Goal: Task Accomplishment & Management: Manage account settings

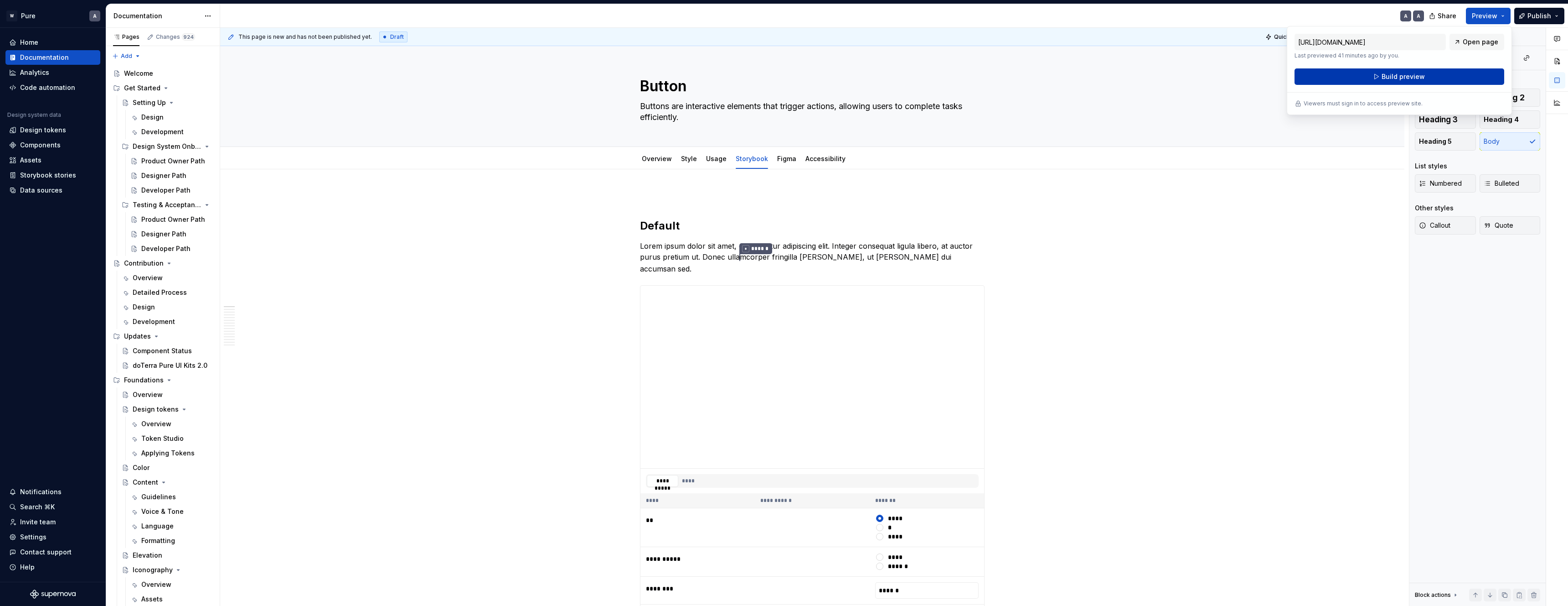
scroll to position [7, 0]
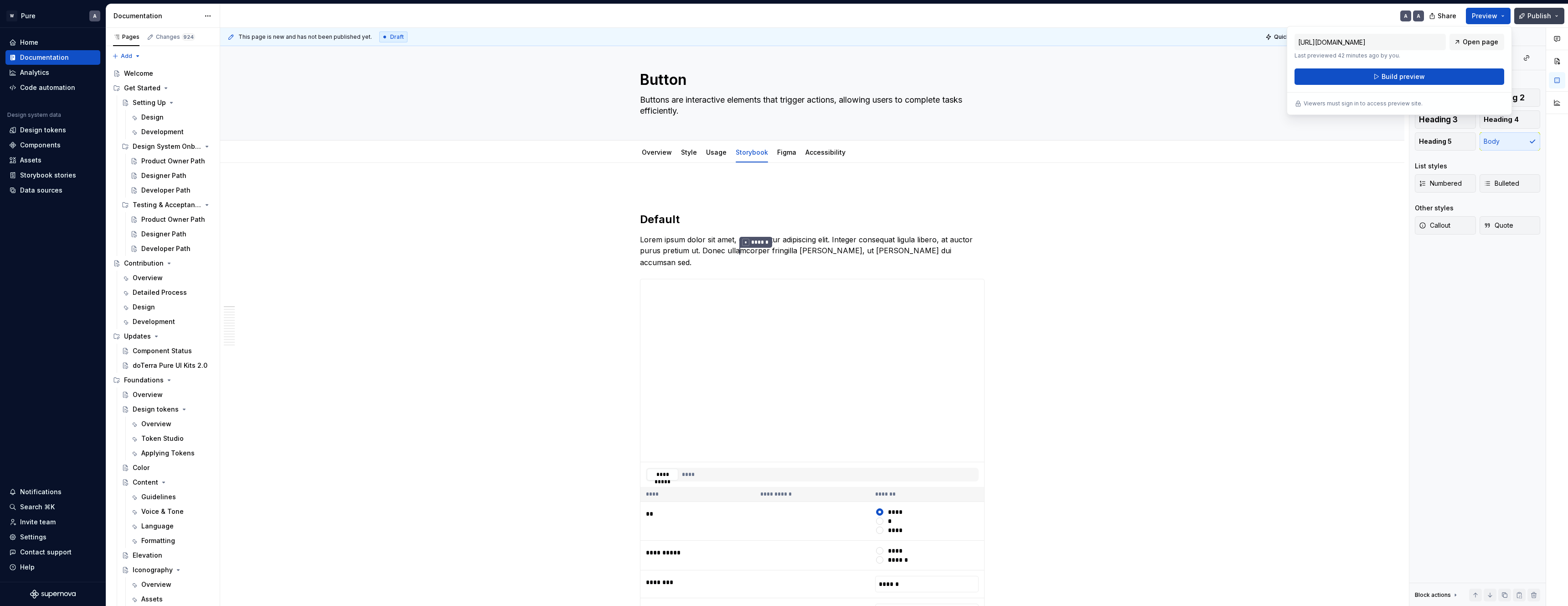
click at [1541, 17] on span "Publish" at bounding box center [1539, 16] width 24 height 10
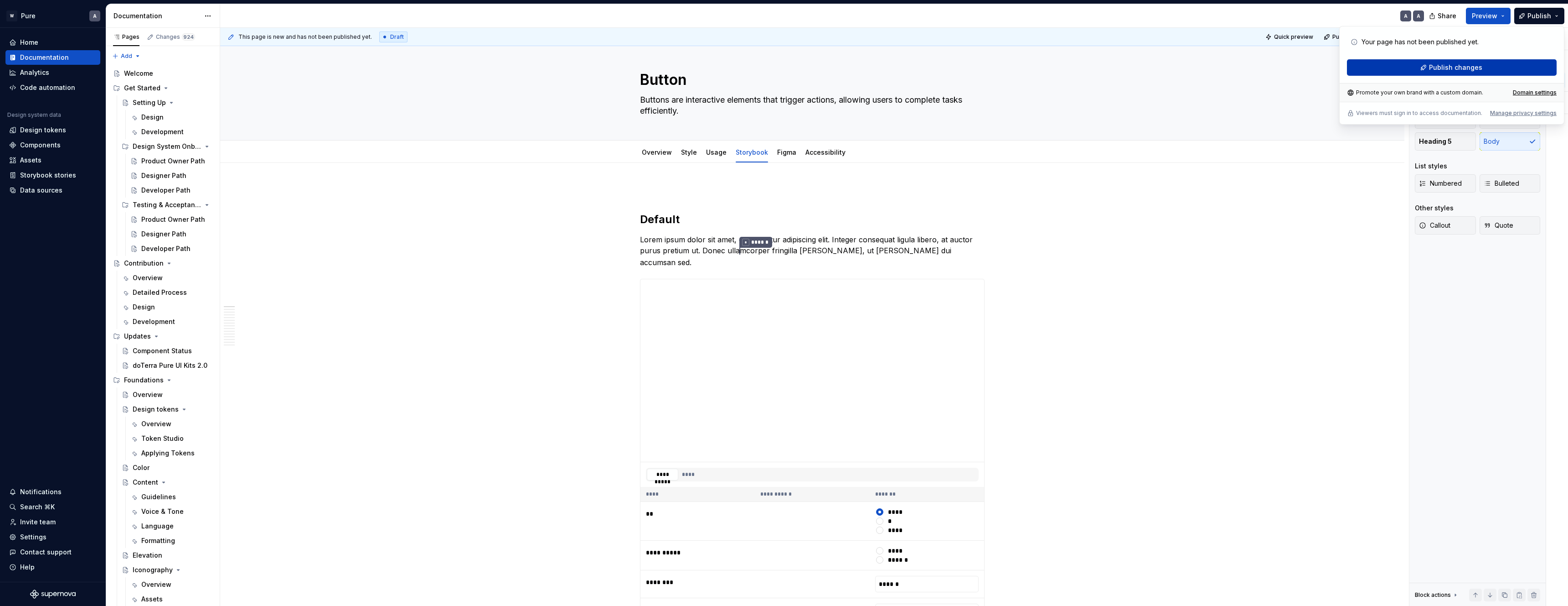
click at [1473, 68] on span "Publish changes" at bounding box center [1456, 68] width 53 height 10
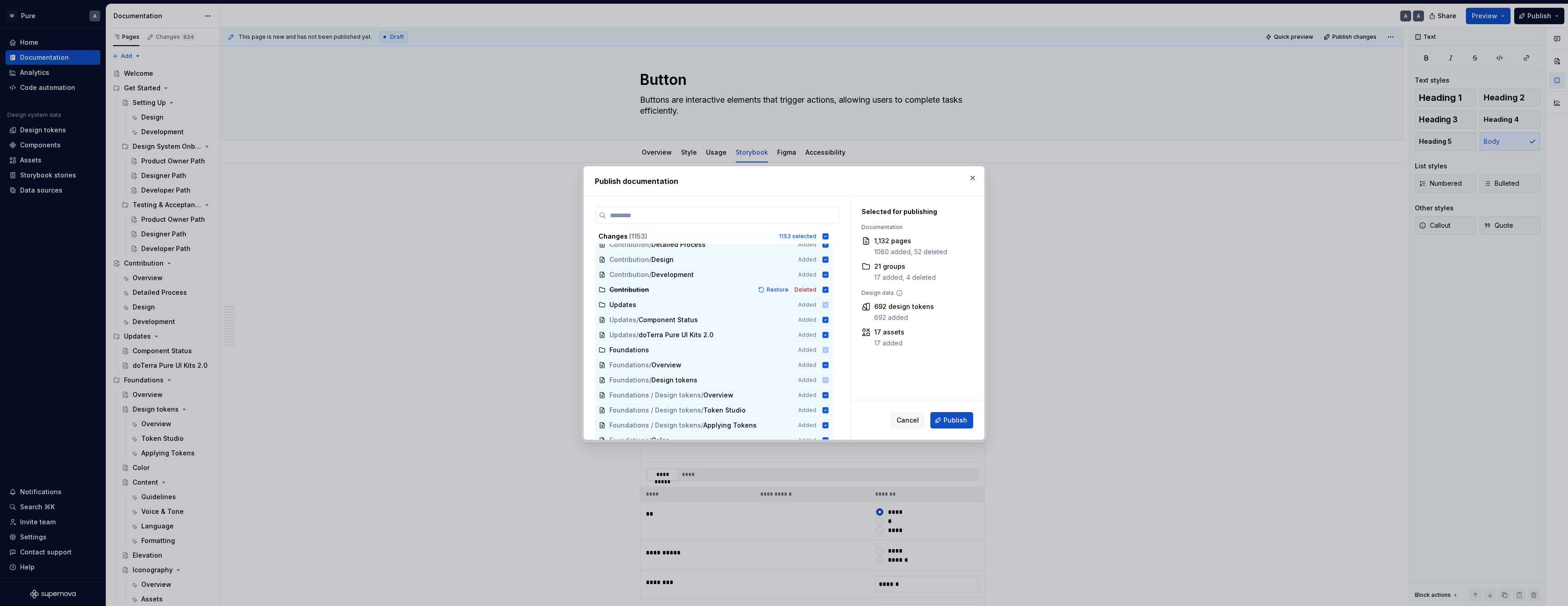
scroll to position [0, 0]
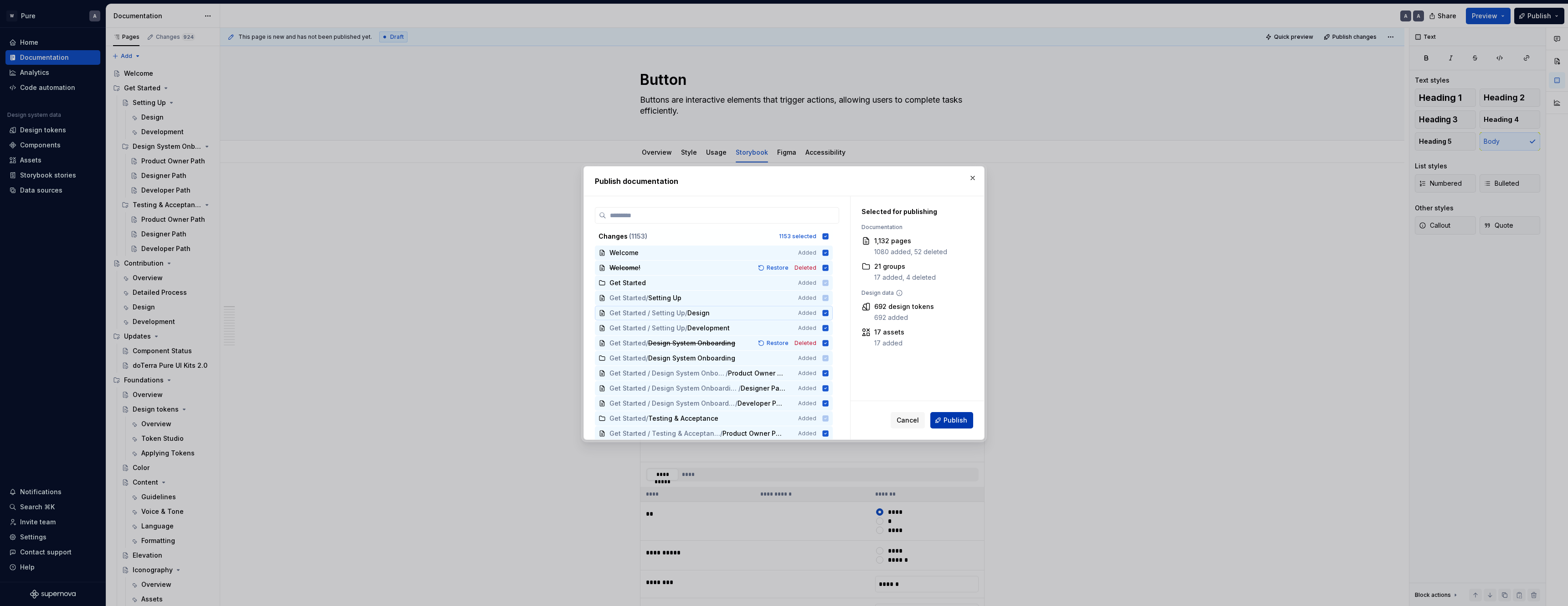
click at [952, 422] on span "Publish" at bounding box center [955, 420] width 24 height 10
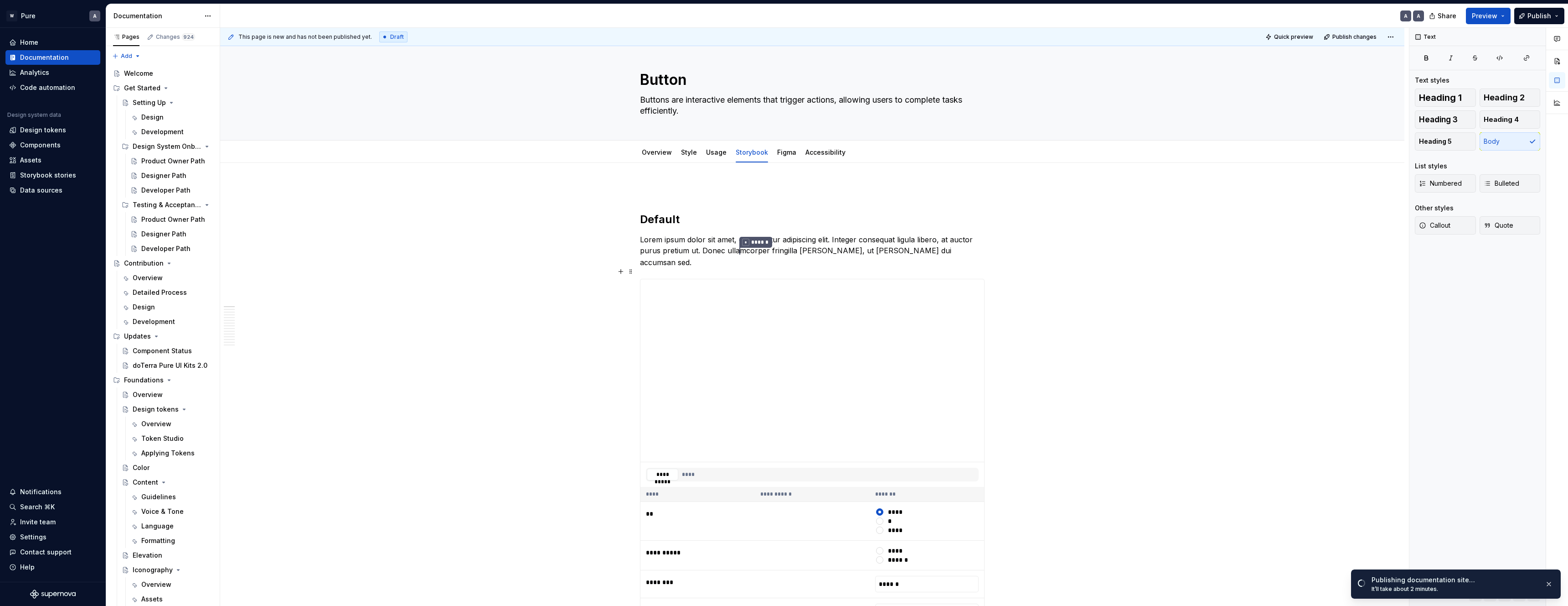
drag, startPoint x: 1124, startPoint y: 354, endPoint x: 1127, endPoint y: 351, distance: 4.2
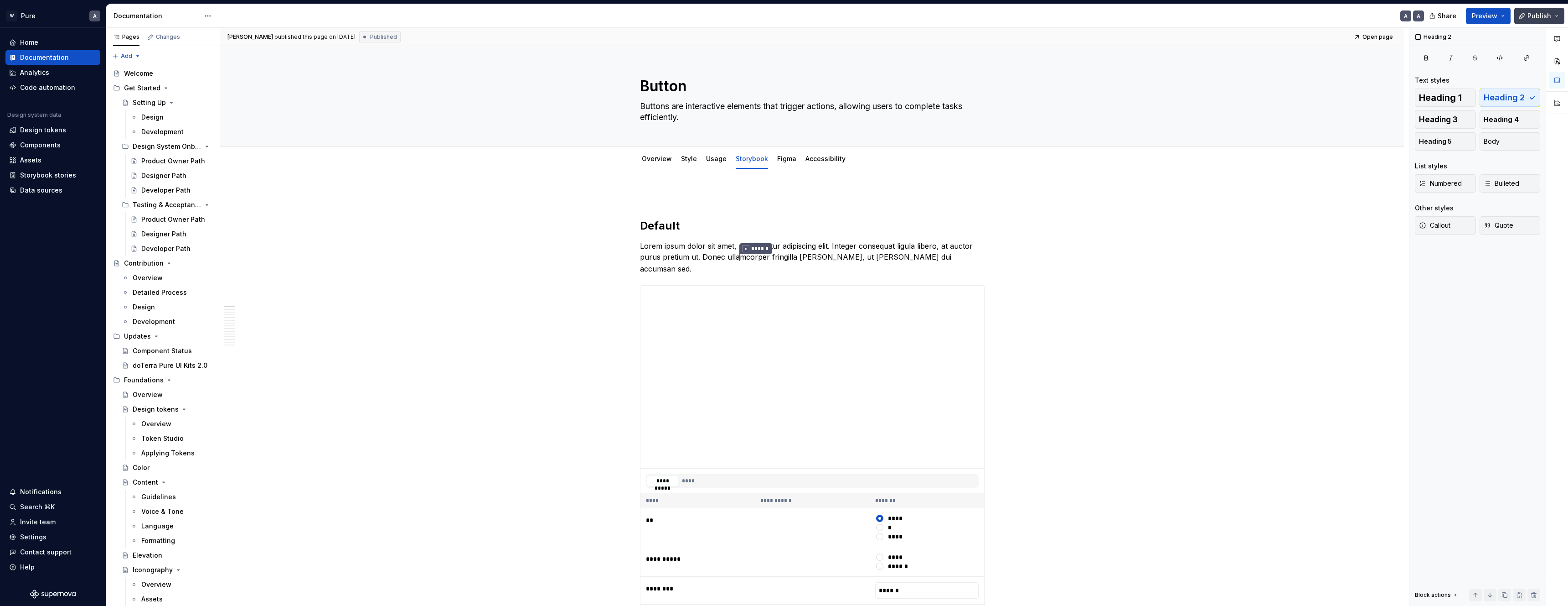
click at [1560, 15] on button "Publish" at bounding box center [1539, 15] width 51 height 16
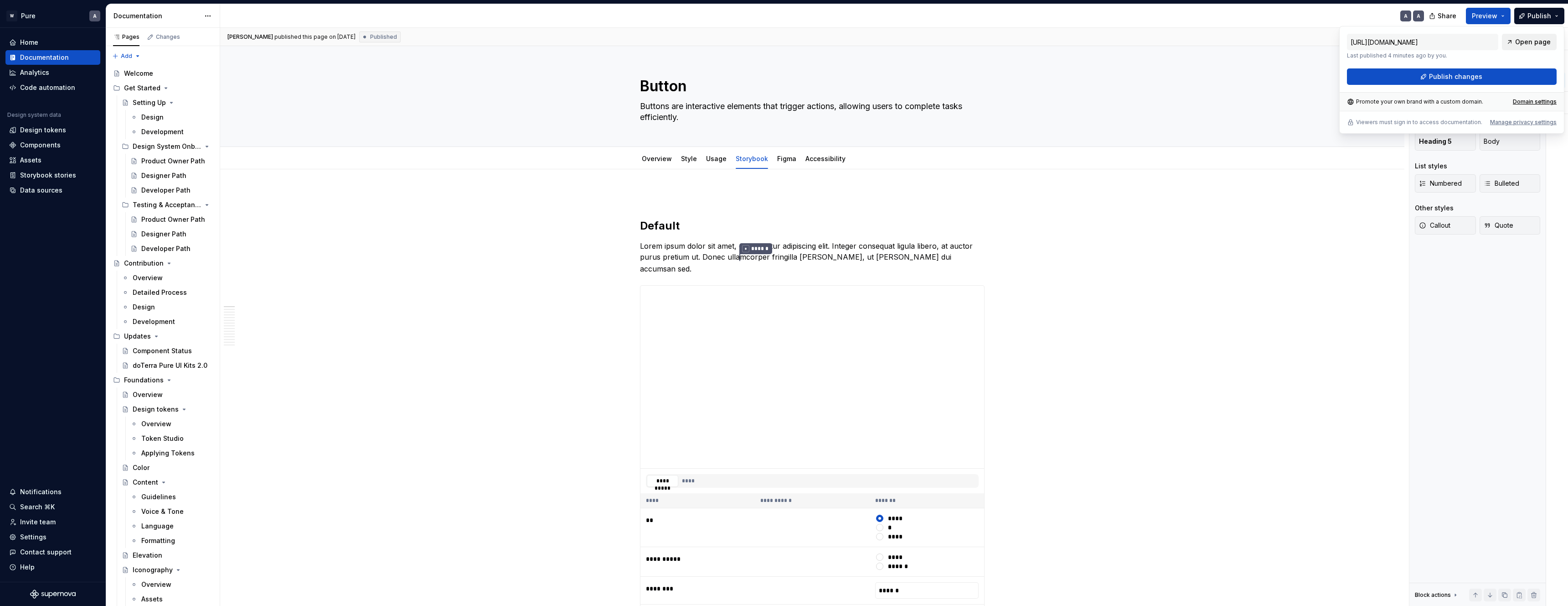
click at [1528, 42] on span "Open page" at bounding box center [1533, 42] width 35 height 10
click at [208, 13] on html "W Pure A Home Documentation Analytics Code automation Design system data Design…" at bounding box center [784, 303] width 1568 height 606
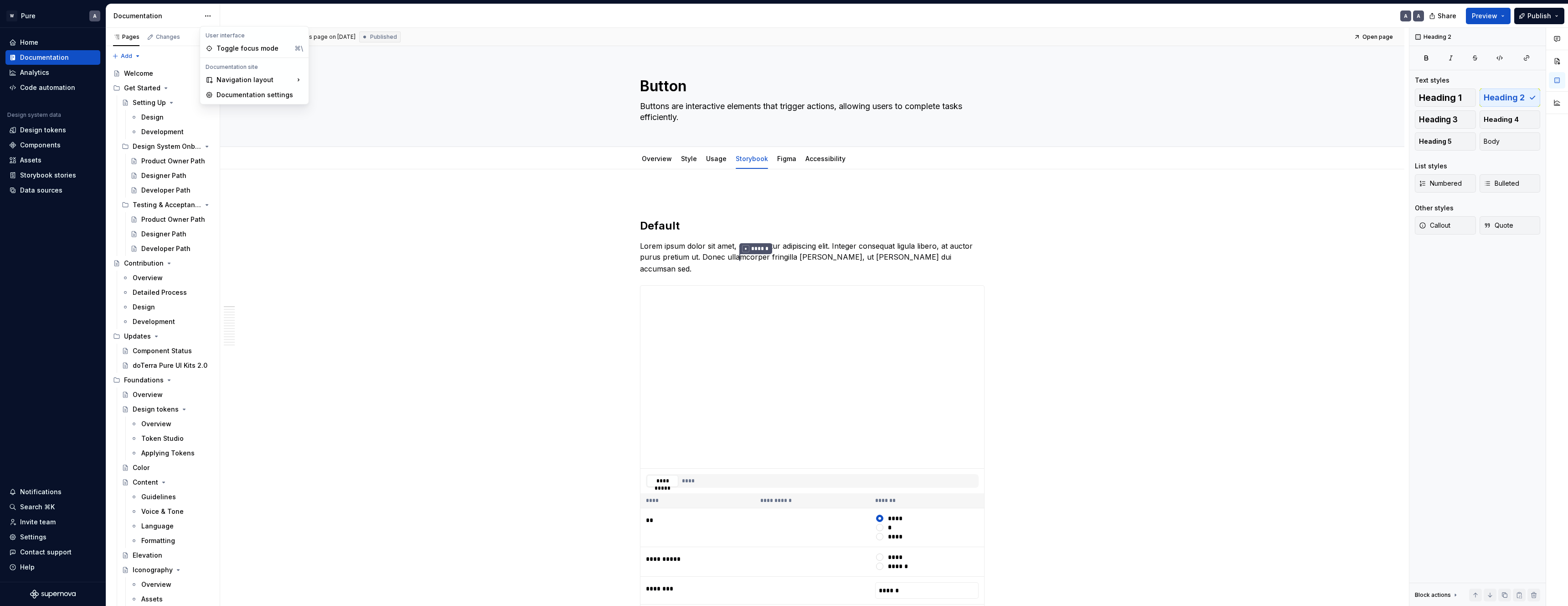
click at [522, 254] on html "W Pure A Home Documentation Analytics Code automation Design system data Design…" at bounding box center [784, 303] width 1568 height 606
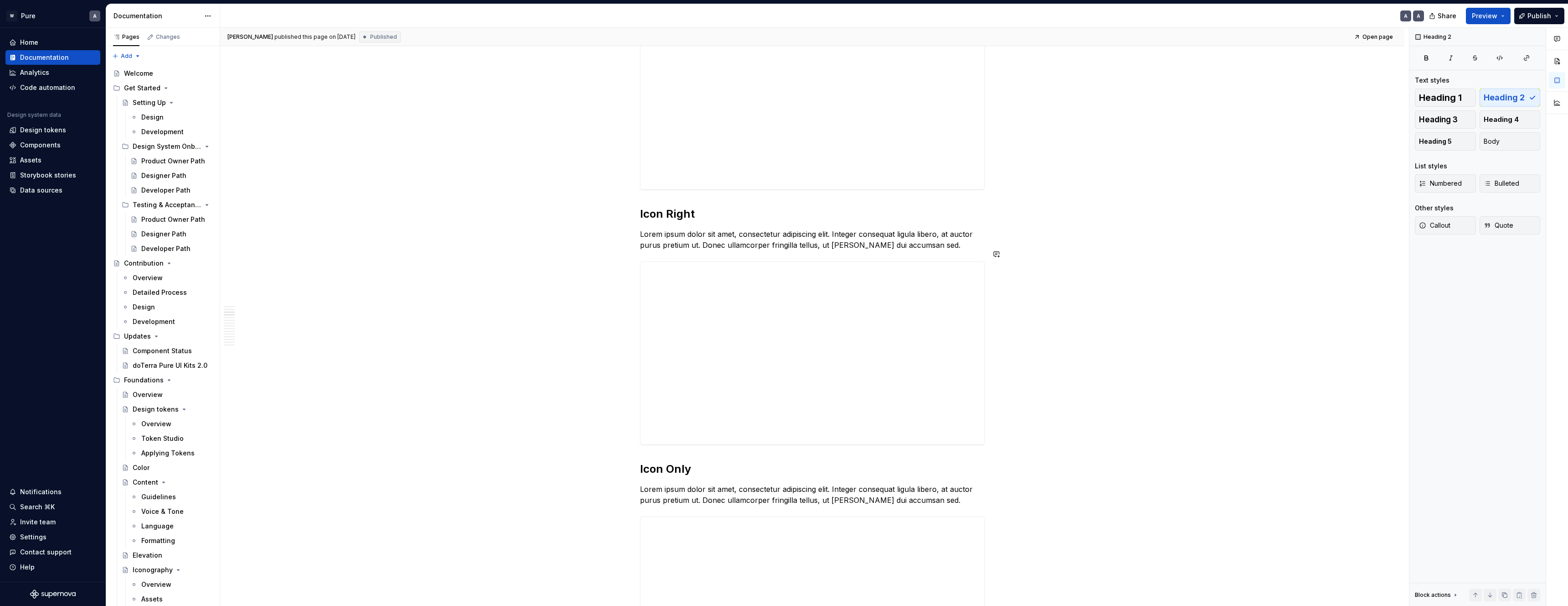
scroll to position [793, 0]
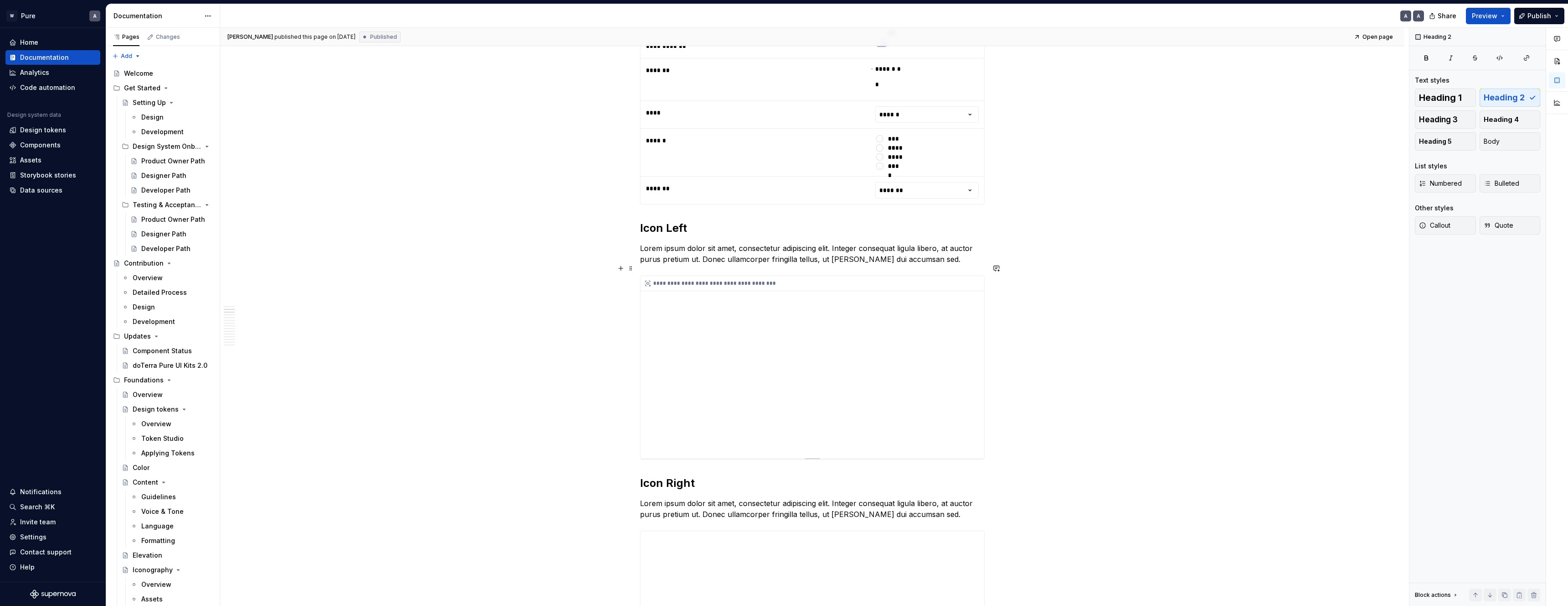
click at [774, 341] on div "**********" at bounding box center [813, 366] width 343 height 182
click at [650, 280] on icon at bounding box center [648, 283] width 8 height 8
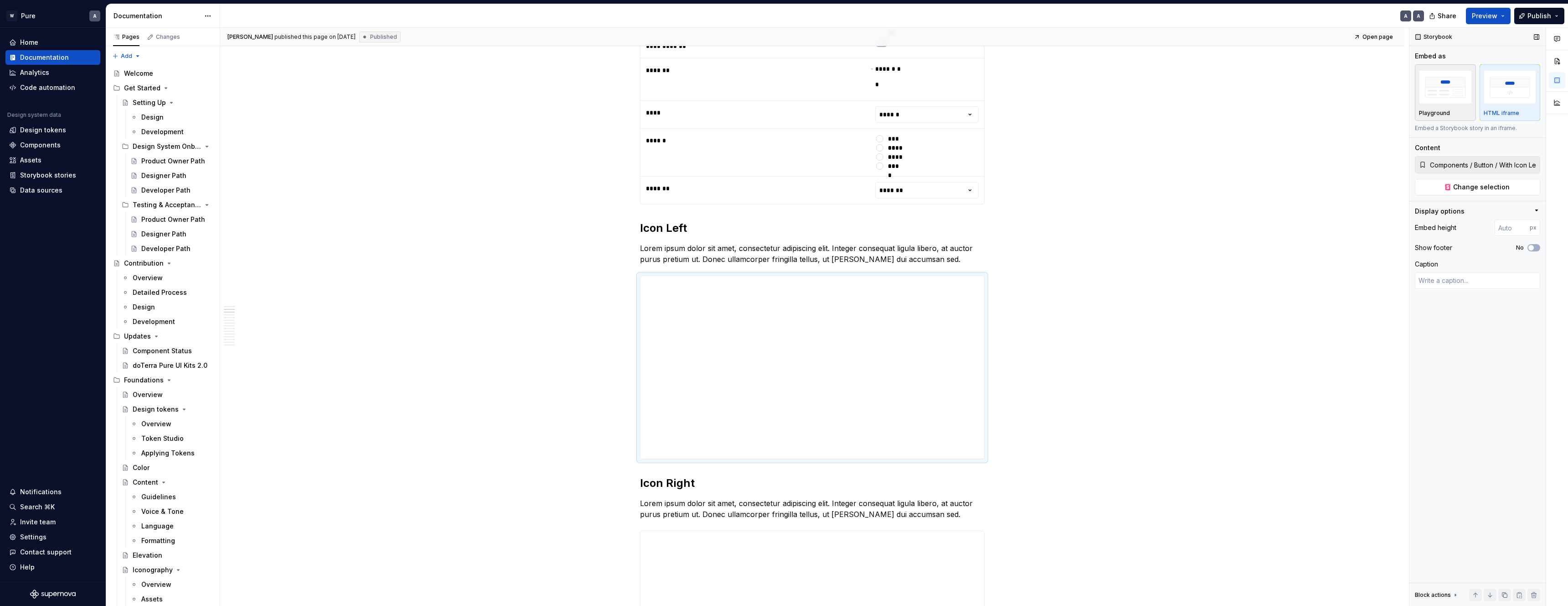
click at [1442, 95] on img "button" at bounding box center [1445, 87] width 52 height 33
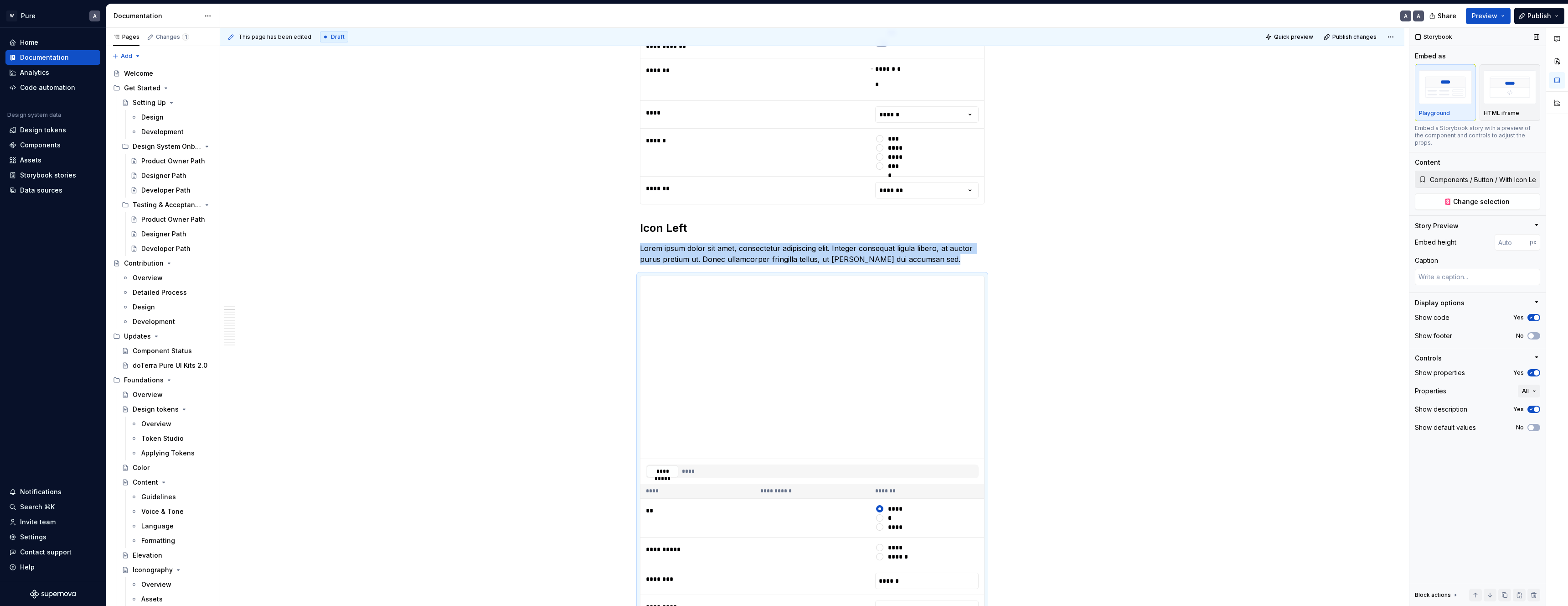
click at [1535, 370] on span "button" at bounding box center [1537, 373] width 6 height 6
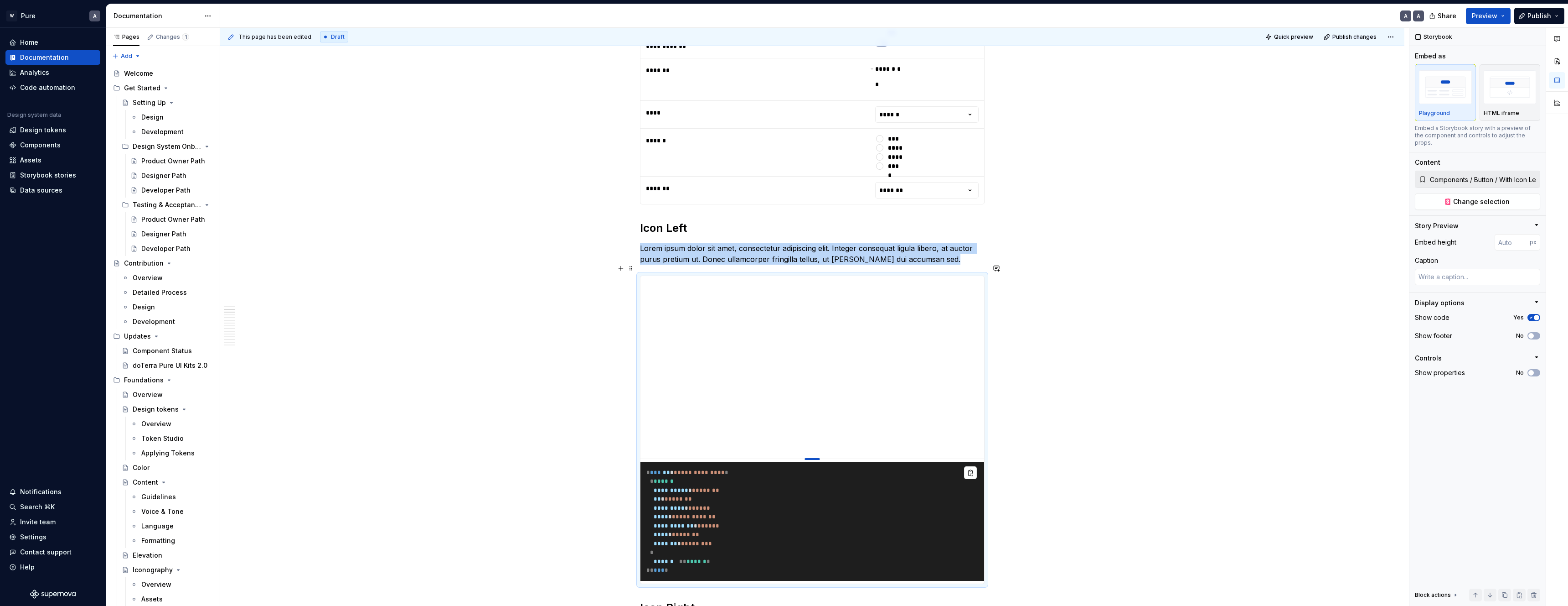
type textarea "*"
type input "253"
type textarea "*"
type input "238"
type textarea "*"
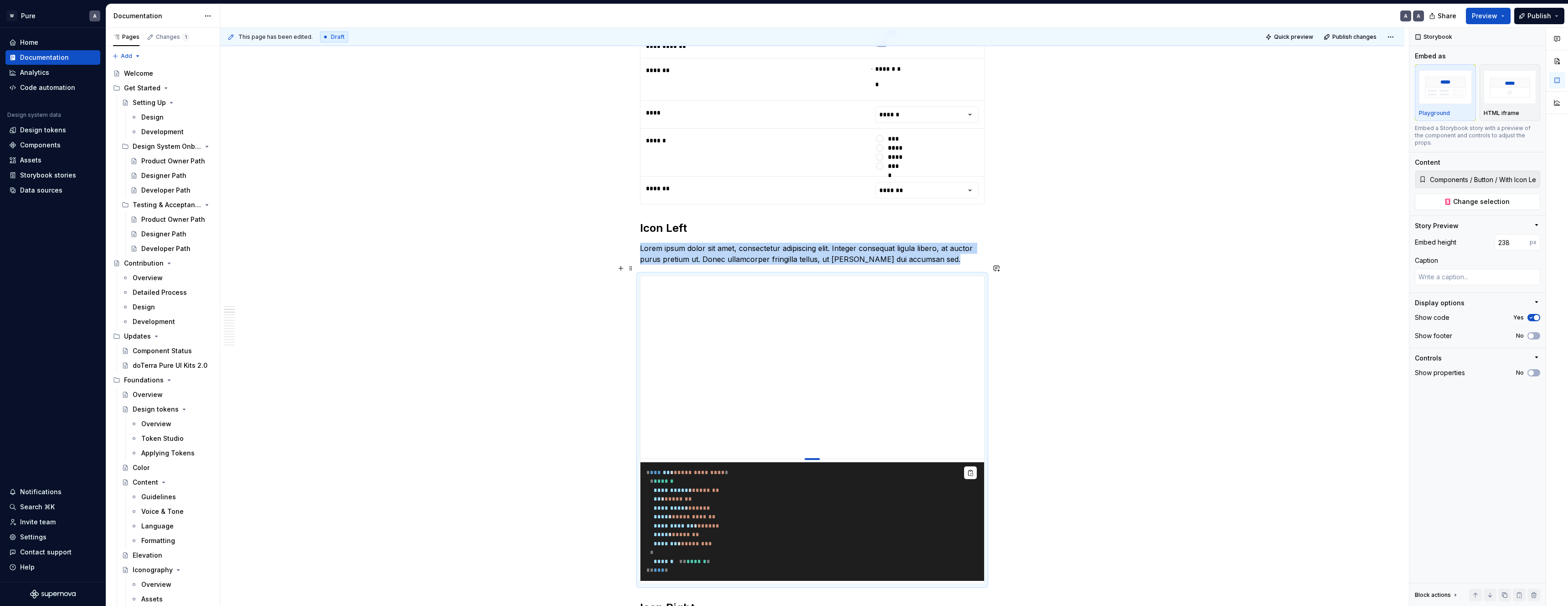
type input "227"
type textarea "*"
type input "215"
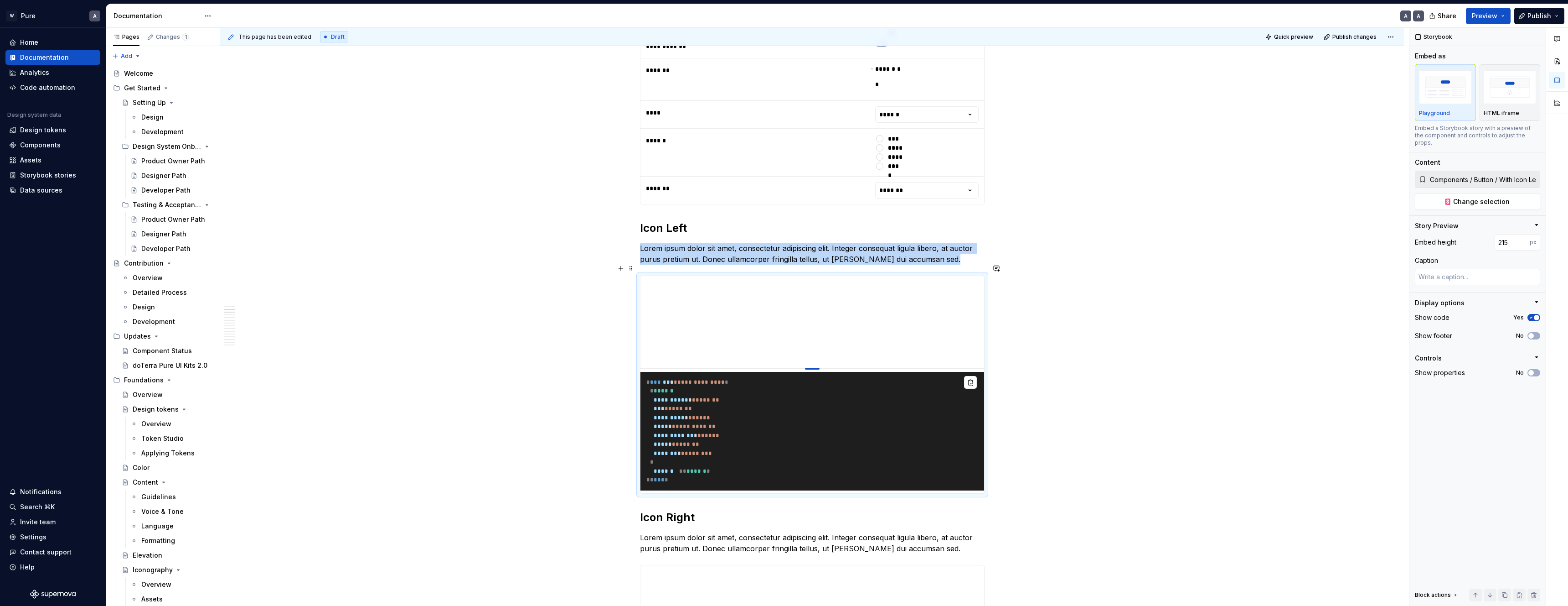
type textarea "*"
type input "202"
type textarea "*"
type input "195"
type textarea "*"
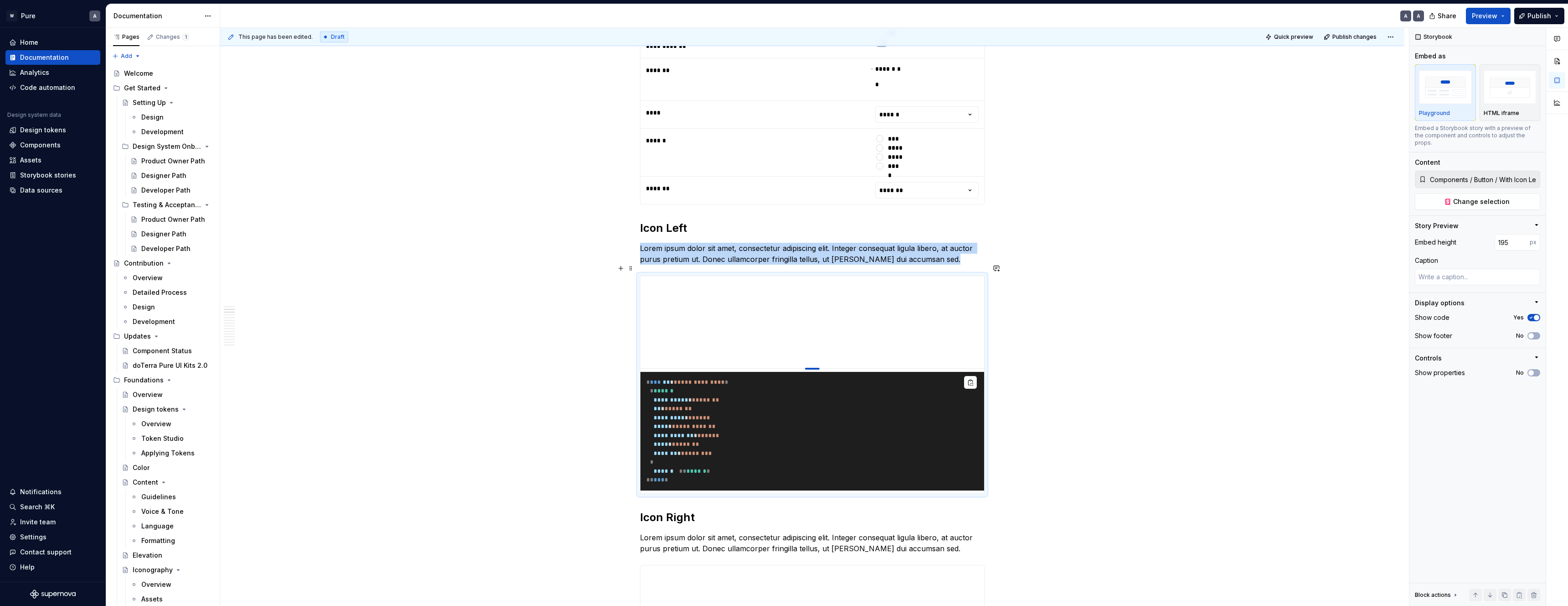
type input "190"
type textarea "*"
type input "186"
type textarea "*"
type input "183"
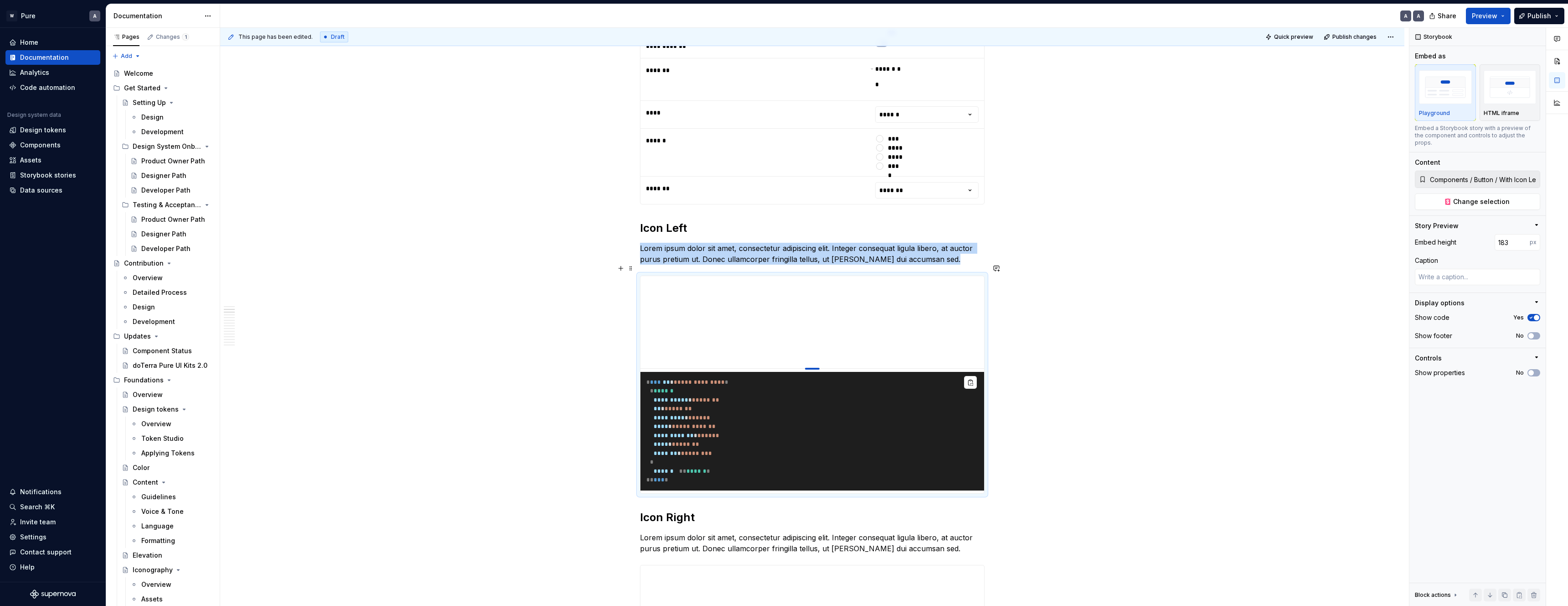
type textarea "*"
type input "180"
type textarea "*"
type input "175"
type textarea "*"
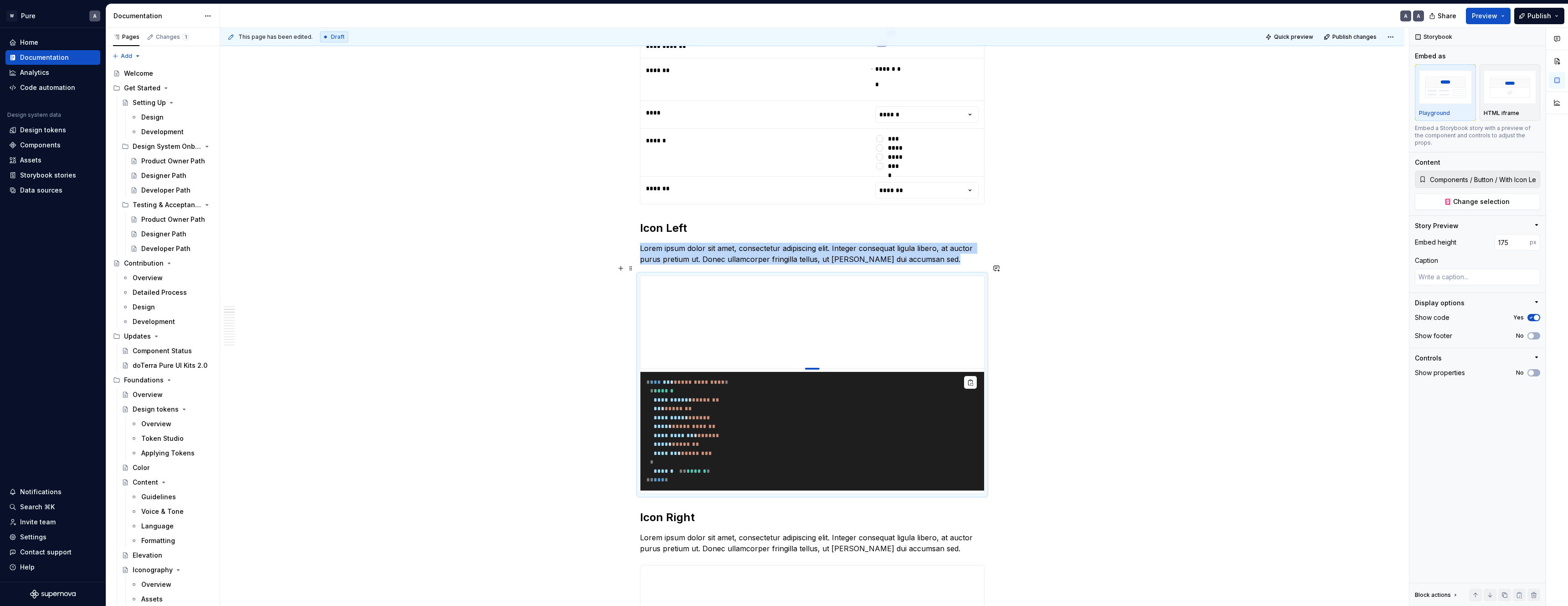
type input "170"
type textarea "*"
type input "162"
type textarea "*"
type input "155"
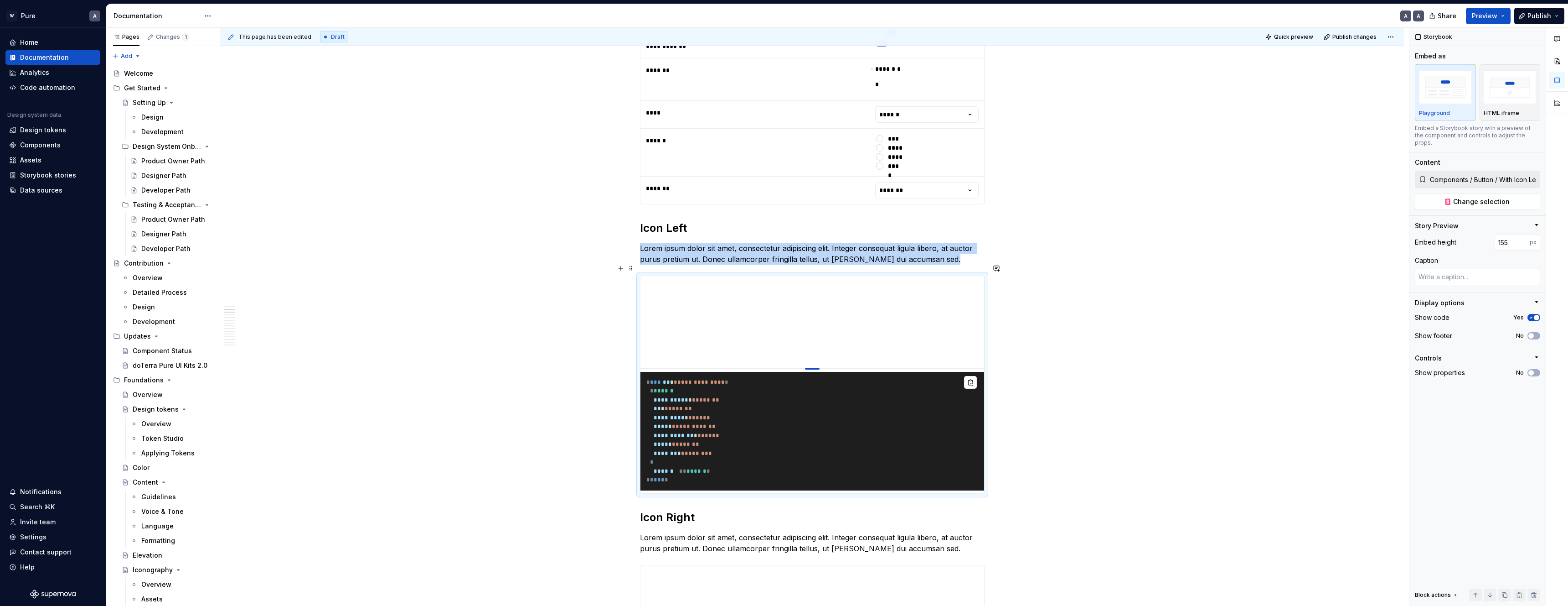
type textarea "*"
type input "149"
type textarea "*"
type input "141"
type textarea "*"
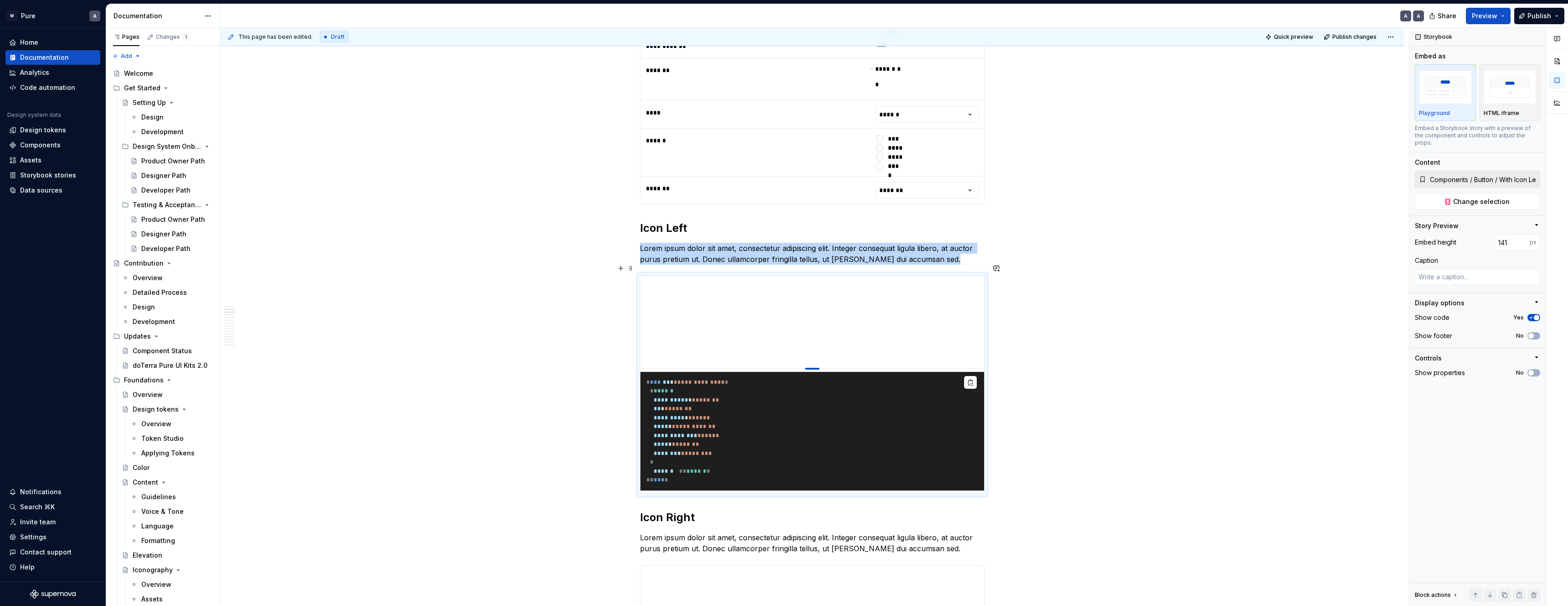
type input "136"
type textarea "*"
type input "130"
type textarea "*"
type input "124"
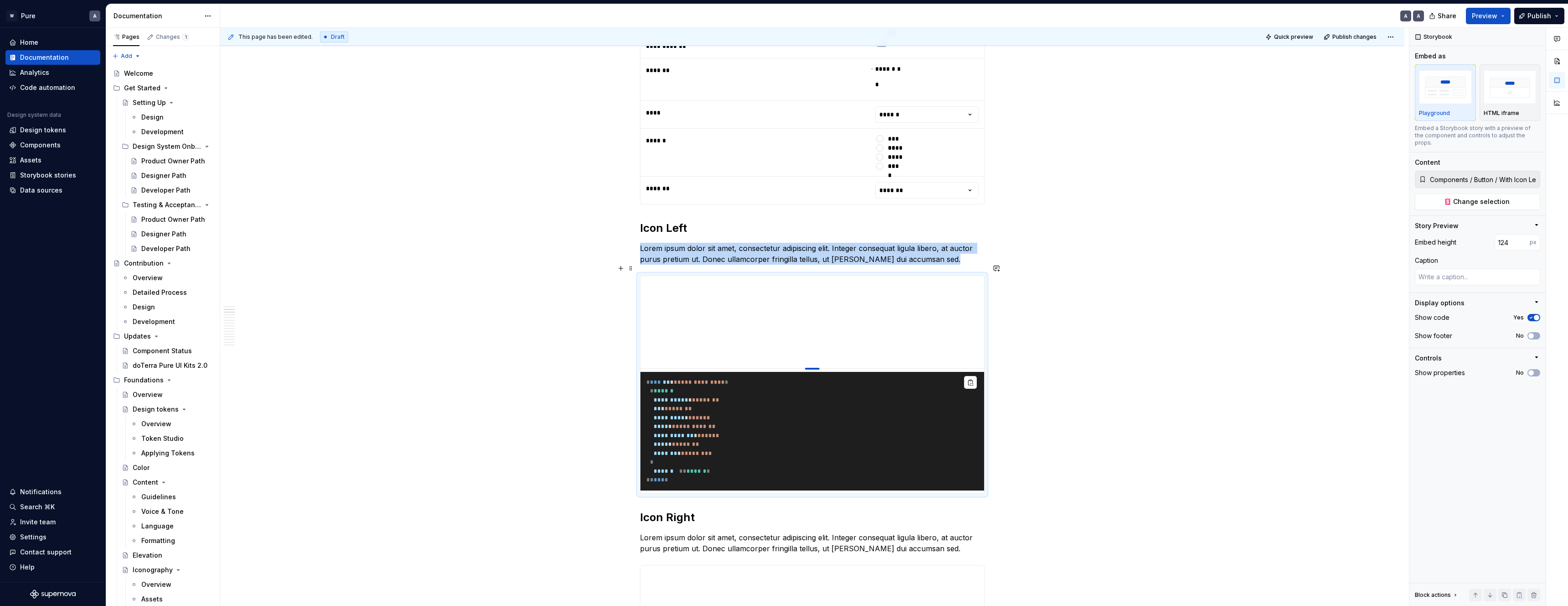
type textarea "*"
type input "118"
type textarea "*"
type input "113"
type textarea "*"
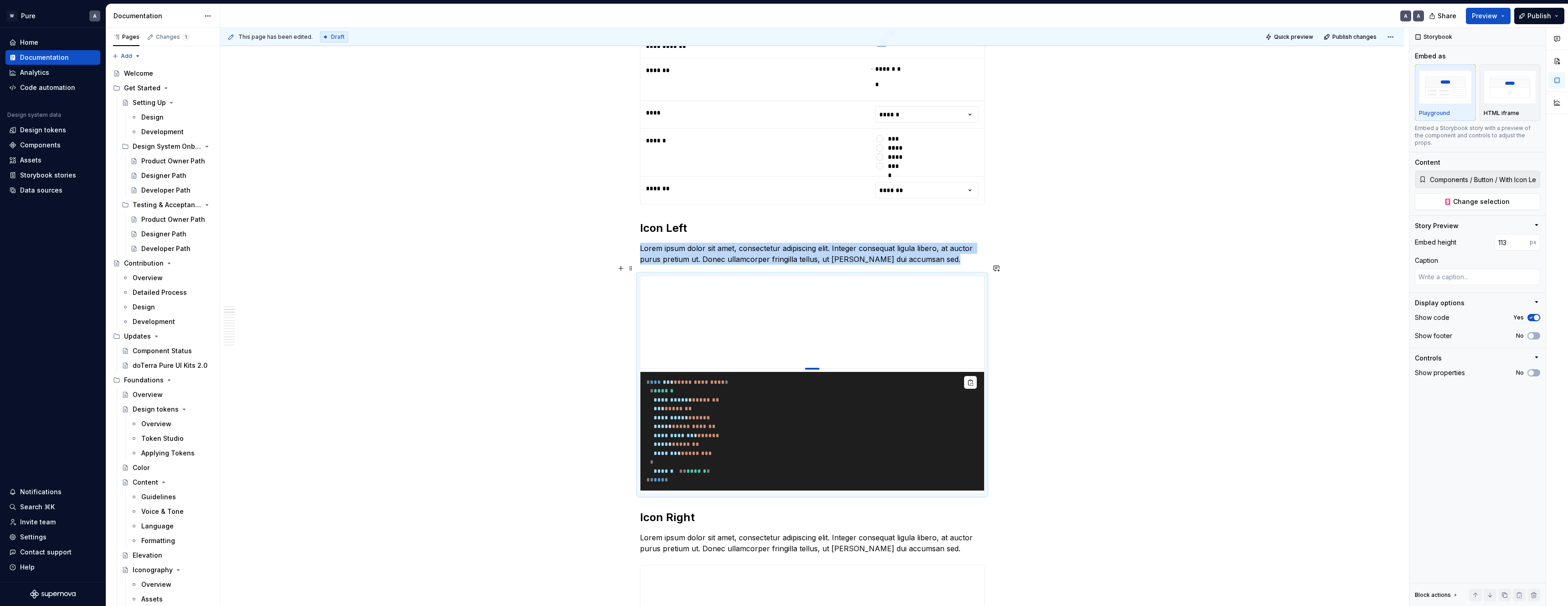
type input "105"
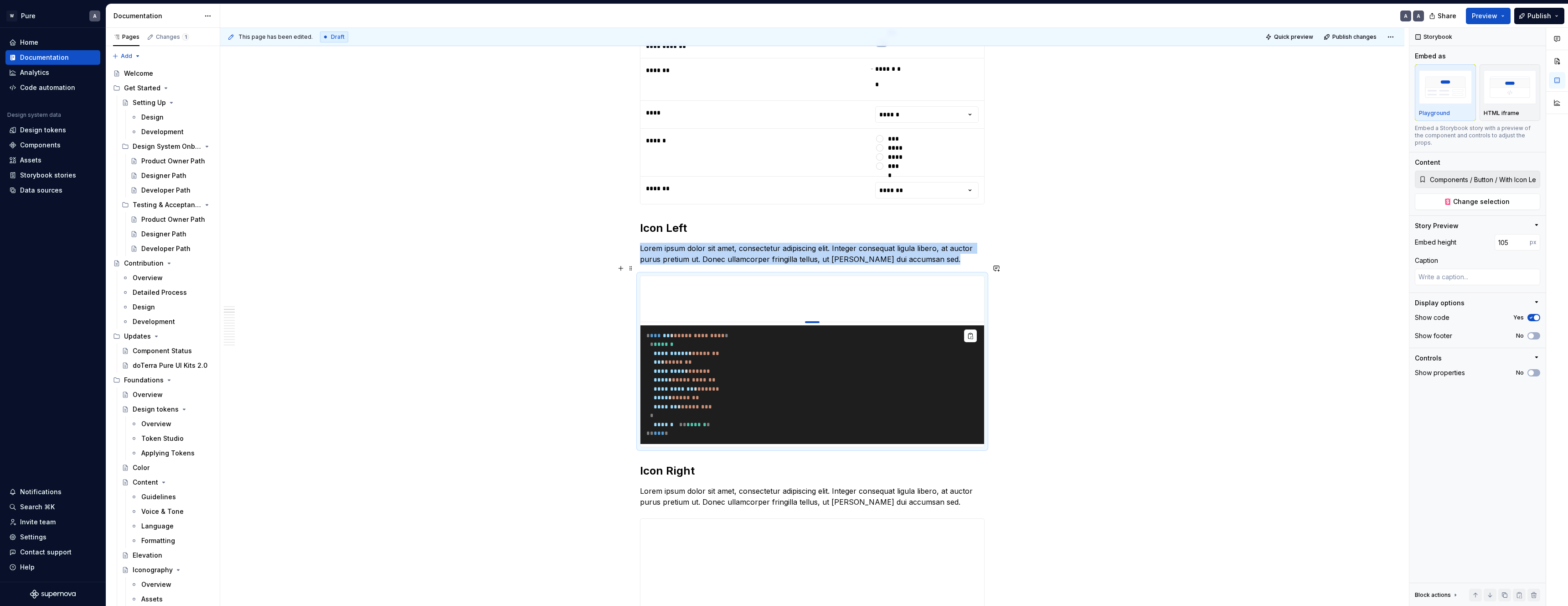
type textarea "*"
type input "100"
drag, startPoint x: 813, startPoint y: 447, endPoint x: 821, endPoint y: 299, distance: 148.2
click at [1035, 401] on div "**********" at bounding box center [815, 317] width 1189 height 578
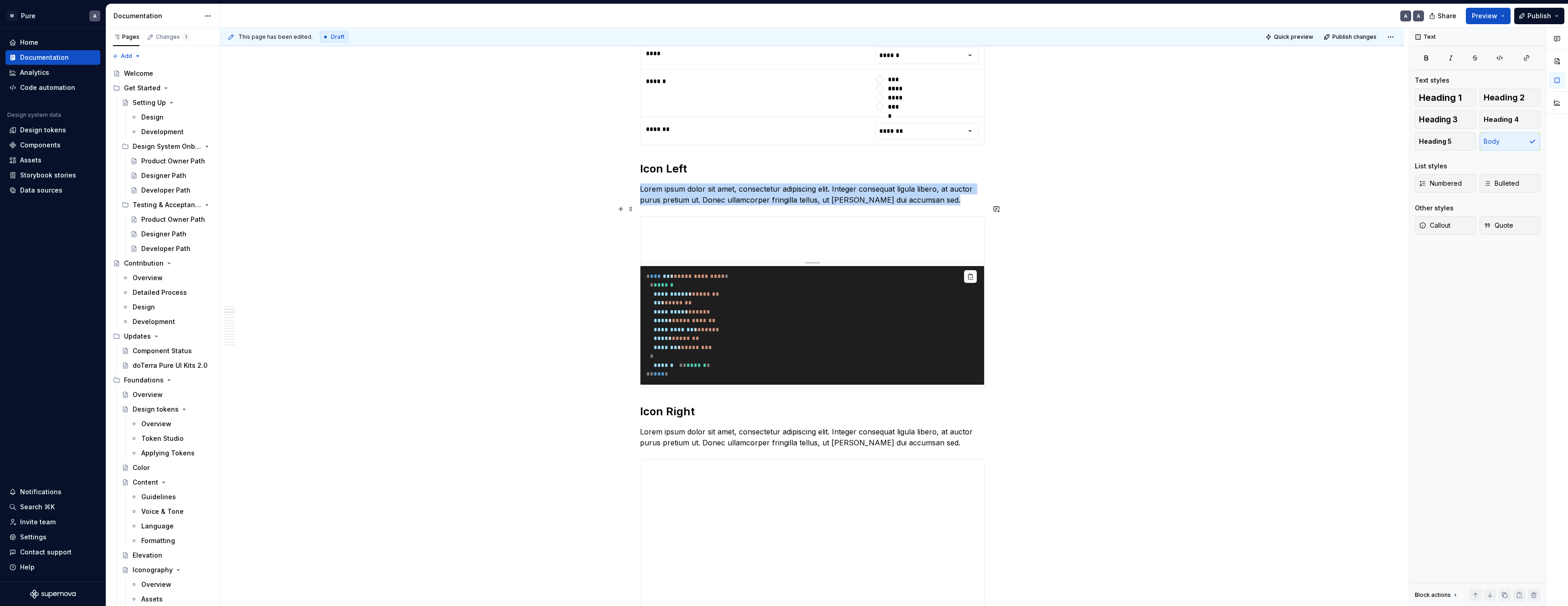
scroll to position [1087, 0]
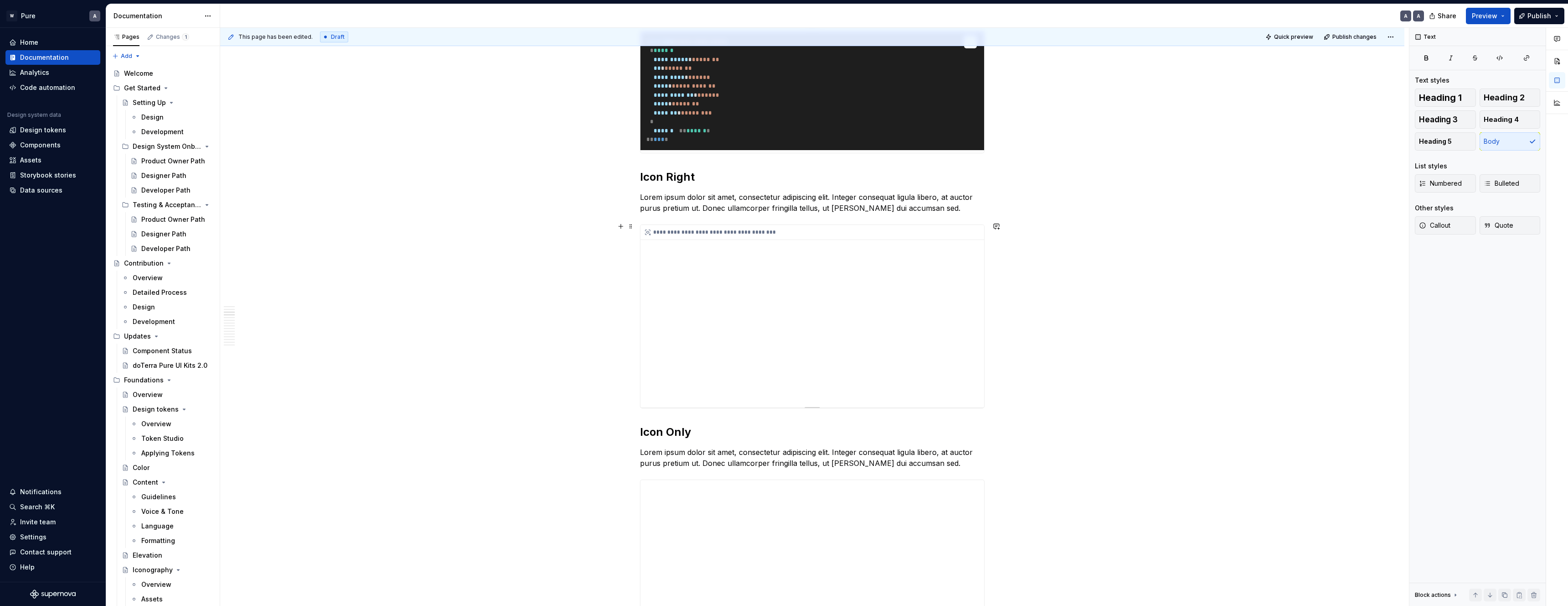
click at [750, 349] on div "**********" at bounding box center [813, 316] width 343 height 182
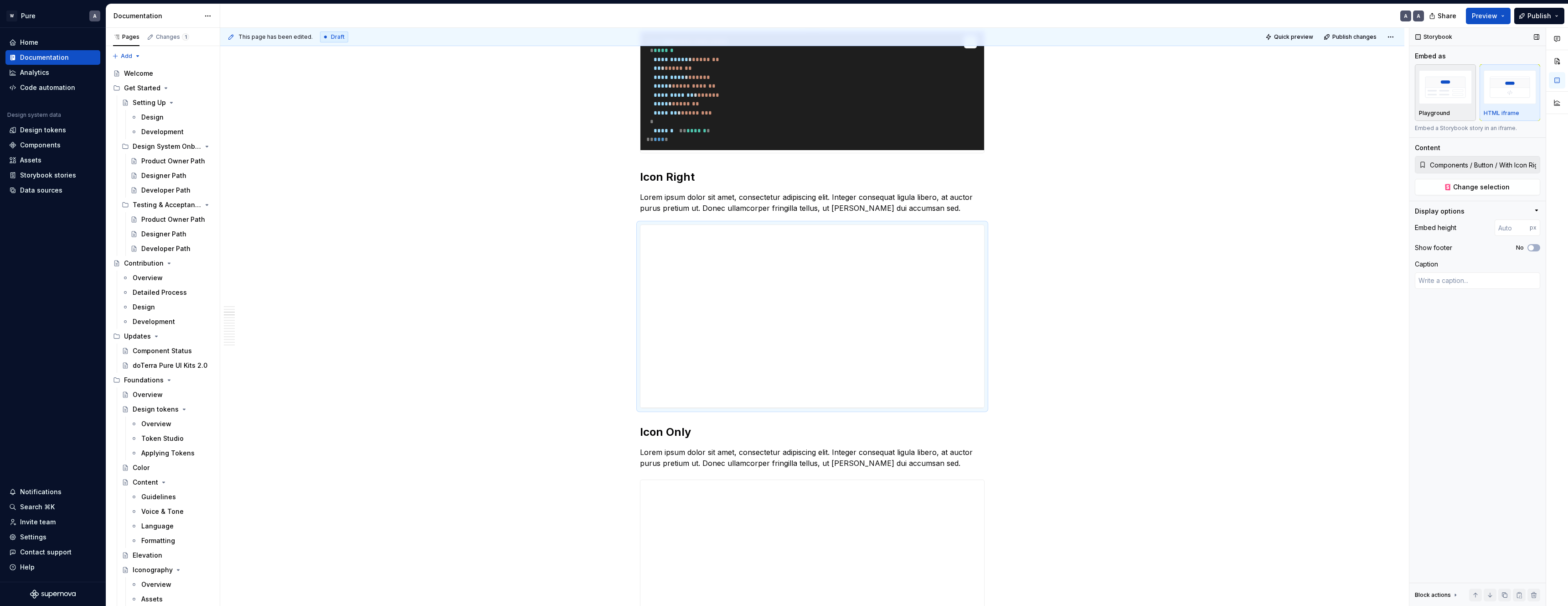
click at [1446, 94] on img "button" at bounding box center [1445, 87] width 52 height 33
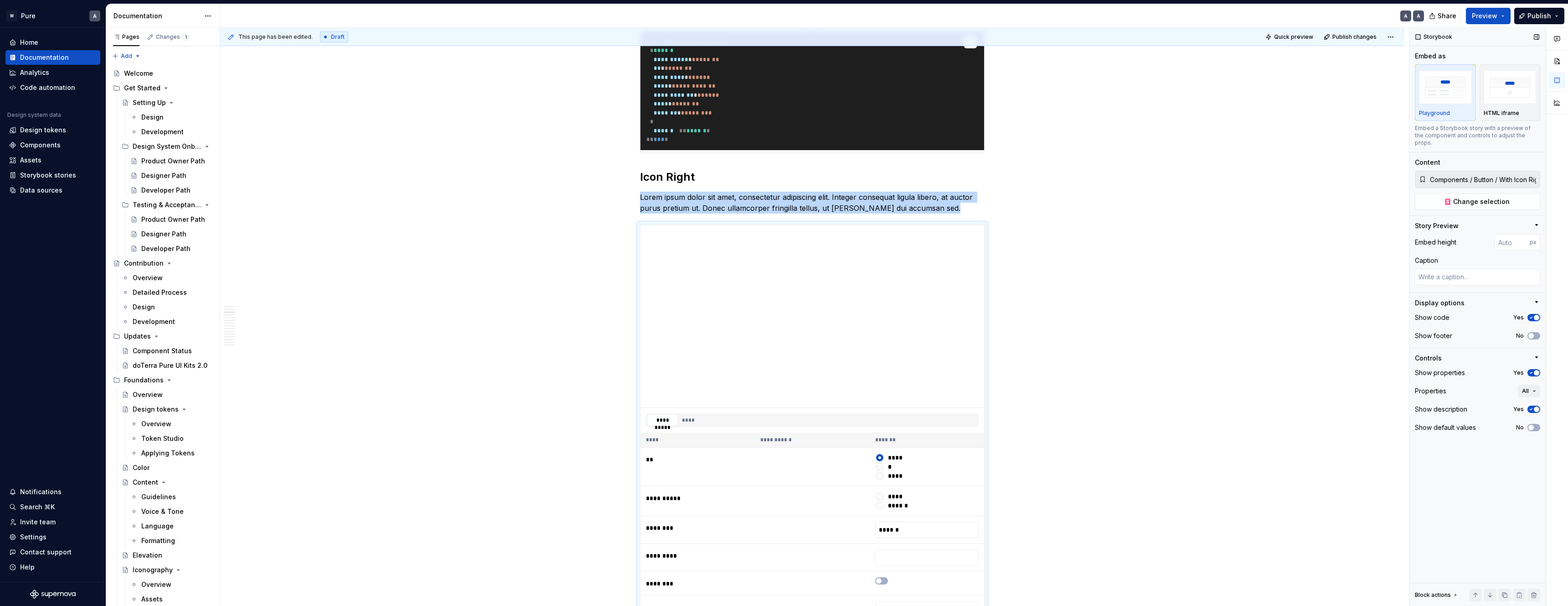
click at [1535, 370] on span "button" at bounding box center [1537, 373] width 6 height 6
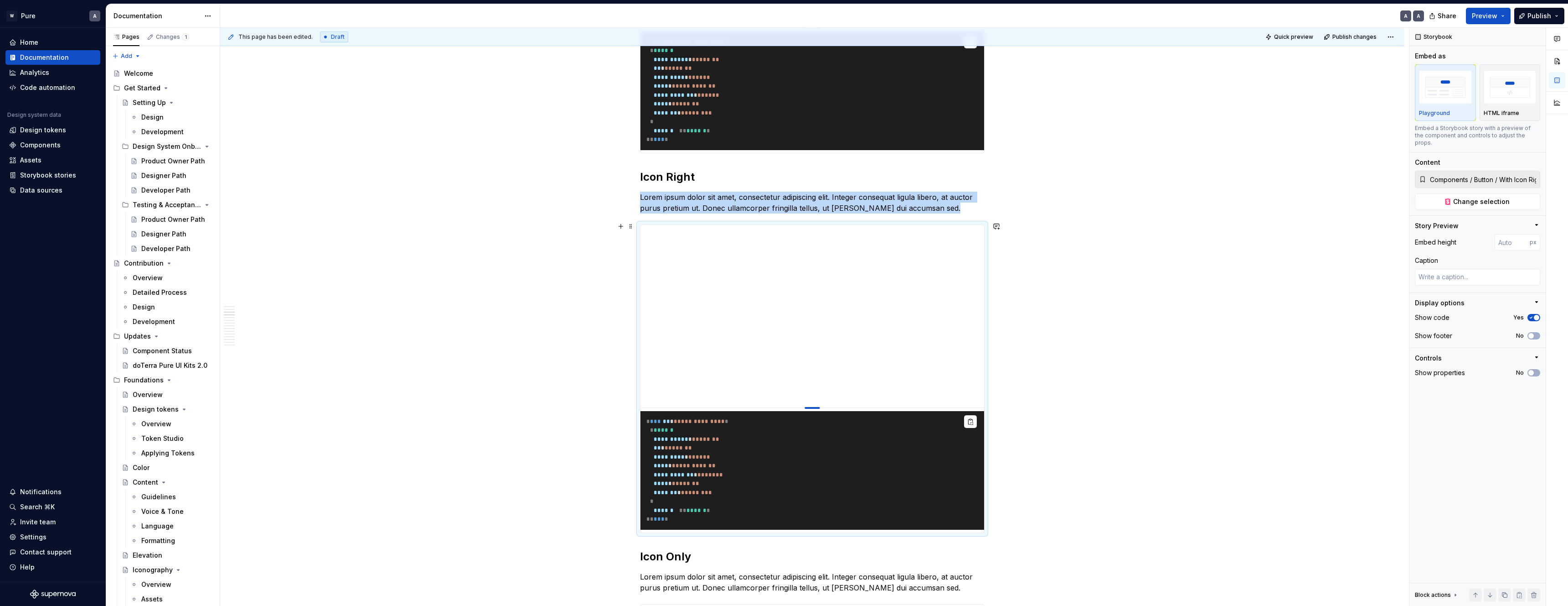
type textarea "*"
type input "227"
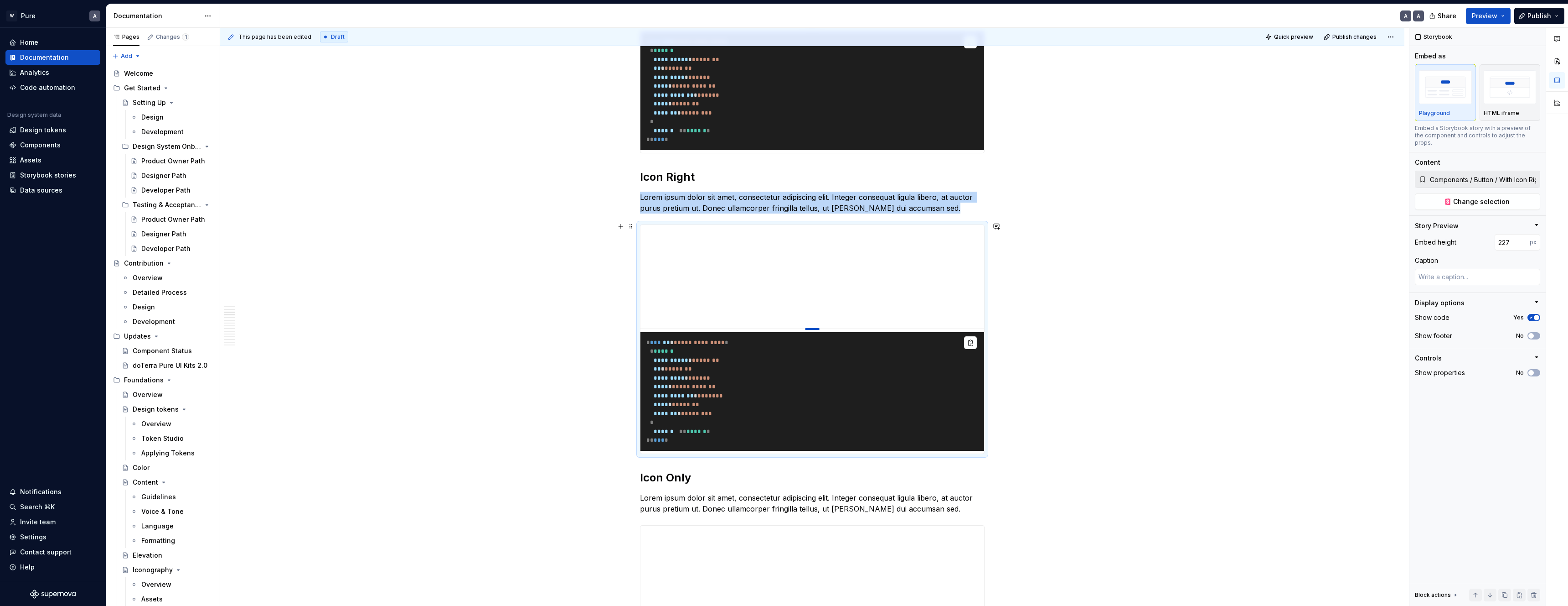
type textarea "*"
type input "212"
type textarea "*"
type input "203"
type textarea "*"
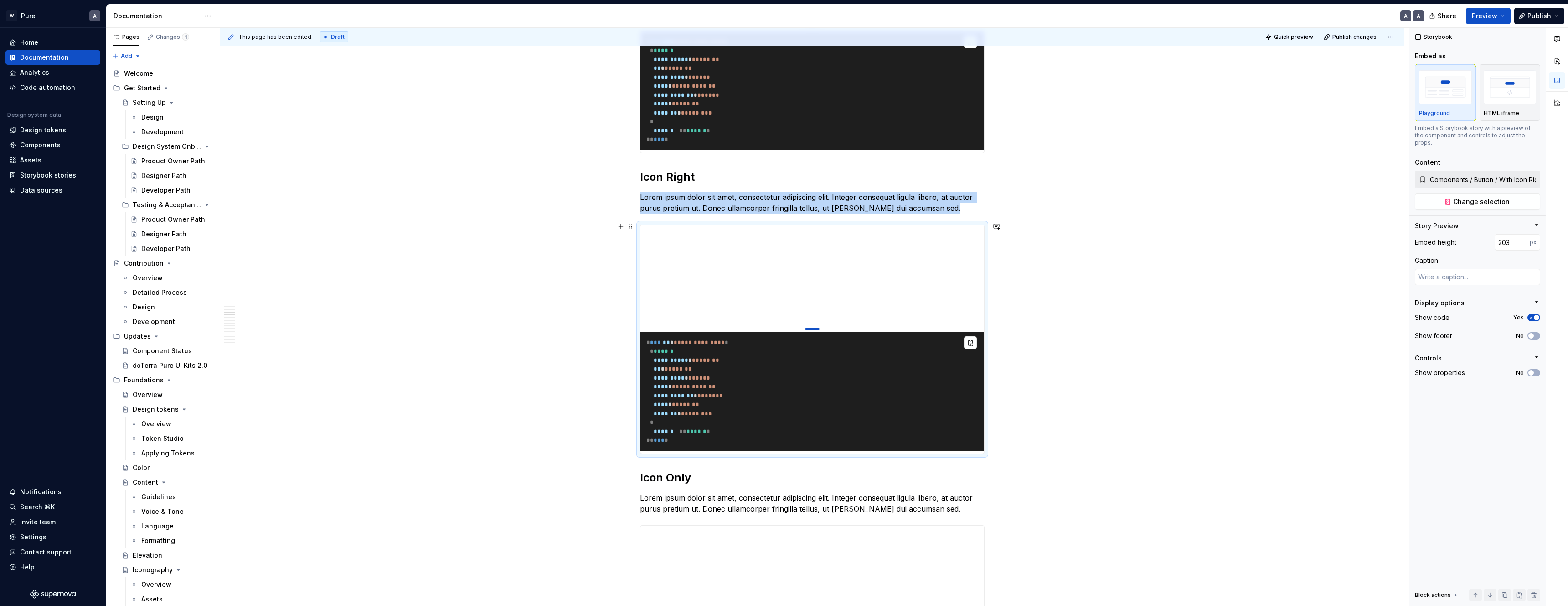
type input "193"
type textarea "*"
type input "189"
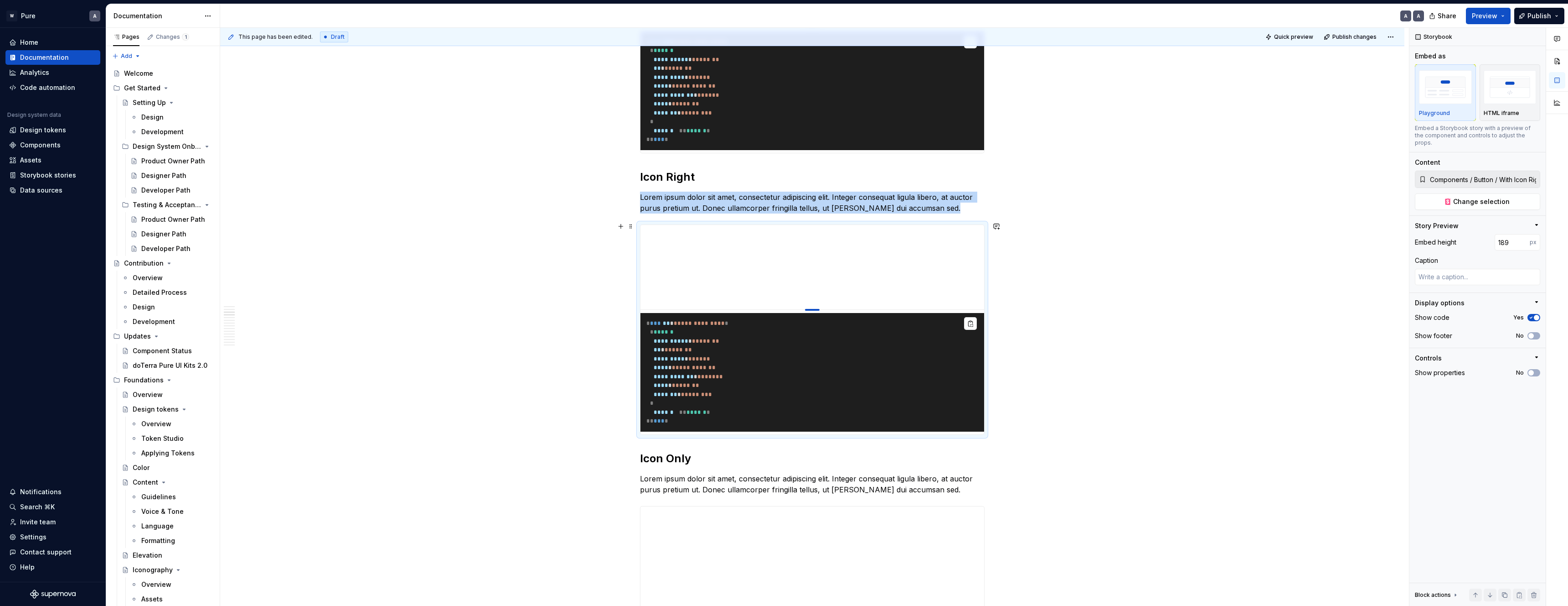
type textarea "*"
type input "185"
type textarea "*"
type input "181"
type textarea "*"
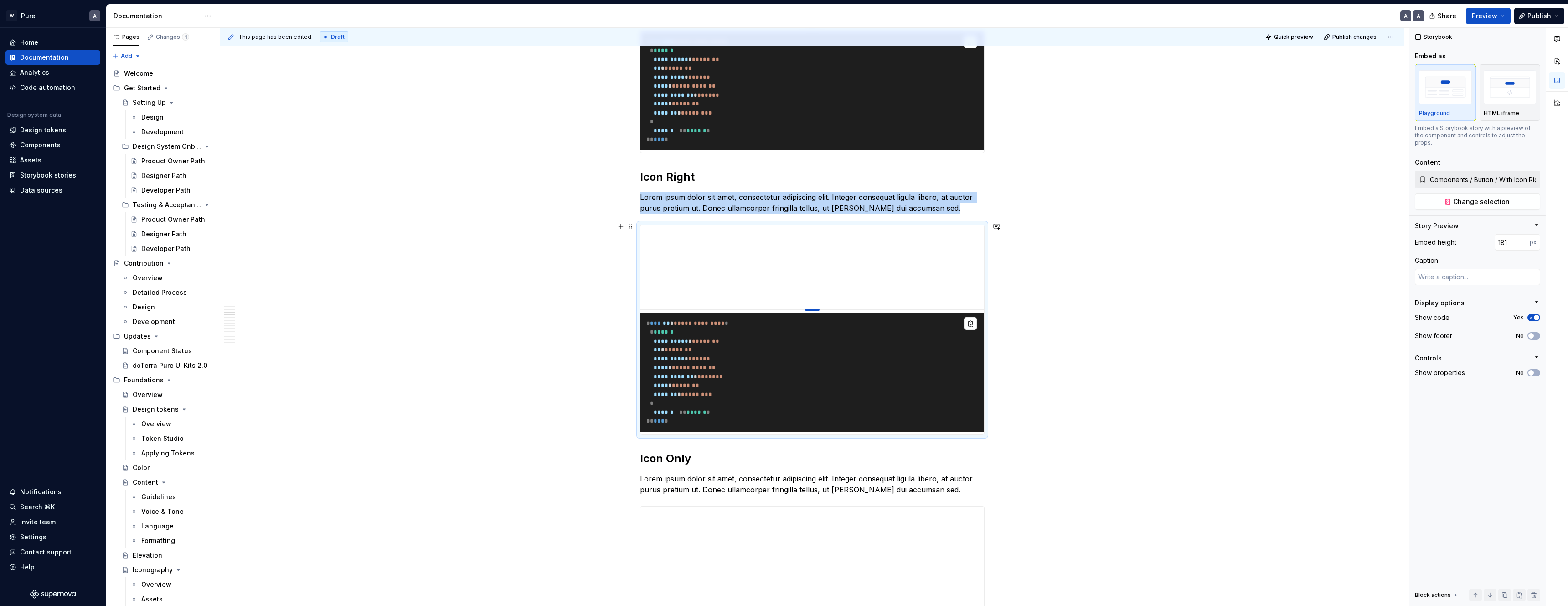
type input "174"
type textarea "*"
type input "167"
type textarea "*"
type input "159"
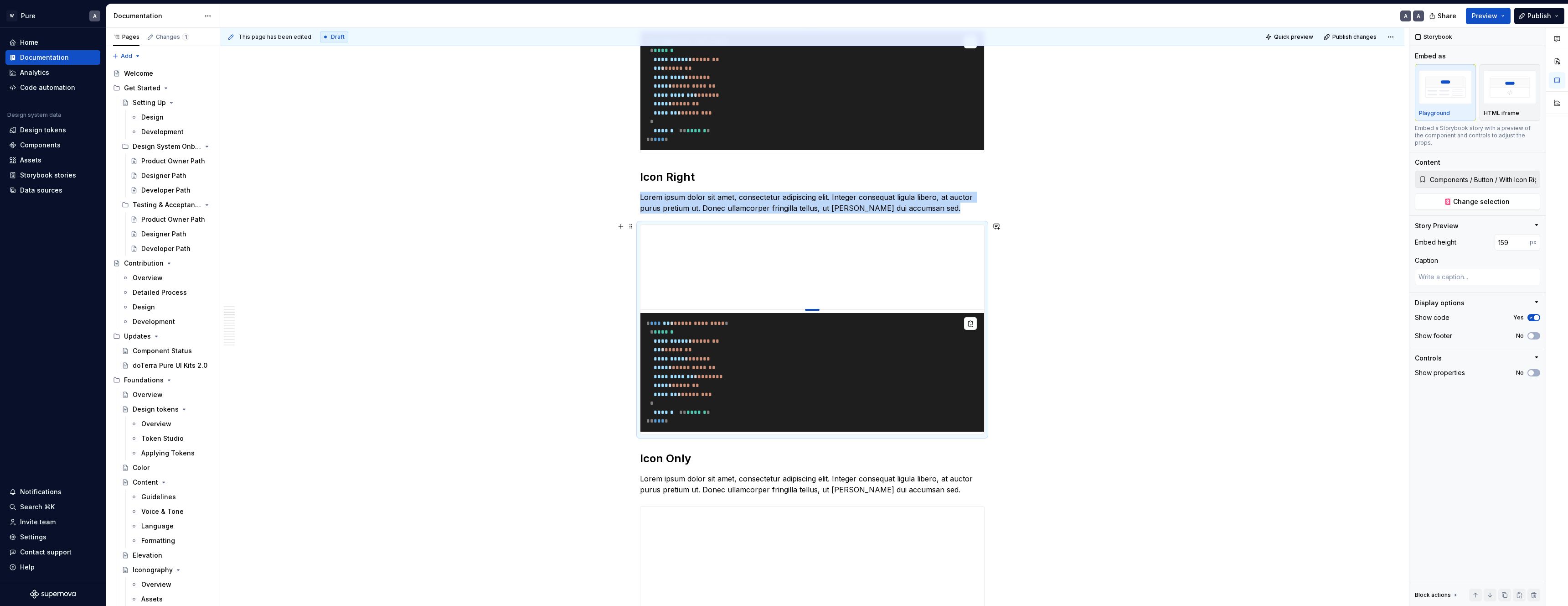
type textarea "*"
type input "150"
type textarea "*"
type input "141"
type textarea "*"
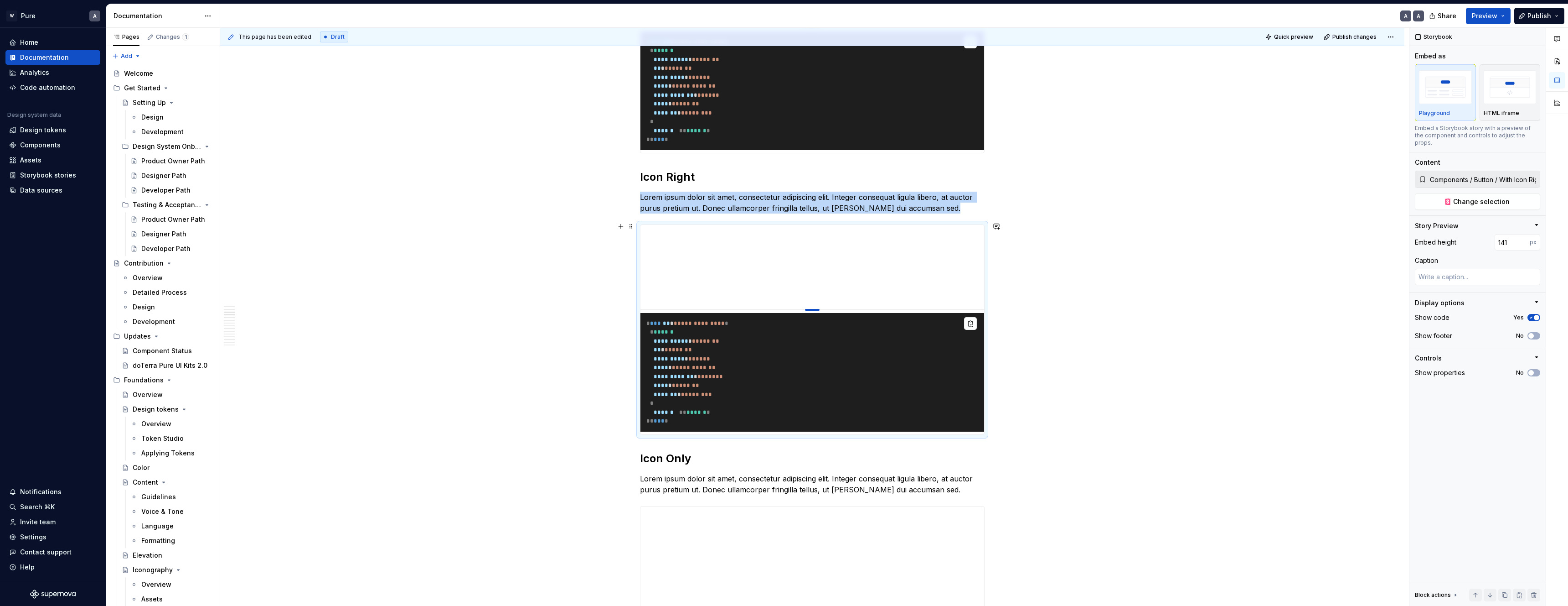
type input "135"
type textarea "*"
type input "131"
type textarea "*"
type input "126"
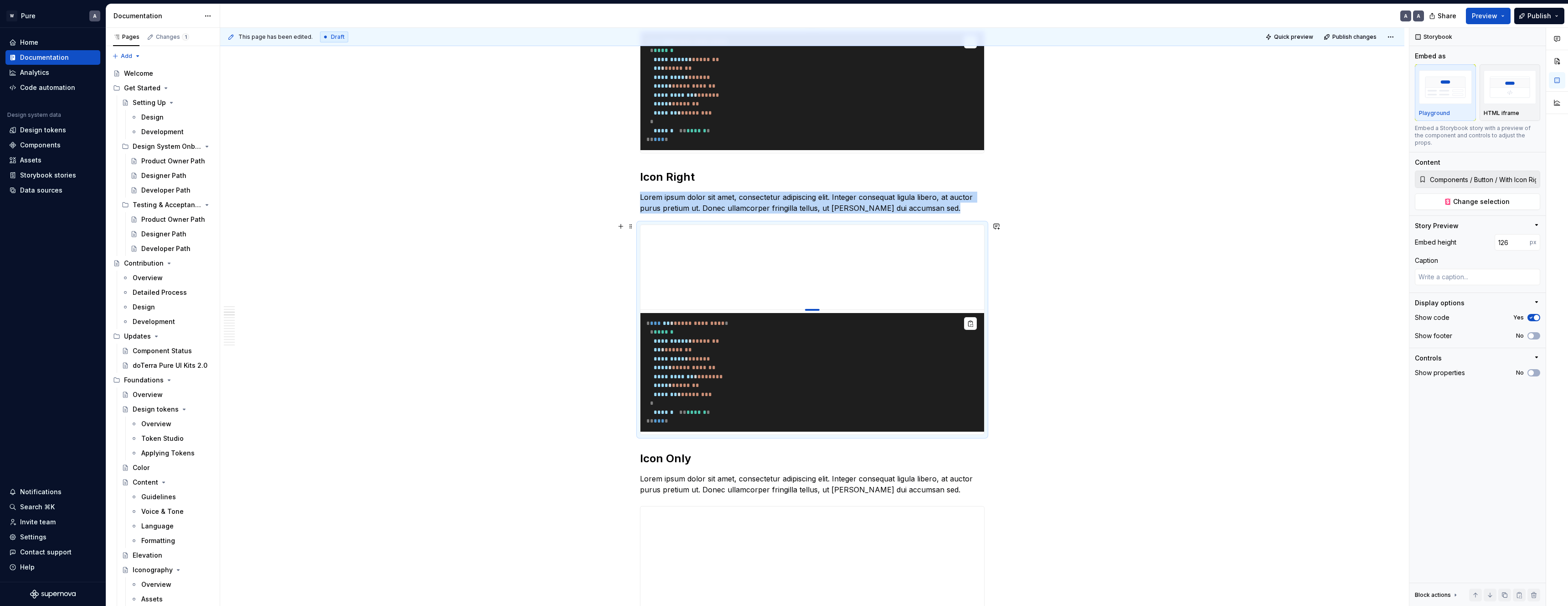
type textarea "*"
type input "121"
type textarea "*"
type input "113"
type textarea "*"
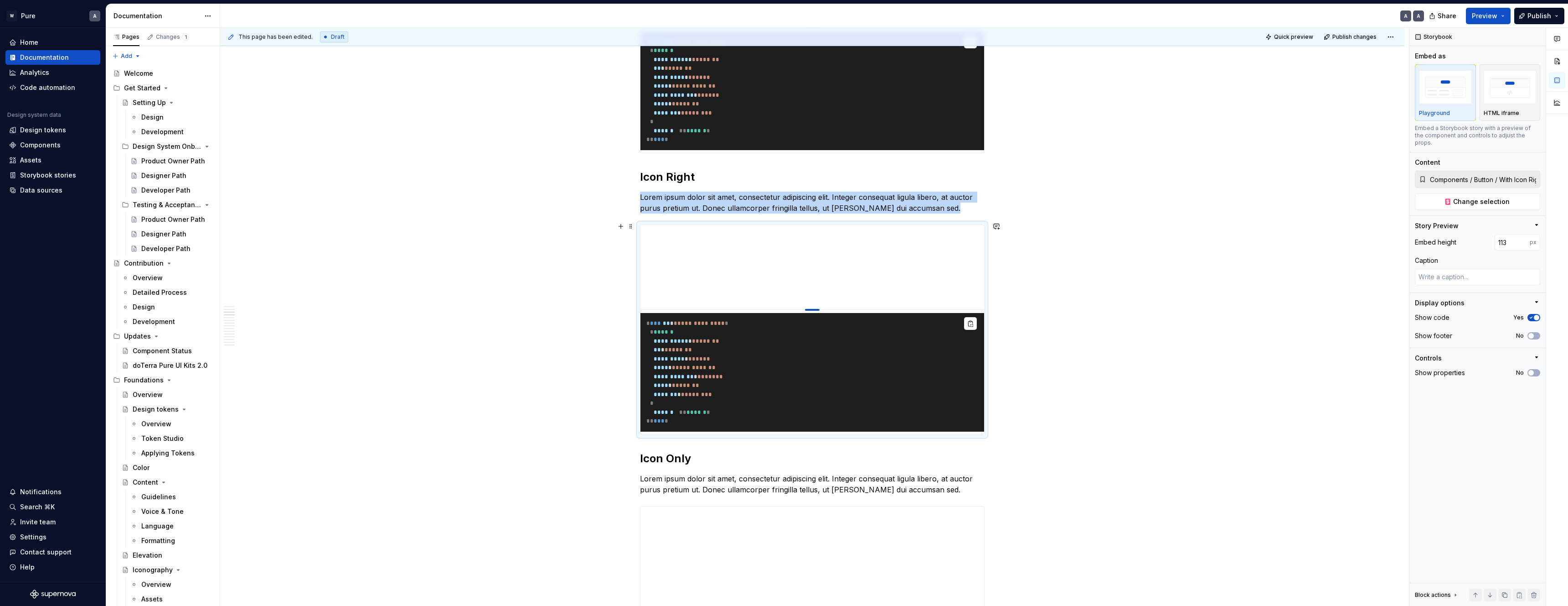
type input "106"
type textarea "*"
type input "100"
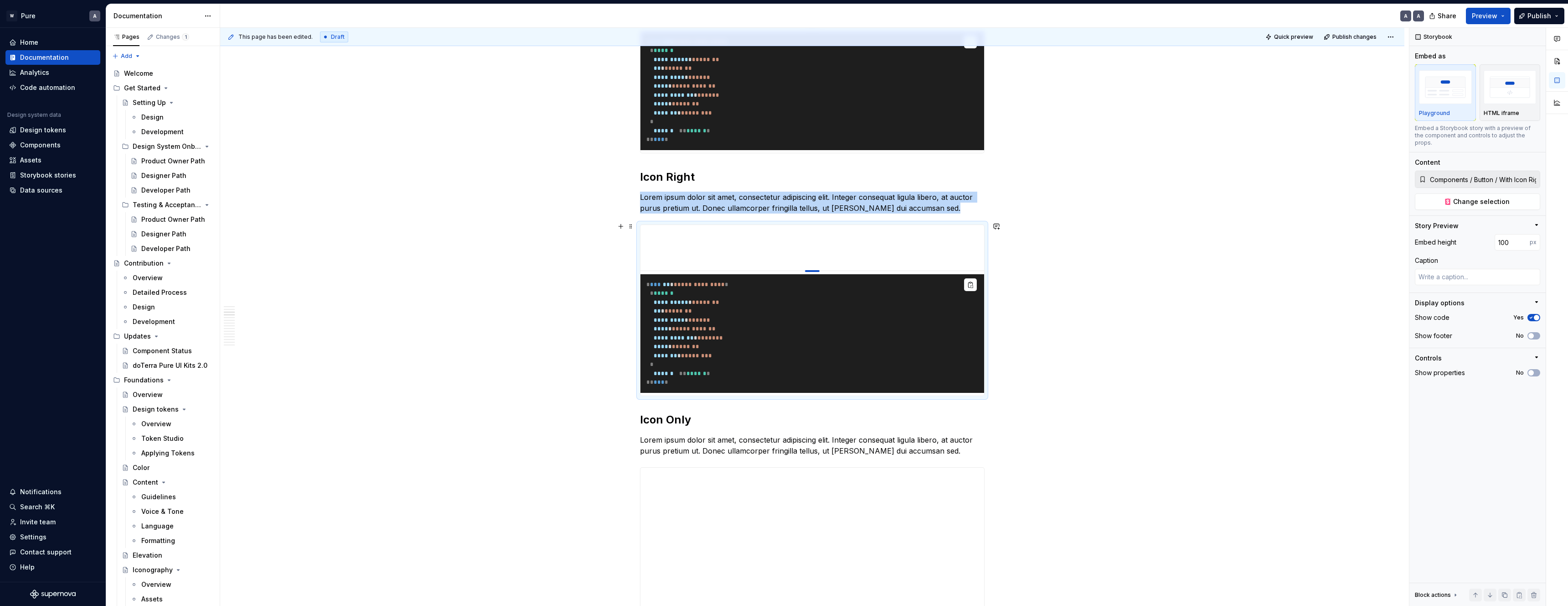
drag, startPoint x: 814, startPoint y: 405, endPoint x: 826, endPoint y: 232, distance: 173.4
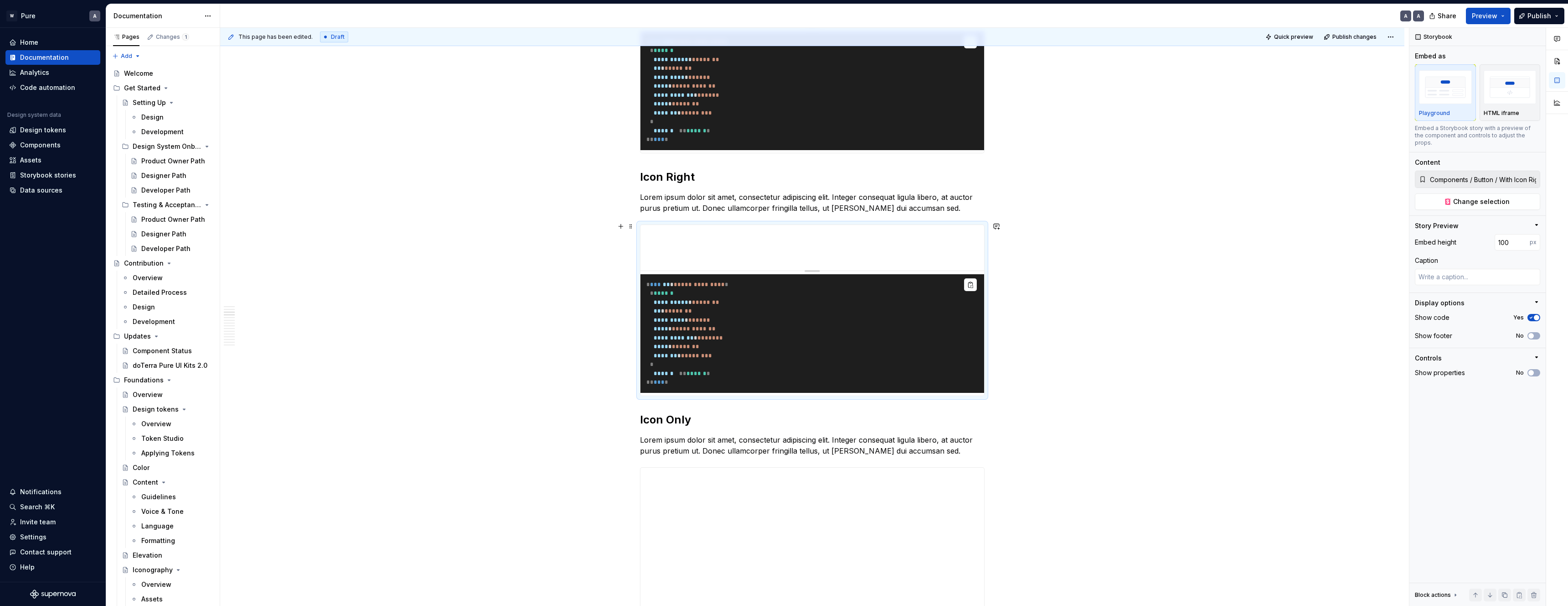
click at [926, 352] on pre "**********" at bounding box center [813, 333] width 343 height 118
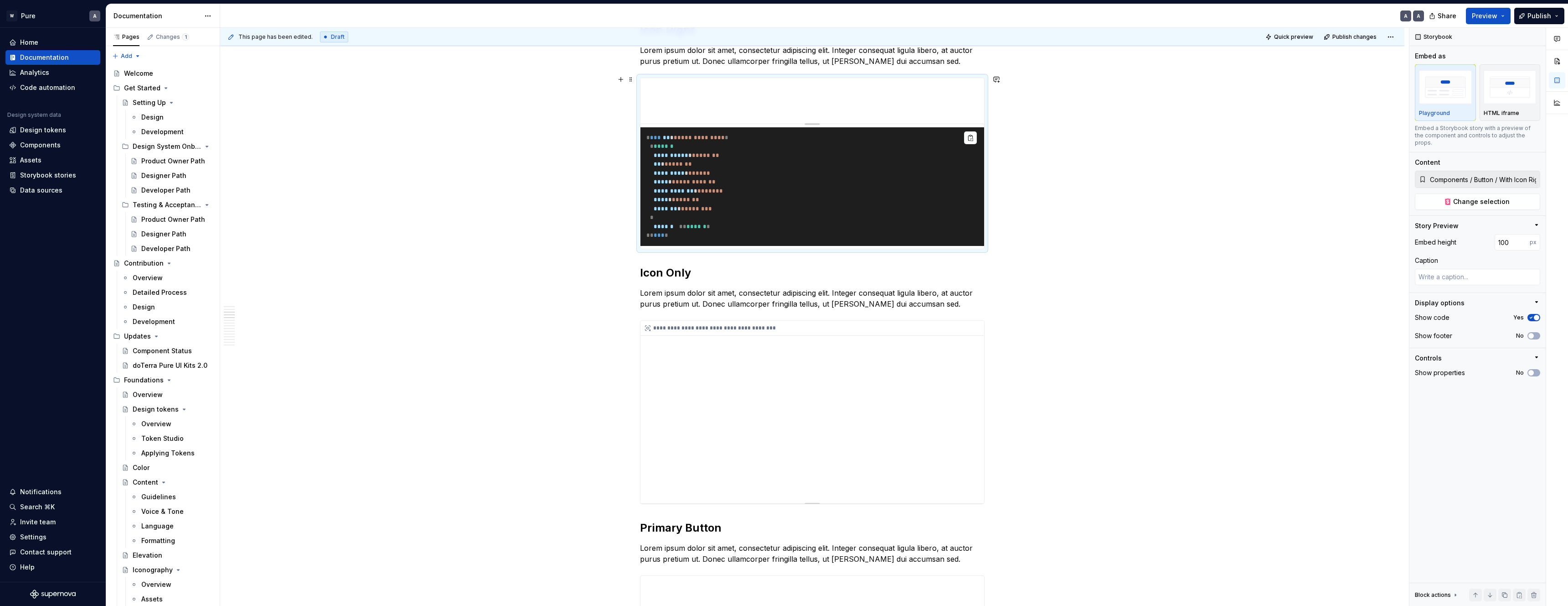
scroll to position [1252, 0]
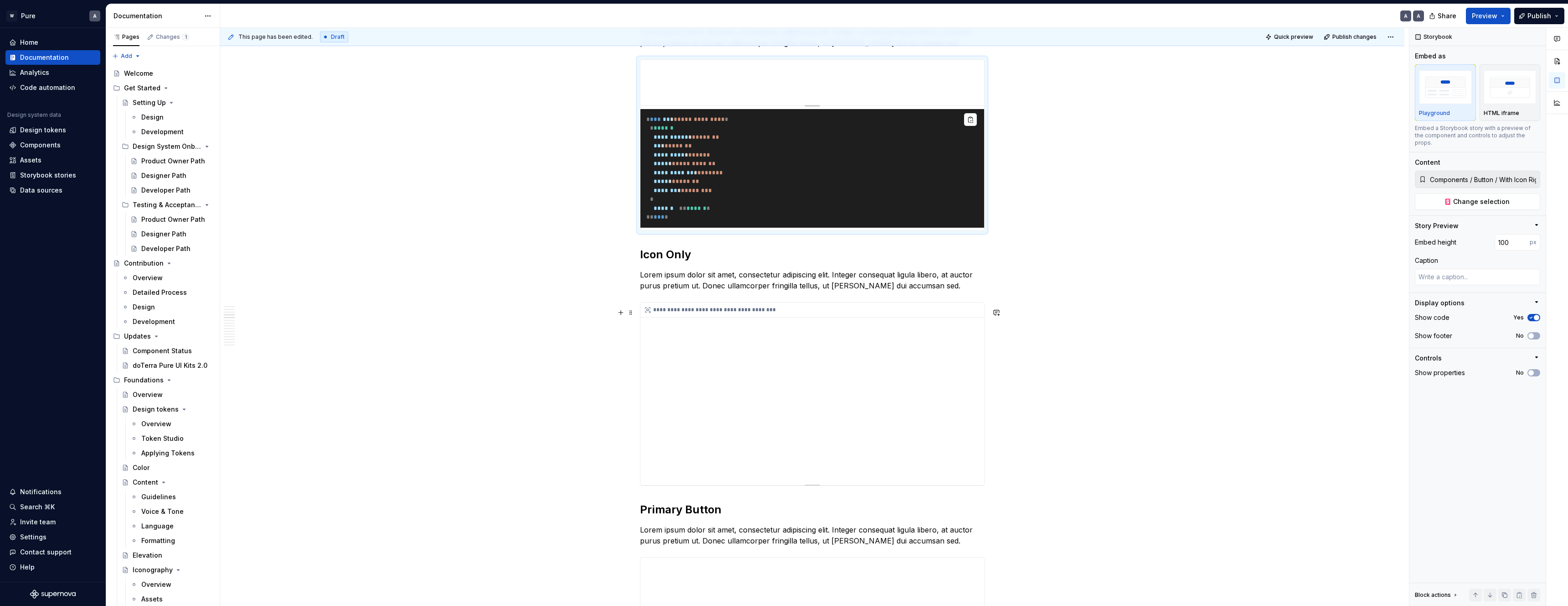
type textarea "*"
type input "Components / Button / Icon Only"
drag, startPoint x: 805, startPoint y: 412, endPoint x: 822, endPoint y: 414, distance: 17.1
click at [805, 412] on div "**********" at bounding box center [813, 393] width 343 height 182
click at [1534, 247] on icon "button" at bounding box center [1532, 248] width 8 height 6
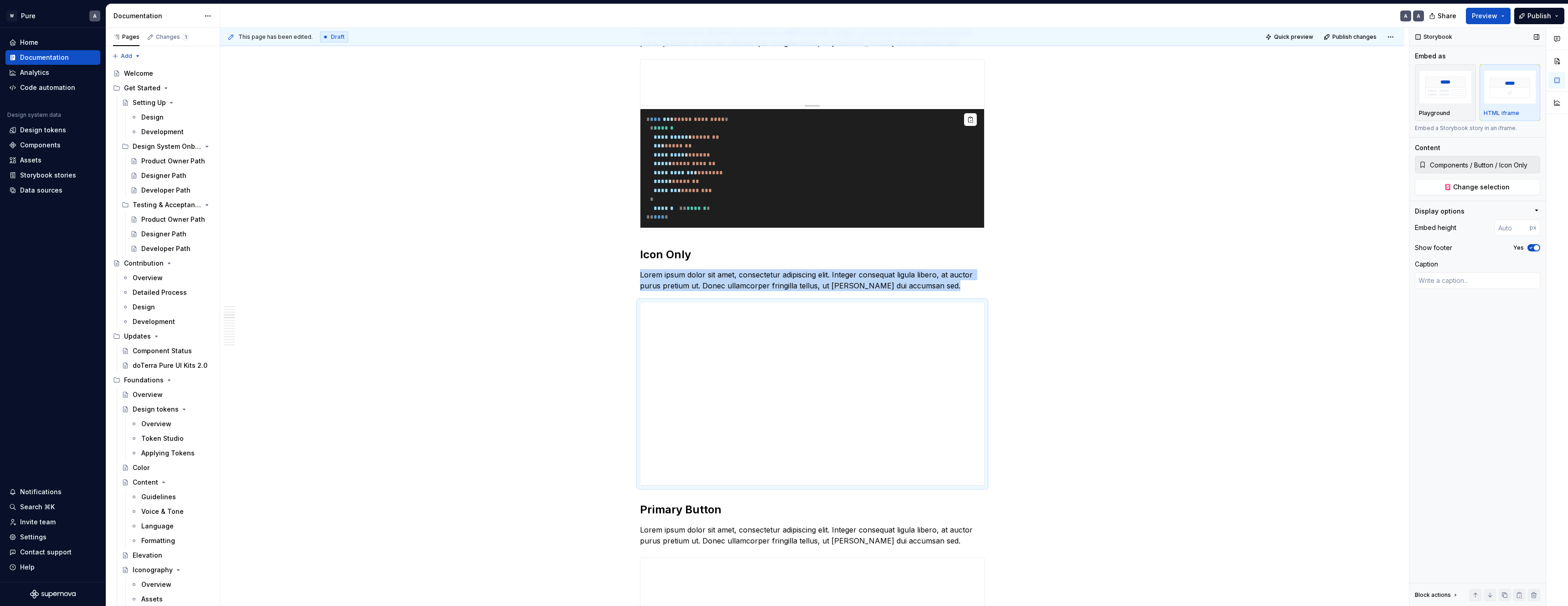
click at [1534, 248] on icon "button" at bounding box center [1532, 248] width 8 height 6
click at [1439, 93] on img "button" at bounding box center [1445, 87] width 52 height 33
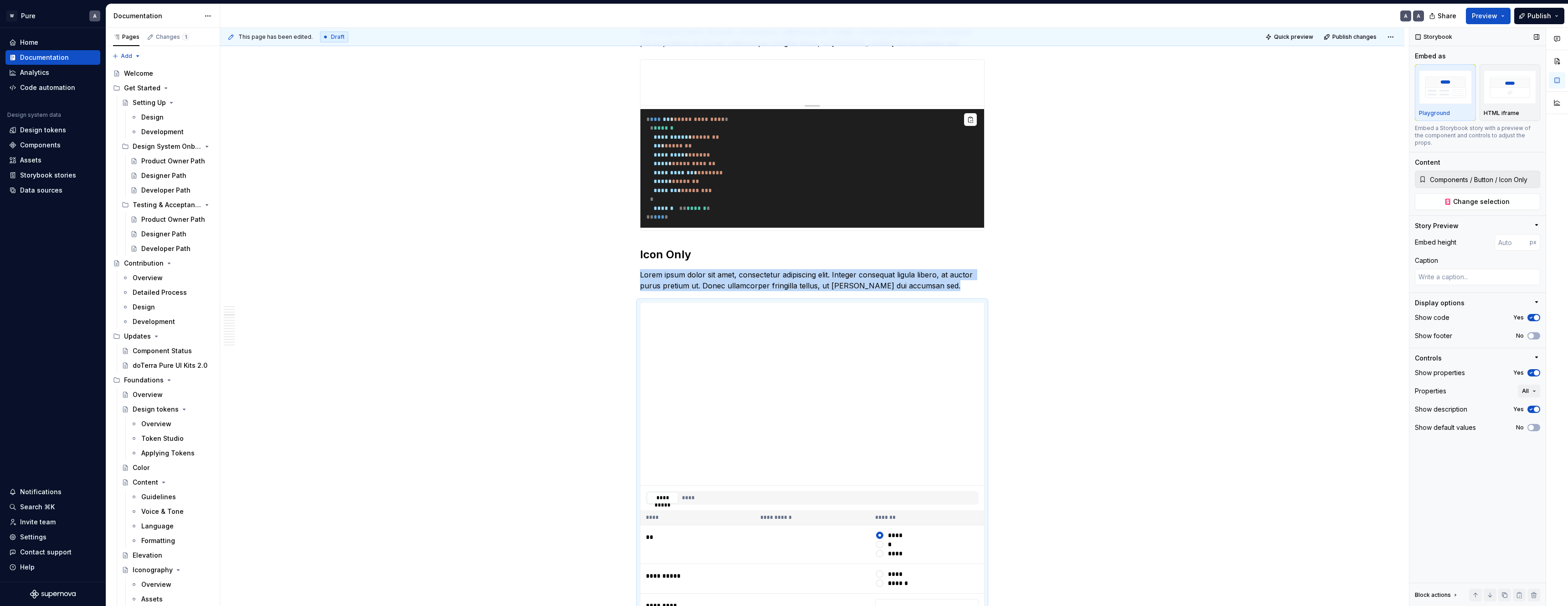
drag, startPoint x: 1536, startPoint y: 364, endPoint x: 1465, endPoint y: 375, distance: 71.8
click at [1536, 370] on span "button" at bounding box center [1537, 373] width 6 height 6
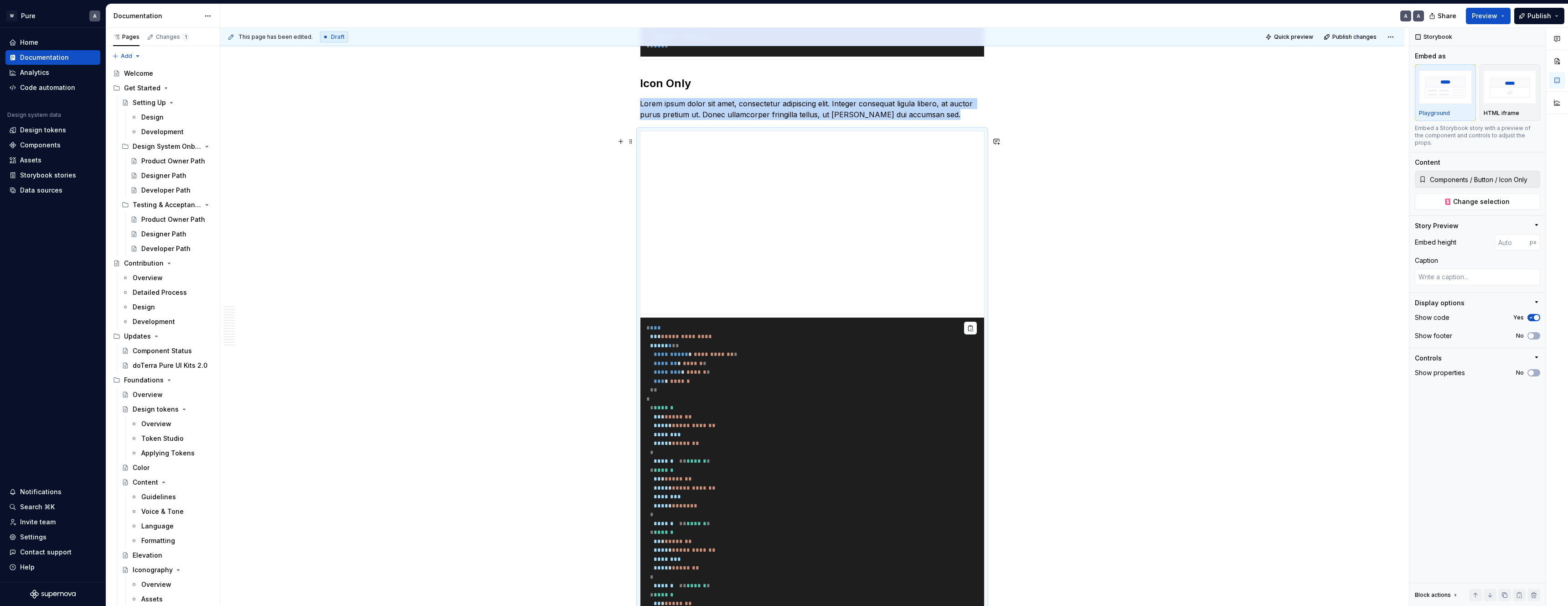
scroll to position [1371, 0]
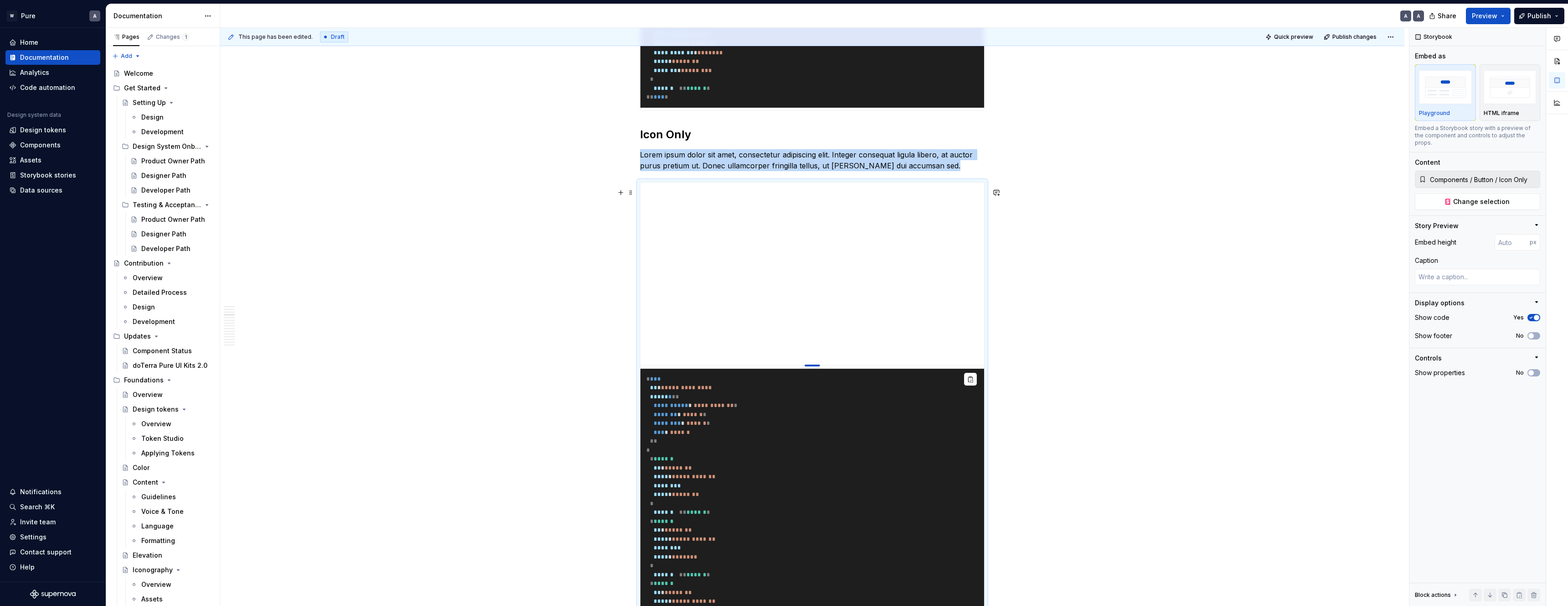
type textarea "*"
type input "149"
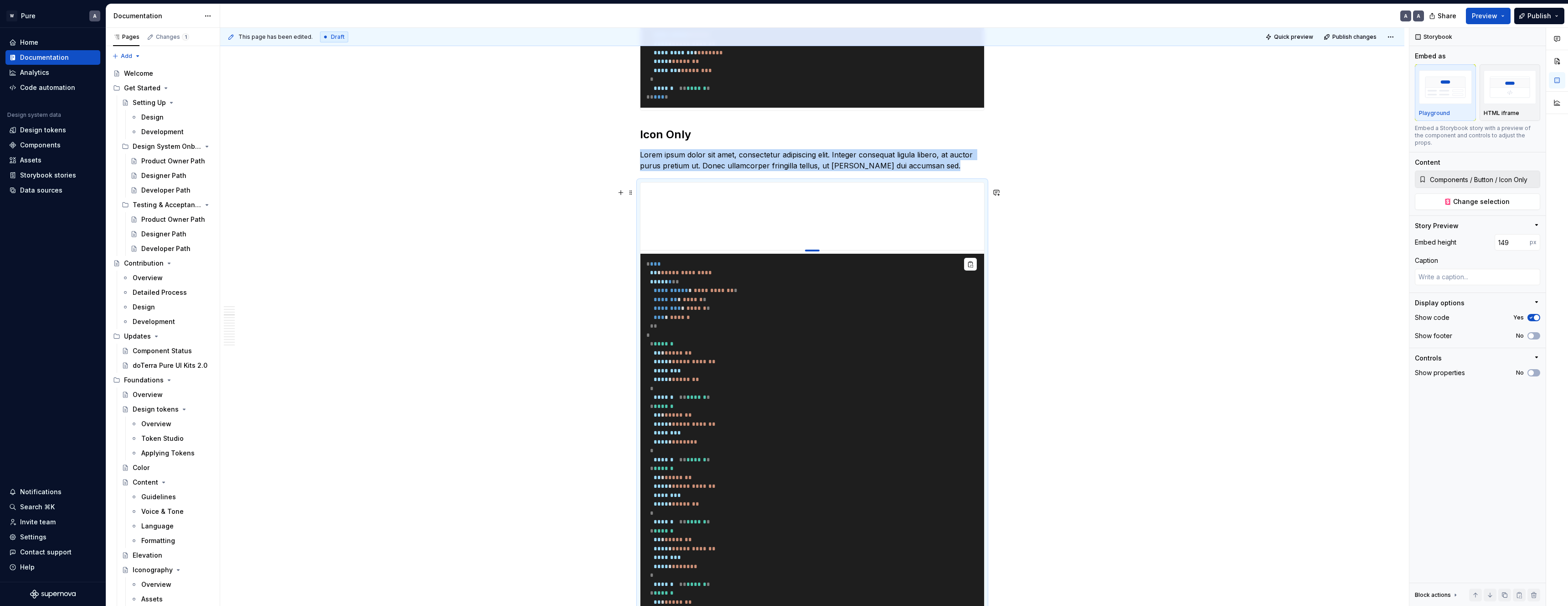
type textarea "*"
type input "148"
type textarea "*"
type input "147"
type textarea "*"
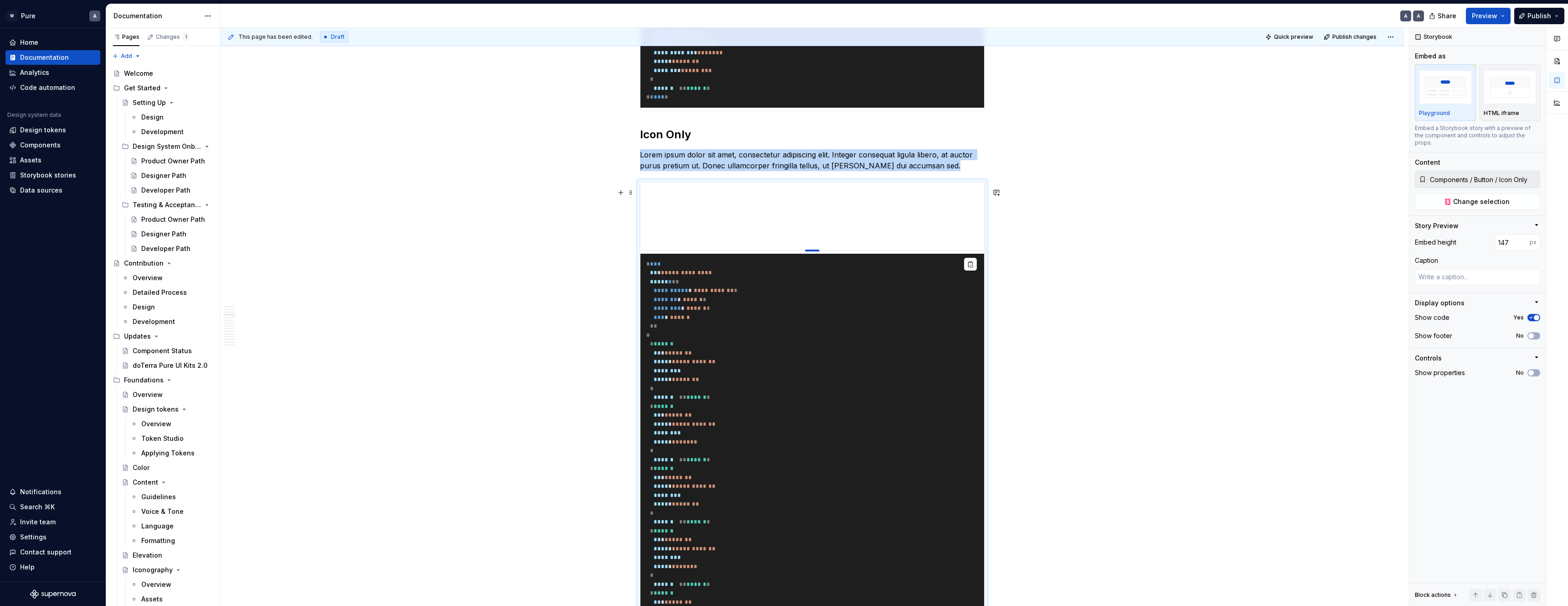
type input "145"
type textarea "*"
type input "141"
type textarea "*"
type input "138"
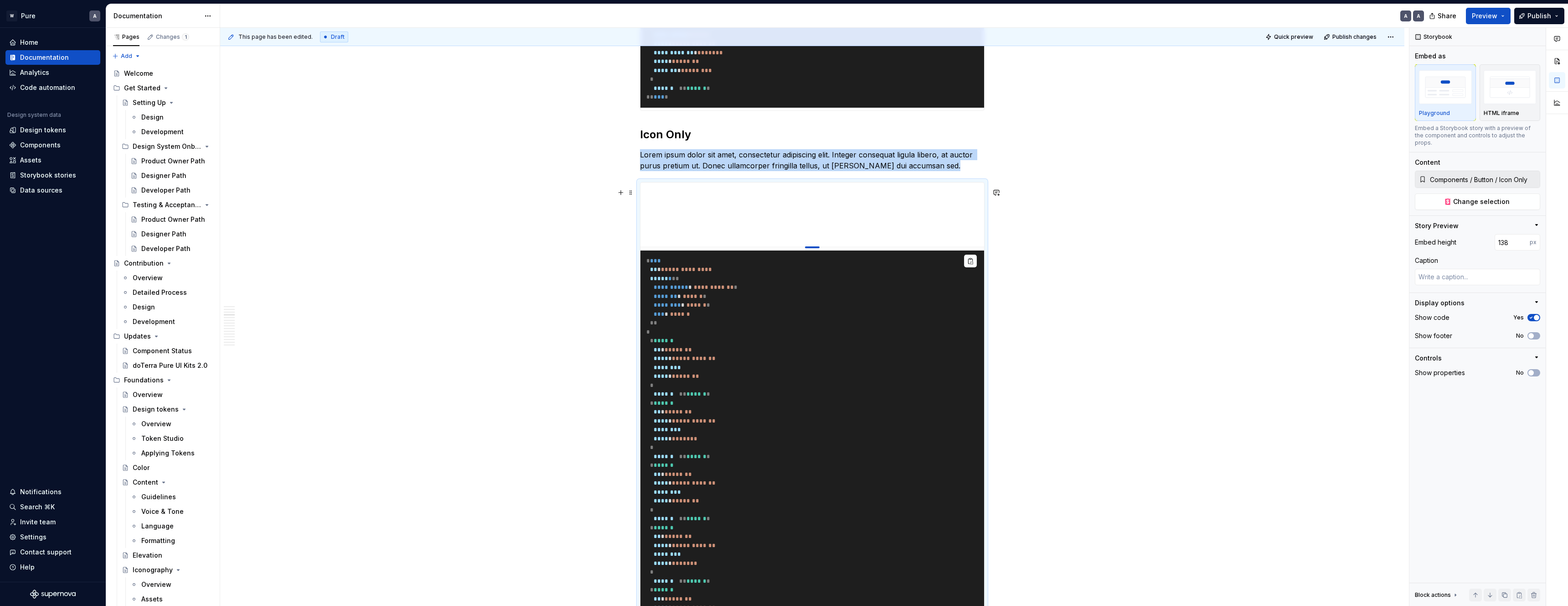
type textarea "*"
type input "137"
type textarea "*"
type input "136"
type textarea "*"
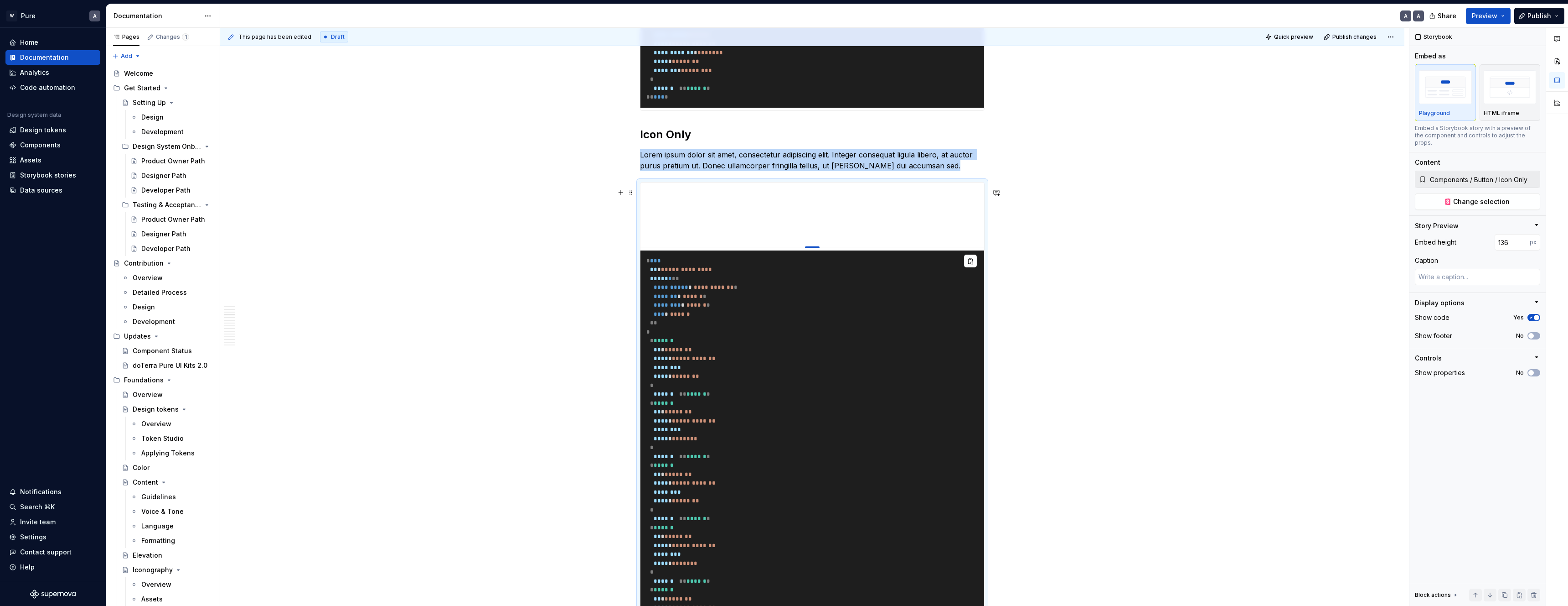
type input "132"
type textarea "*"
type input "125"
type textarea "*"
type input "118"
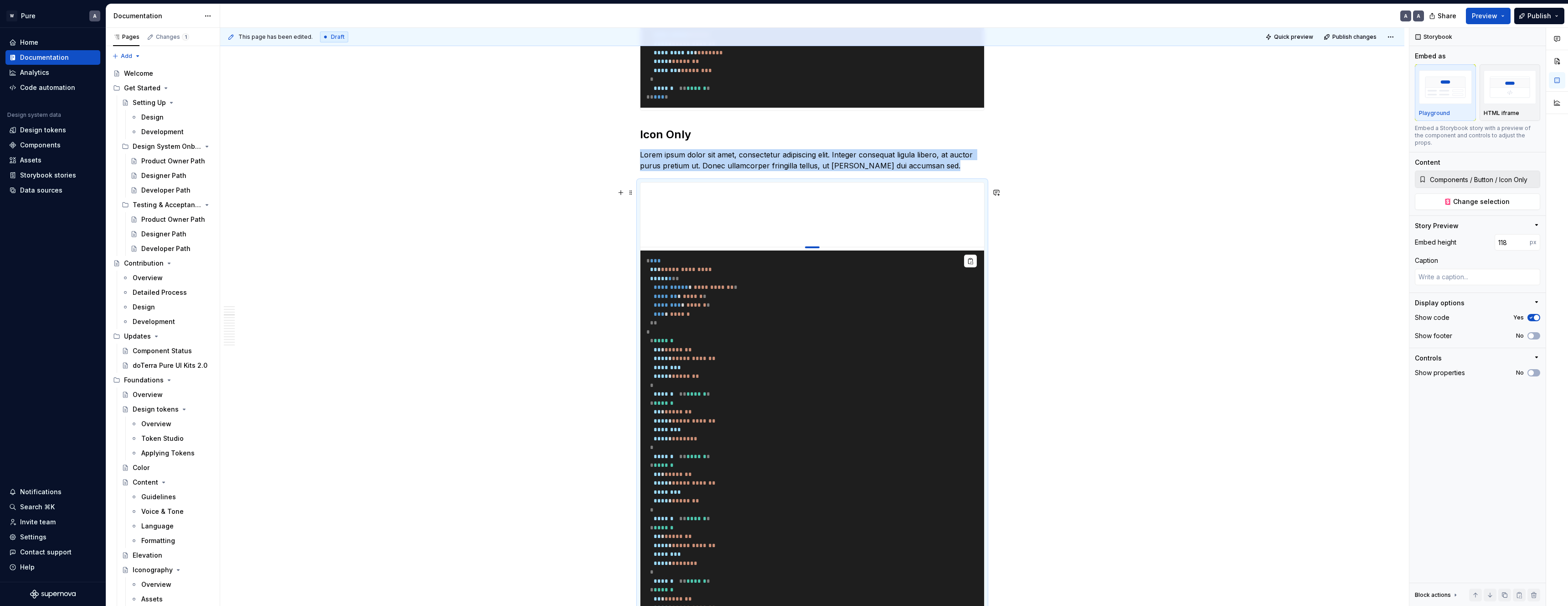
type textarea "*"
type input "112"
type textarea "*"
type input "105"
type textarea "*"
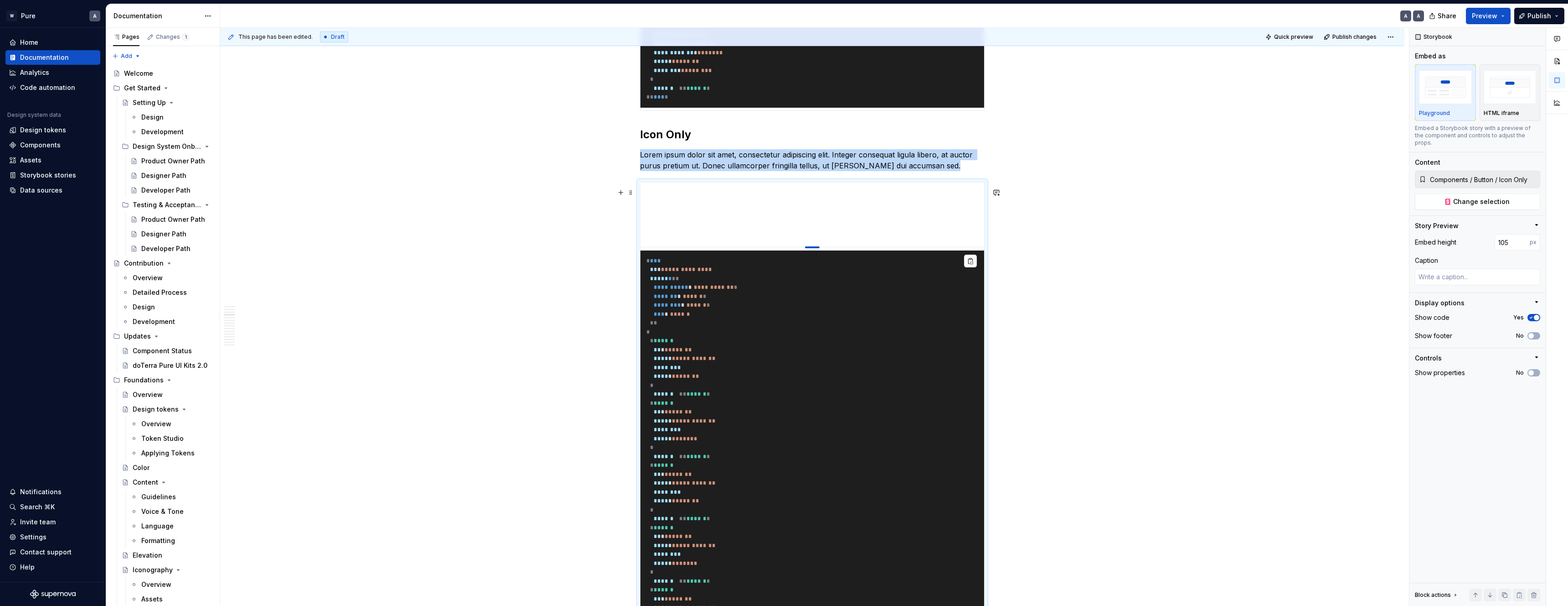
type input "100"
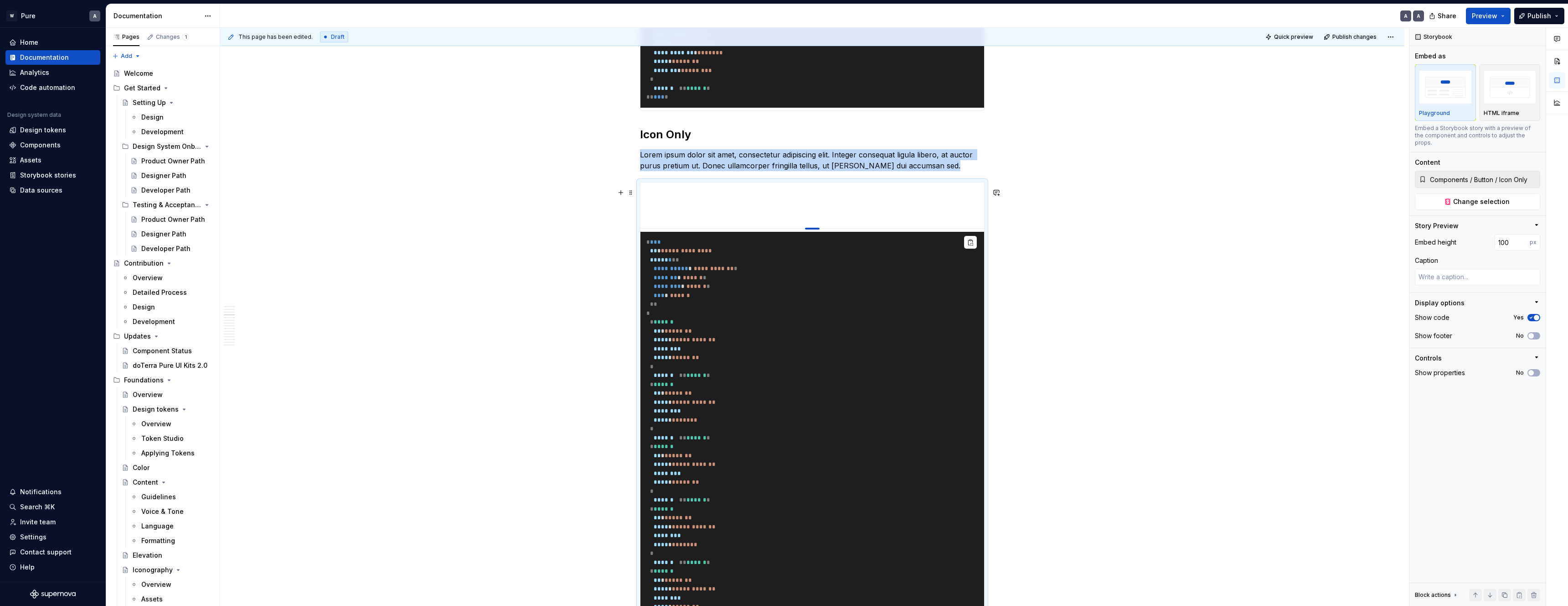
drag, startPoint x: 821, startPoint y: 257, endPoint x: 821, endPoint y: 218, distance: 39.0
drag, startPoint x: 1122, startPoint y: 344, endPoint x: 1110, endPoint y: 348, distance: 12.6
click at [859, 377] on pre "**********" at bounding box center [813, 469] width 343 height 474
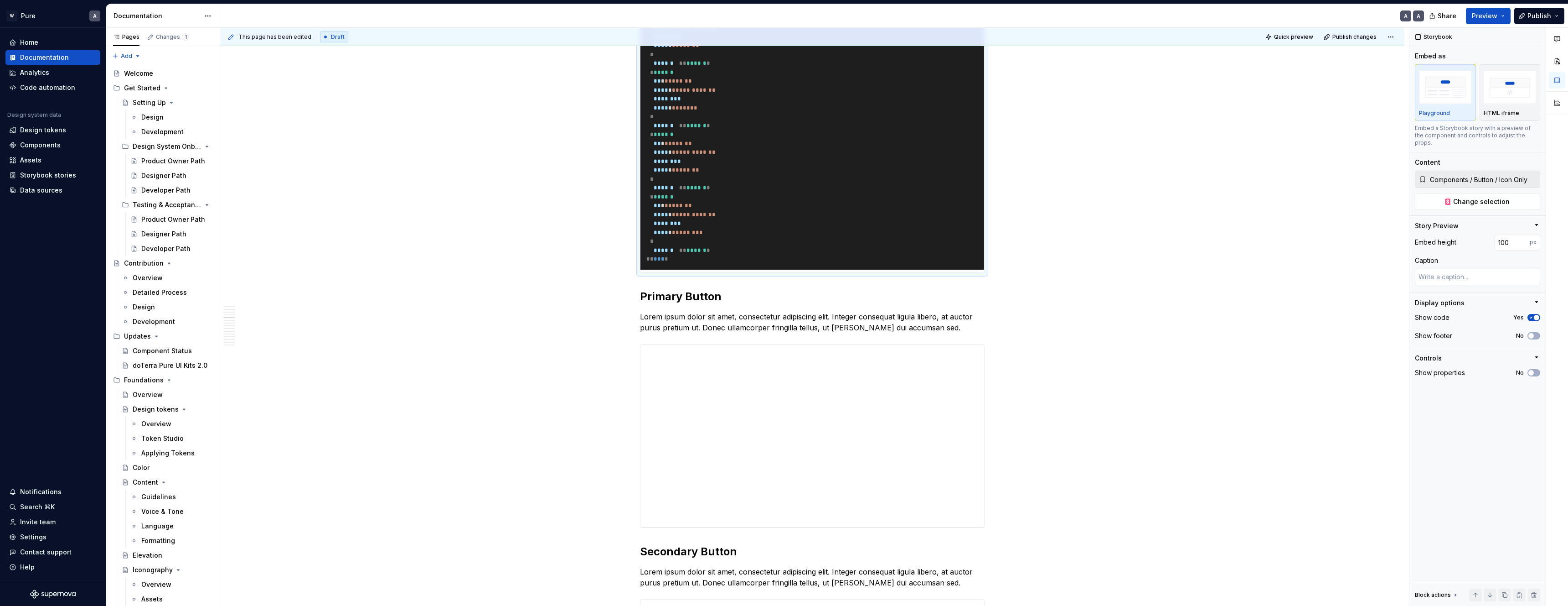
scroll to position [1962, 0]
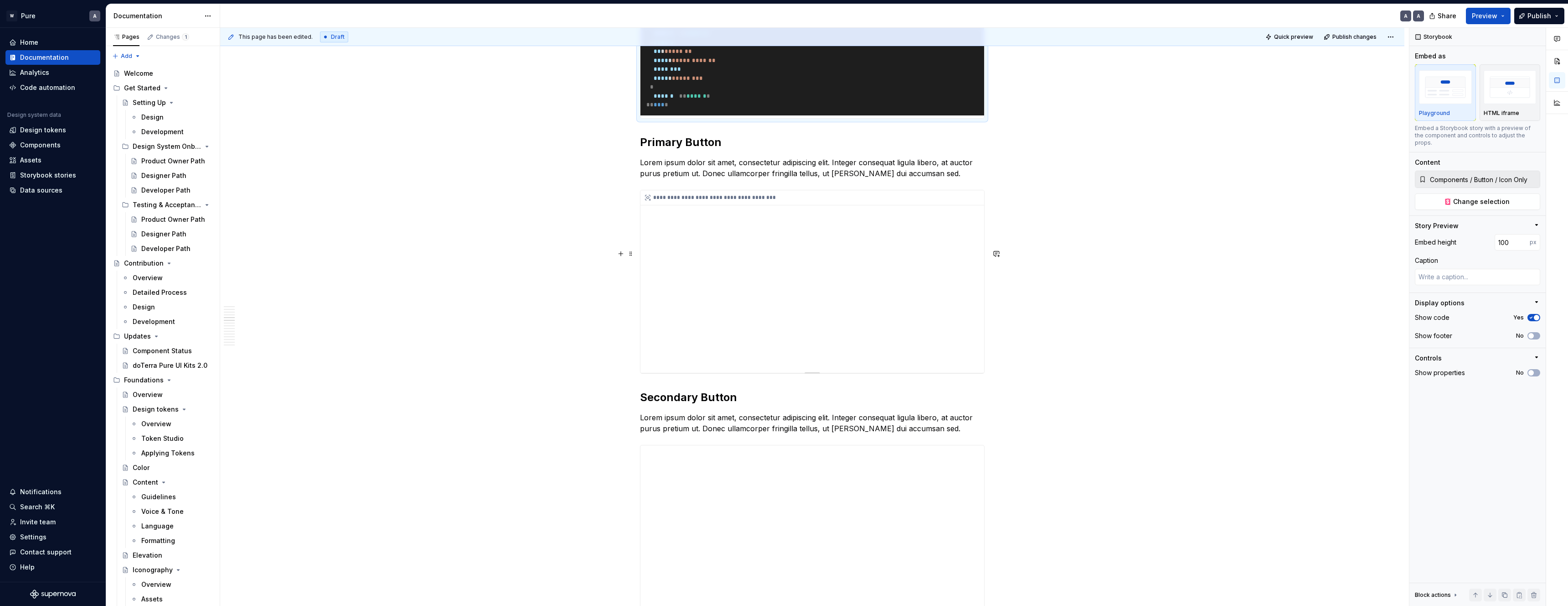
type textarea "*"
type input "Components / Button / Primary"
drag, startPoint x: 810, startPoint y: 316, endPoint x: 828, endPoint y: 319, distance: 18.2
click at [810, 316] on div "**********" at bounding box center [813, 281] width 343 height 182
click at [1457, 115] on div "Playground" at bounding box center [1445, 114] width 52 height 8
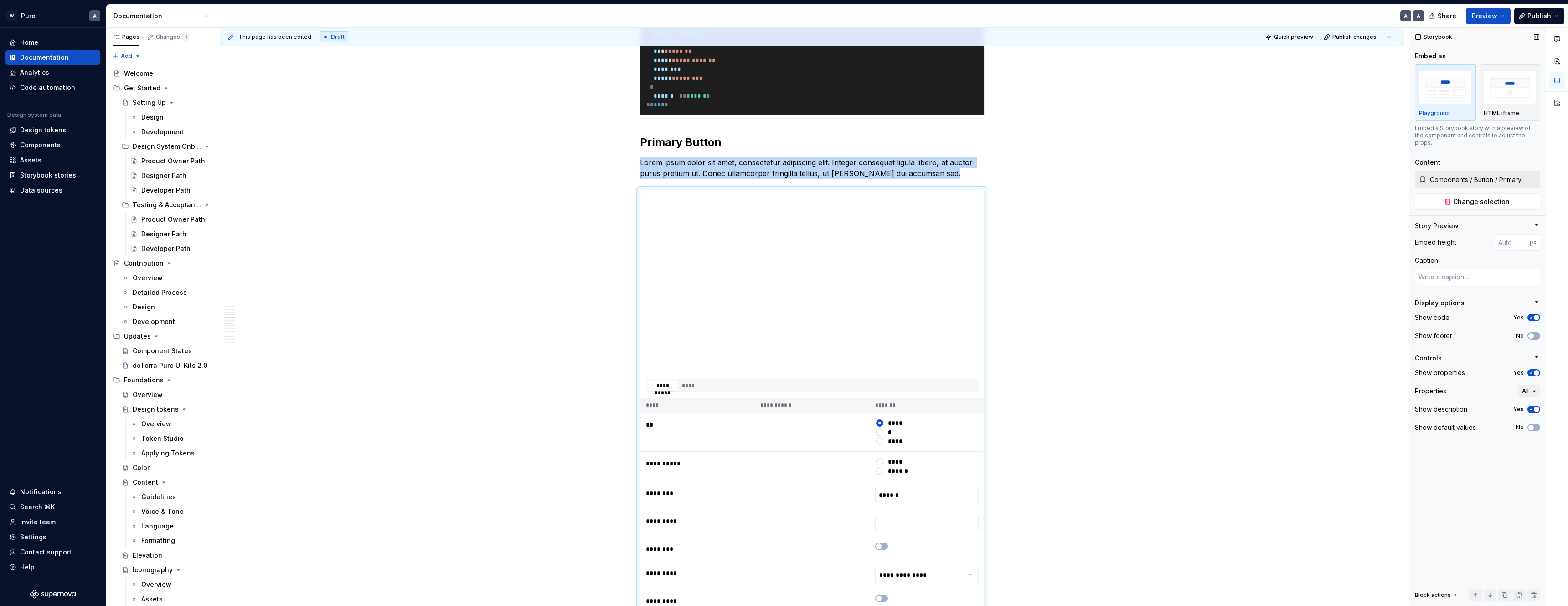
click at [1538, 370] on span "button" at bounding box center [1537, 373] width 6 height 6
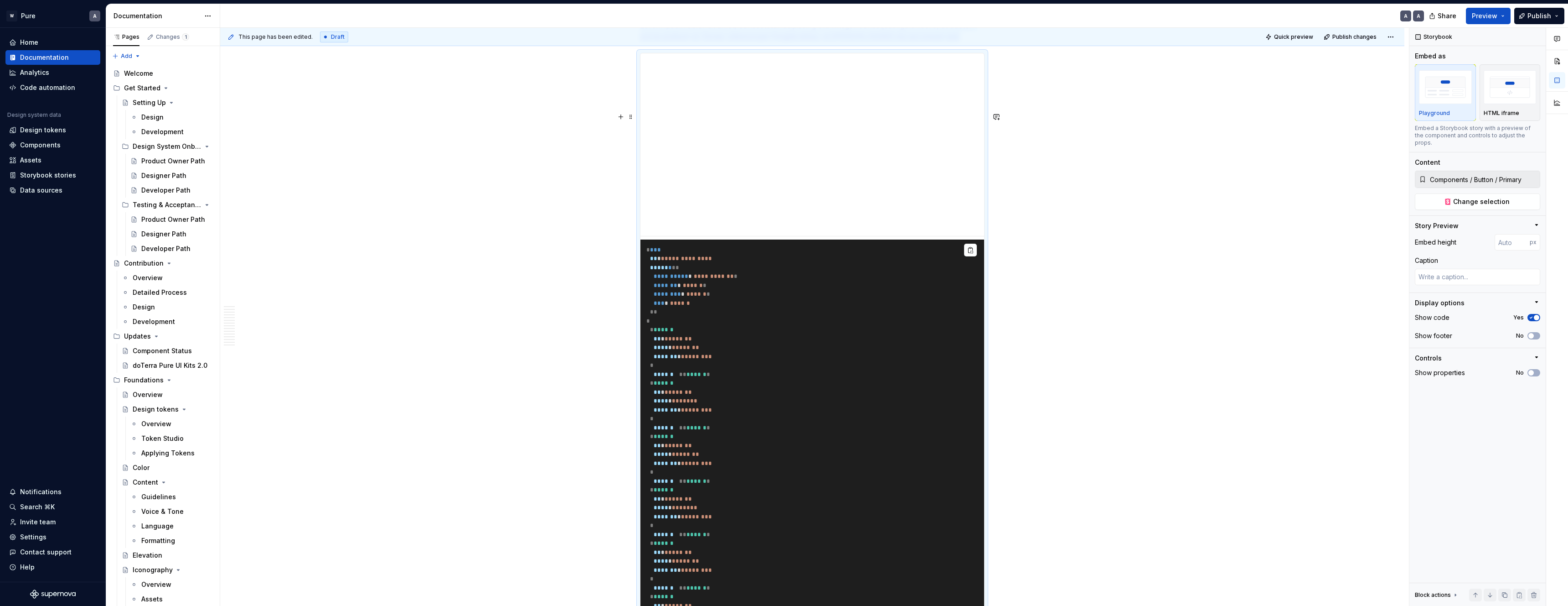
scroll to position [1954, 0]
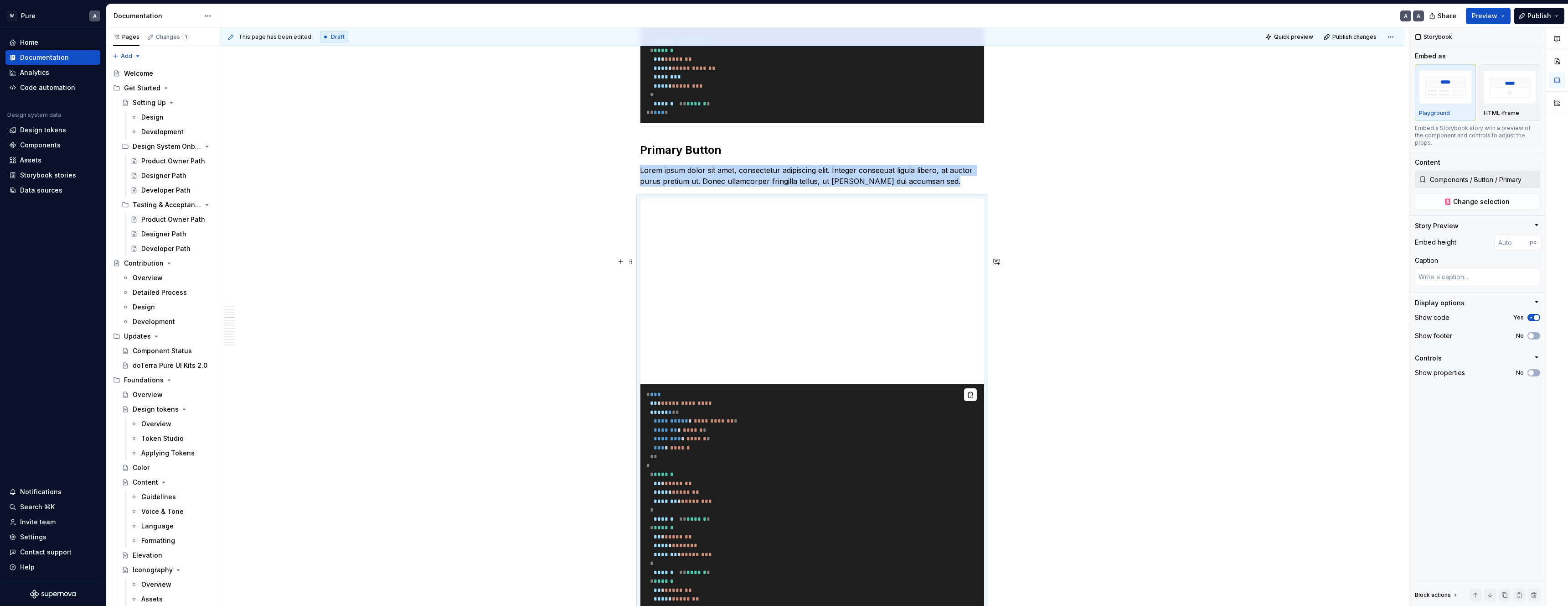
click at [815, 381] on div at bounding box center [812, 380] width 64 height 2
type textarea "*"
type input "233"
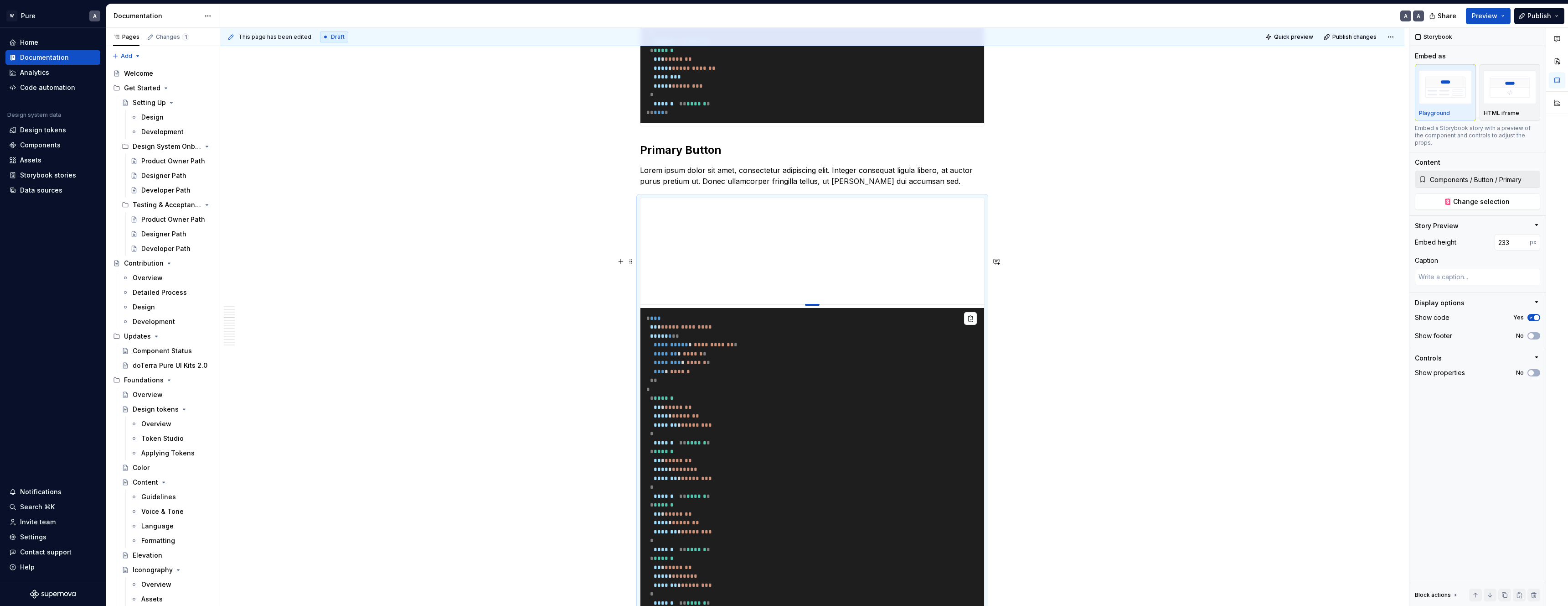
type textarea "*"
type input "213"
type textarea "*"
type input "202"
type textarea "*"
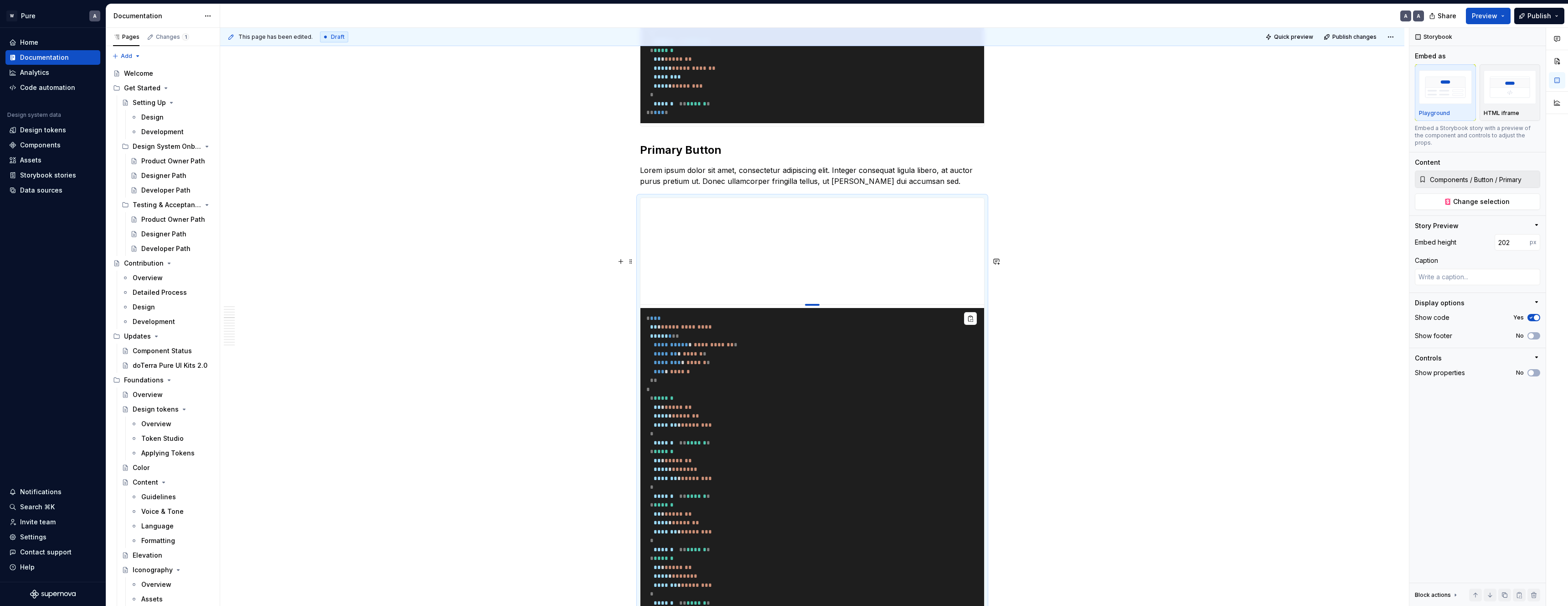
type input "187"
type textarea "*"
type input "171"
type textarea "*"
type input "156"
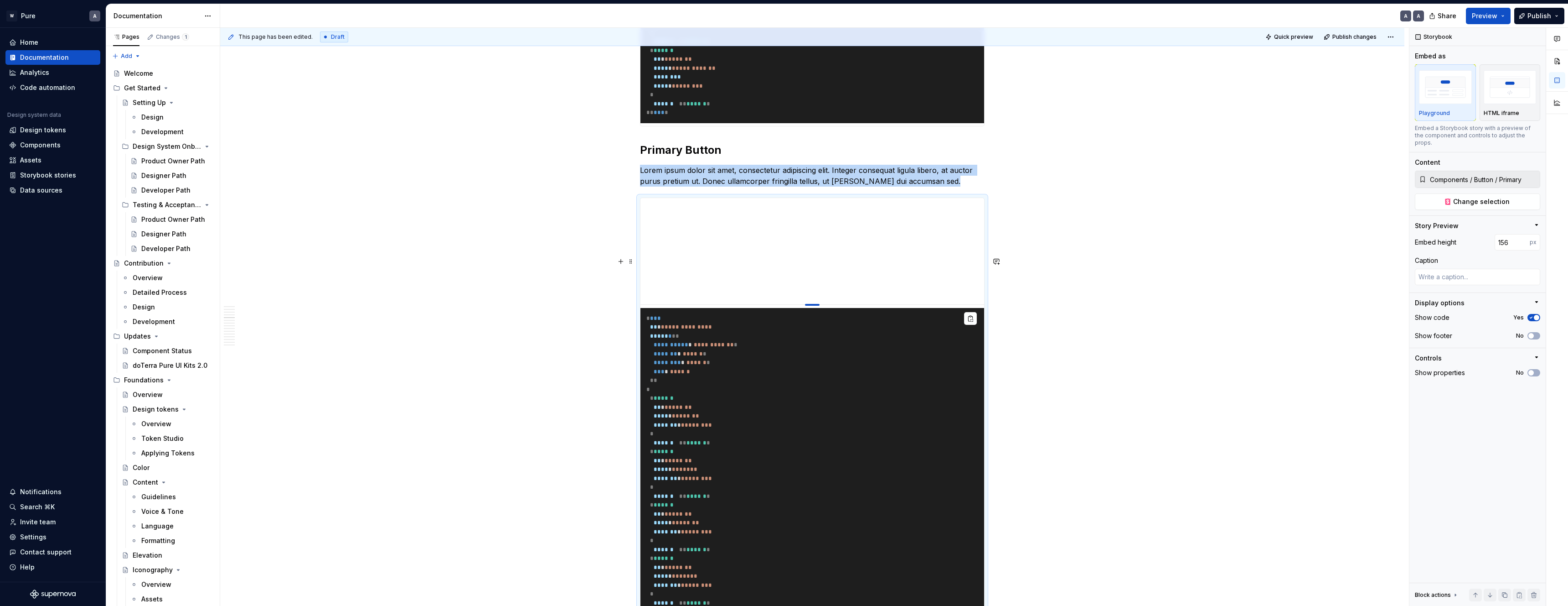
type textarea "*"
type input "149"
type textarea "*"
type input "139"
type textarea "*"
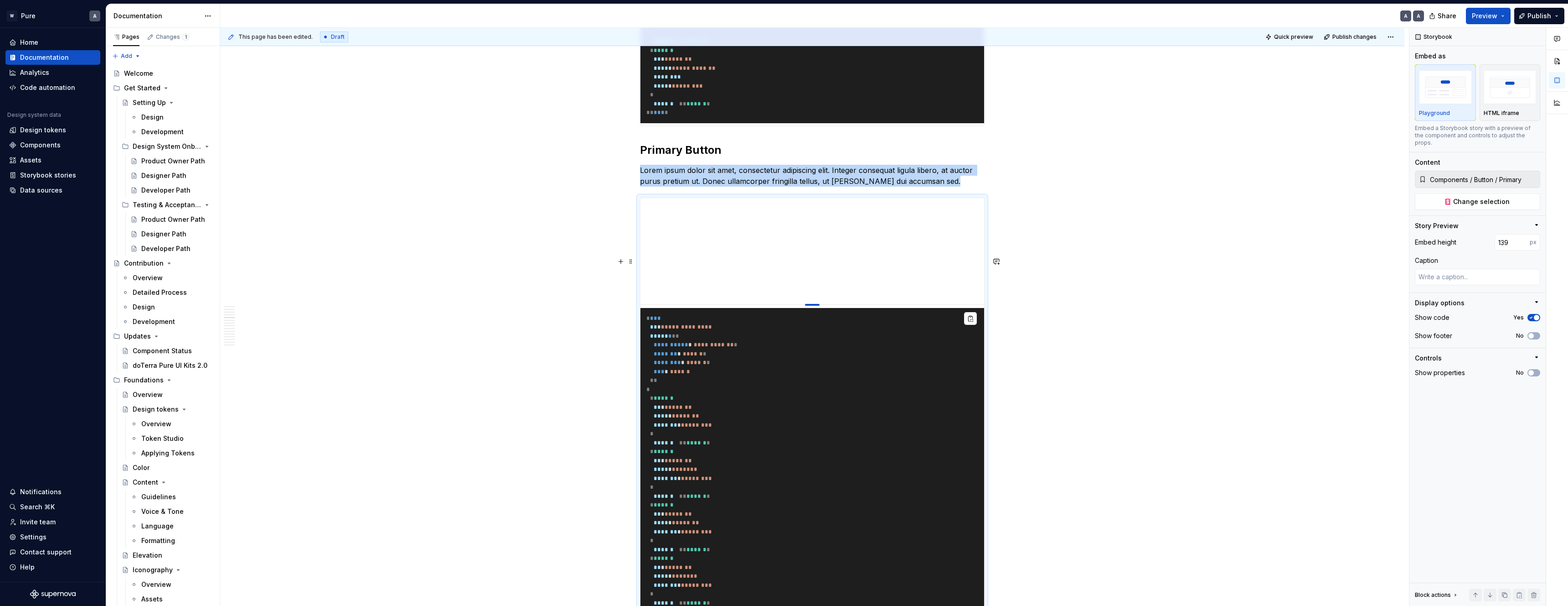
type input "128"
type textarea "*"
type input "119"
type textarea "*"
type input "109"
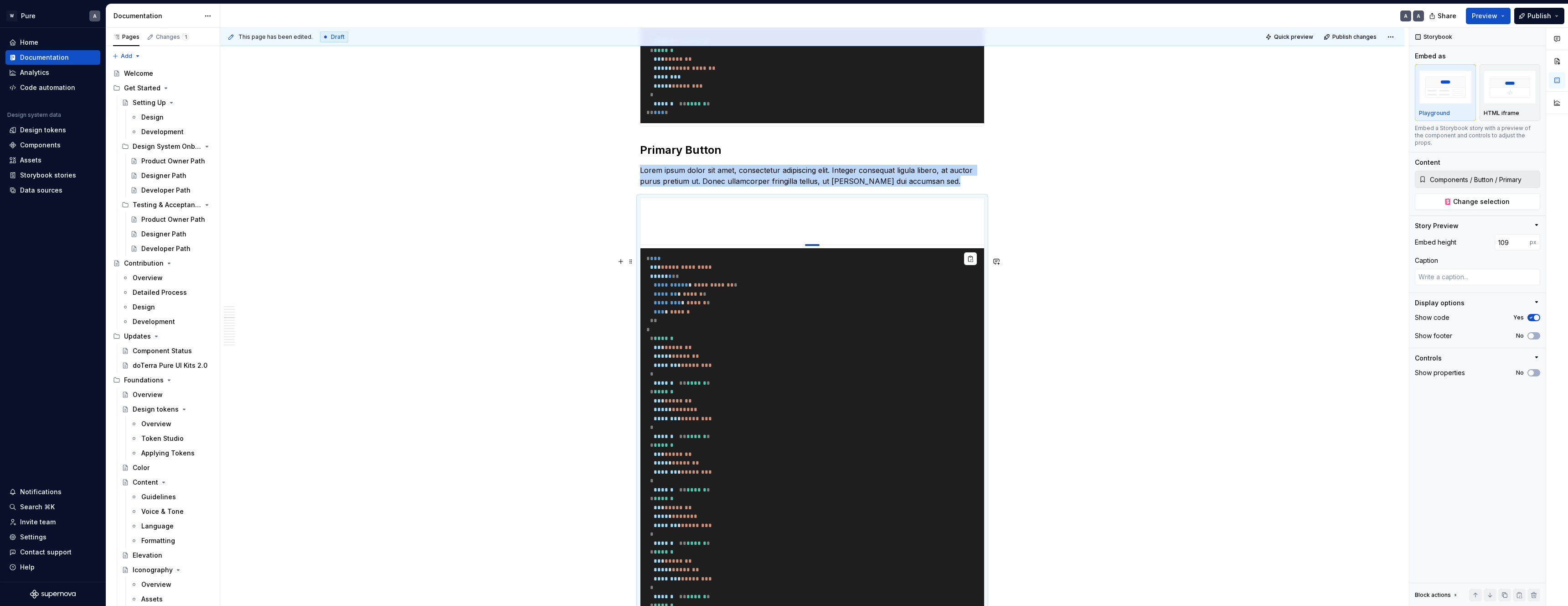
type textarea "*"
type input "102"
type textarea "*"
type input "100"
drag, startPoint x: 815, startPoint y: 439, endPoint x: 1028, endPoint y: 347, distance: 232.0
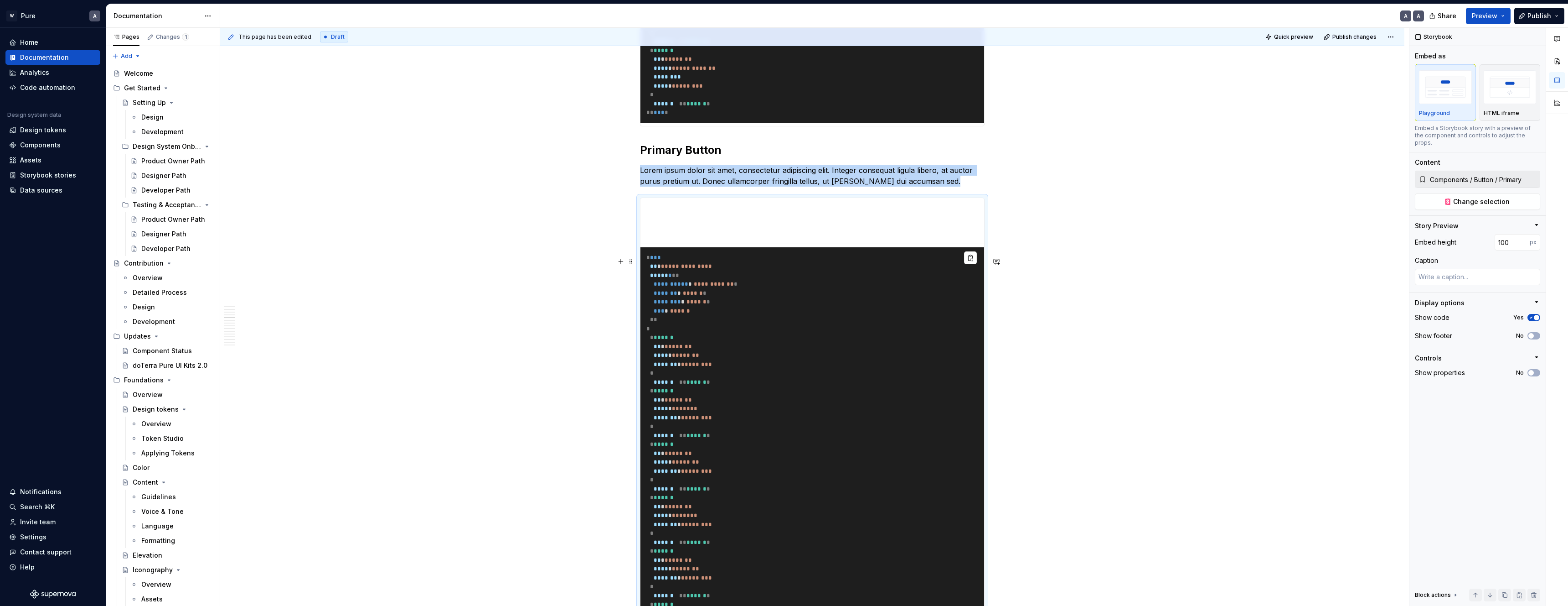
click at [835, 379] on pre "**********" at bounding box center [813, 457] width 343 height 421
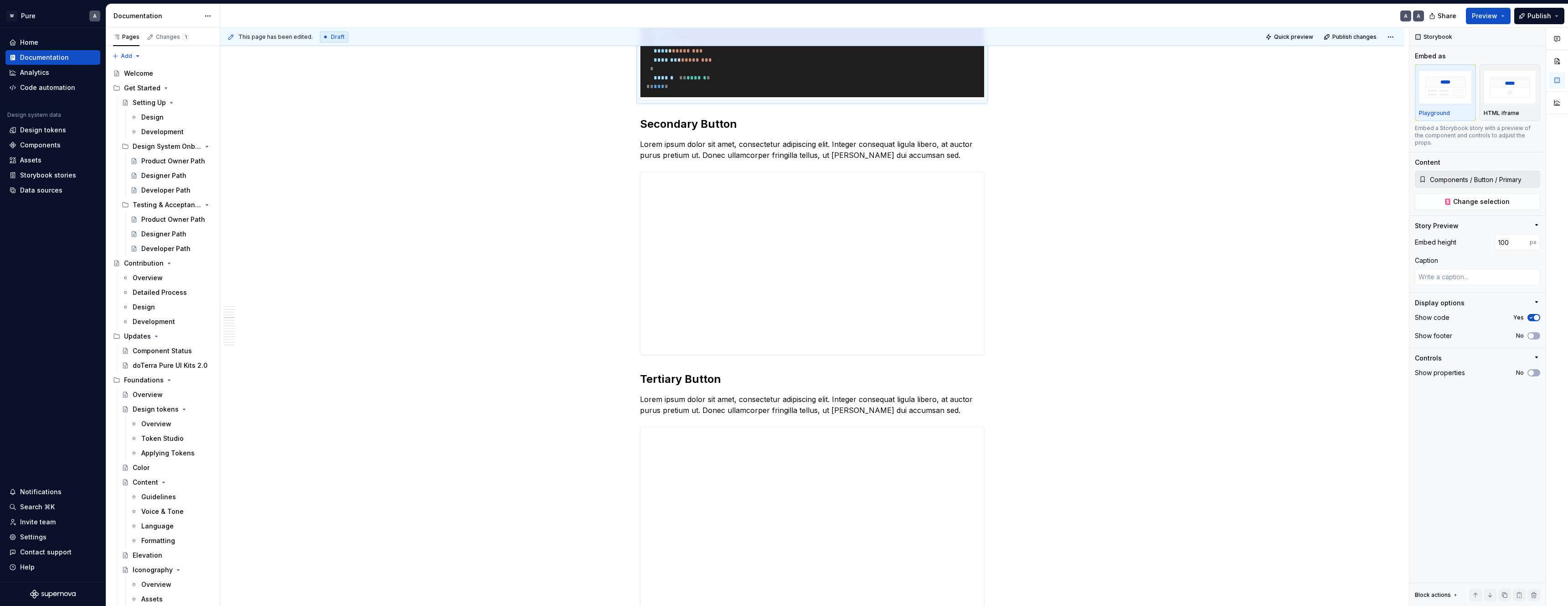
scroll to position [2607, 0]
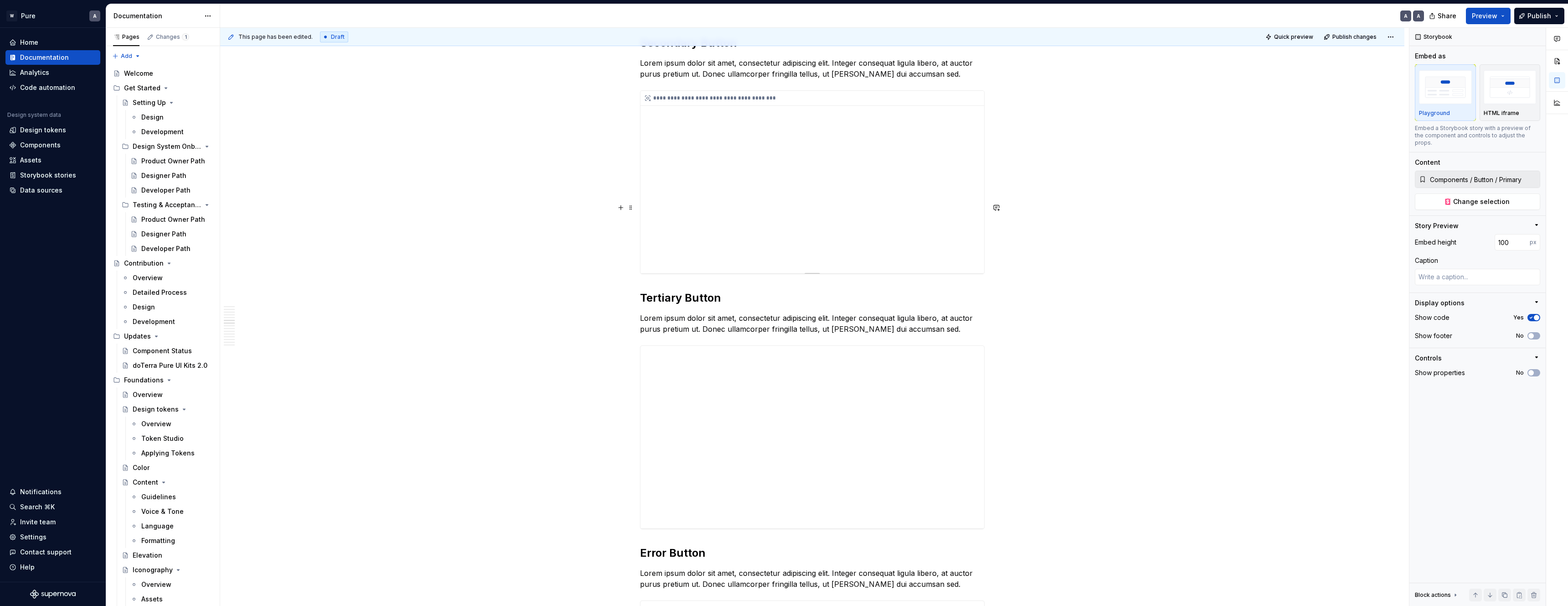
click at [810, 273] on div "**********" at bounding box center [813, 181] width 343 height 182
type textarea "*"
type input "Components / Button / Secondary"
click at [1439, 105] on div "button" at bounding box center [1445, 87] width 52 height 37
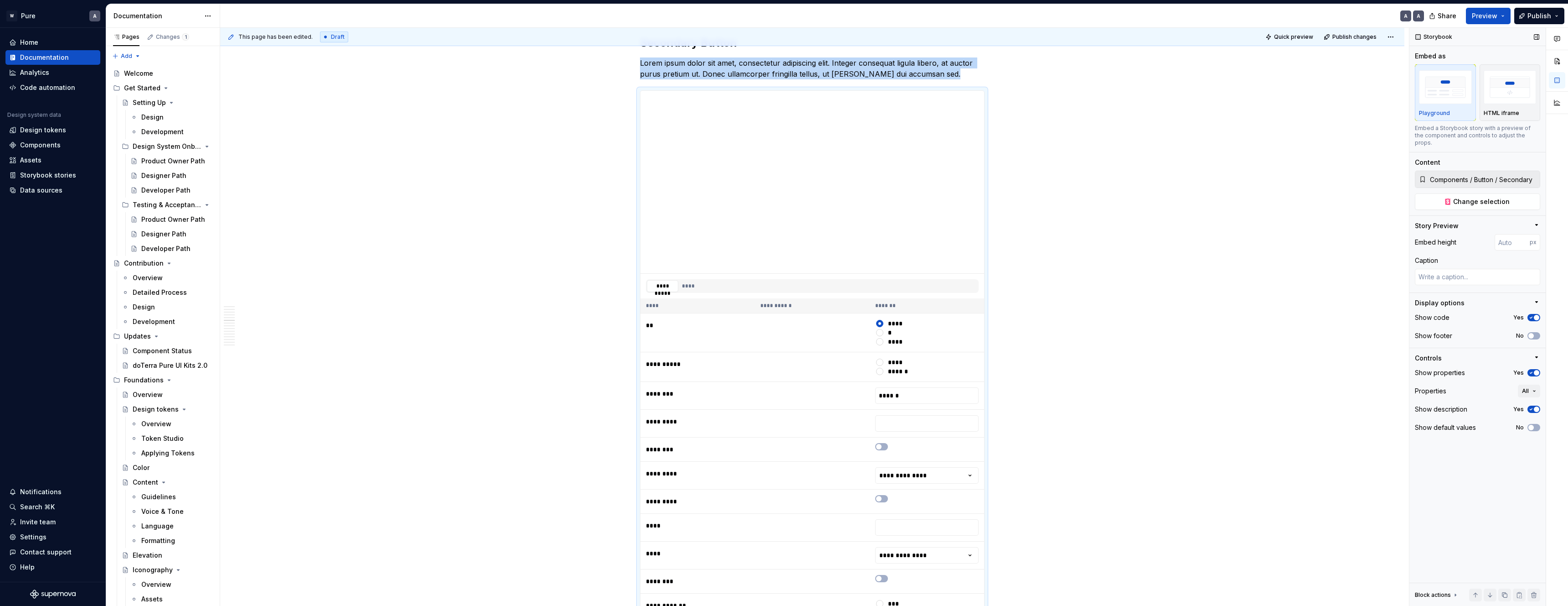
click at [1534, 370] on icon "button" at bounding box center [1532, 373] width 8 height 6
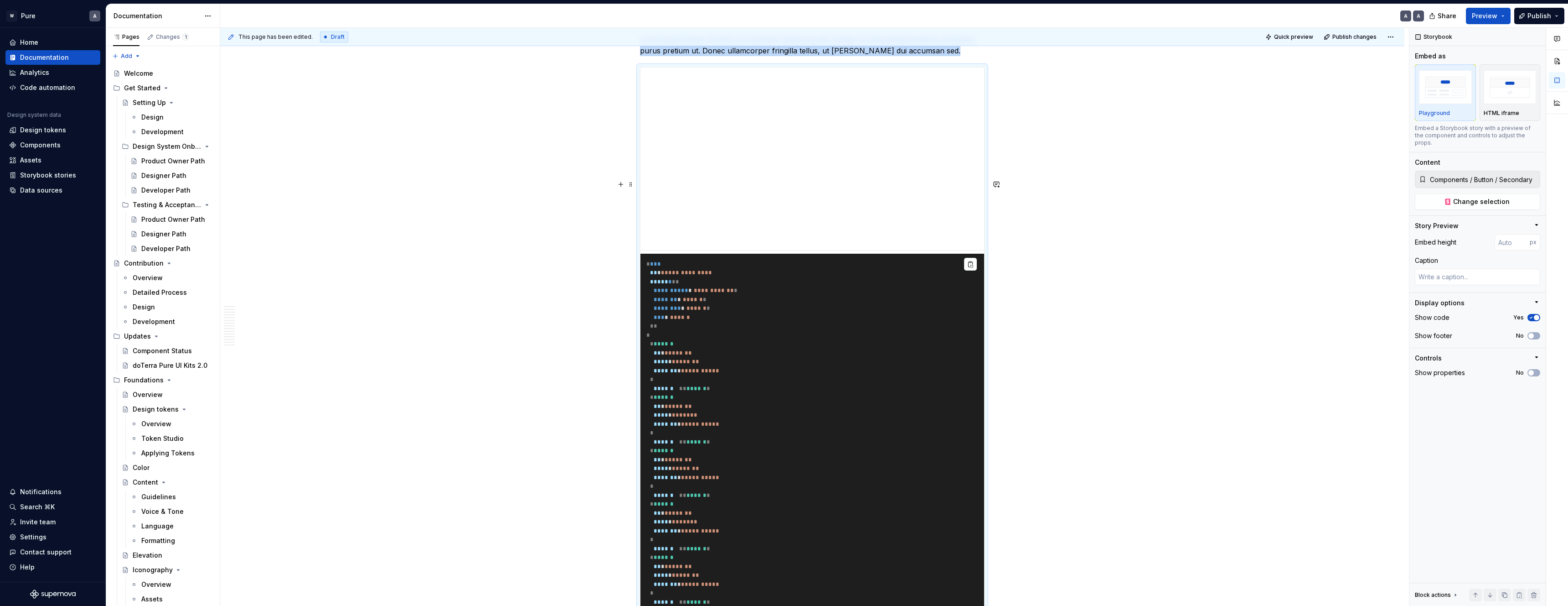
scroll to position [2605, 0]
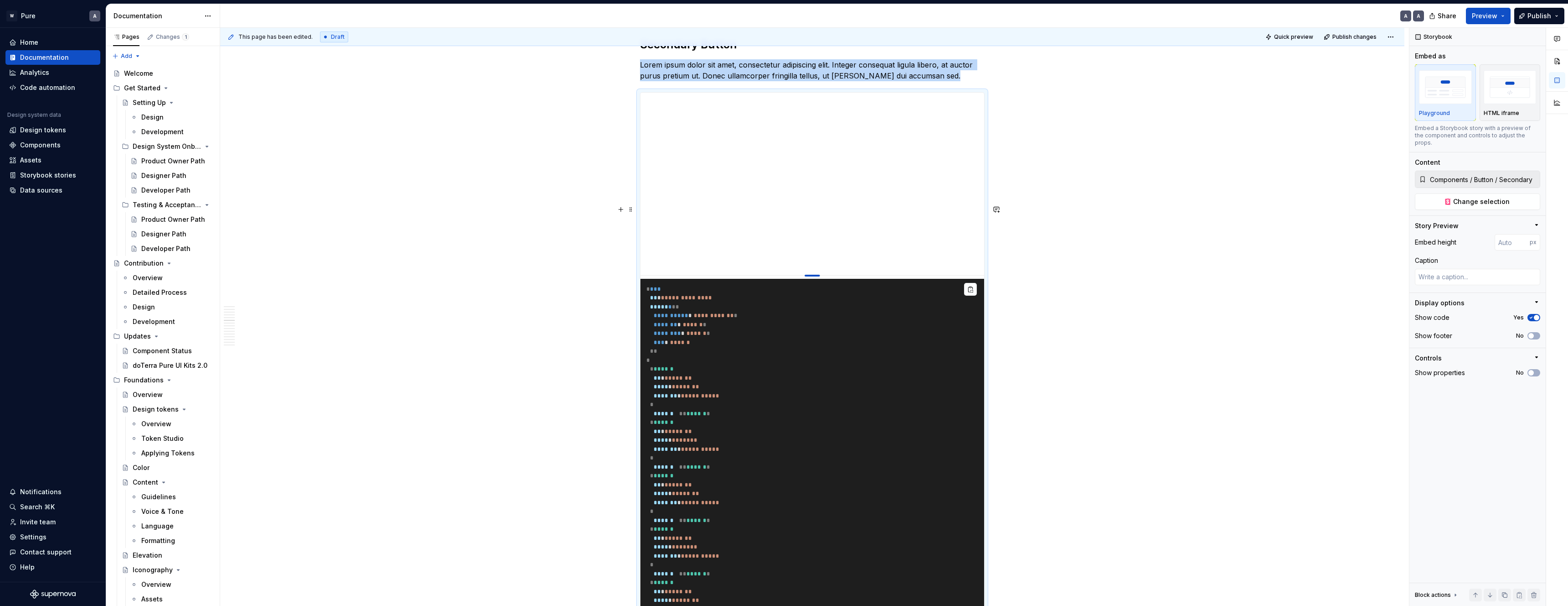
type textarea "*"
type input "160"
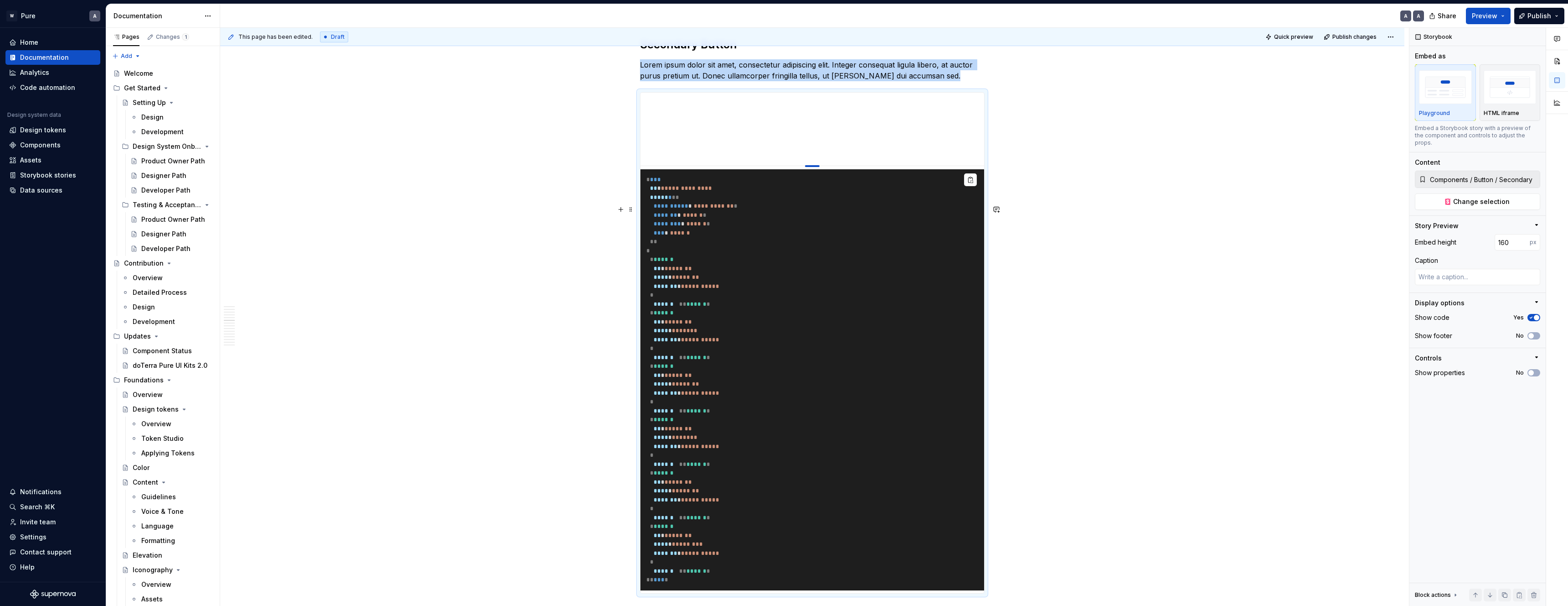
type textarea "*"
type input "145"
type textarea "*"
type input "130"
type textarea "*"
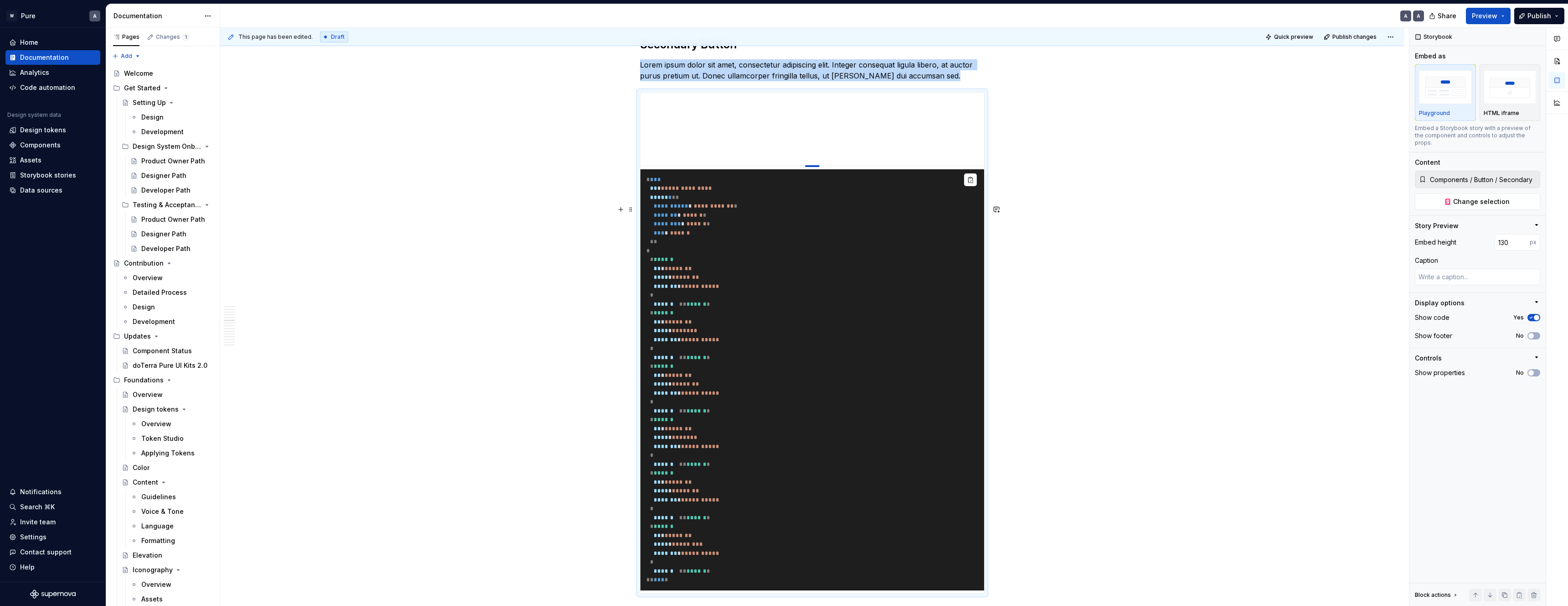
type input "122"
type textarea "*"
type input "112"
type textarea "*"
type input "100"
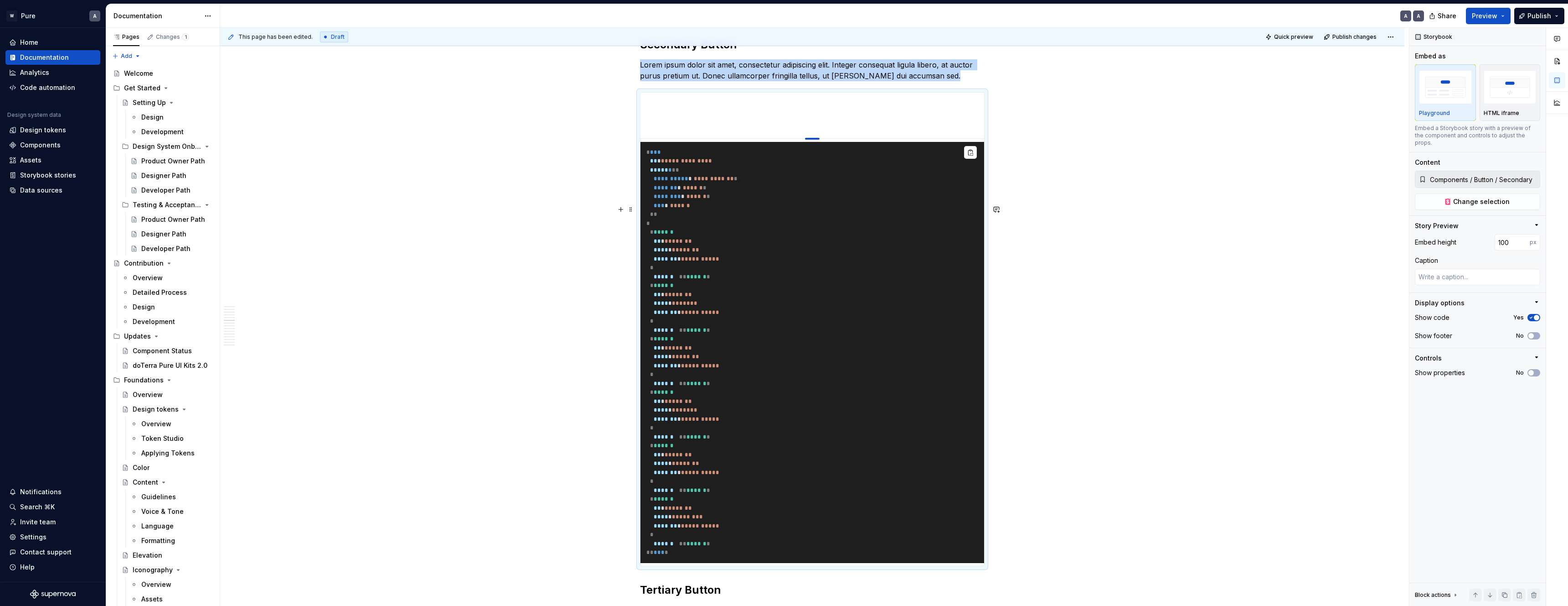
drag, startPoint x: 815, startPoint y: 387, endPoint x: 817, endPoint y: 227, distance: 160.0
drag, startPoint x: 1067, startPoint y: 333, endPoint x: 898, endPoint y: 346, distance: 169.5
click at [1067, 334] on div "**********" at bounding box center [815, 317] width 1189 height 578
click at [819, 347] on pre "**********" at bounding box center [813, 352] width 343 height 421
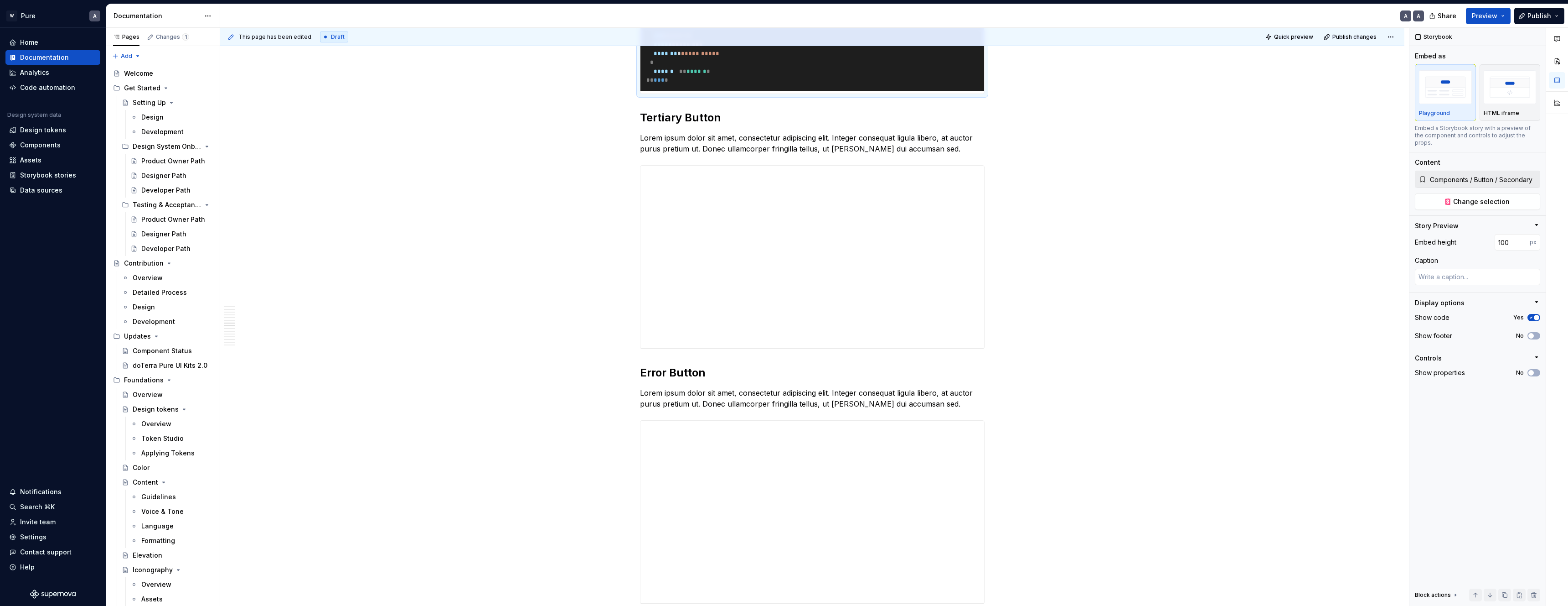
scroll to position [3154, 0]
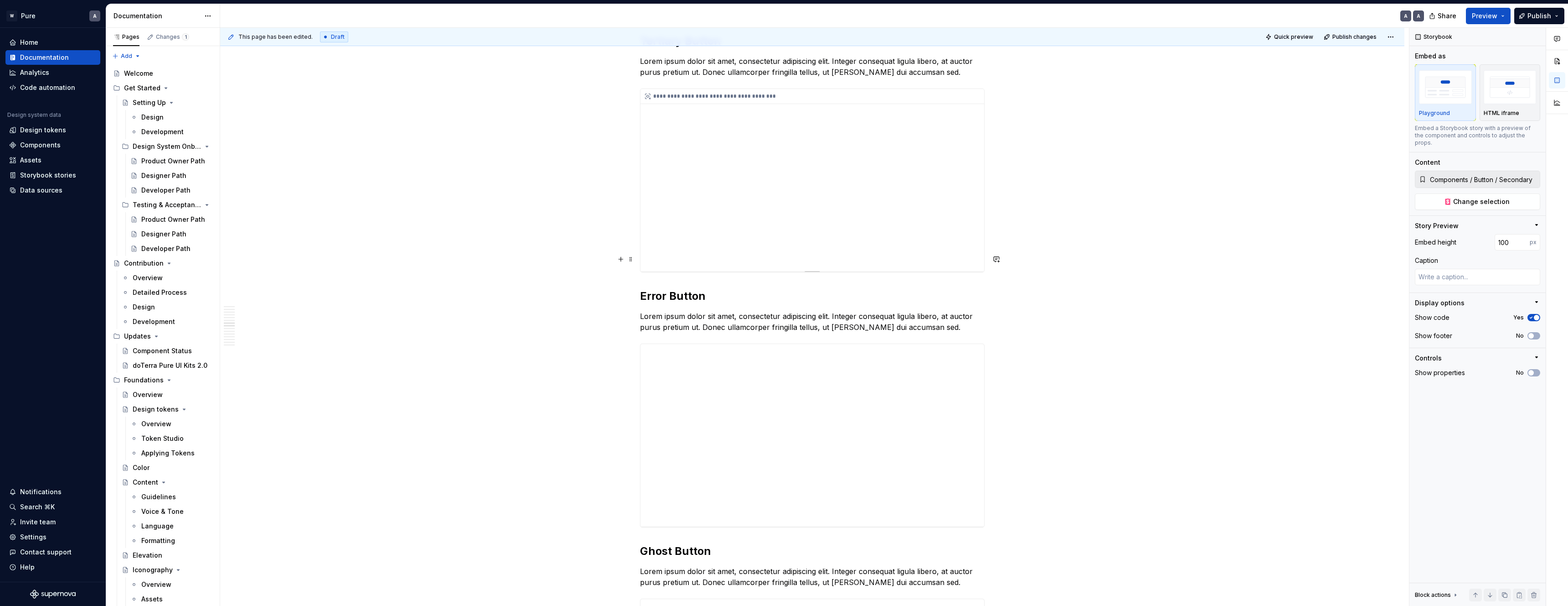
type textarea "*"
type input "Components / Button / Tertiary"
click at [816, 271] on div "**********" at bounding box center [813, 179] width 343 height 182
click at [1424, 92] on img "button" at bounding box center [1445, 87] width 52 height 33
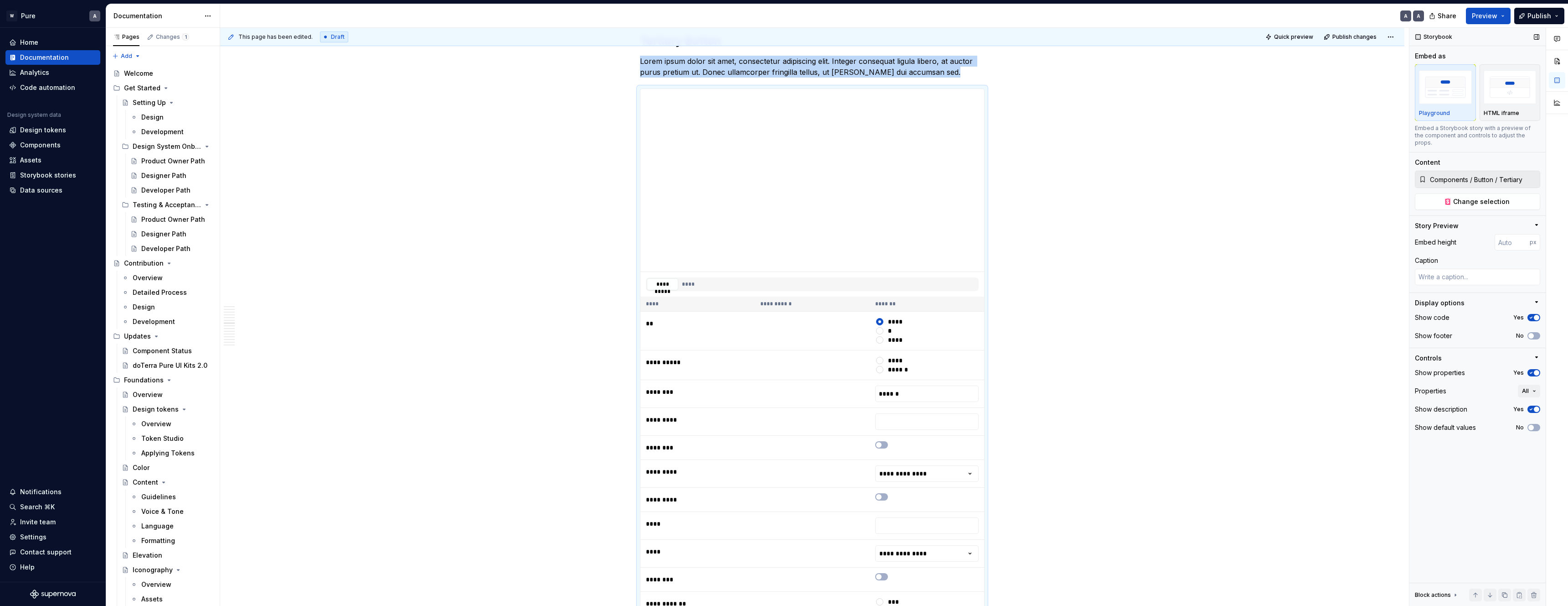
click at [1533, 370] on icon "button" at bounding box center [1532, 373] width 8 height 6
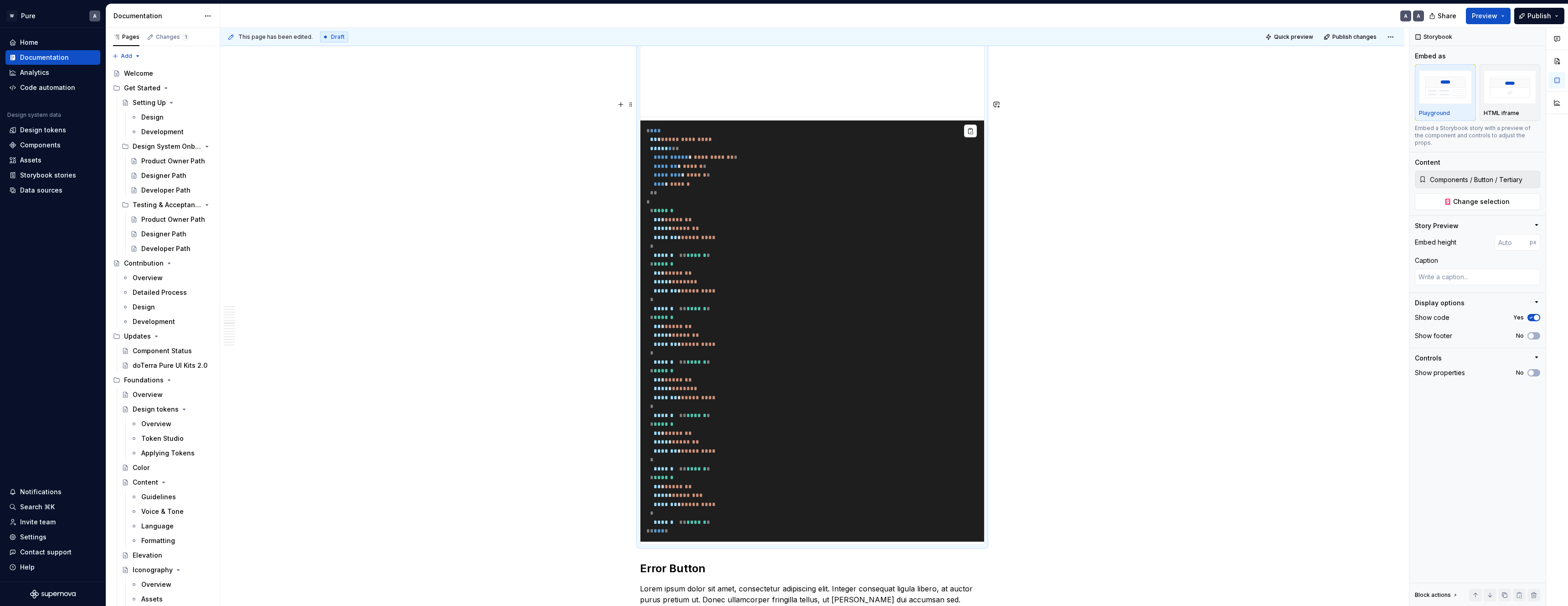
scroll to position [3317, 0]
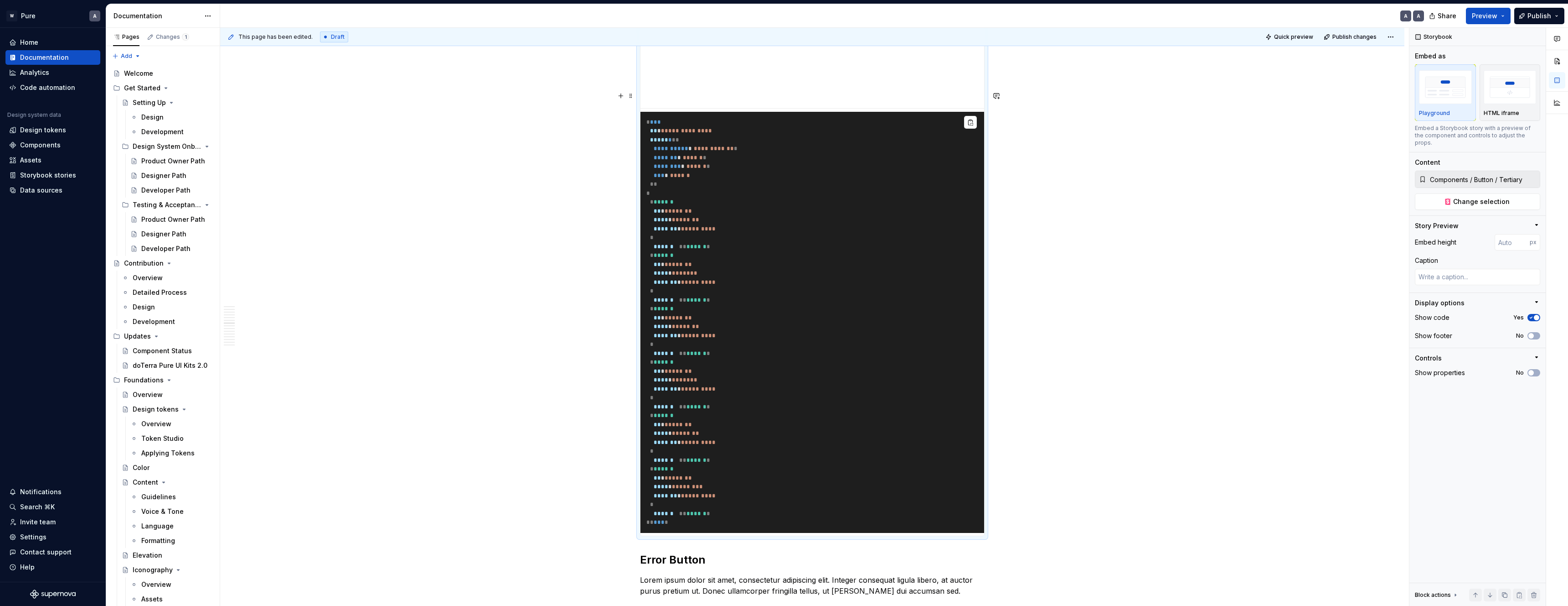
click at [1080, 257] on div "**********" at bounding box center [815, 317] width 1189 height 578
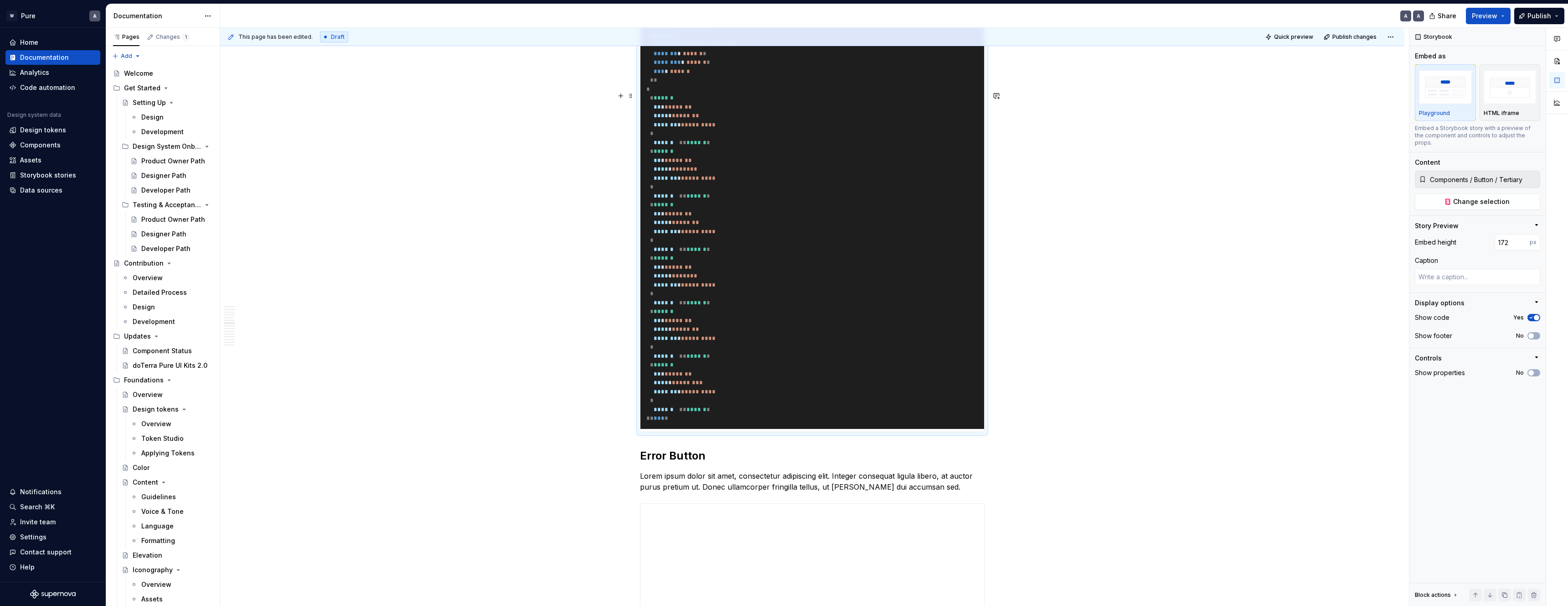
type textarea "*"
type input "147"
type textarea "*"
type input "128"
type textarea "*"
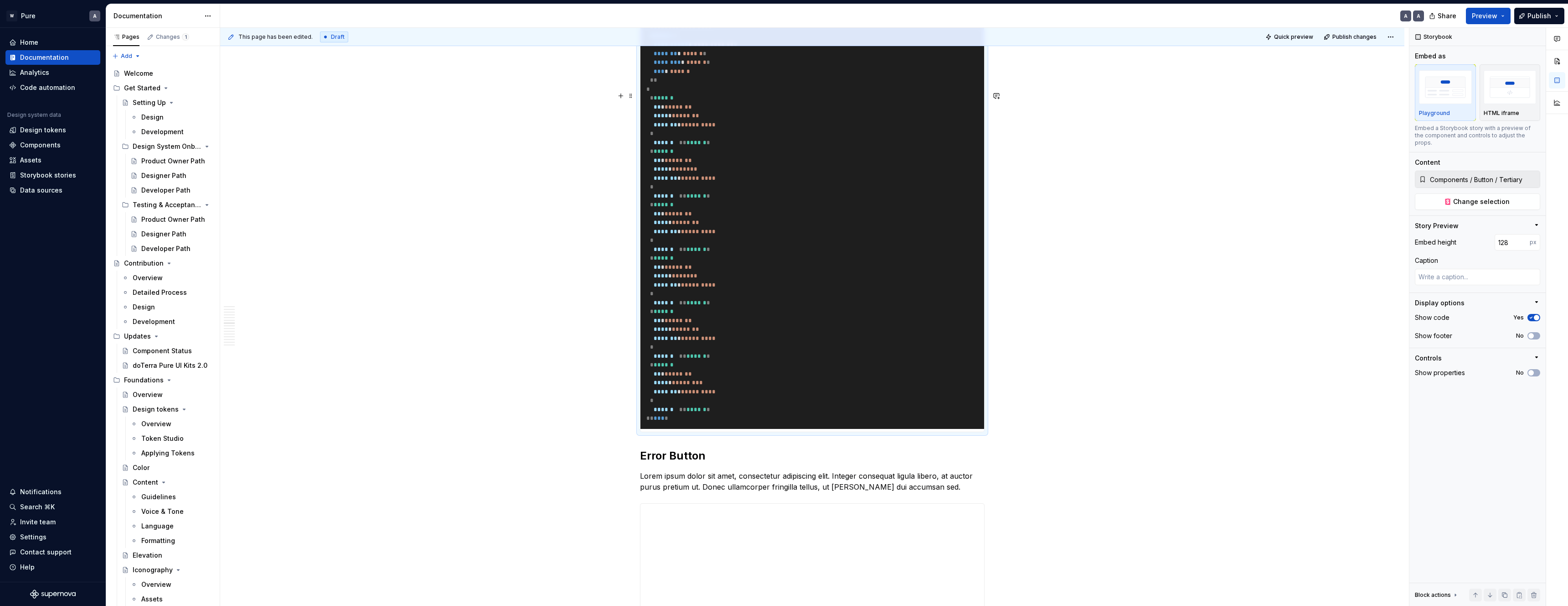
type input "106"
type textarea "*"
type input "100"
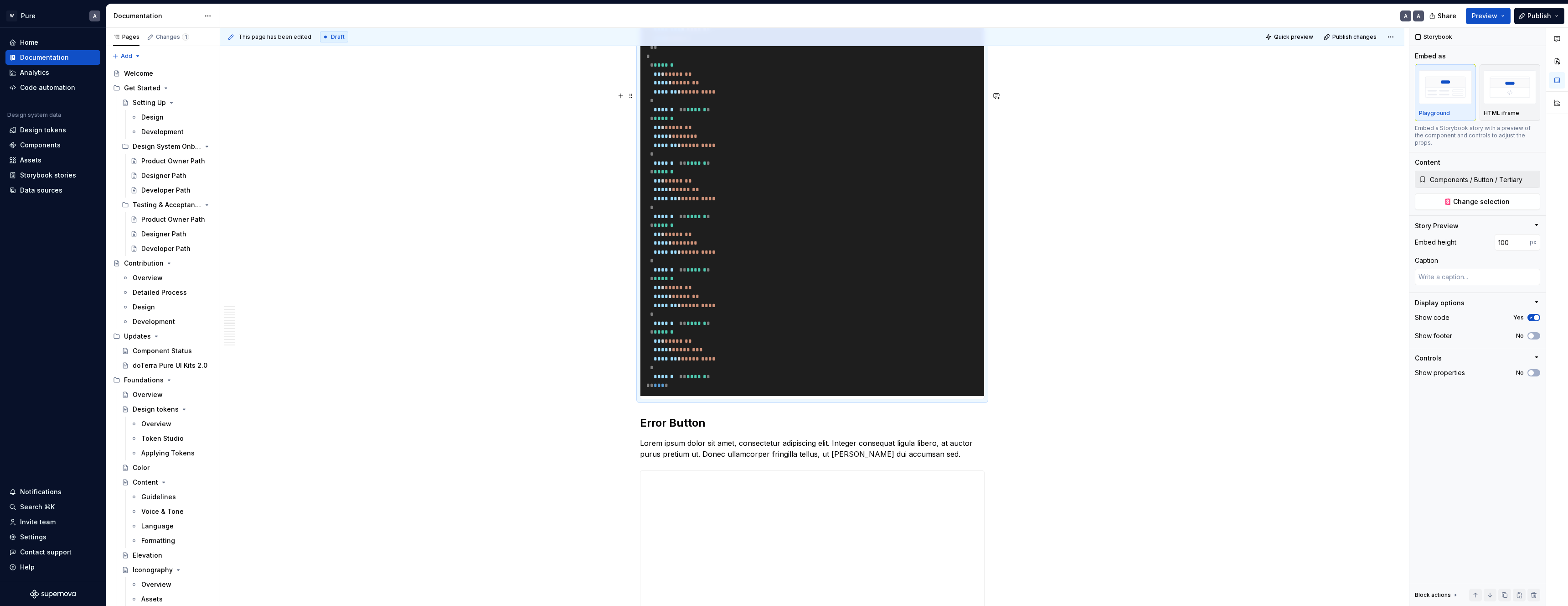
drag, startPoint x: 813, startPoint y: 274, endPoint x: 836, endPoint y: 111, distance: 164.6
click at [907, 290] on pre "**********" at bounding box center [813, 185] width 343 height 421
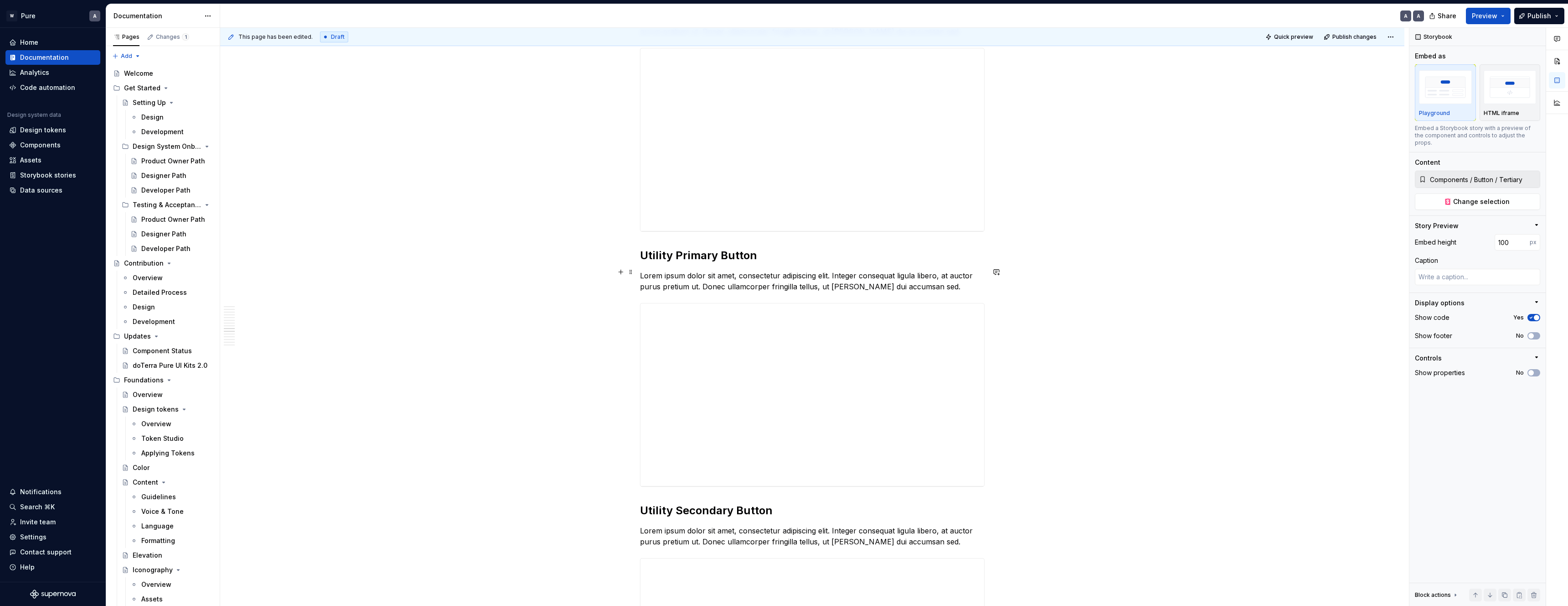
scroll to position [3829, 0]
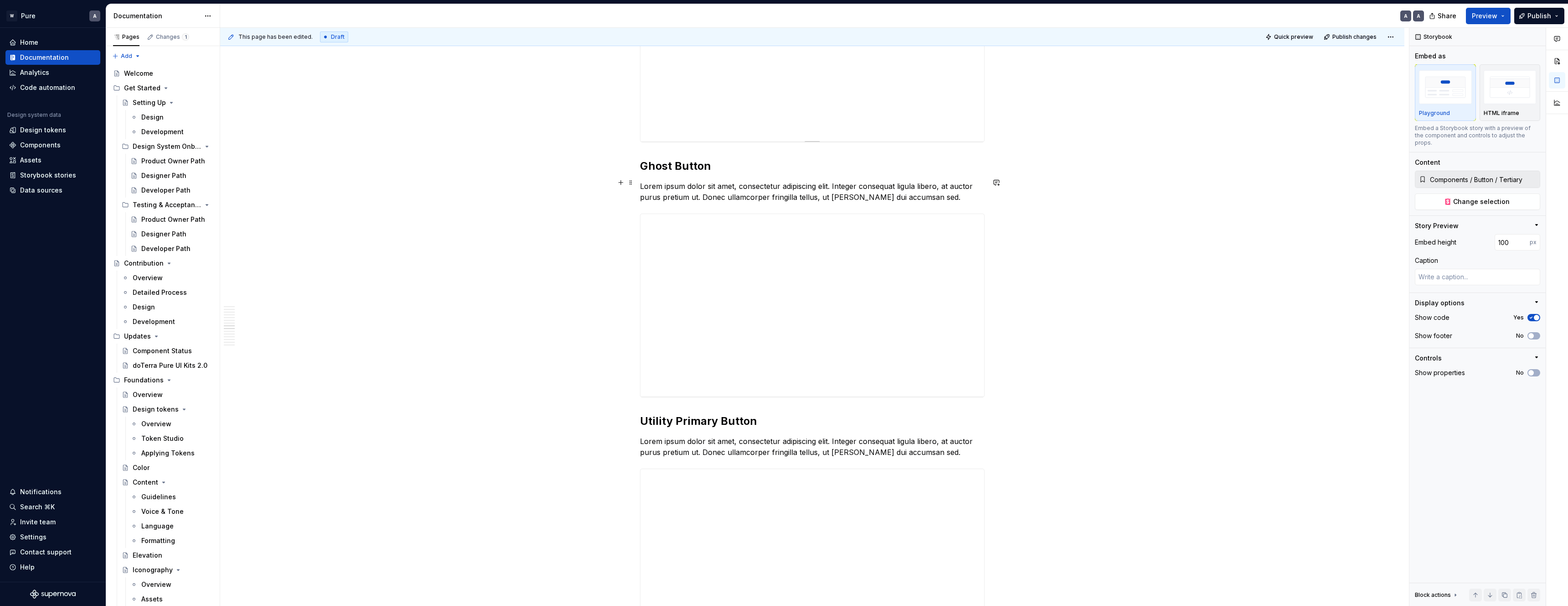
type textarea "*"
type input "Components / Button / Error"
click at [875, 141] on div "**********" at bounding box center [813, 50] width 343 height 182
click at [1452, 107] on div "Playground" at bounding box center [1445, 93] width 52 height 49
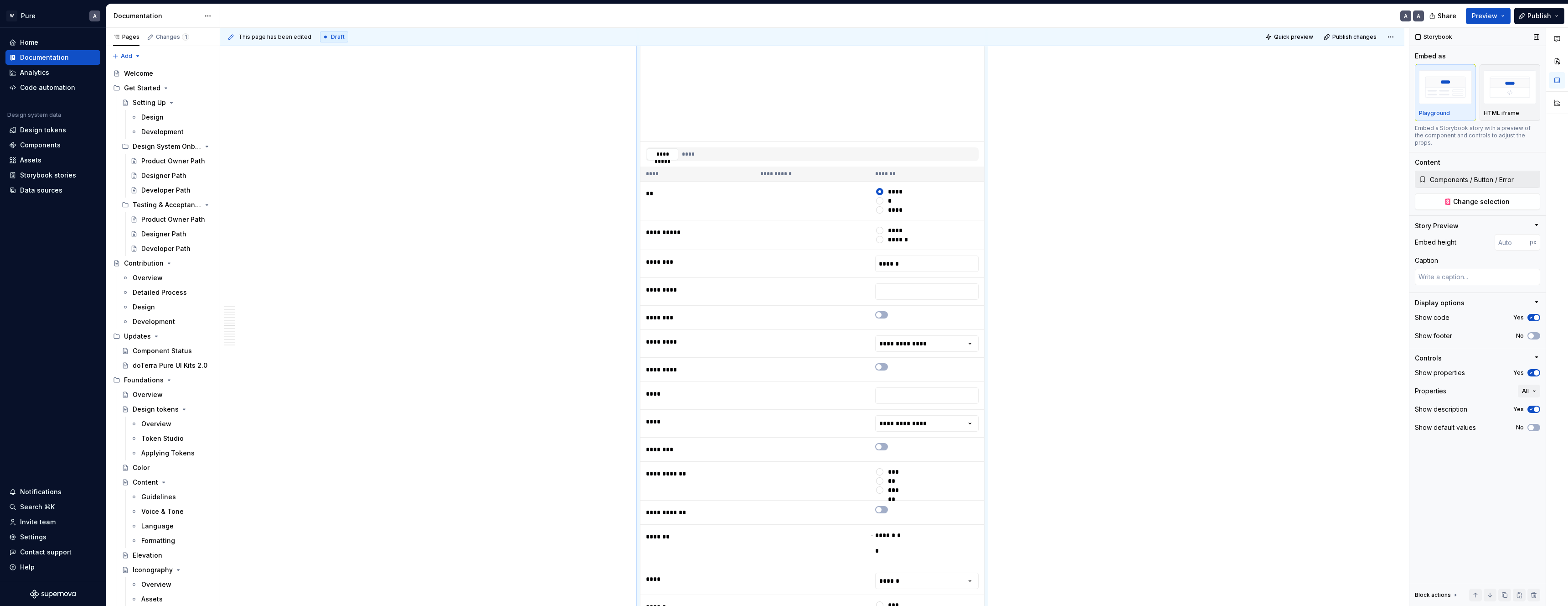
click at [1534, 370] on icon "button" at bounding box center [1532, 373] width 8 height 6
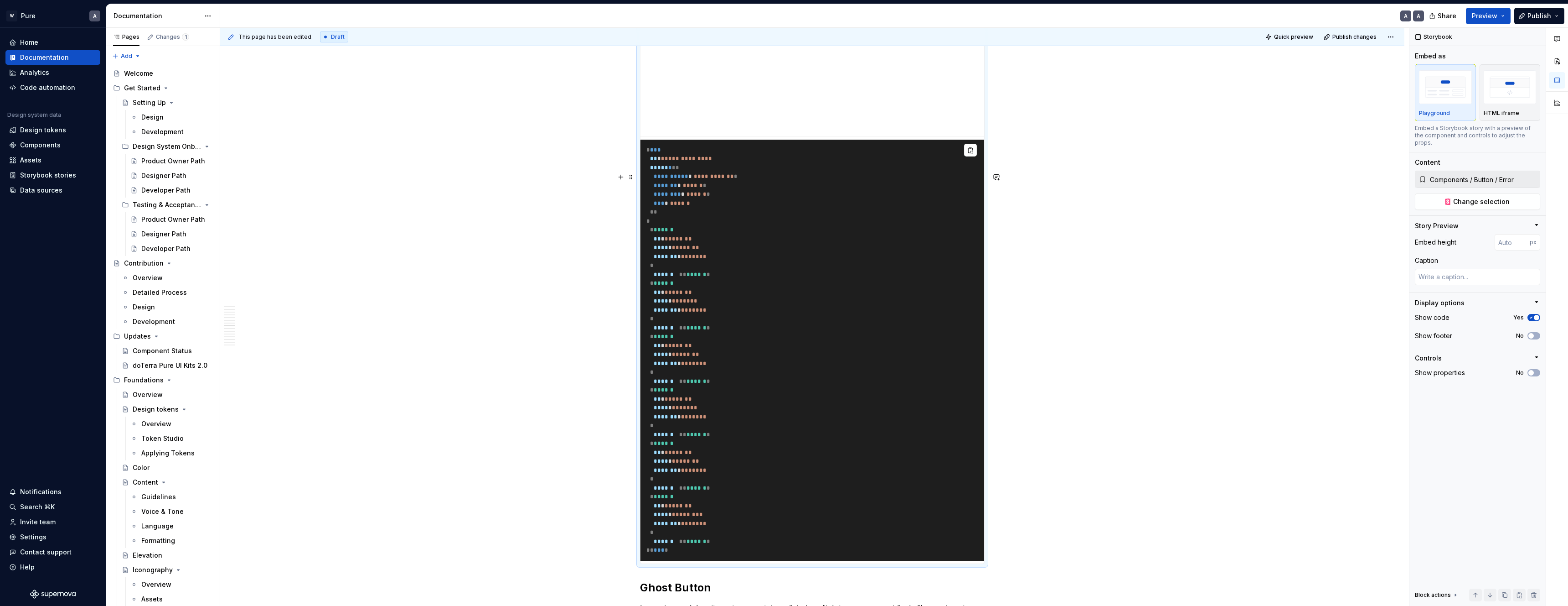
scroll to position [3830, 0]
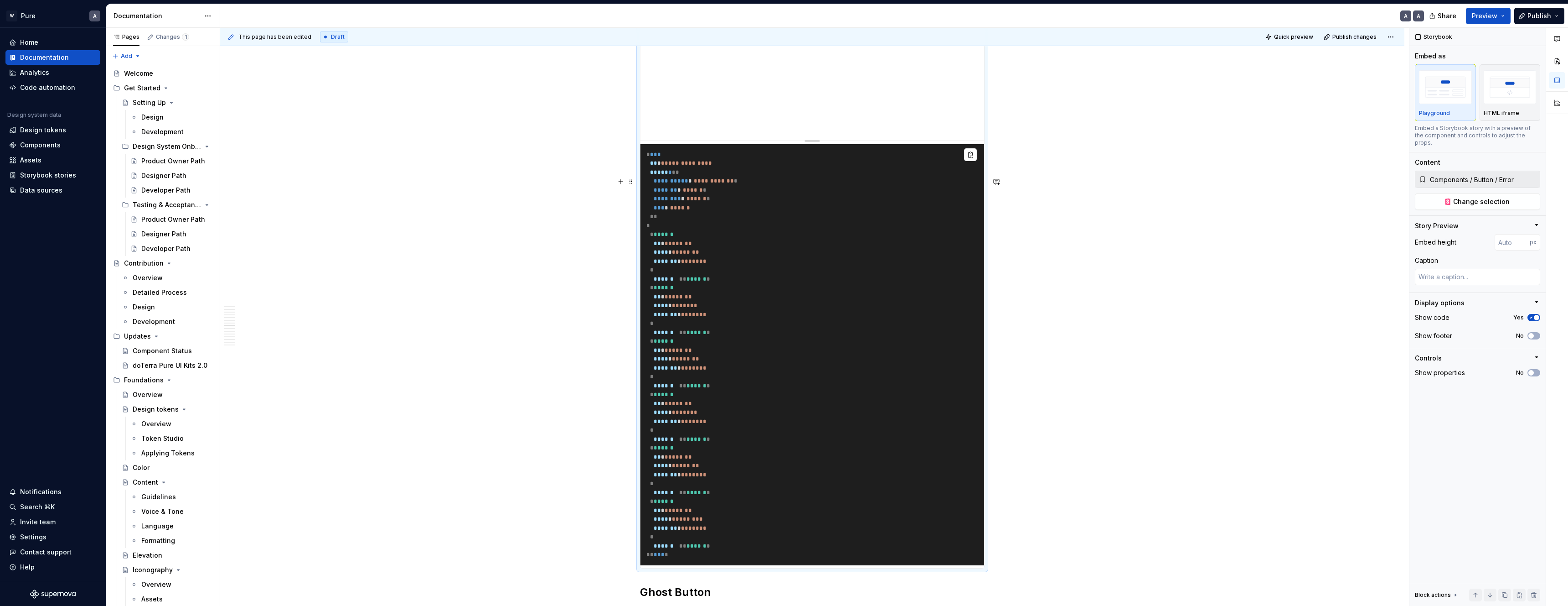
type textarea "*"
type input "100"
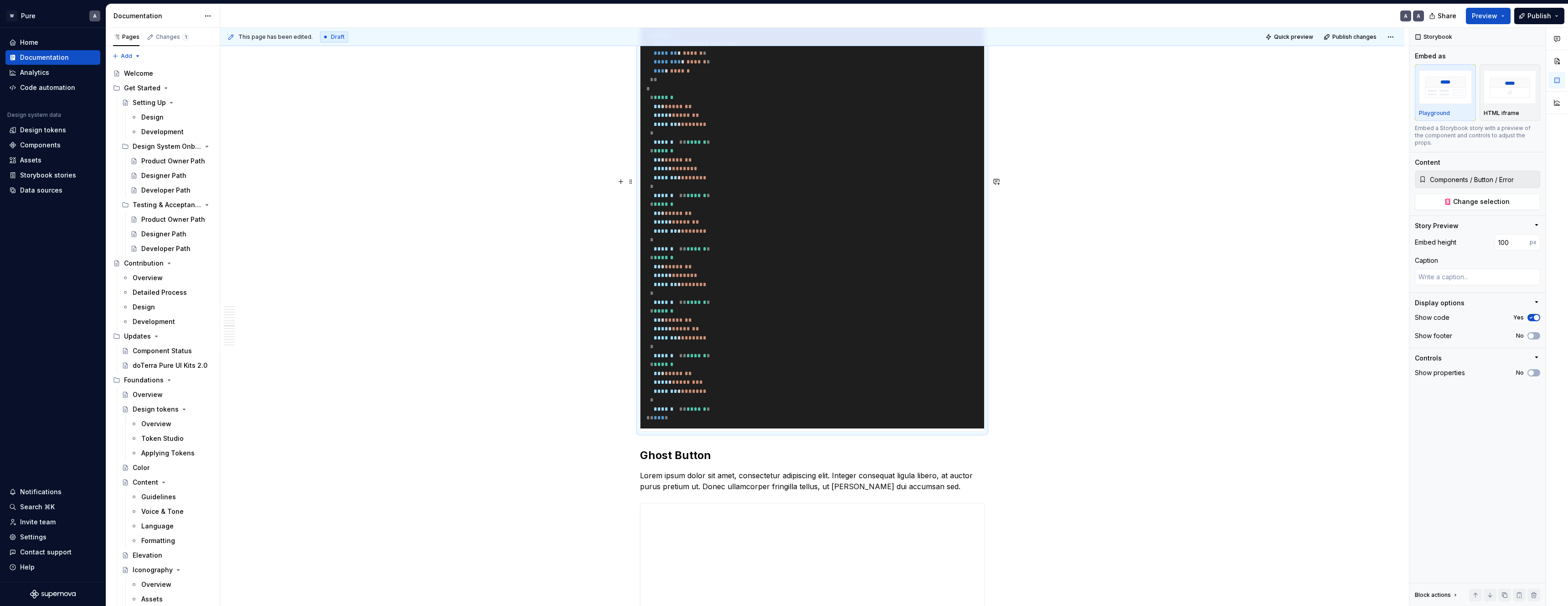
drag, startPoint x: 815, startPoint y: 358, endPoint x: 811, endPoint y: 182, distance: 176.0
drag, startPoint x: 1129, startPoint y: 354, endPoint x: 1119, endPoint y: 355, distance: 10.0
click at [911, 358] on pre "**********" at bounding box center [813, 218] width 343 height 421
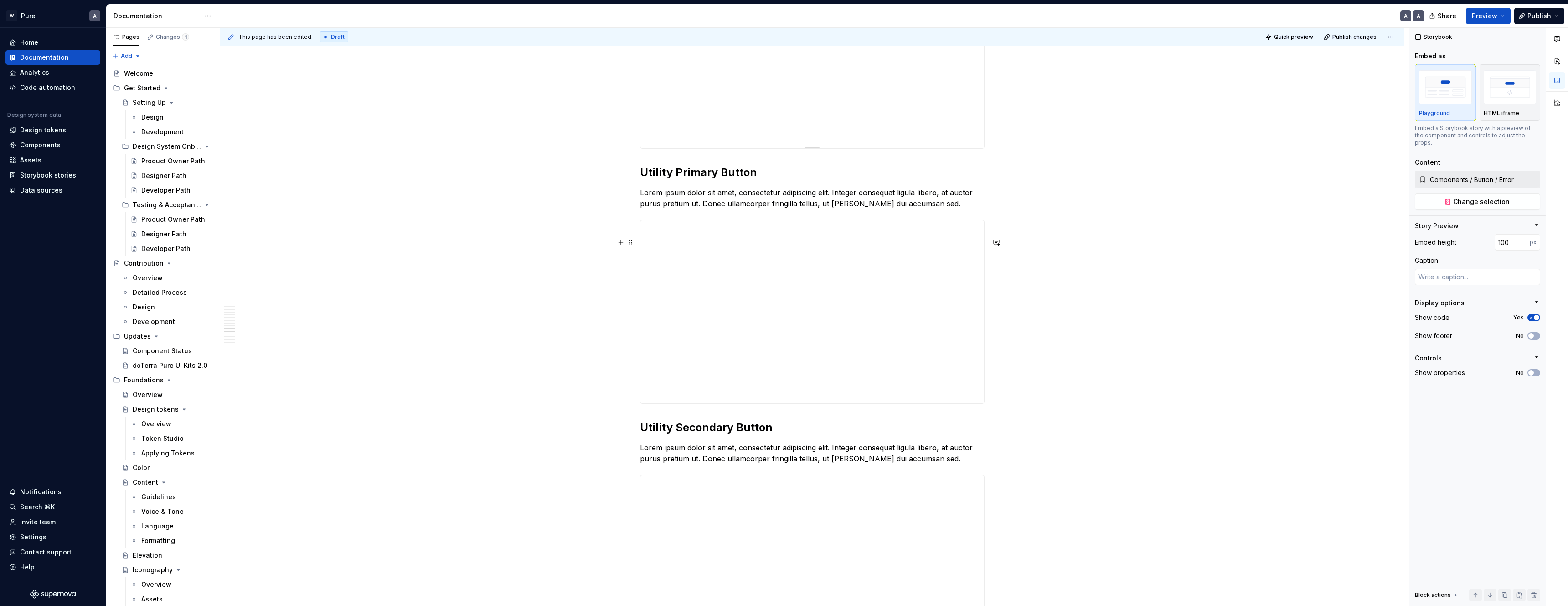
type textarea "*"
type input "Components / Button / Ghost"
click at [842, 146] on div "**********" at bounding box center [813, 54] width 343 height 182
drag, startPoint x: 1437, startPoint y: 98, endPoint x: 1441, endPoint y: 107, distance: 9.8
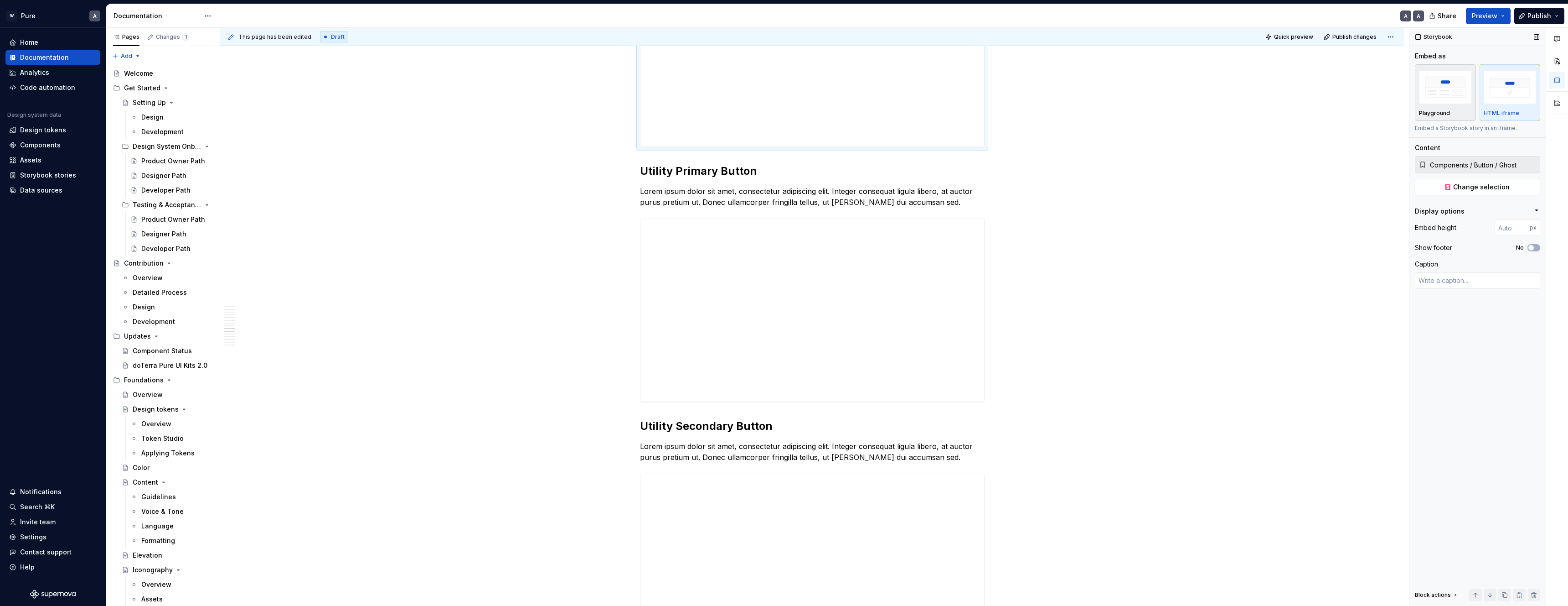
click at [1437, 98] on img "button" at bounding box center [1445, 87] width 52 height 33
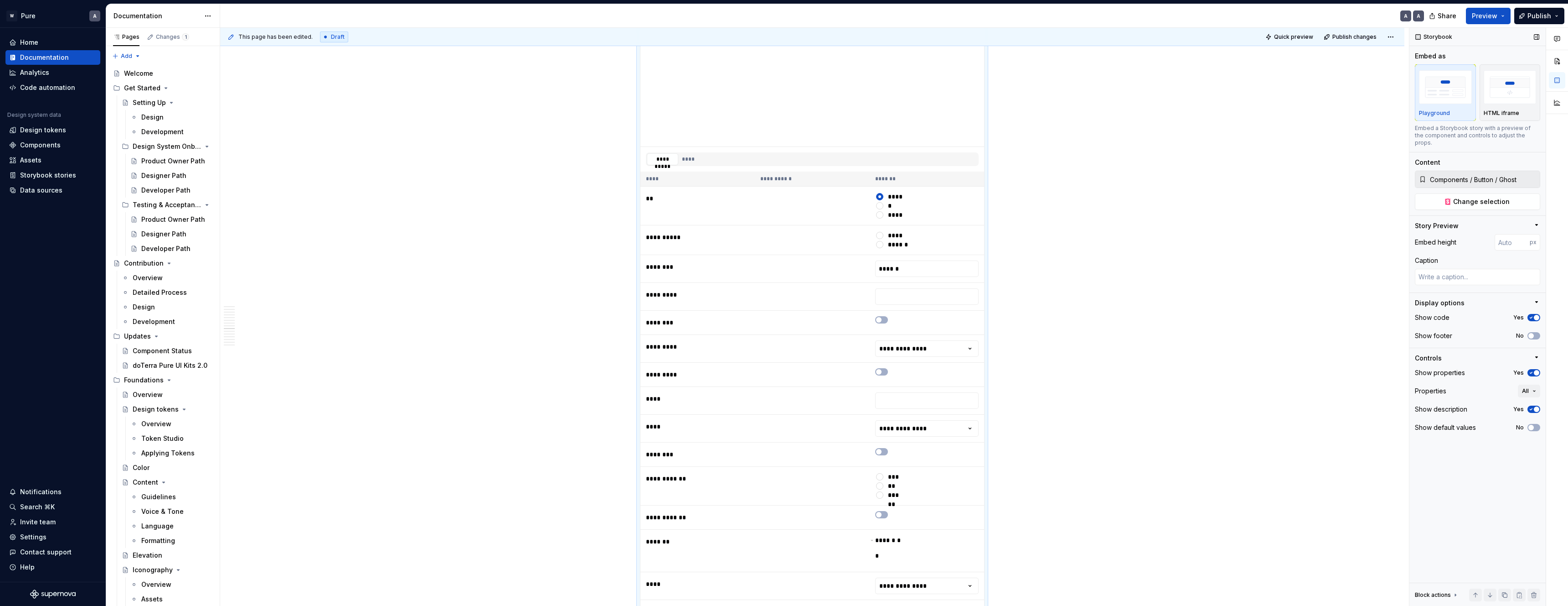
click at [1535, 370] on span "button" at bounding box center [1537, 373] width 6 height 6
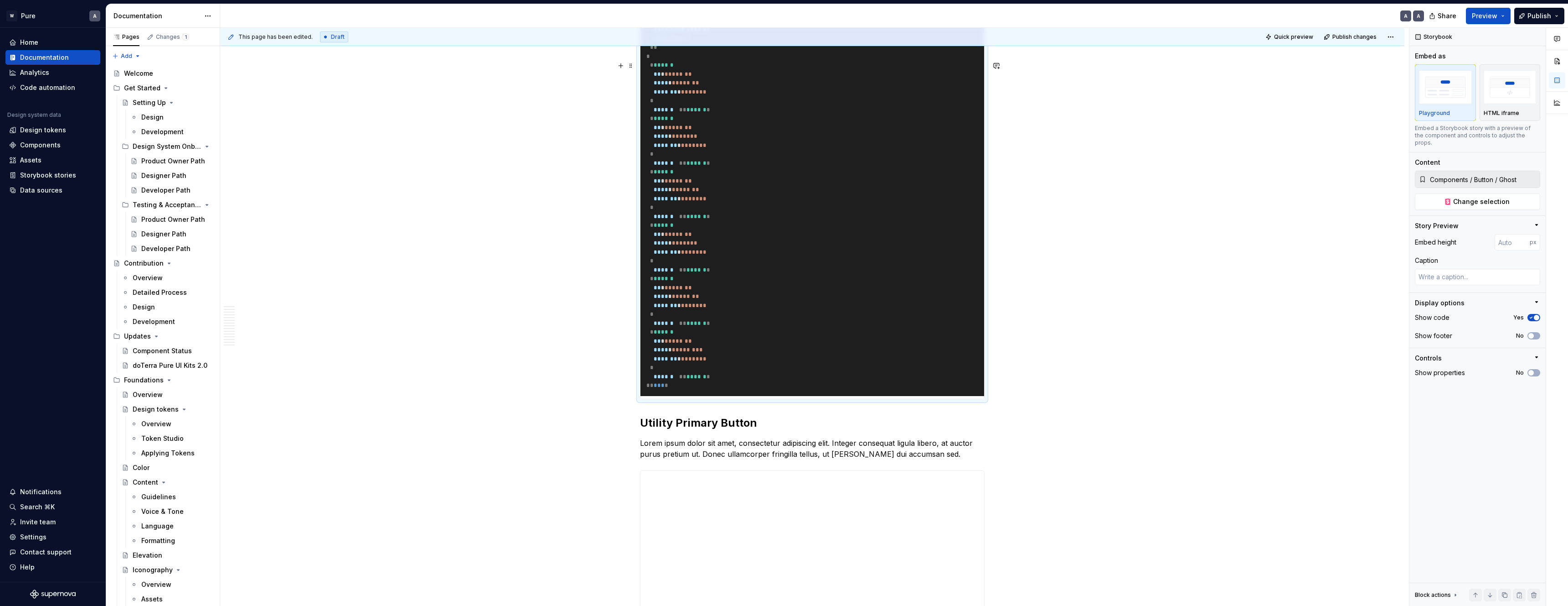
scroll to position [4480, 0]
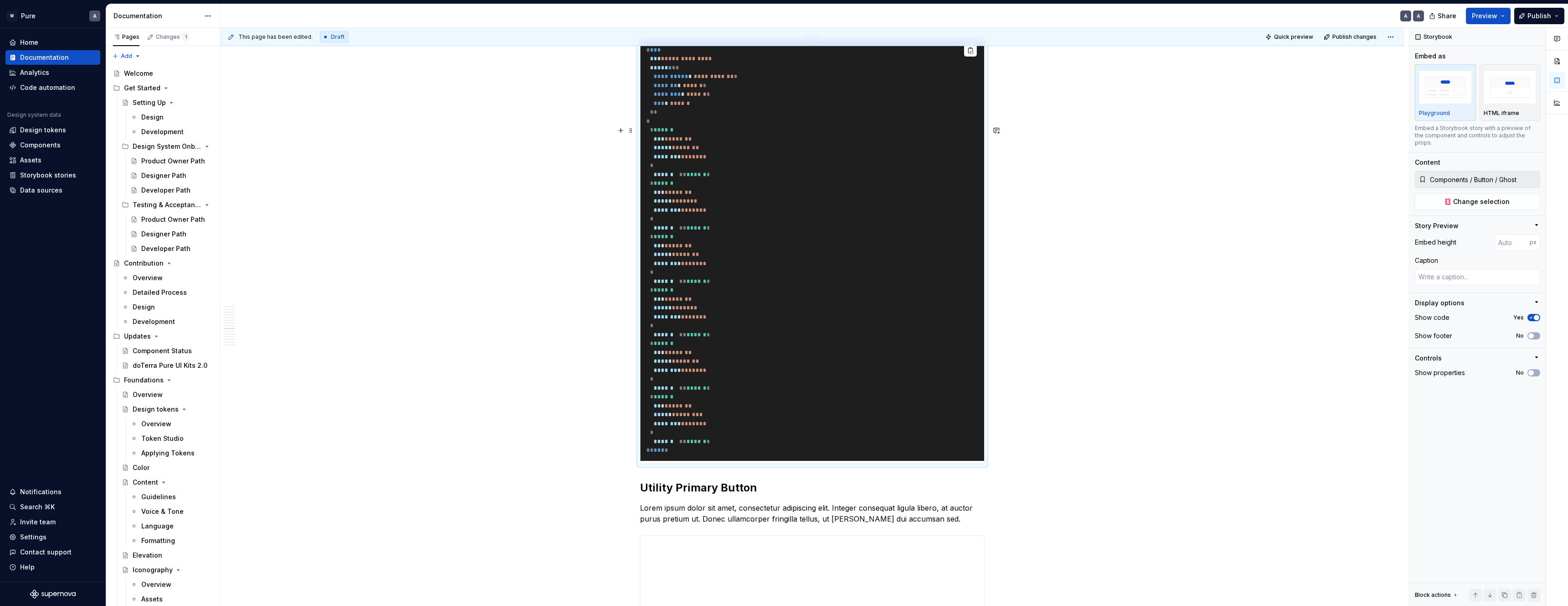
type textarea "*"
type input "133"
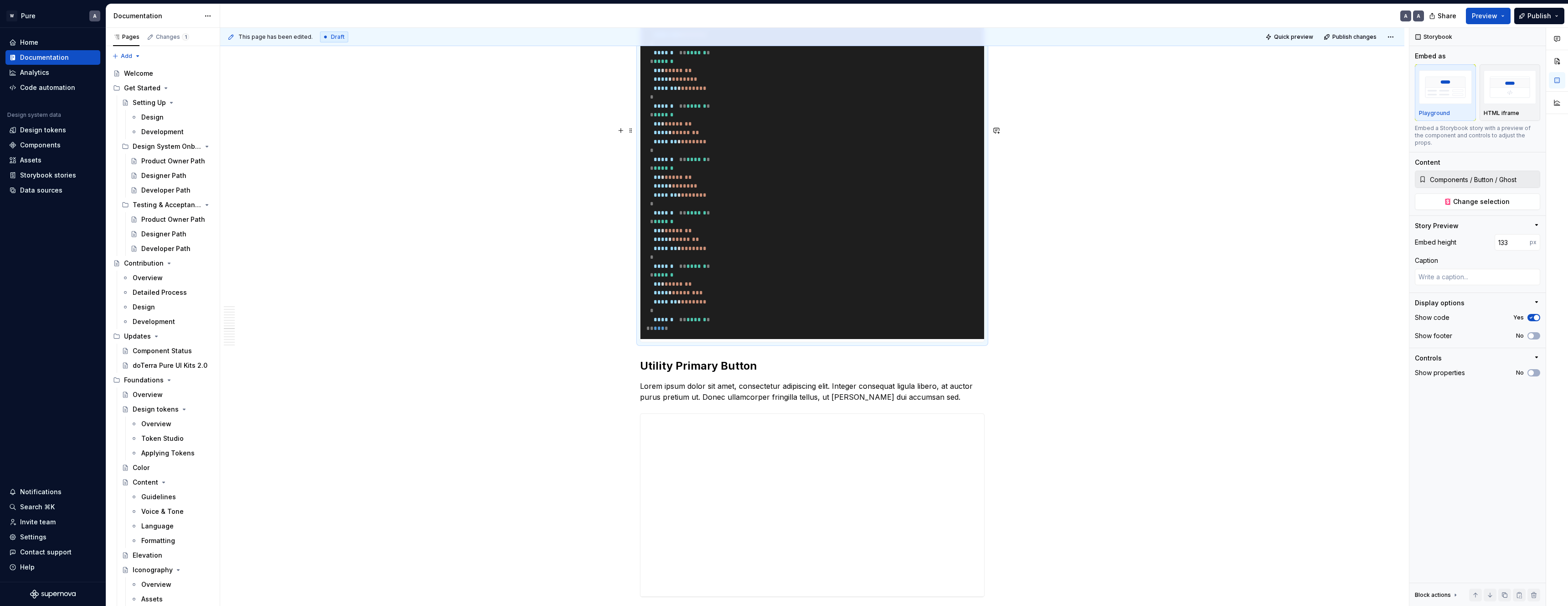
type textarea "*"
type input "111"
type textarea "*"
type input "100"
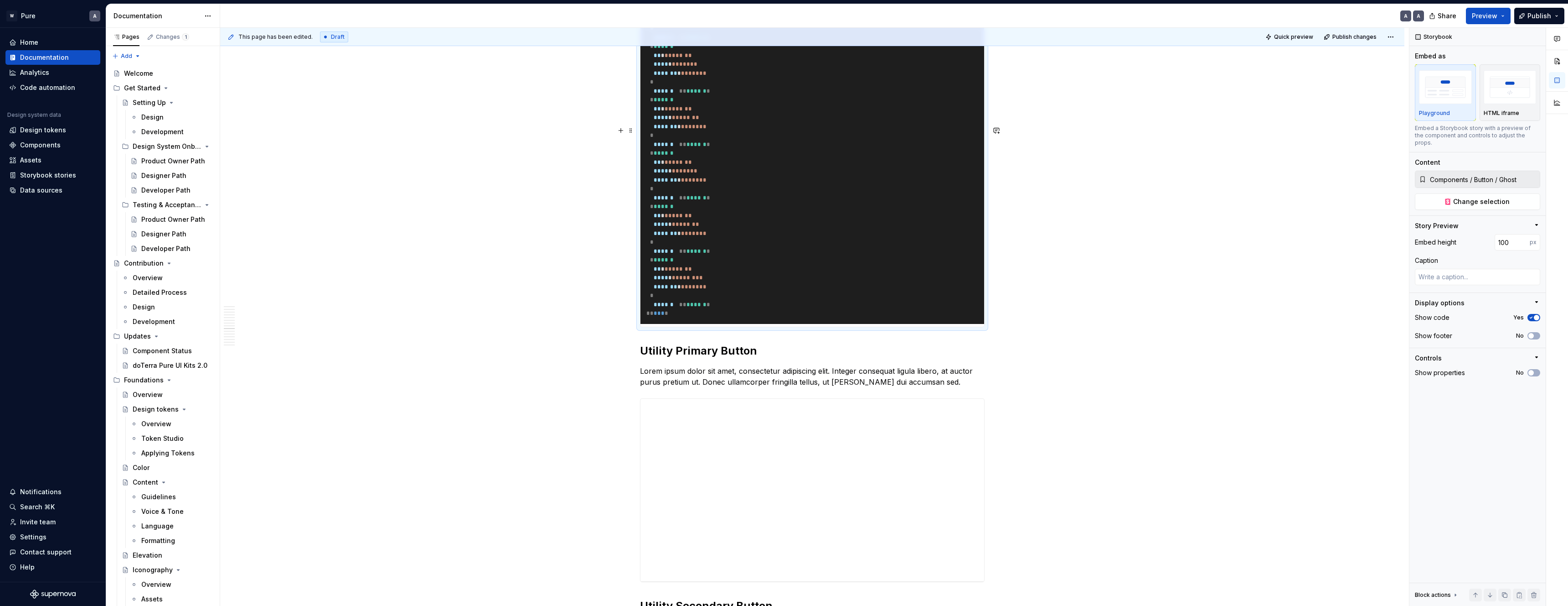
drag, startPoint x: 815, startPoint y: 308, endPoint x: 840, endPoint y: 152, distance: 158.0
click at [897, 273] on pre "**********" at bounding box center [813, 113] width 343 height 421
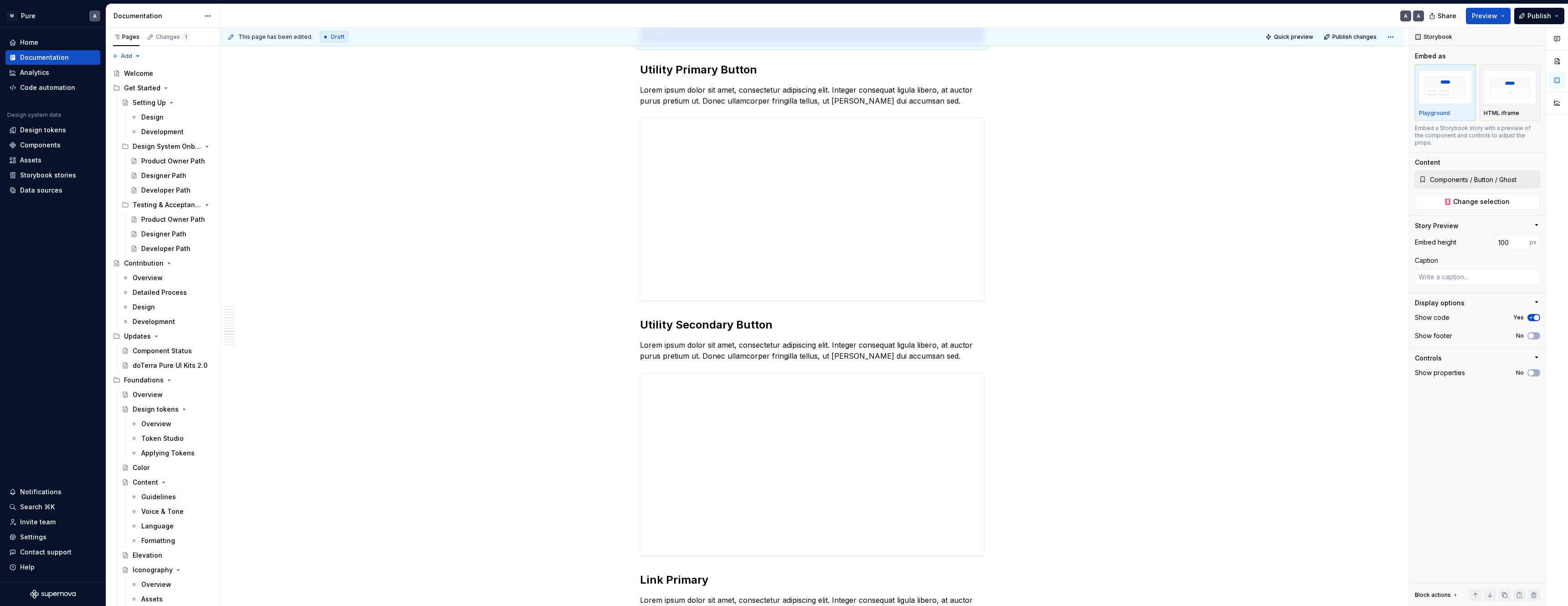
scroll to position [4910, 0]
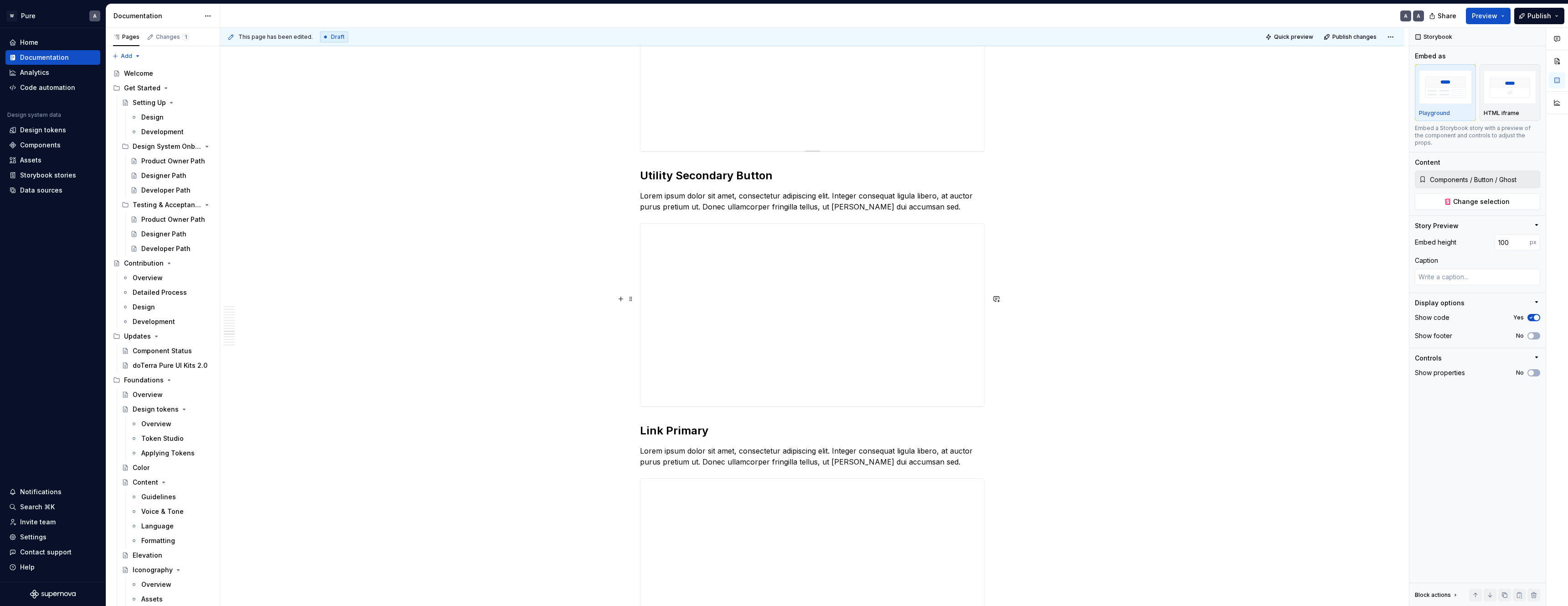
type textarea "*"
type input "Components / Button / Utility Primary"
click at [810, 151] on div "**********" at bounding box center [813, 59] width 343 height 182
click at [1447, 99] on img "button" at bounding box center [1445, 87] width 52 height 33
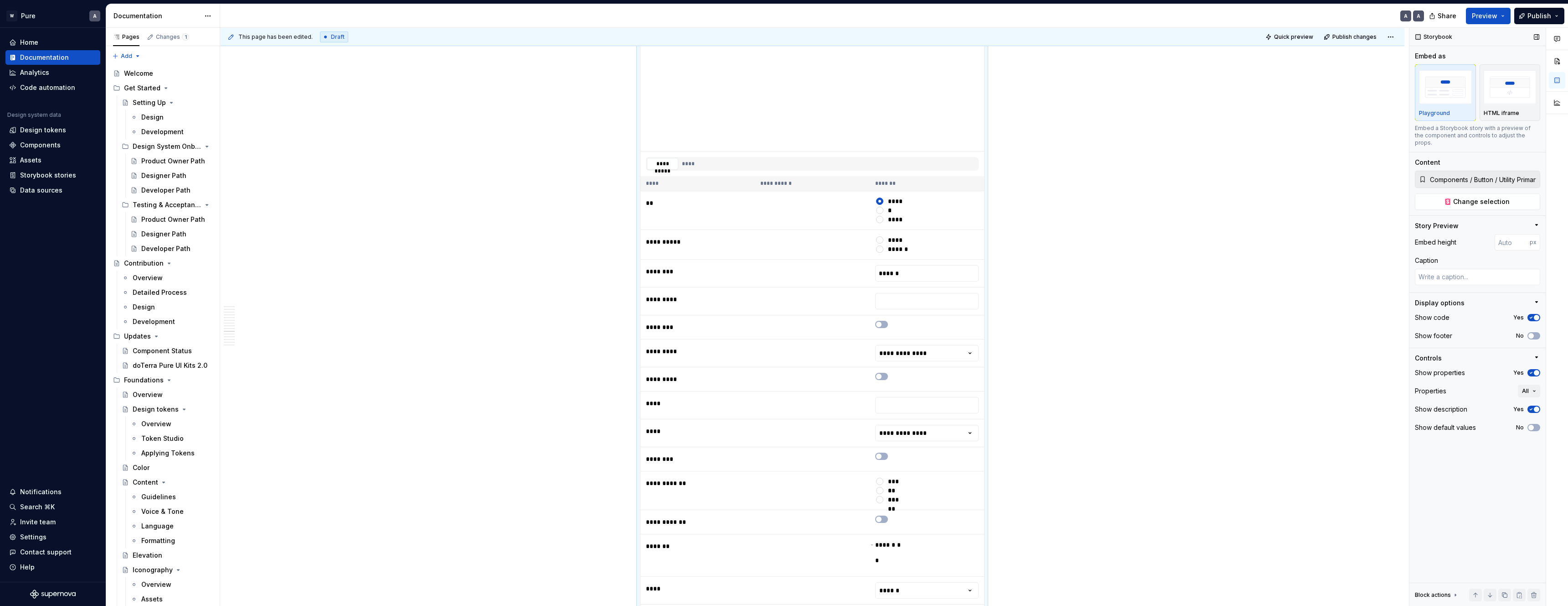
click at [1534, 369] on button "Yes" at bounding box center [1534, 373] width 12 height 8
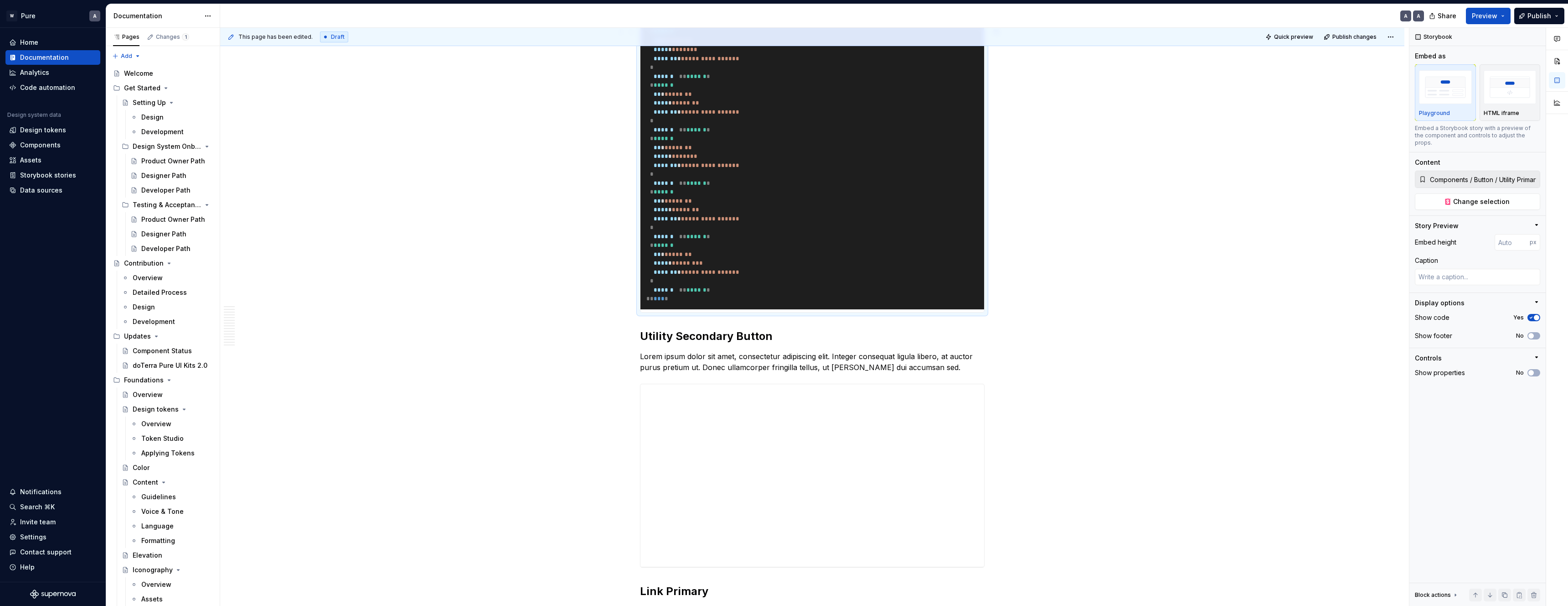
scroll to position [5053, 0]
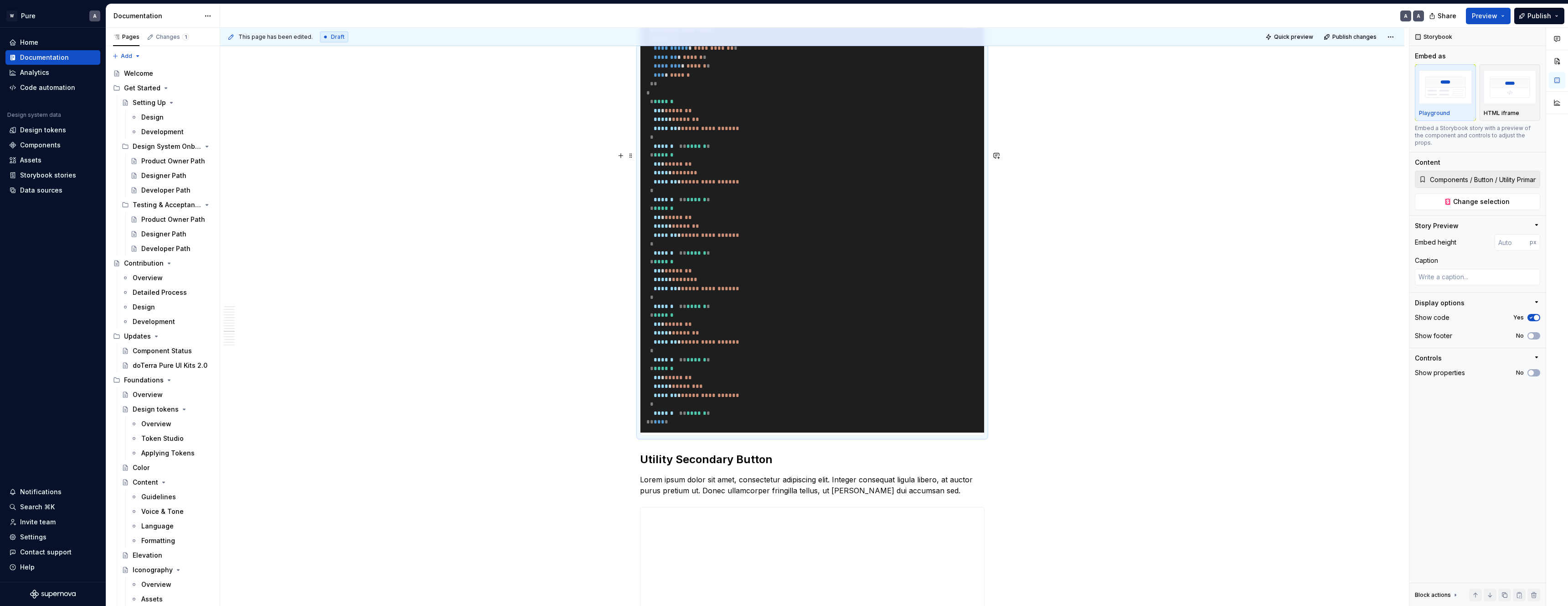
type textarea "*"
type input "220"
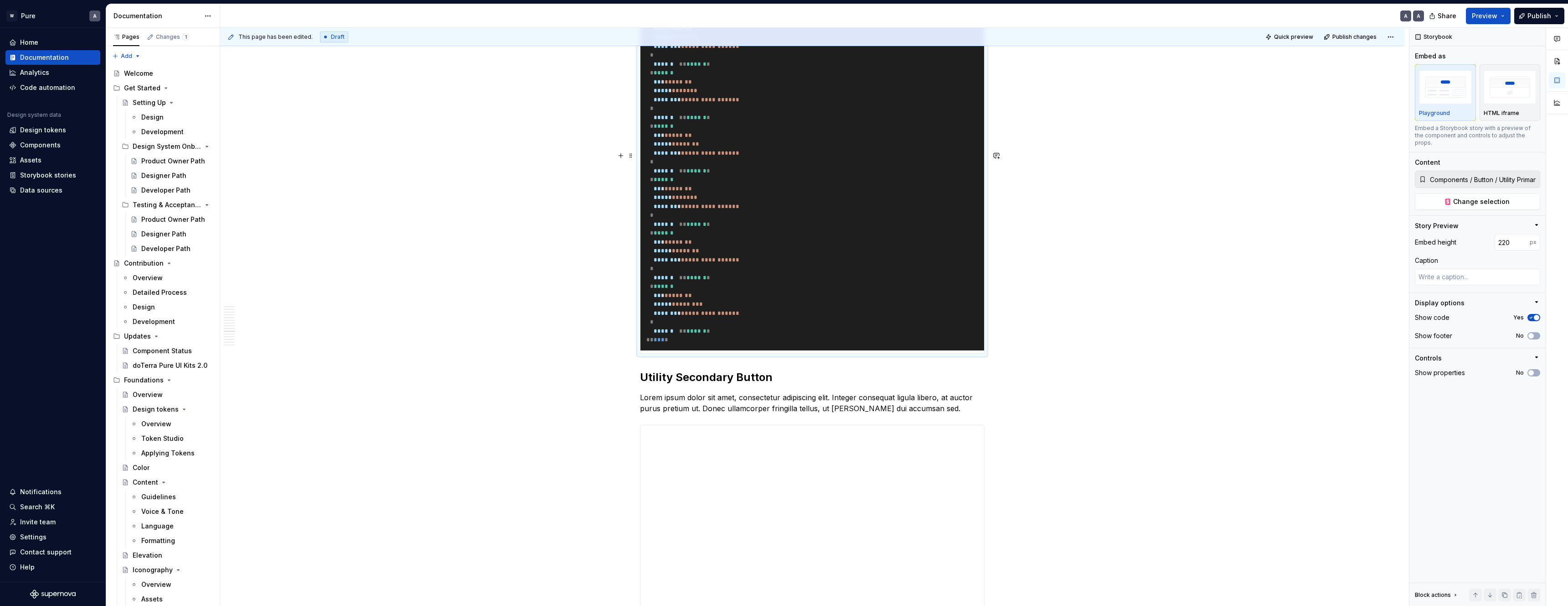
type textarea "*"
type input "204"
type textarea "*"
type input "170"
type textarea "*"
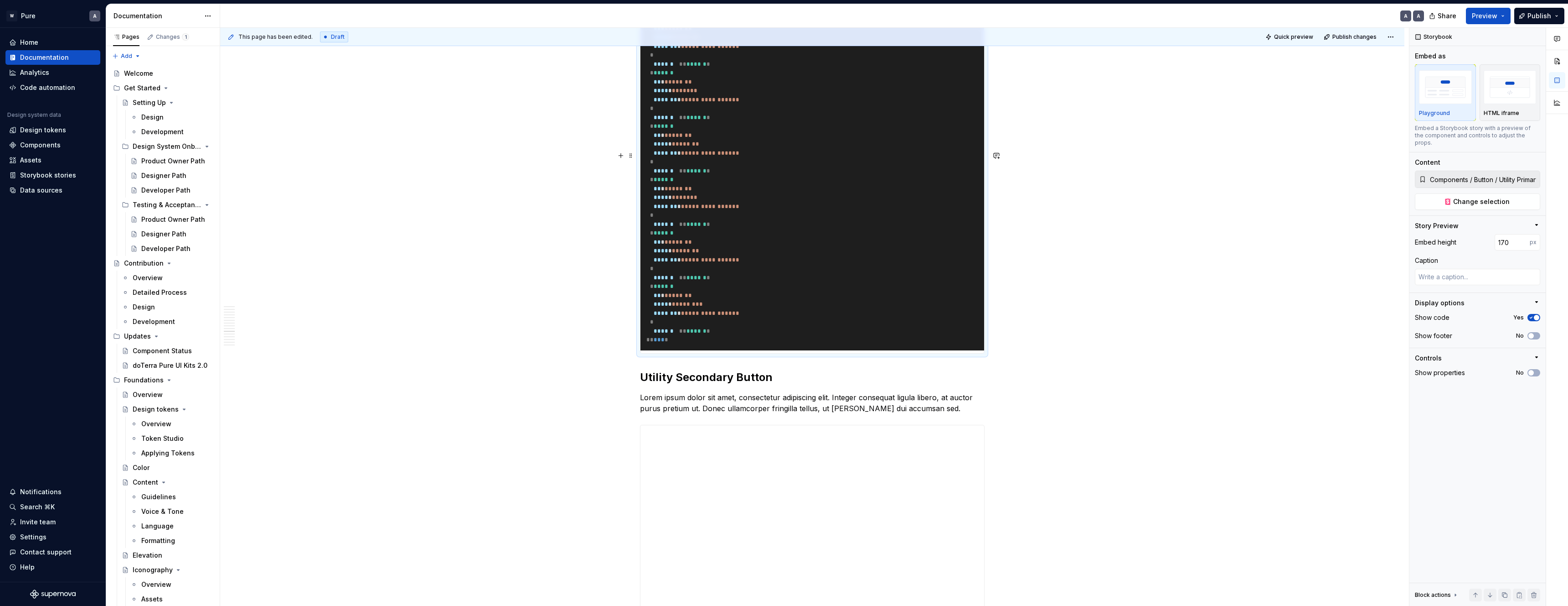
type input "158"
type textarea "*"
type input "152"
type textarea "*"
type input "146"
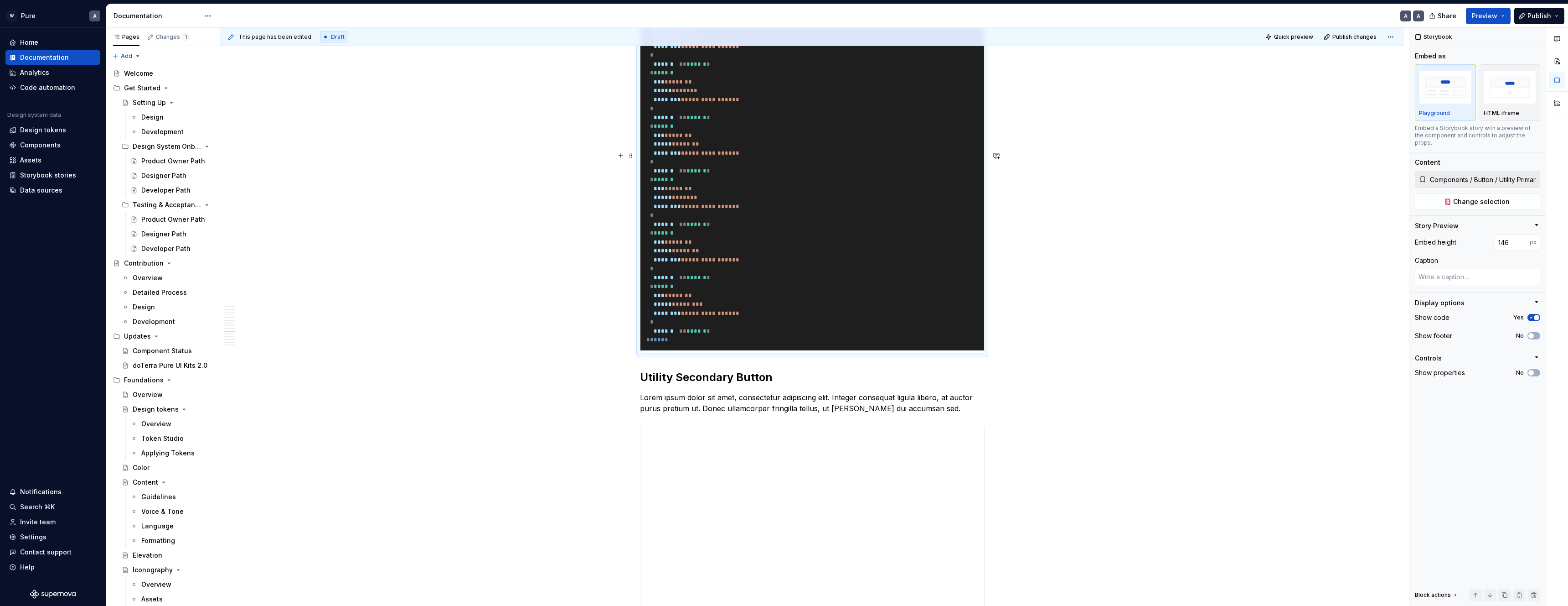
type textarea "*"
type input "137"
type textarea "*"
type input "127"
type textarea "*"
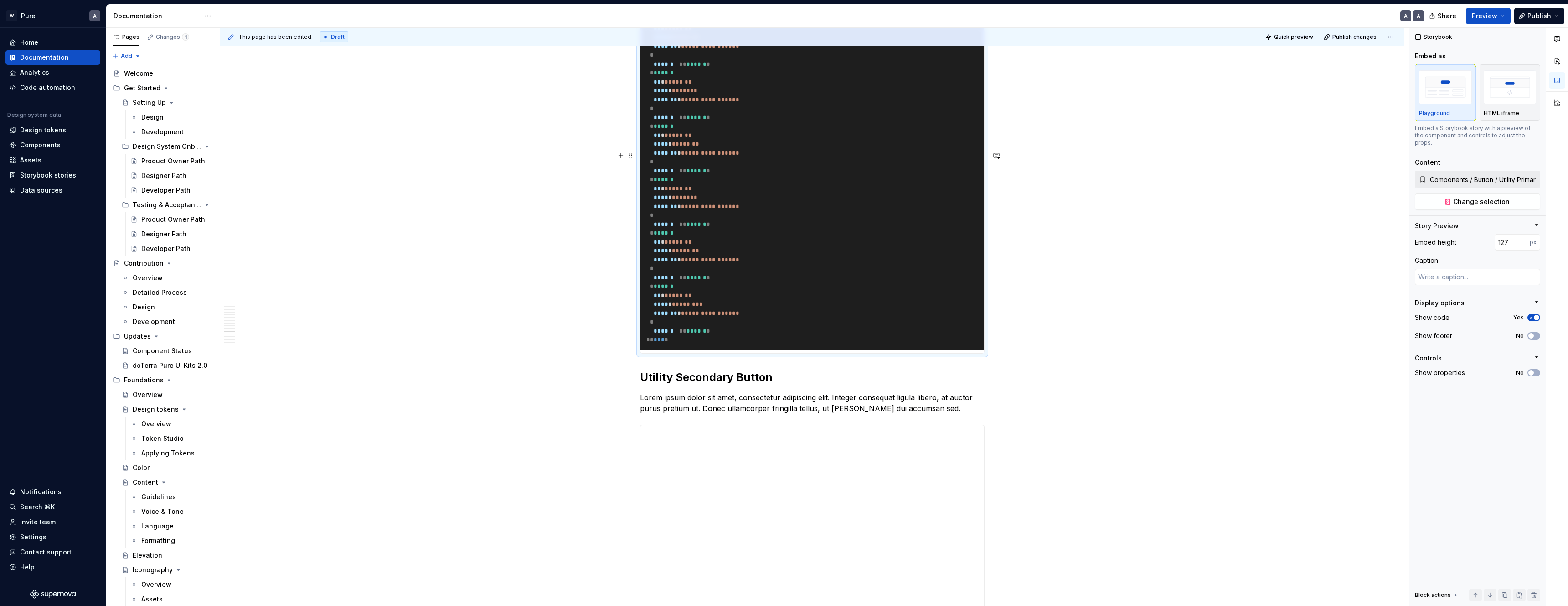
type input "118"
type textarea "*"
type input "107"
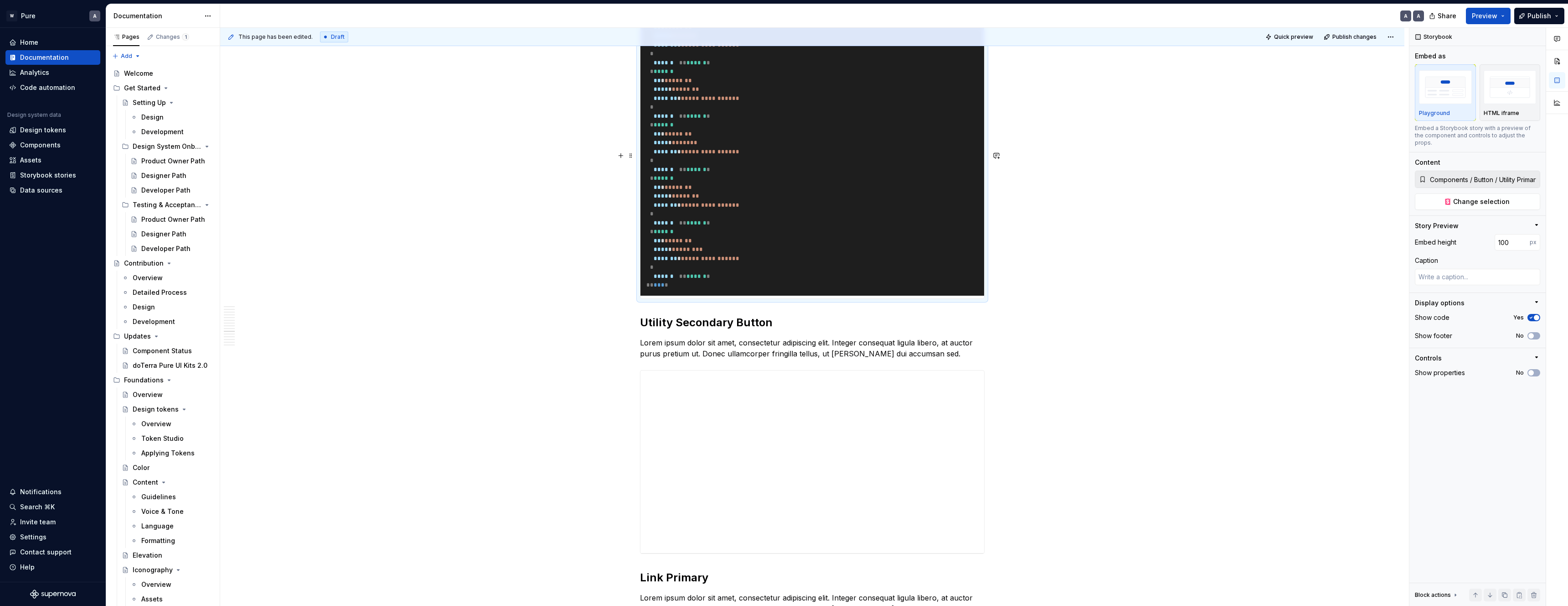
drag, startPoint x: 816, startPoint y: 333, endPoint x: 823, endPoint y: 180, distance: 153.2
drag, startPoint x: 986, startPoint y: 273, endPoint x: 966, endPoint y: 273, distance: 20.0
click at [982, 272] on pre "**********" at bounding box center [813, 85] width 343 height 421
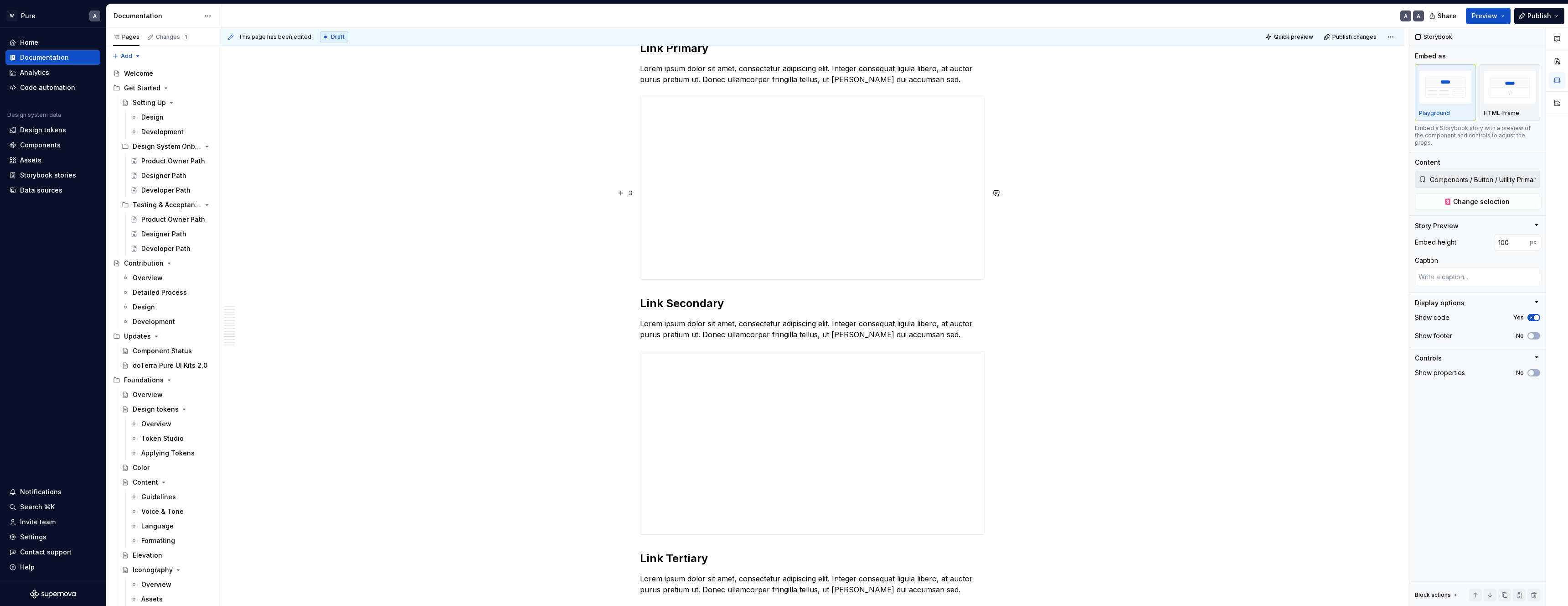
scroll to position [5584, 0]
click at [1424, 94] on img "button" at bounding box center [1445, 87] width 52 height 33
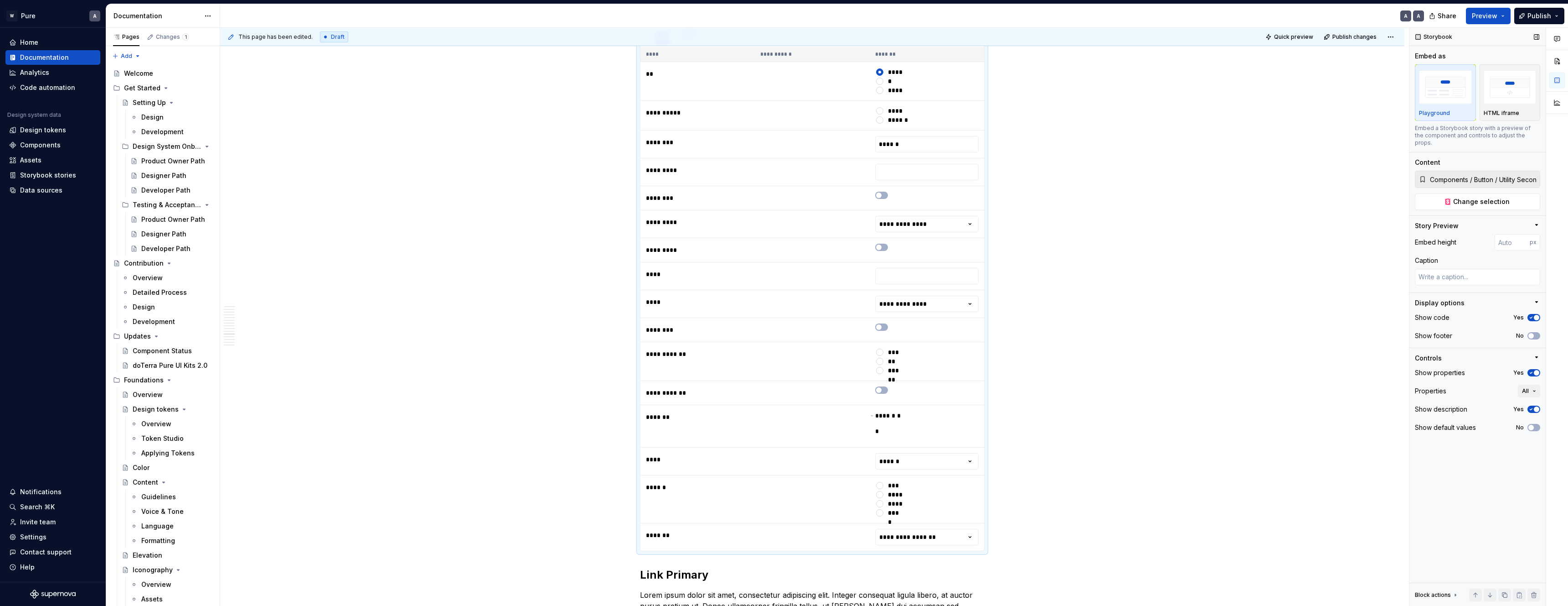
click at [1534, 370] on span "button" at bounding box center [1537, 373] width 6 height 6
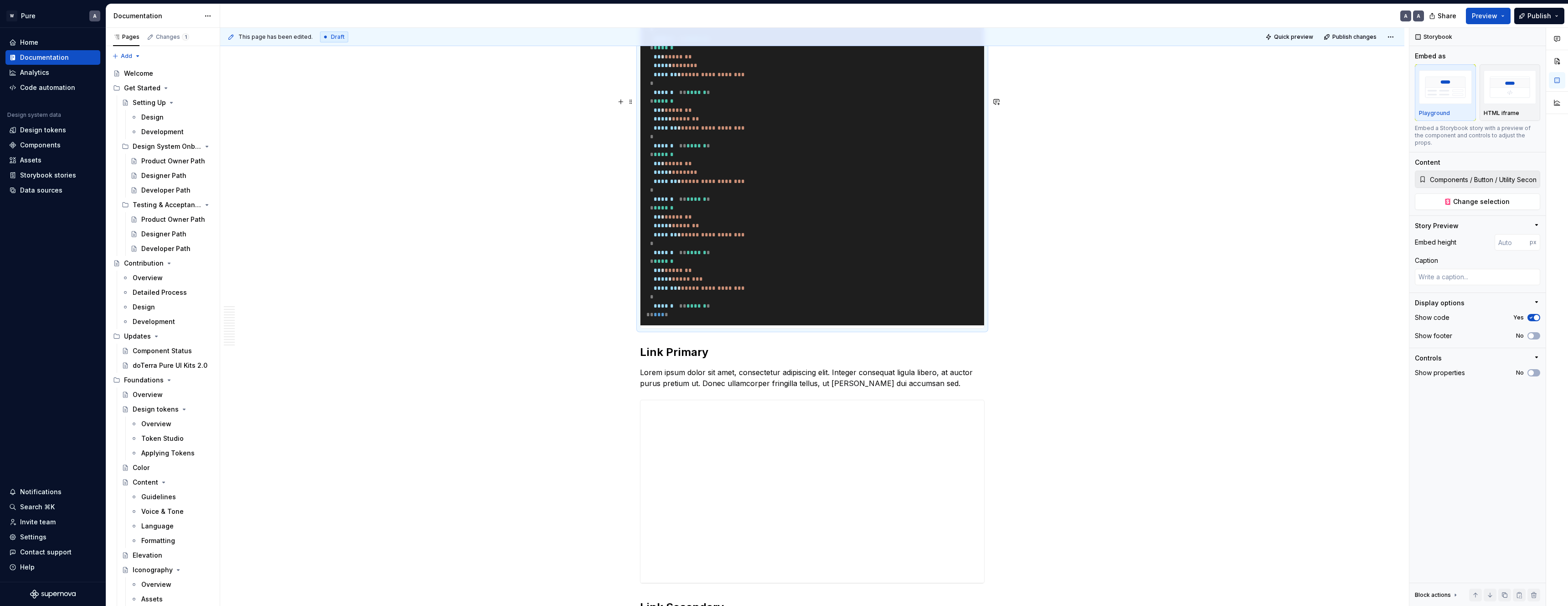
scroll to position [5550, 0]
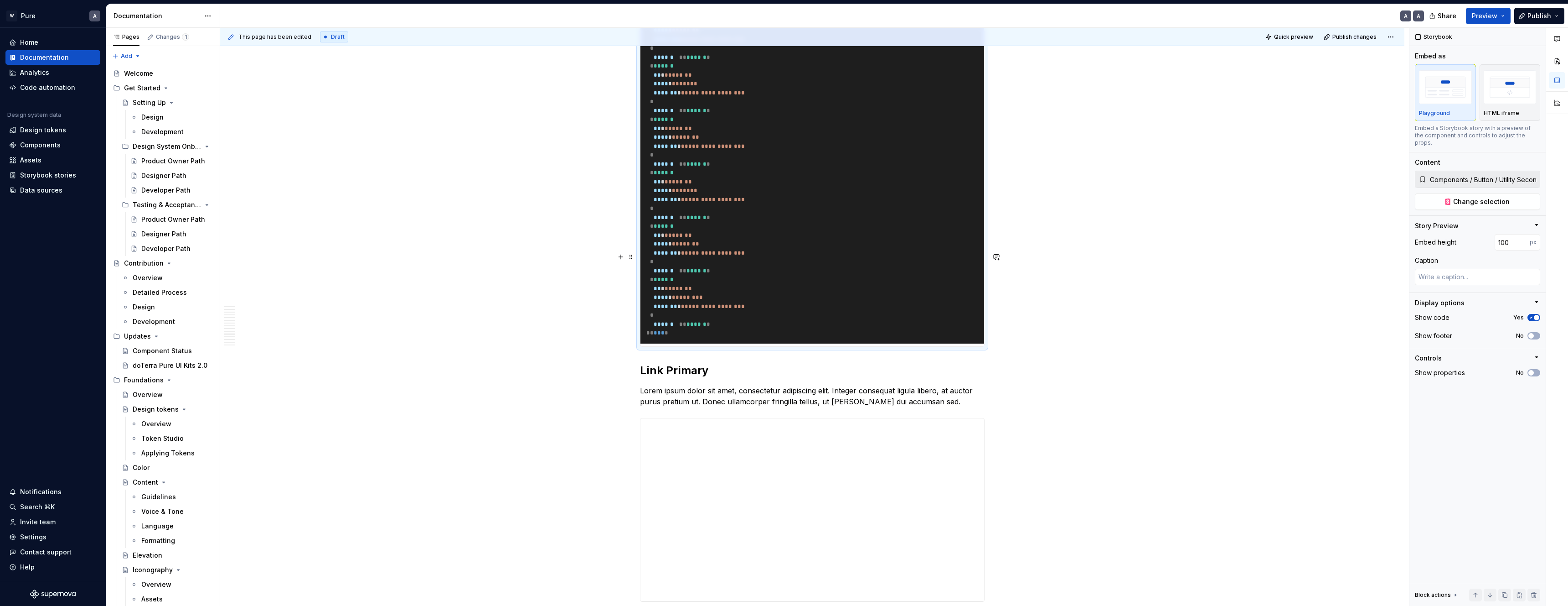
drag, startPoint x: 815, startPoint y: 434, endPoint x: 817, endPoint y: 280, distance: 154.0
click at [868, 344] on pre "**********" at bounding box center [813, 133] width 343 height 421
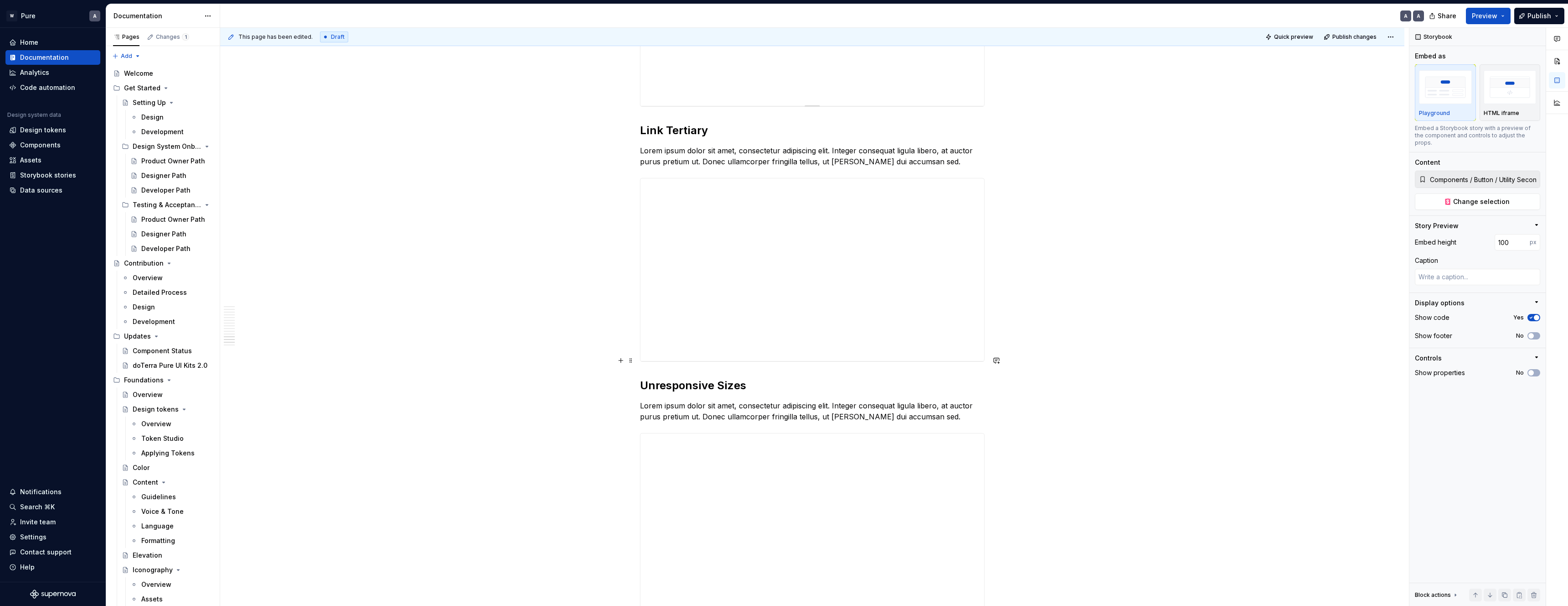
scroll to position [6069, 0]
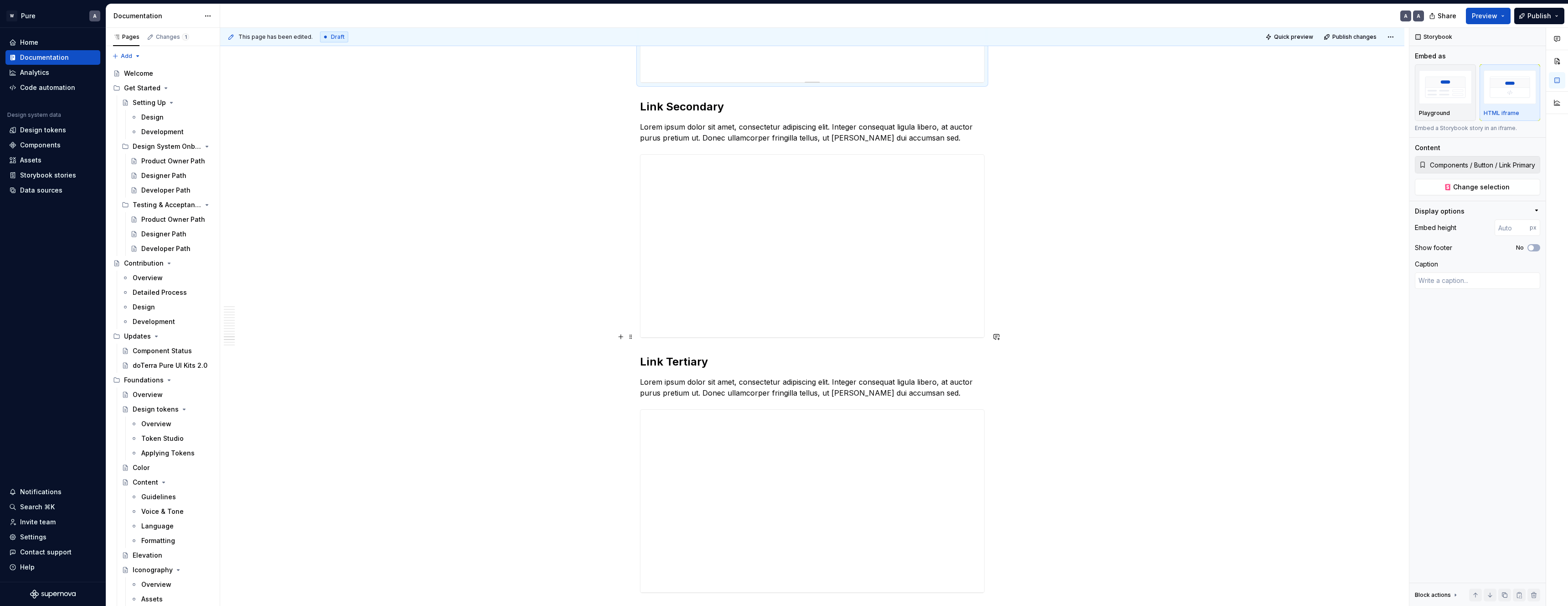
click at [1449, 110] on div "Playground" at bounding box center [1445, 114] width 52 height 8
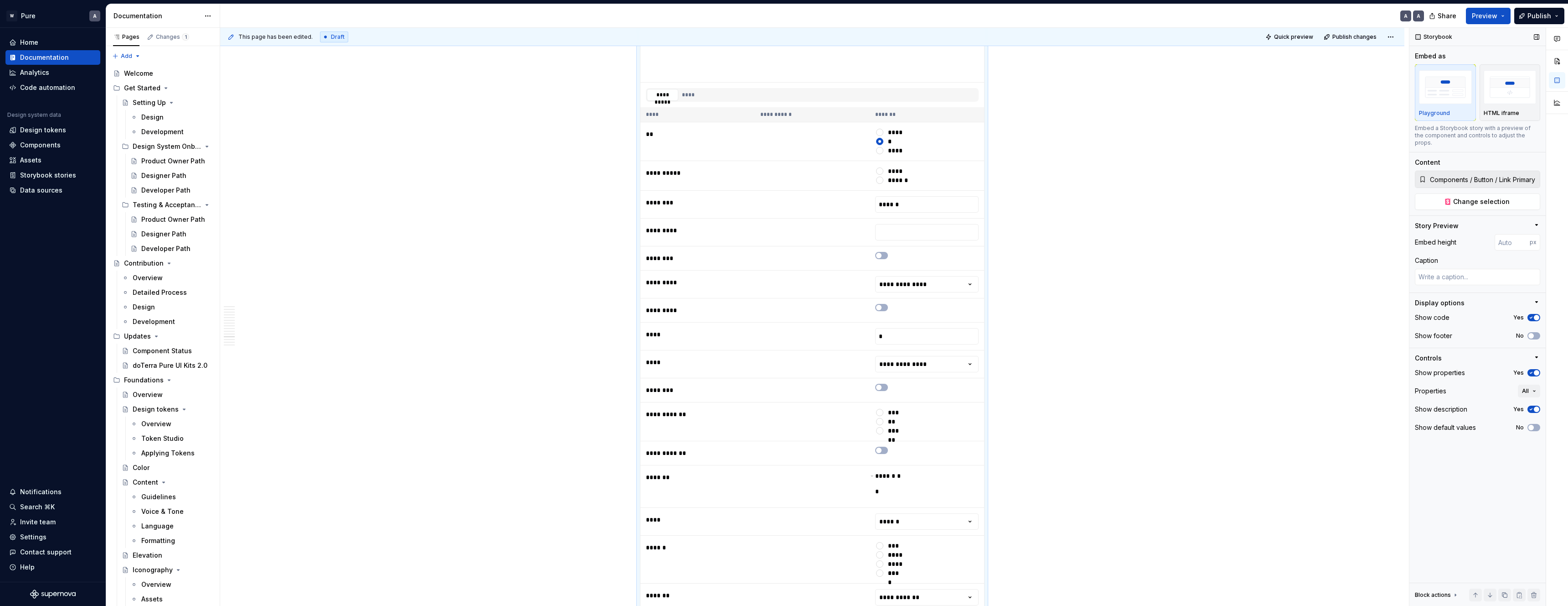
click at [1532, 370] on icon "button" at bounding box center [1532, 373] width 8 height 6
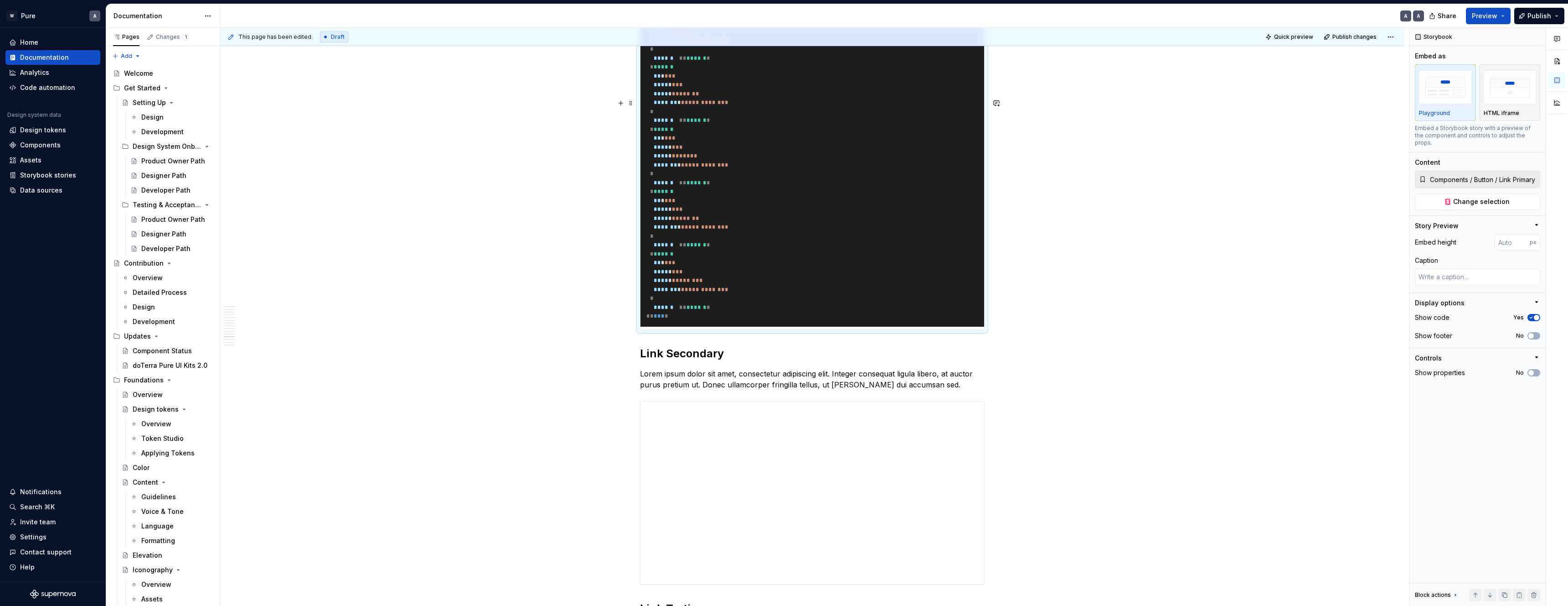
scroll to position [6256, 0]
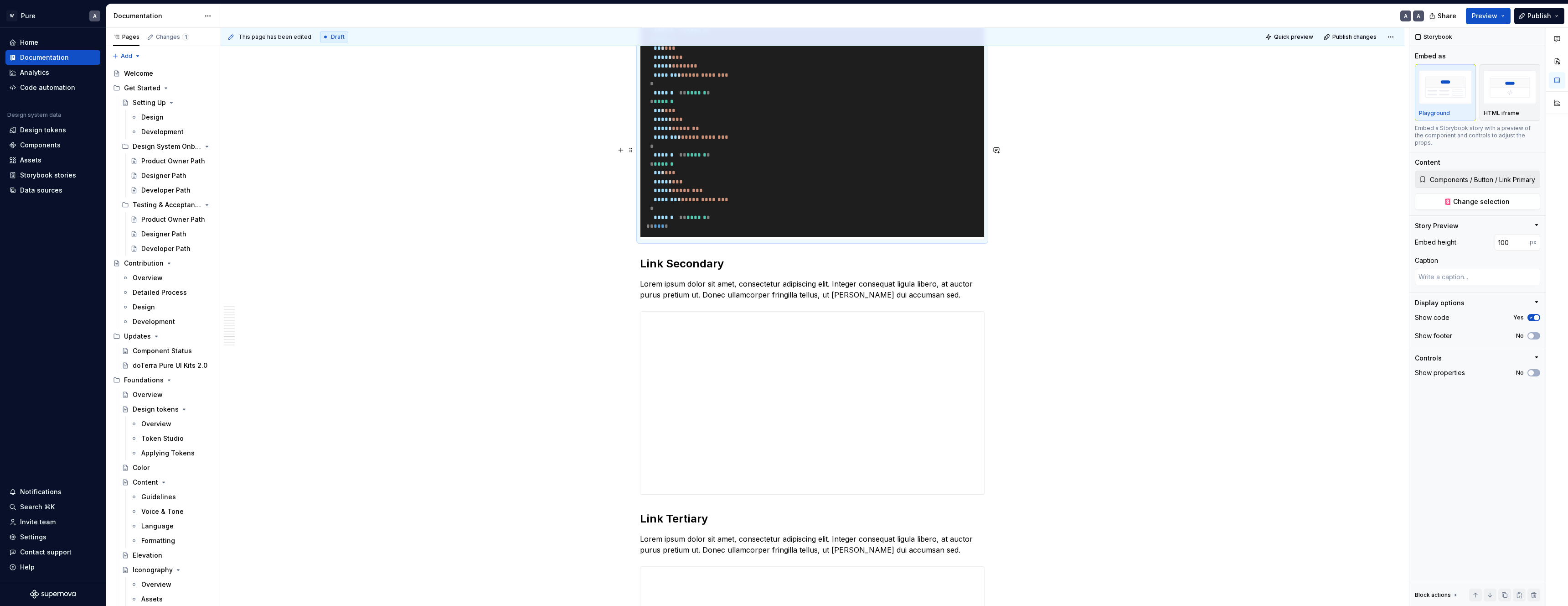
drag, startPoint x: 811, startPoint y: 328, endPoint x: 836, endPoint y: 195, distance: 135.3
click at [840, 237] on pre "**********" at bounding box center [813, -1] width 343 height 474
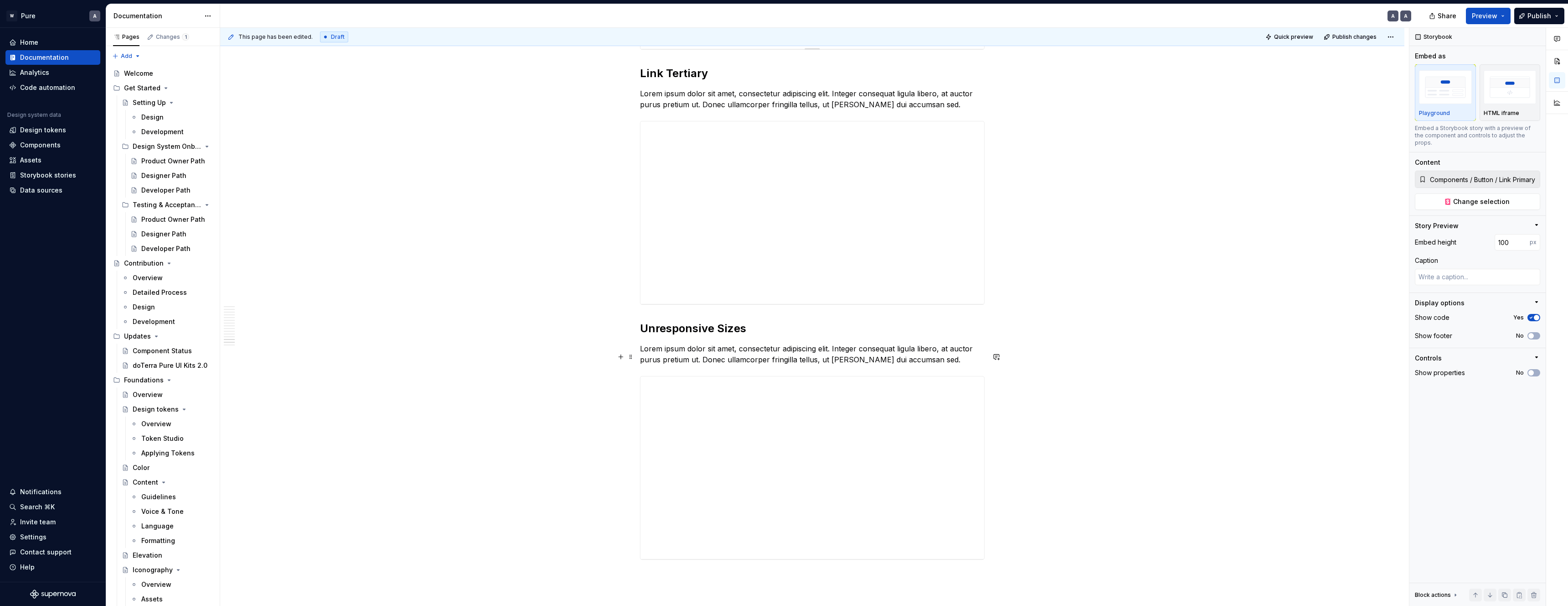
scroll to position [6842, 0]
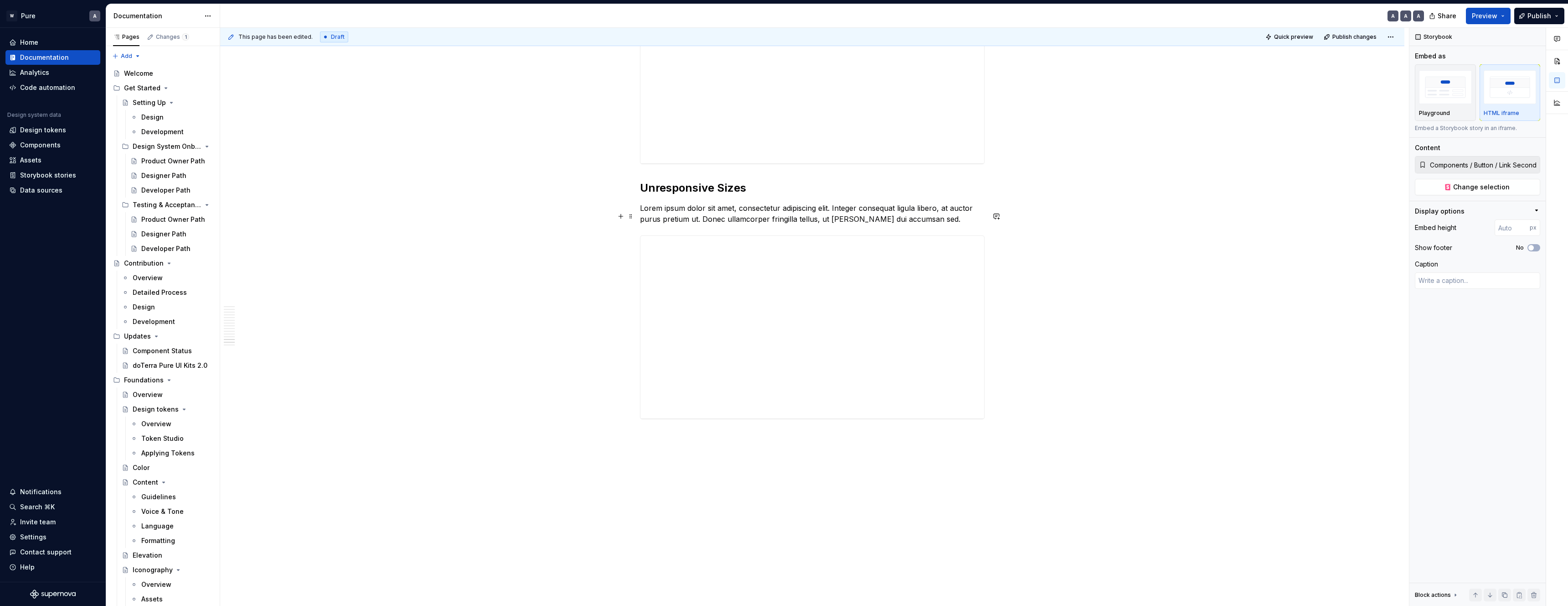
click at [1438, 94] on img "button" at bounding box center [1445, 87] width 52 height 33
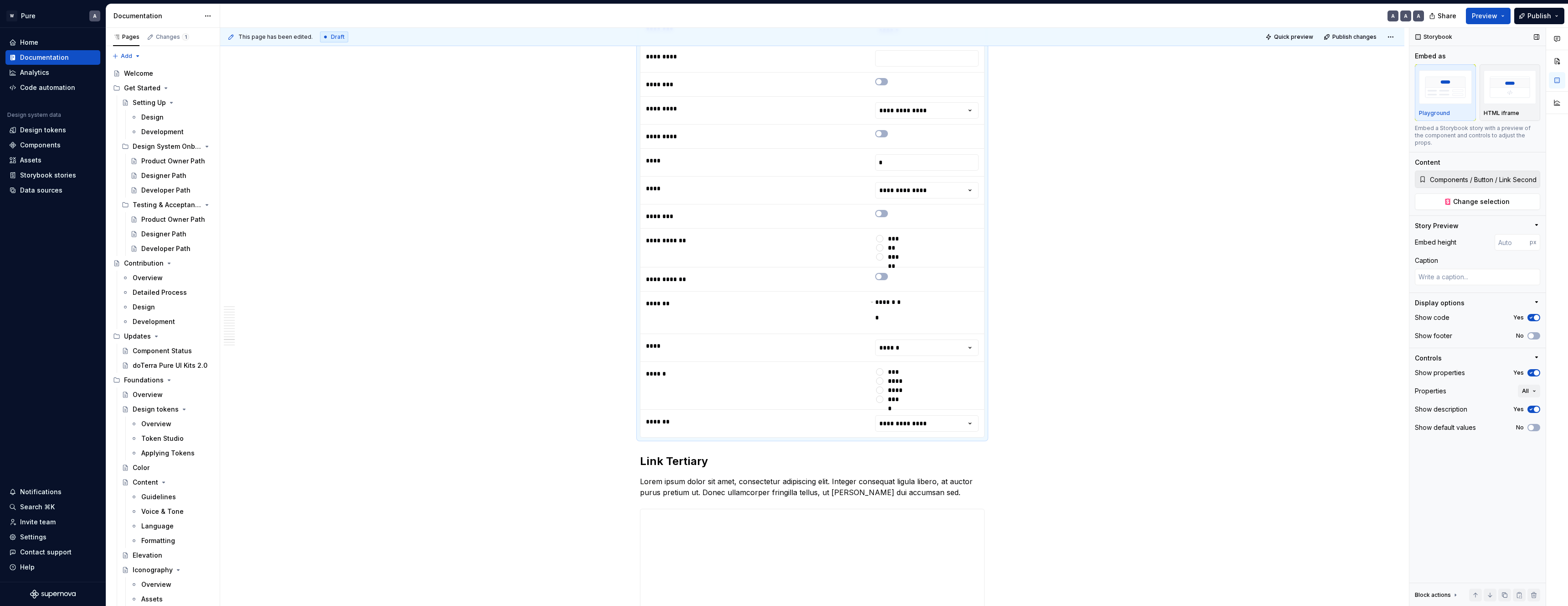
click at [1534, 370] on span "button" at bounding box center [1537, 373] width 6 height 6
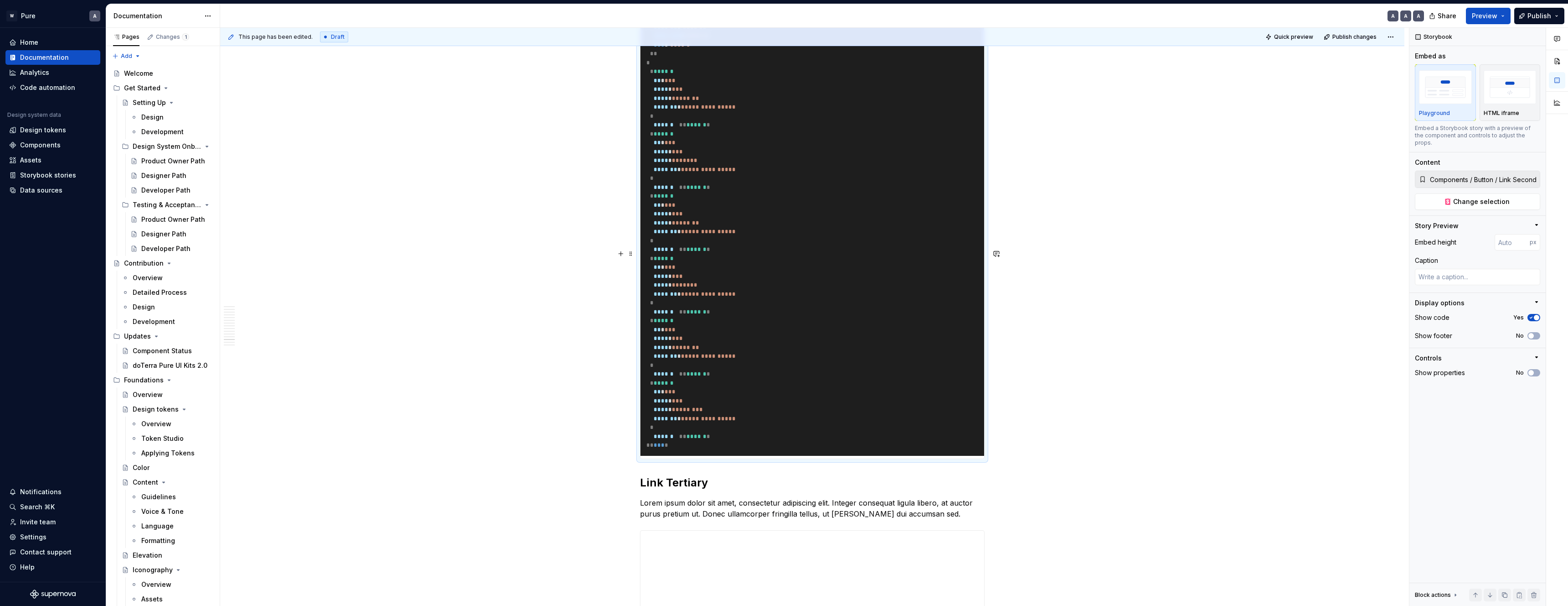
scroll to position [6778, 0]
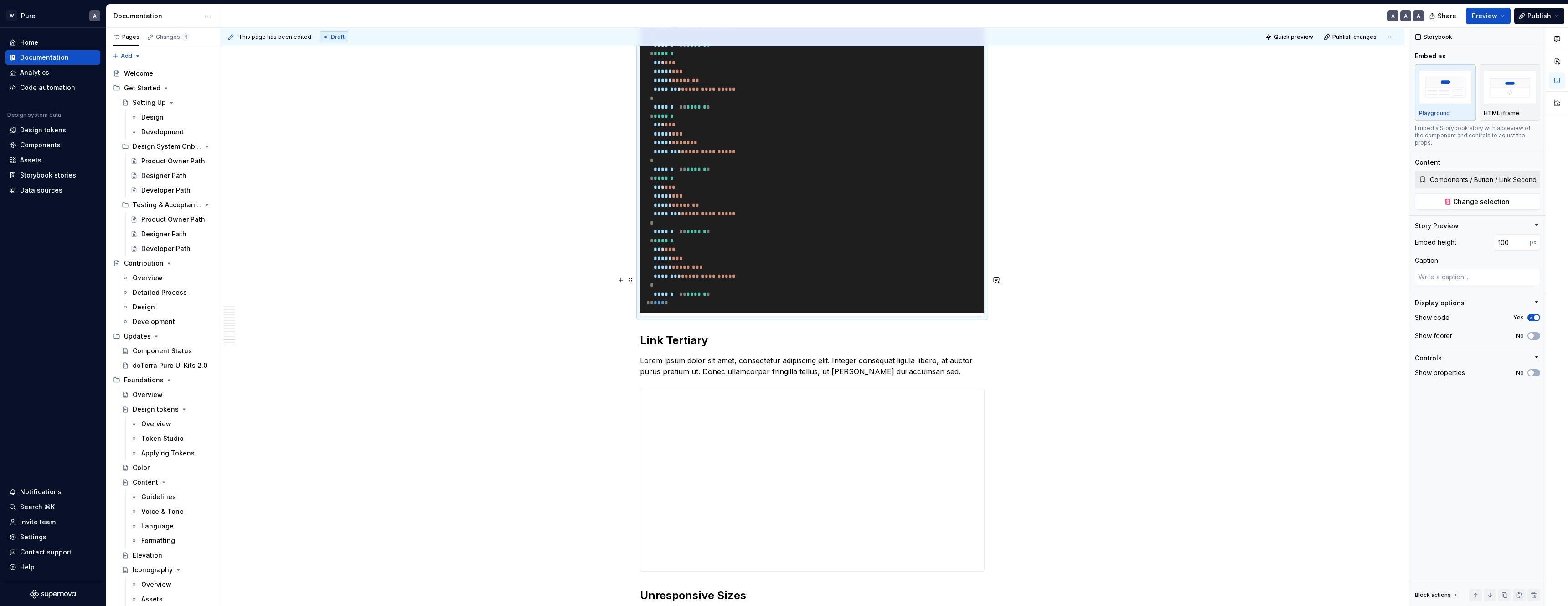
drag, startPoint x: 813, startPoint y: 458, endPoint x: 827, endPoint y: 297, distance: 161.6
click at [917, 313] on pre "**********" at bounding box center [813, 75] width 343 height 474
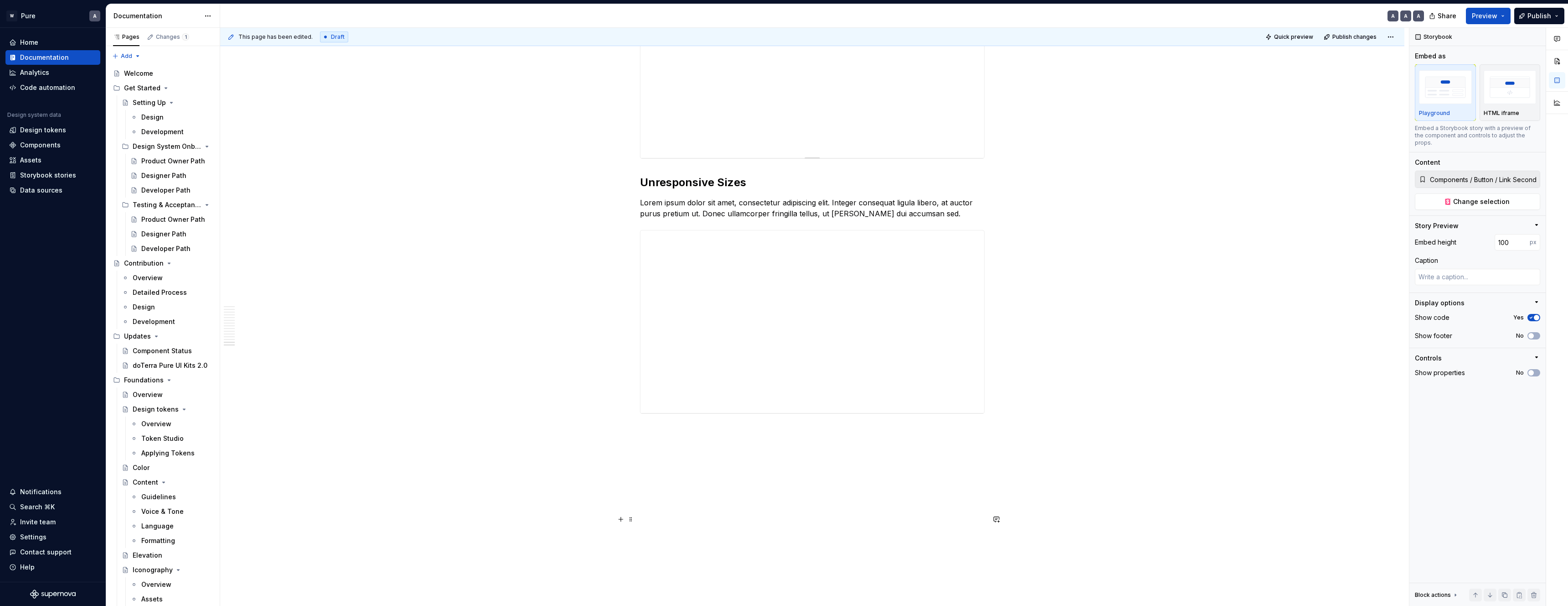
scroll to position [7410, 0]
drag, startPoint x: 856, startPoint y: 385, endPoint x: 848, endPoint y: 384, distance: 8.1
click at [856, 157] on div "**********" at bounding box center [813, 66] width 343 height 182
click at [1451, 107] on div "Playground" at bounding box center [1445, 93] width 52 height 49
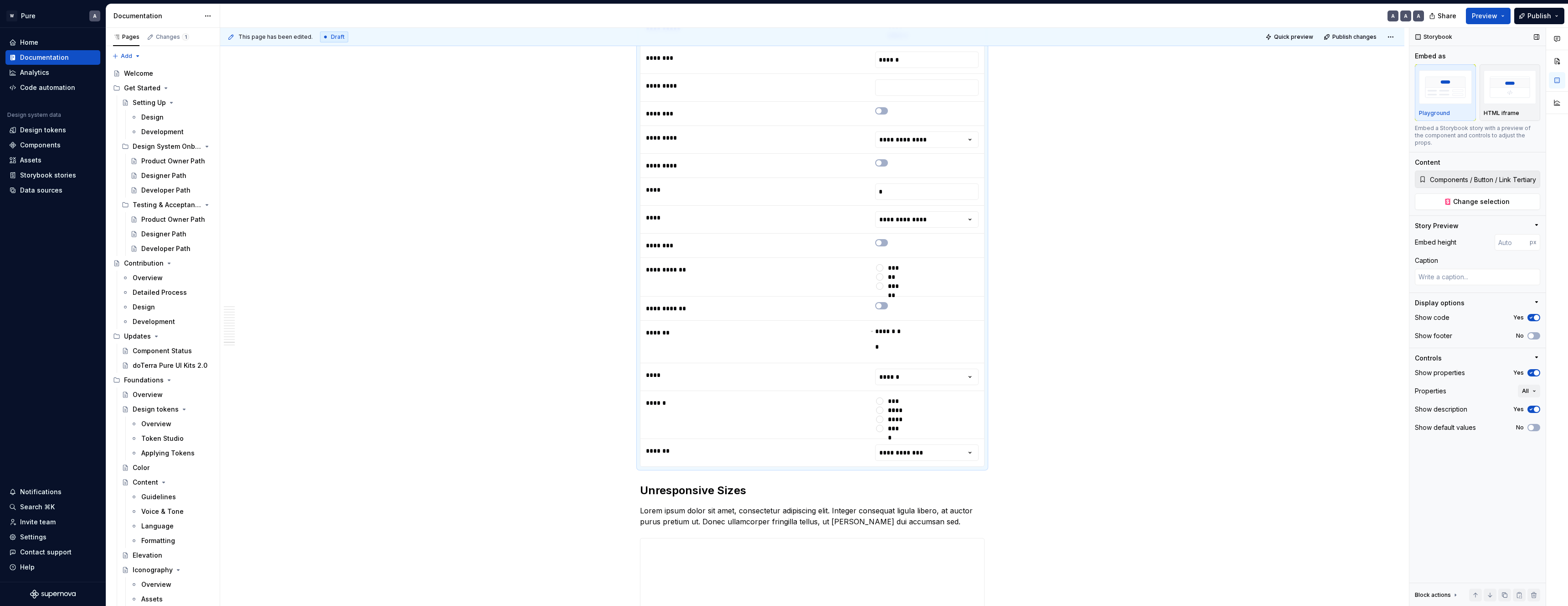
click at [1534, 370] on icon "button" at bounding box center [1532, 373] width 8 height 6
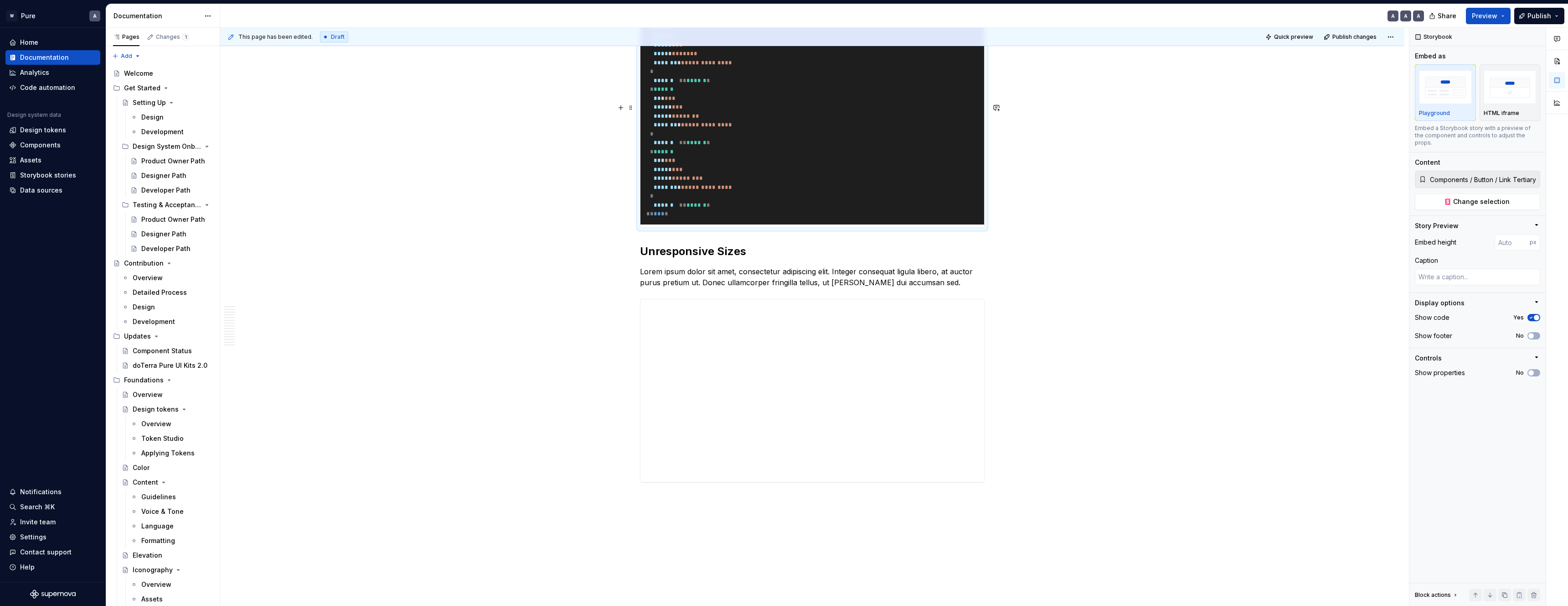
scroll to position [7446, 0]
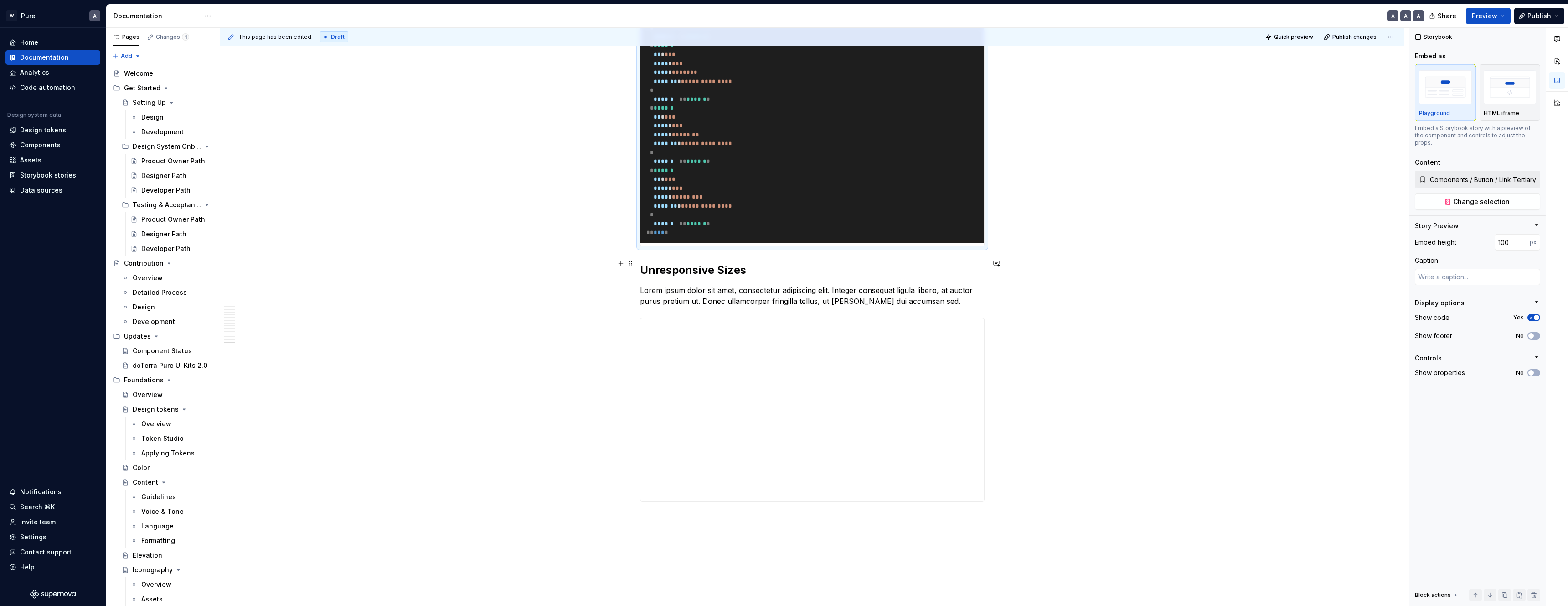
drag, startPoint x: 817, startPoint y: 441, endPoint x: 826, endPoint y: 281, distance: 160.3
click at [836, 243] on pre "**********" at bounding box center [813, 6] width 343 height 474
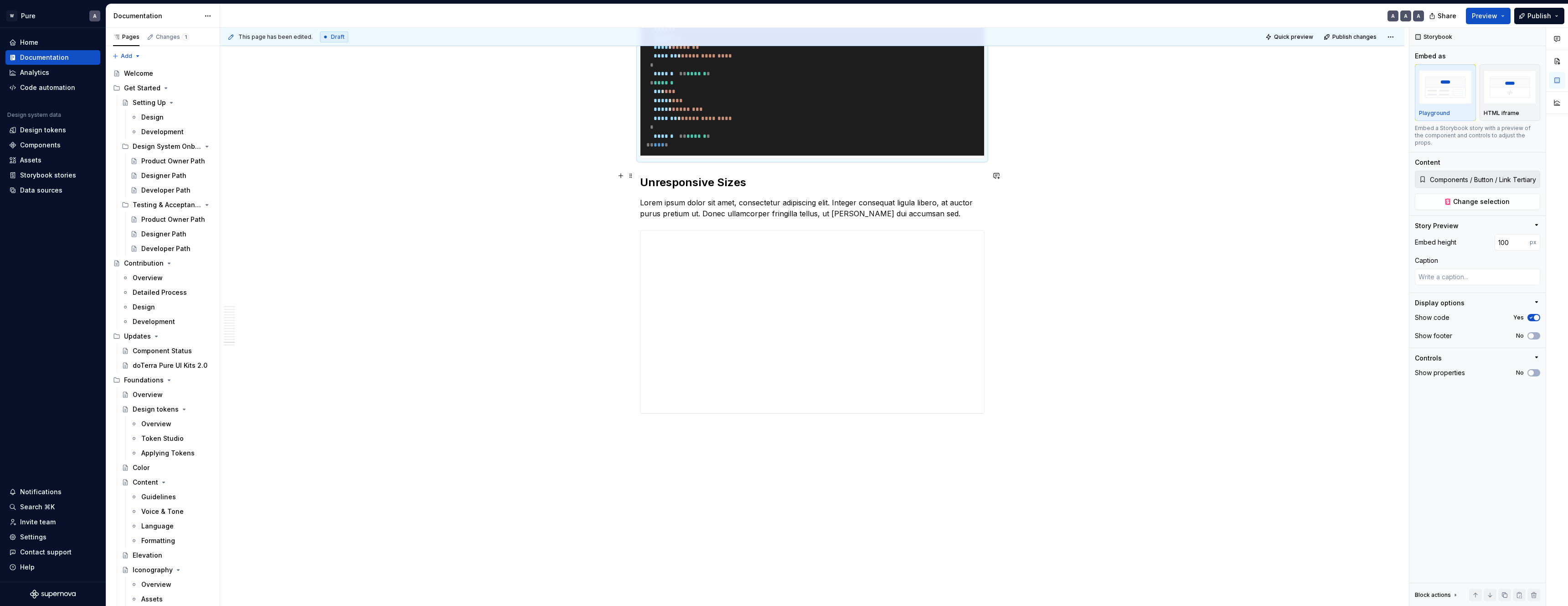
scroll to position [8127, 0]
click at [819, 301] on div "**********" at bounding box center [813, 321] width 343 height 182
click at [1446, 115] on p "Playground" at bounding box center [1434, 114] width 31 height 8
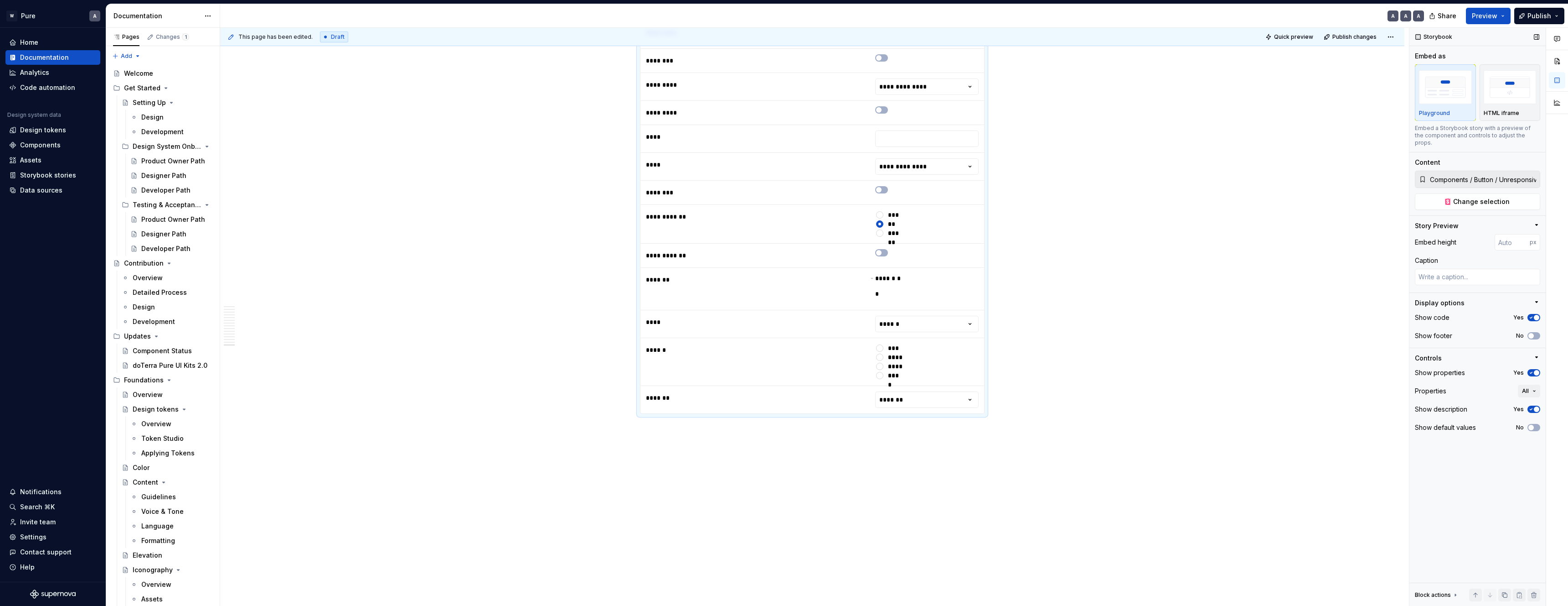
click at [1533, 370] on icon "button" at bounding box center [1532, 373] width 8 height 6
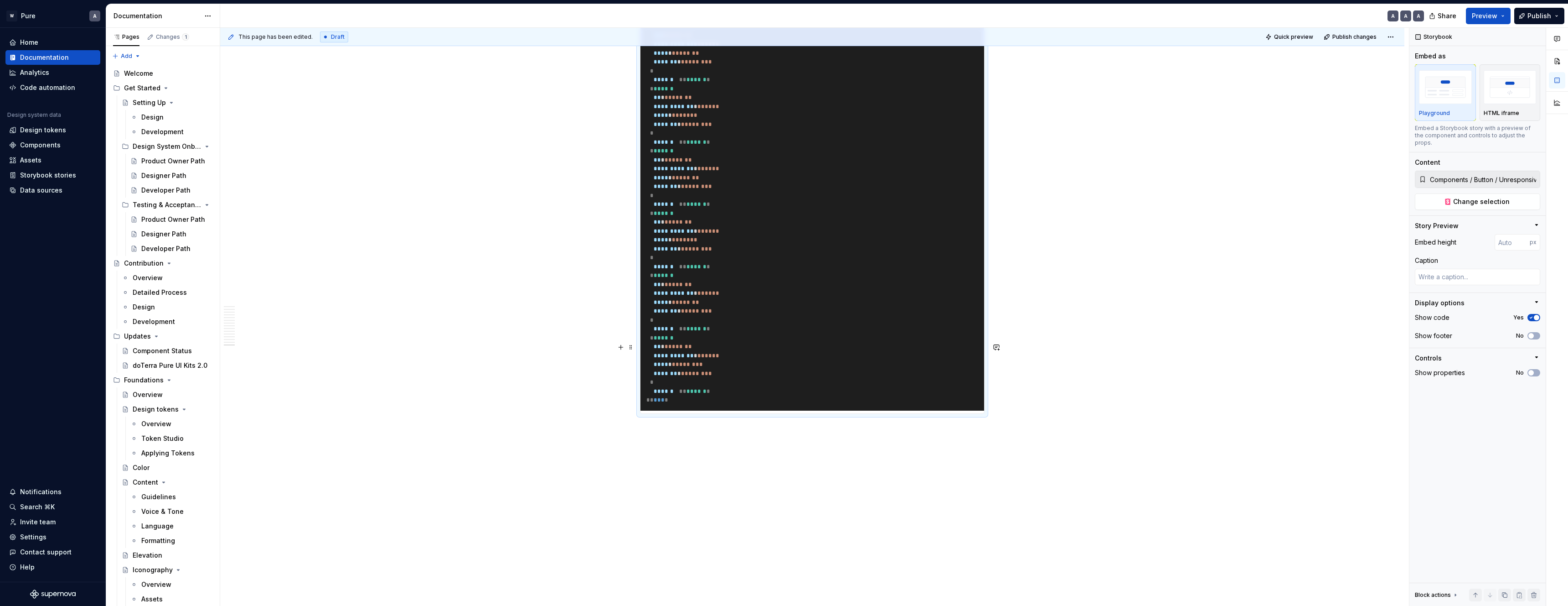
scroll to position [8141, 0]
drag, startPoint x: 814, startPoint y: 397, endPoint x: 824, endPoint y: 251, distance: 146.3
click at [851, 325] on pre "**********" at bounding box center [813, 173] width 343 height 474
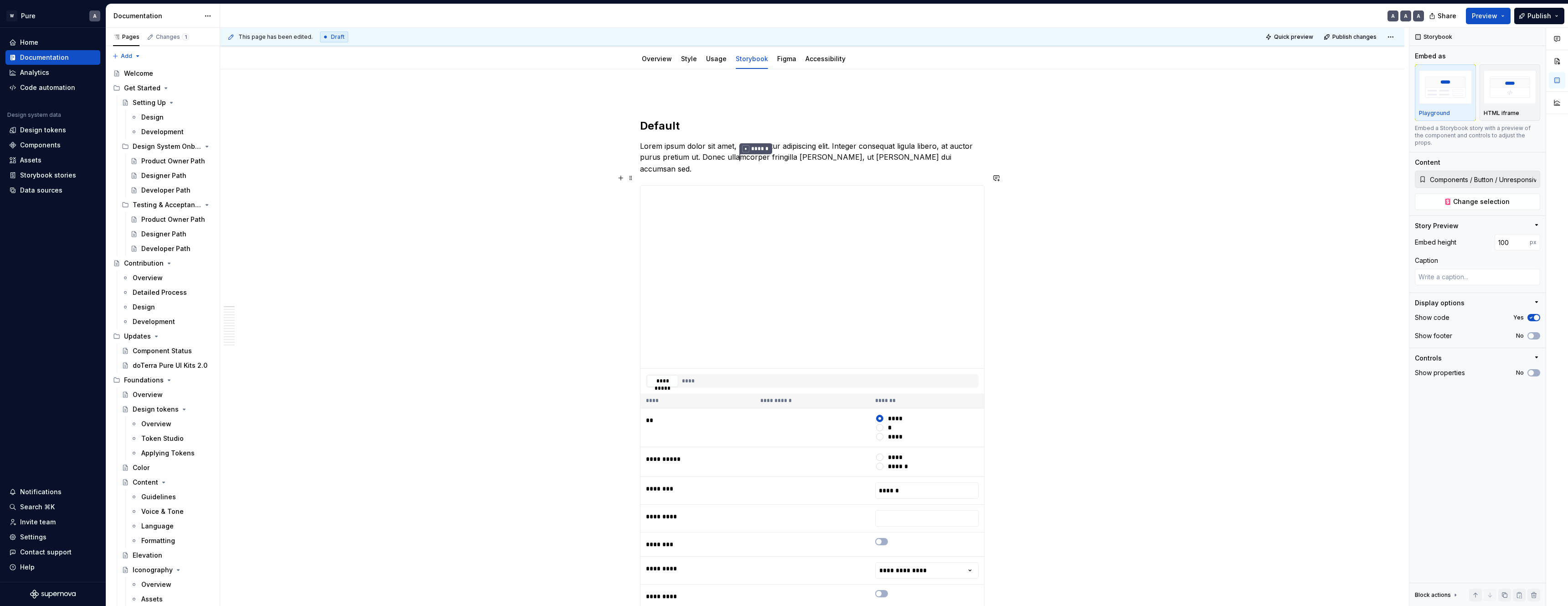
scroll to position [0, 0]
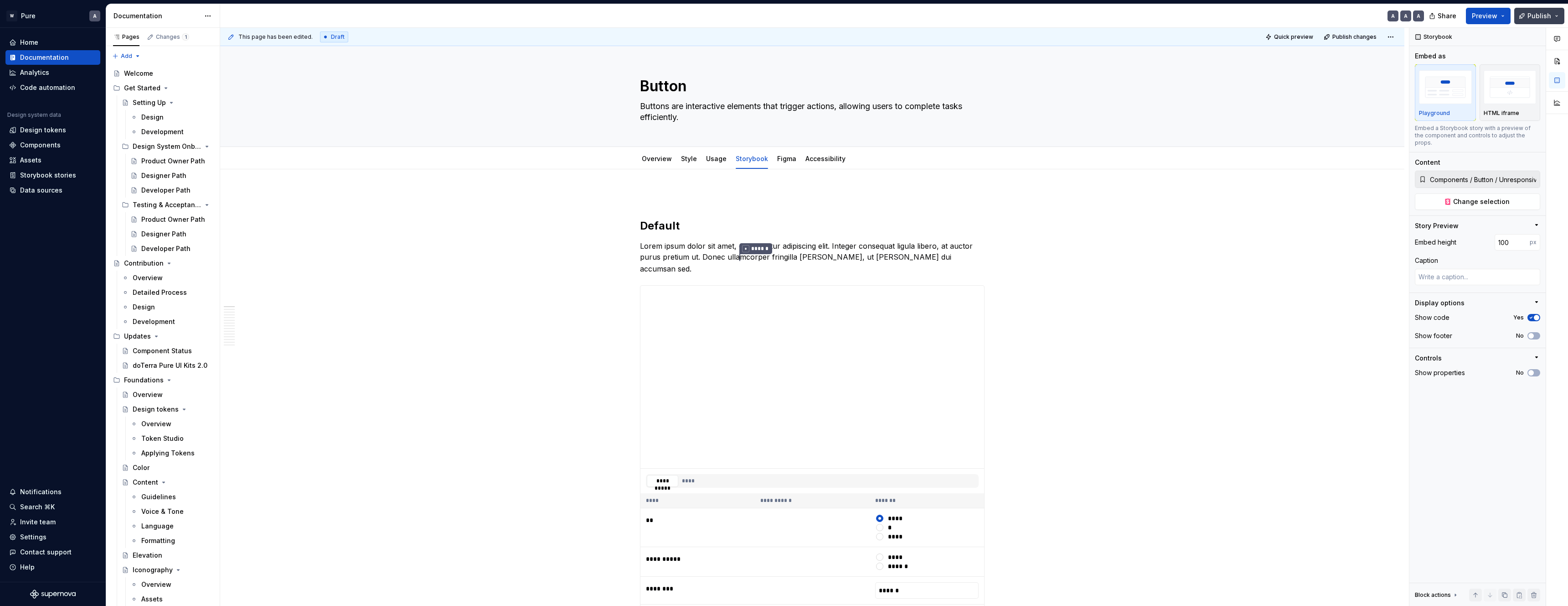
click at [1543, 13] on span "Publish" at bounding box center [1539, 16] width 24 height 10
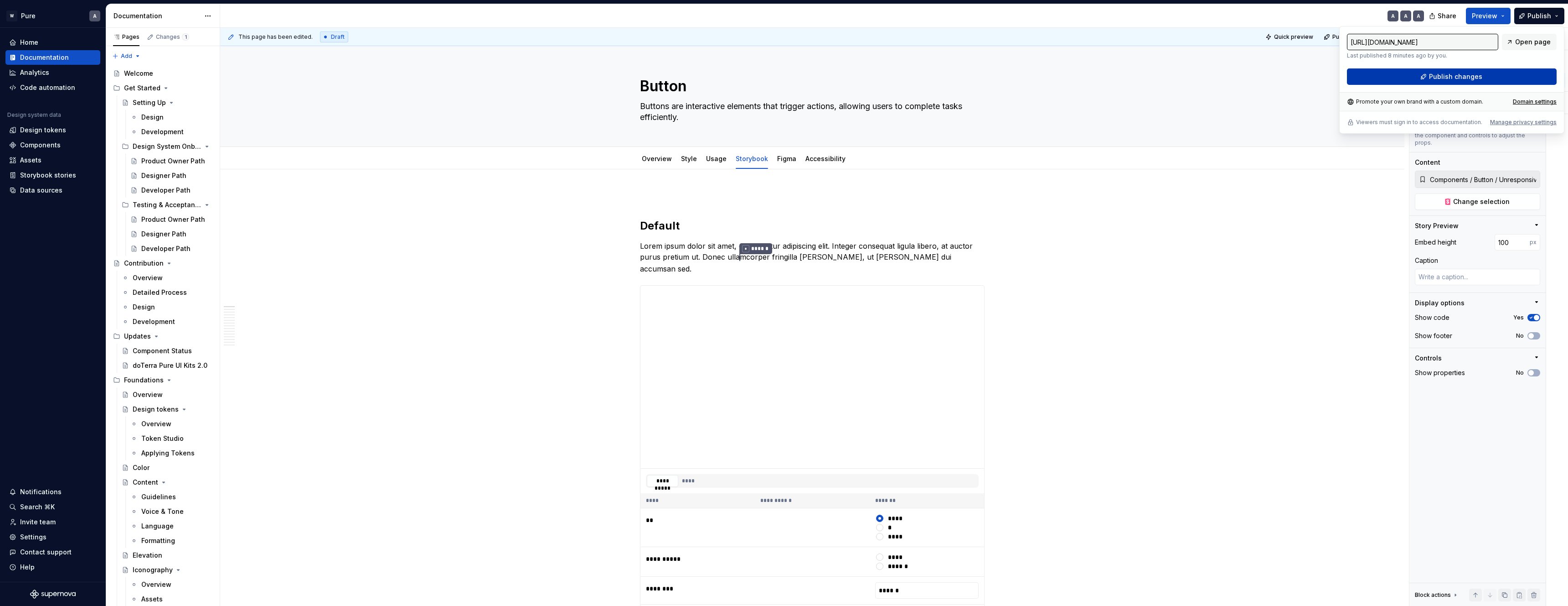
click at [1468, 77] on span "Publish changes" at bounding box center [1456, 77] width 53 height 10
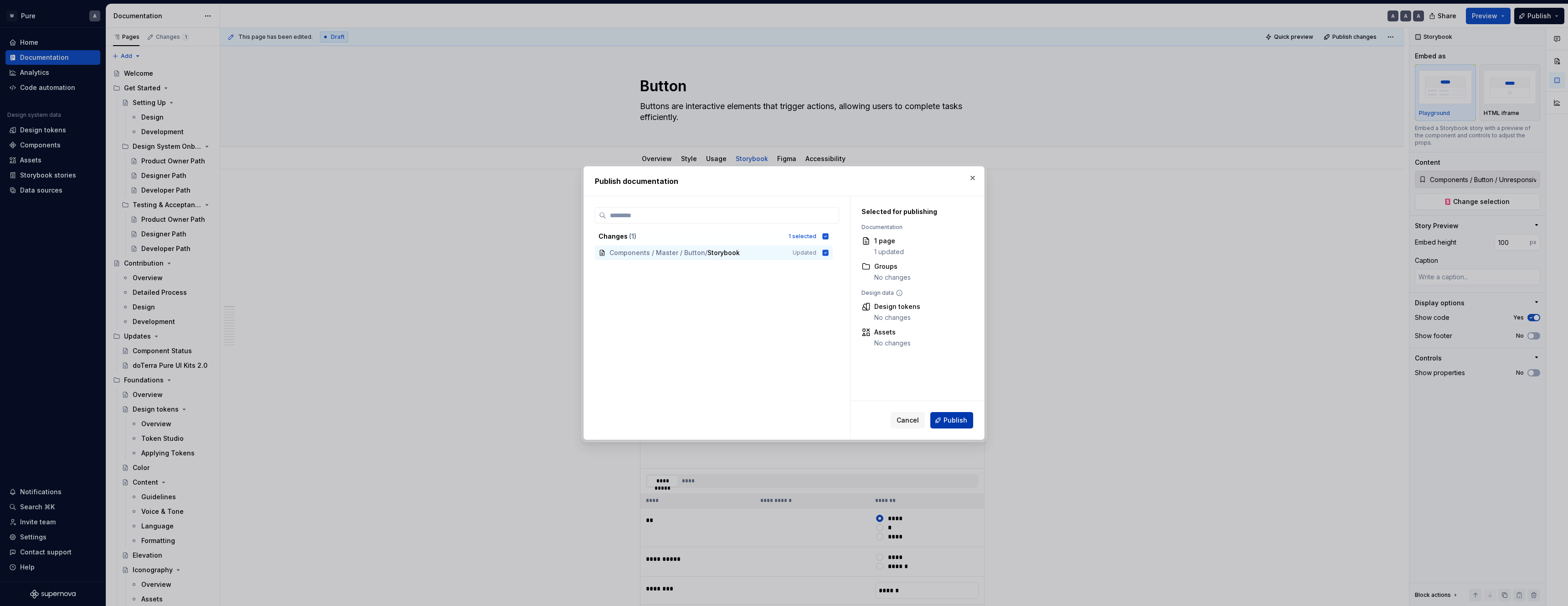
click at [953, 422] on span "Publish" at bounding box center [955, 420] width 24 height 10
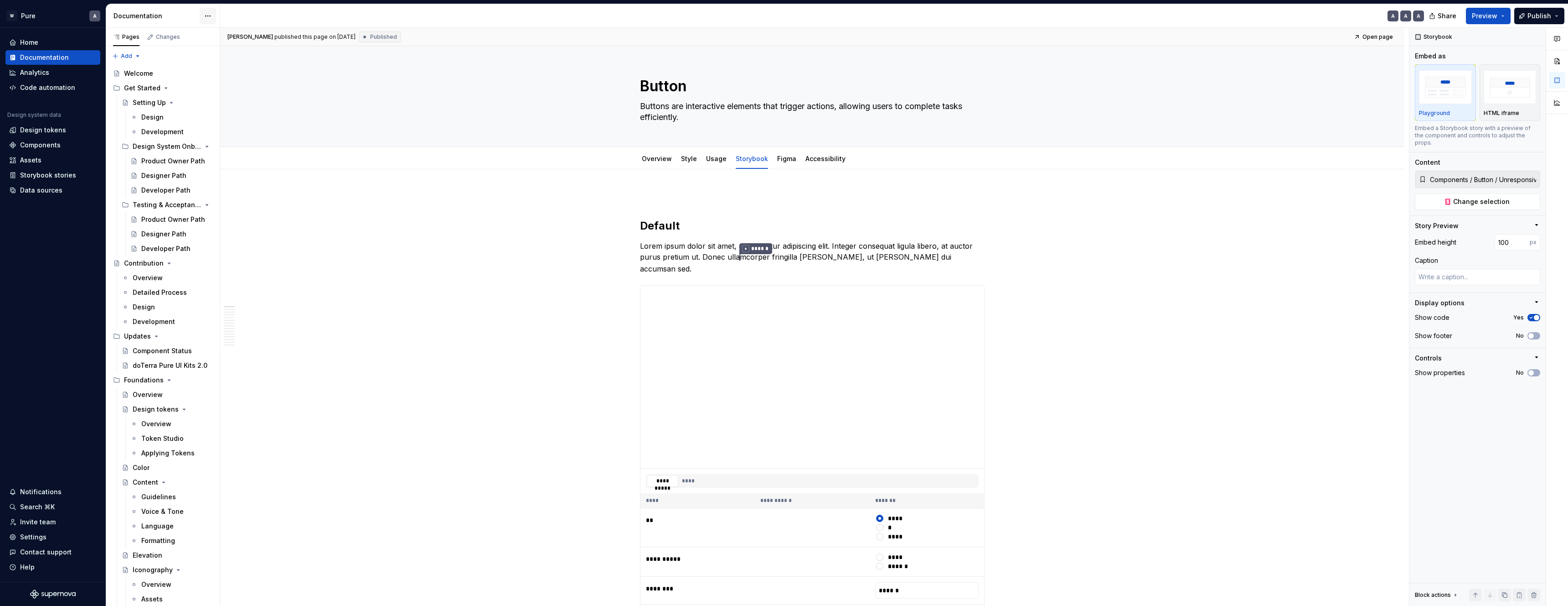
click at [212, 18] on html "W Pure A Home Documentation Analytics Code automation Design system data Design…" at bounding box center [784, 303] width 1568 height 606
click at [247, 96] on div "Documentation settings" at bounding box center [259, 95] width 87 height 10
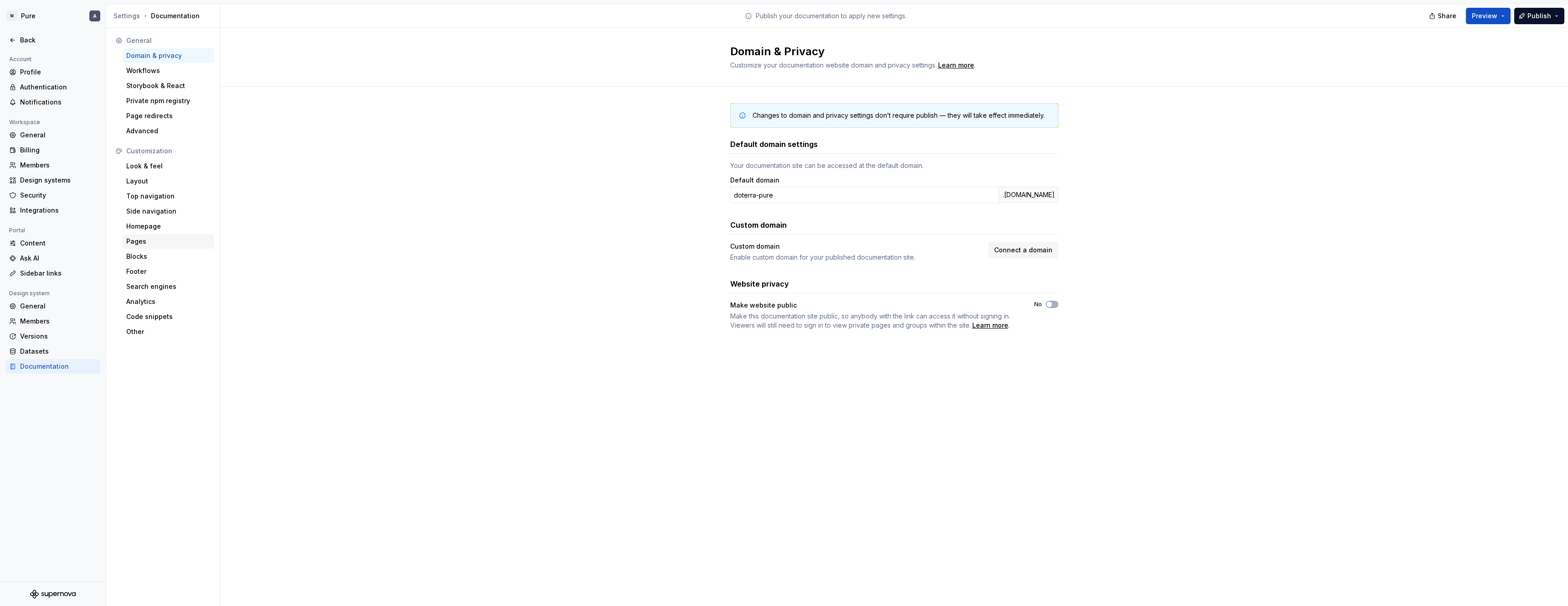
click at [155, 242] on div "Pages" at bounding box center [168, 241] width 84 height 10
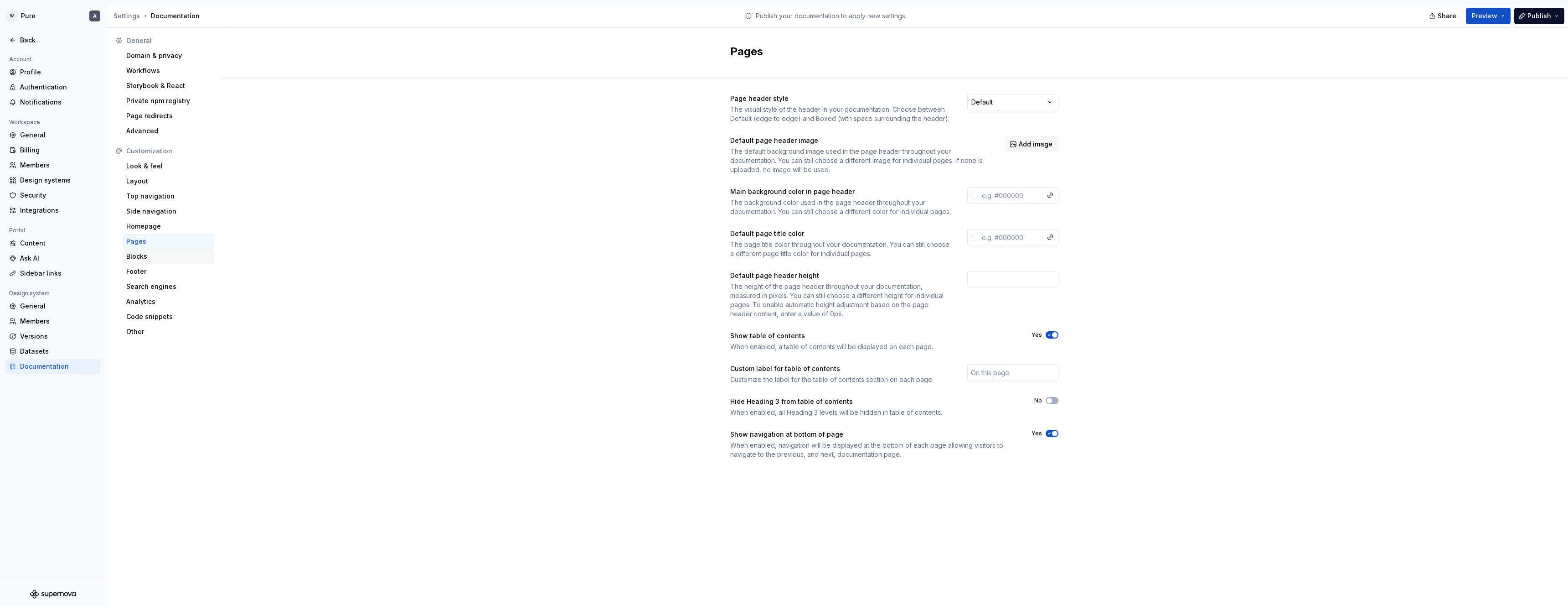
click at [166, 259] on div "Blocks" at bounding box center [168, 257] width 84 height 10
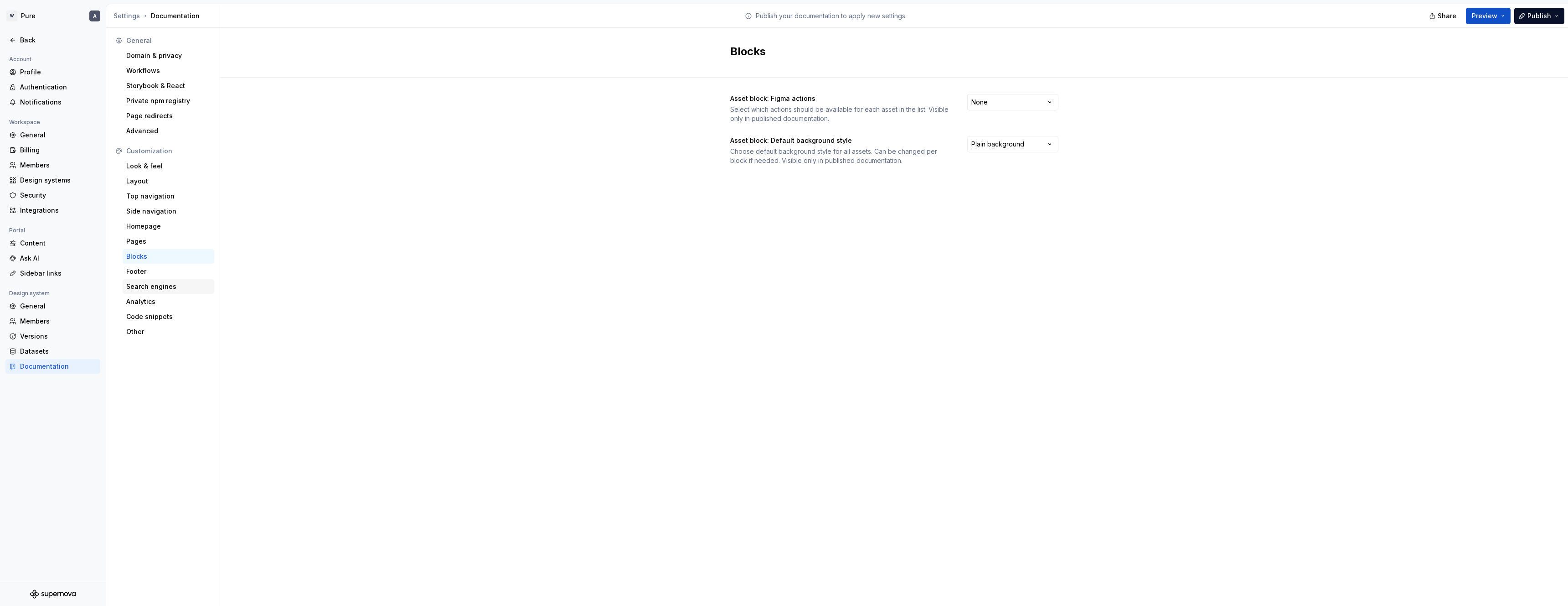
click at [175, 289] on div "Search engines" at bounding box center [168, 286] width 84 height 10
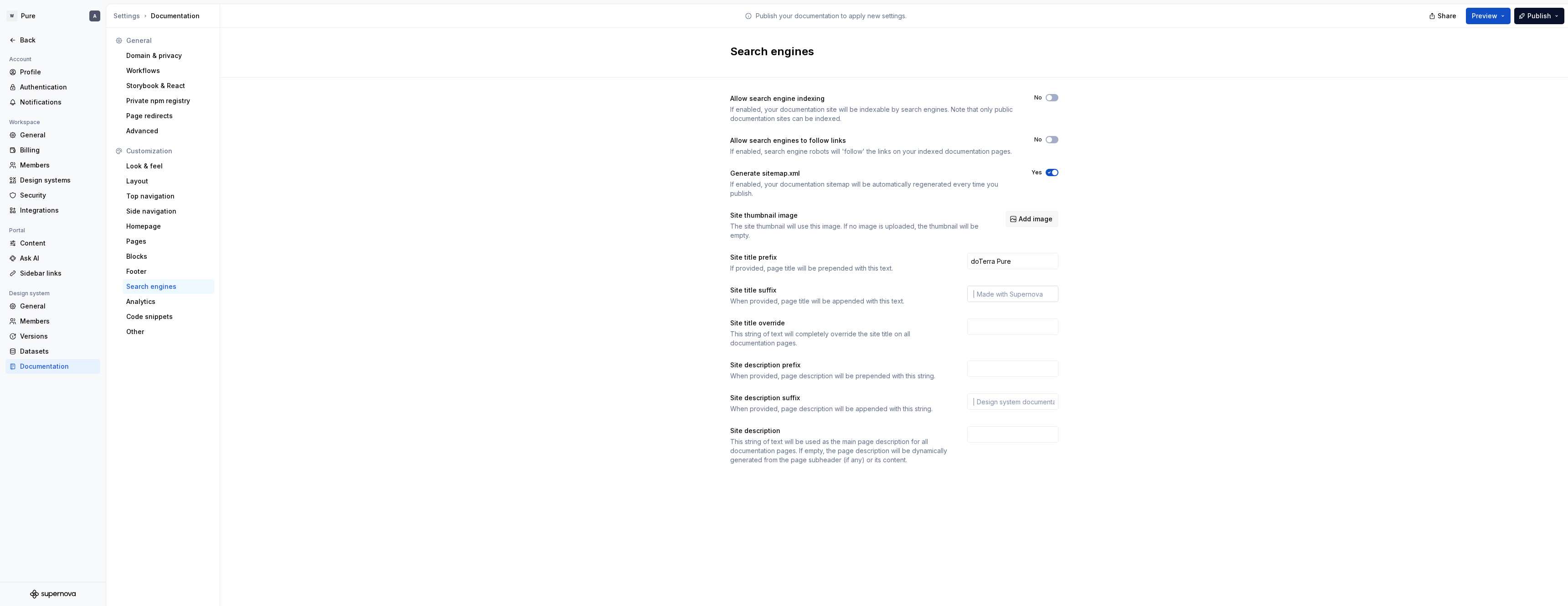
click at [1041, 294] on input "text" at bounding box center [1013, 293] width 92 height 16
drag, startPoint x: 1024, startPoint y: 294, endPoint x: 945, endPoint y: 294, distance: 79.0
click at [945, 294] on div "Site title suffix When provided, page title will be appended with this text." at bounding box center [895, 295] width 328 height 20
click at [1026, 264] on input "doTerra Pure" at bounding box center [1013, 261] width 92 height 16
click at [1015, 296] on input "text" at bounding box center [1013, 293] width 92 height 16
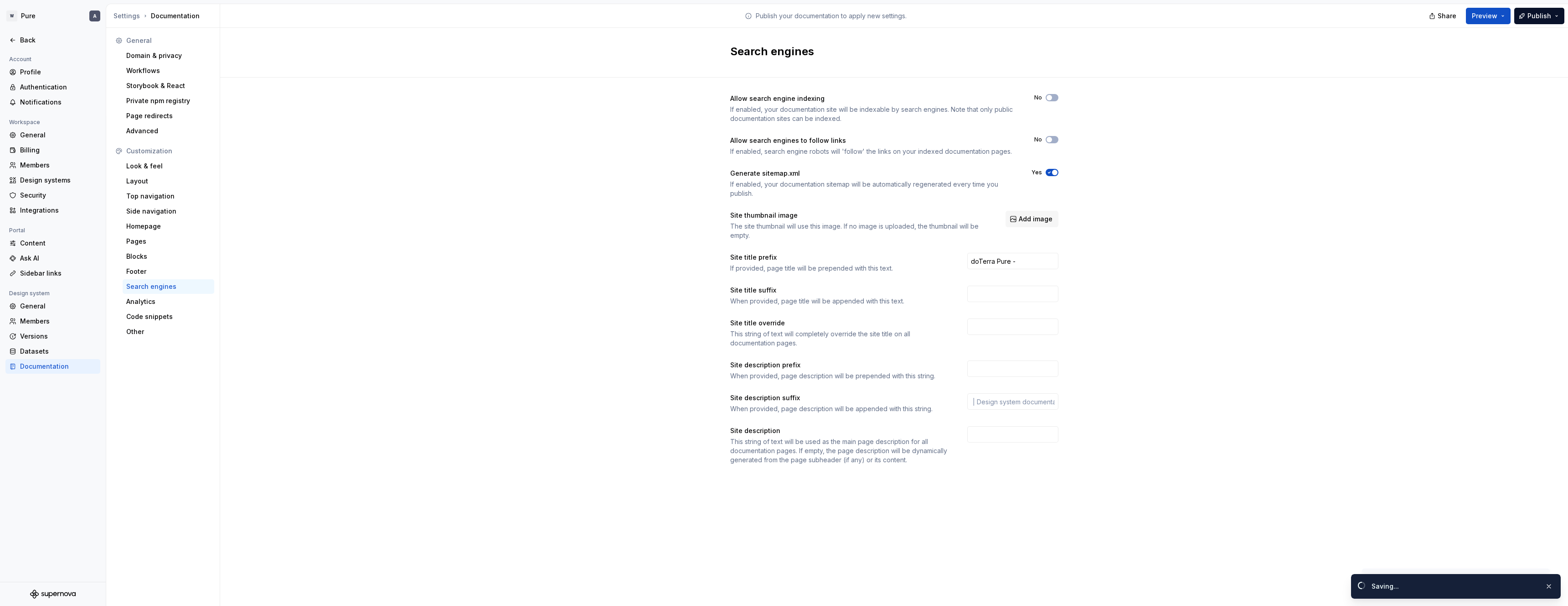
click at [644, 394] on div "Allow search engine indexing If enabled, your documentation site will be indexa…" at bounding box center [894, 288] width 1348 height 422
click at [980, 405] on input "text" at bounding box center [1013, 401] width 92 height 16
click at [629, 338] on div "Allow search engine indexing If enabled, your documentation site will be indexa…" at bounding box center [894, 288] width 1348 height 422
click at [156, 132] on div "Advanced" at bounding box center [168, 131] width 84 height 10
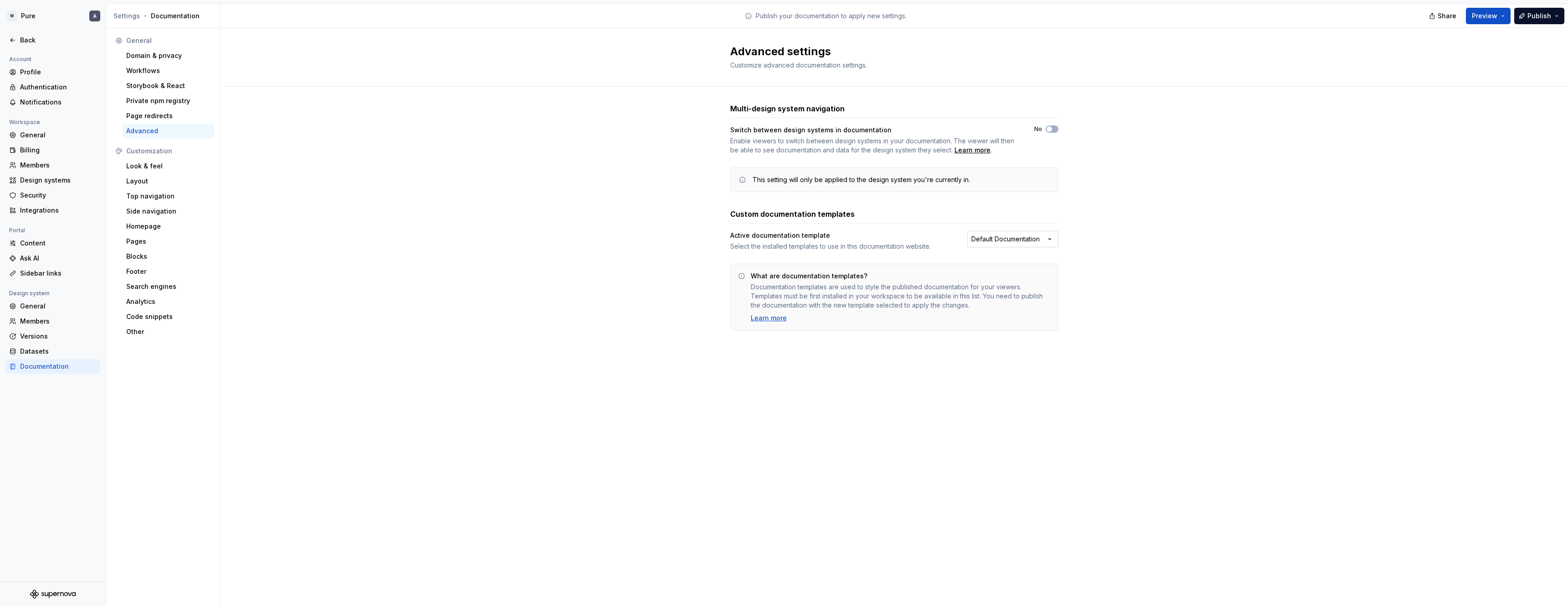
click at [1004, 240] on html "W Pure A Back Account Profile Authentication Notifications Workspace General Bi…" at bounding box center [784, 303] width 1568 height 606
click at [1085, 237] on html "W Pure A Back Account Profile Authentication Notifications Workspace General Bi…" at bounding box center [784, 303] width 1568 height 606
click at [164, 172] on div "Look & feel" at bounding box center [169, 165] width 92 height 14
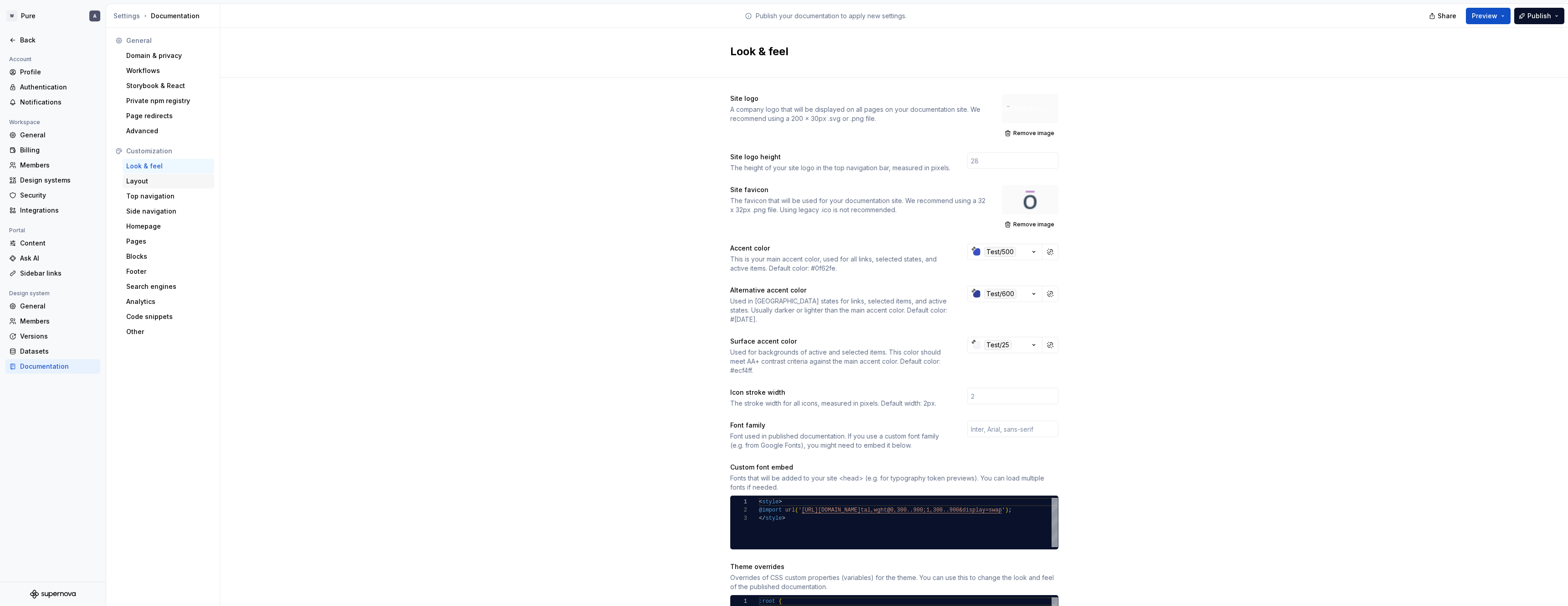
click at [163, 183] on div "Layout" at bounding box center [168, 181] width 84 height 10
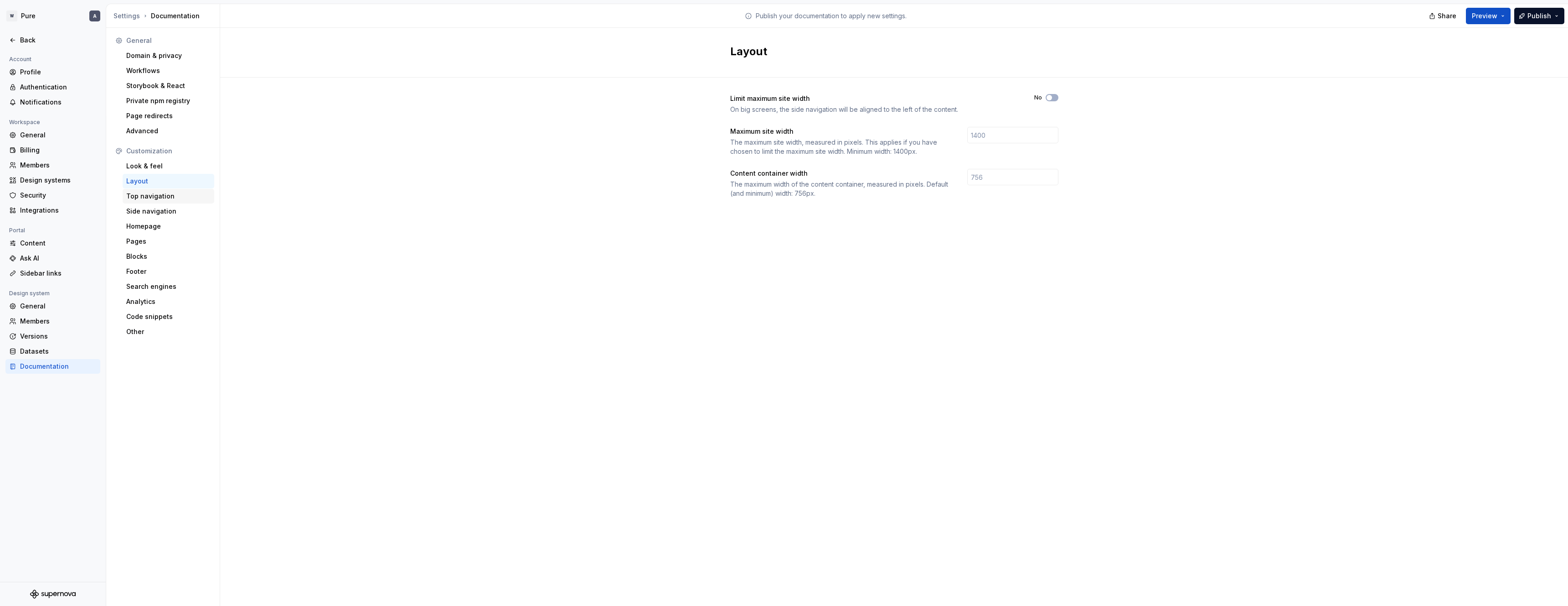
click at [168, 198] on div "Top navigation" at bounding box center [168, 197] width 84 height 10
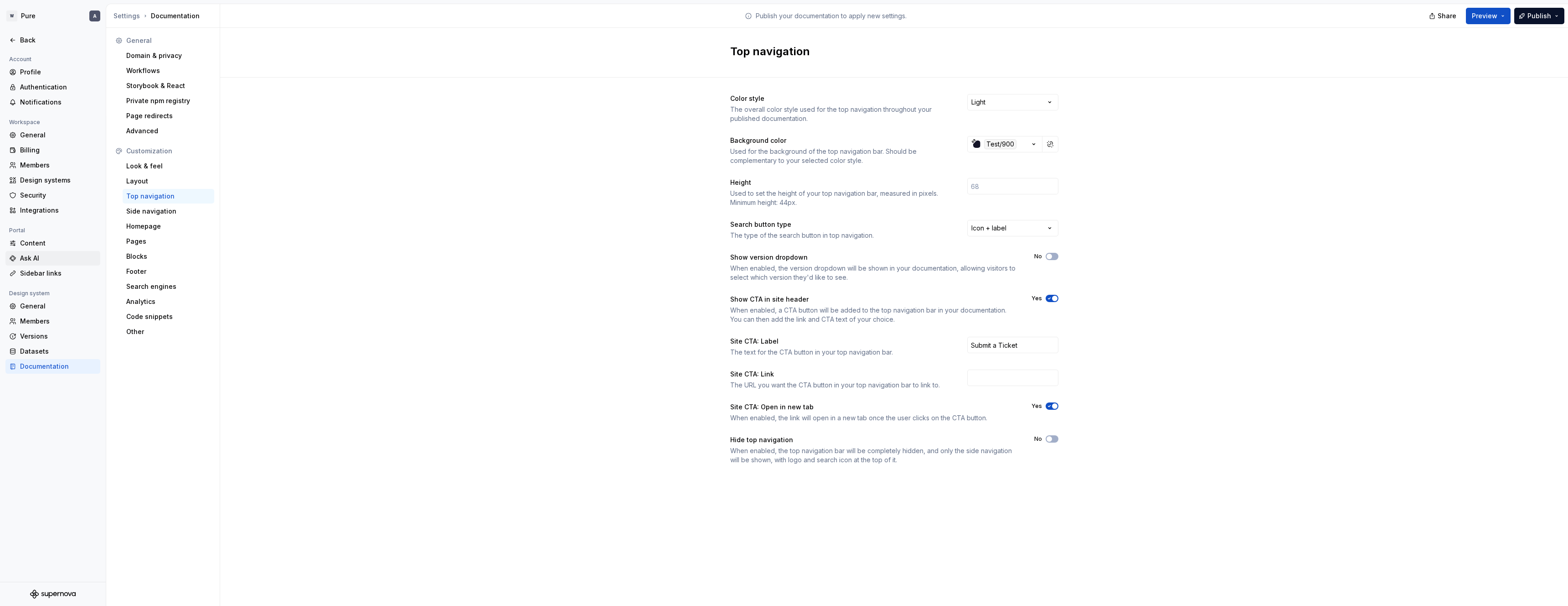
click at [38, 257] on div "Ask AI" at bounding box center [58, 259] width 76 height 10
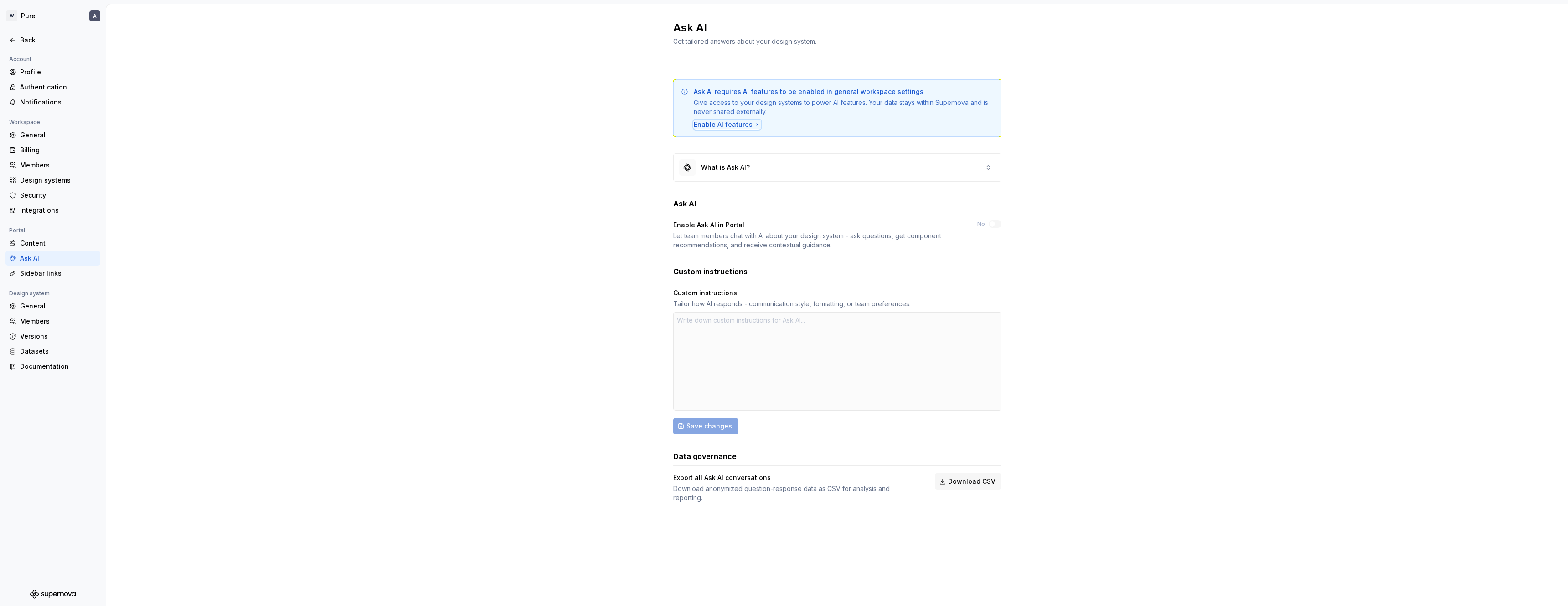
click at [731, 124] on div "Enable AI features" at bounding box center [728, 125] width 67 height 10
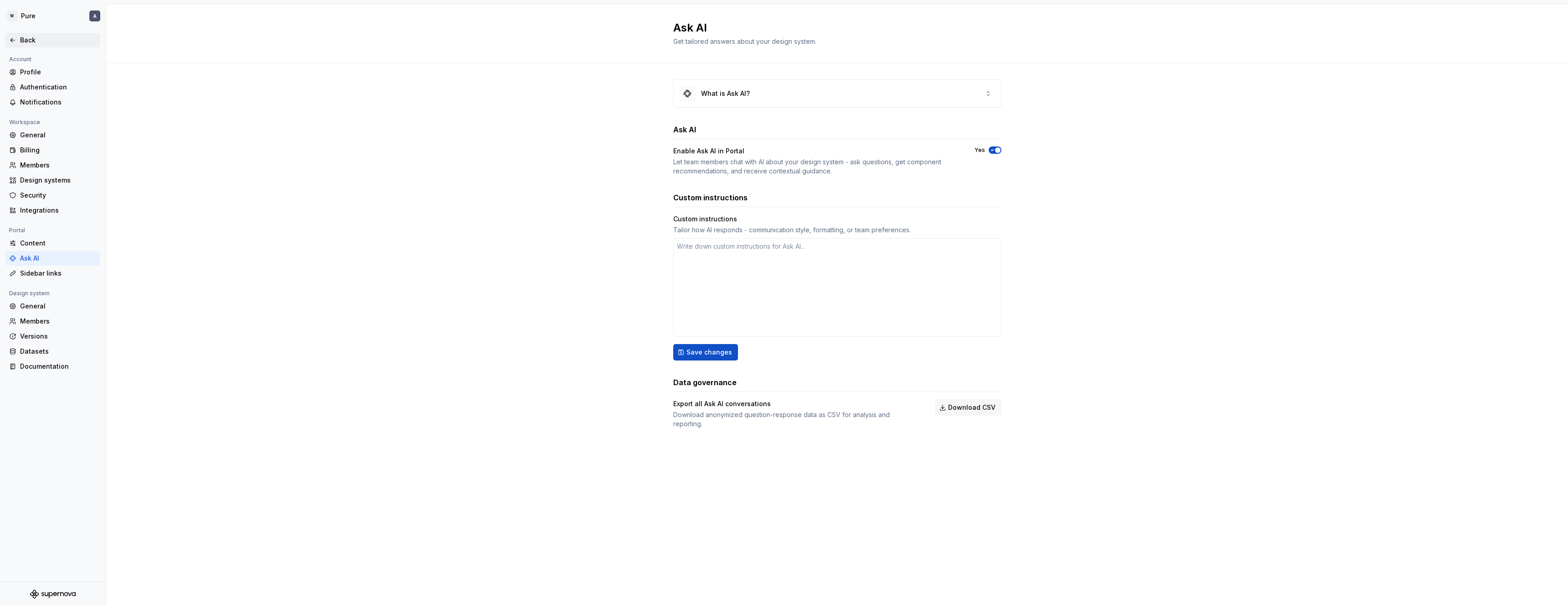
click at [23, 38] on div "Back" at bounding box center [58, 40] width 76 height 10
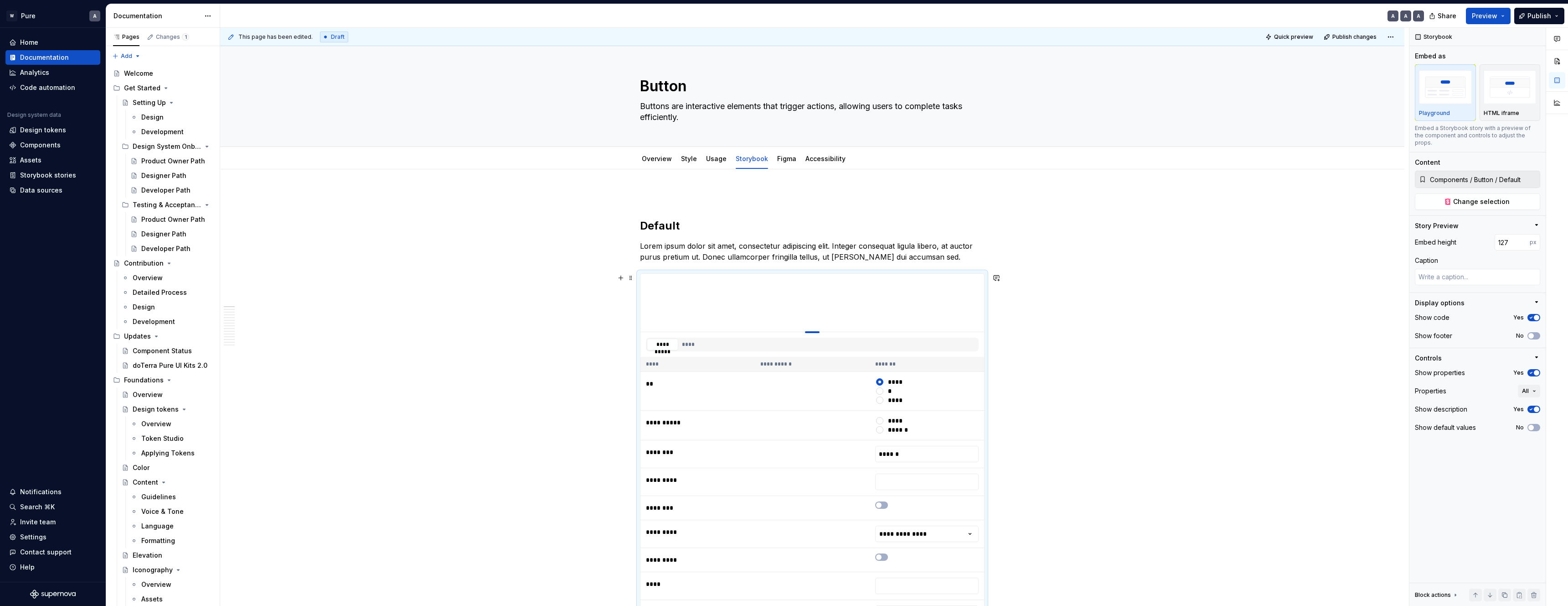
drag, startPoint x: 818, startPoint y: 456, endPoint x: 818, endPoint y: 330, distance: 126.0
click at [814, 332] on div at bounding box center [812, 332] width 14 height 2
click at [1536, 15] on span "Publish" at bounding box center [1539, 16] width 24 height 10
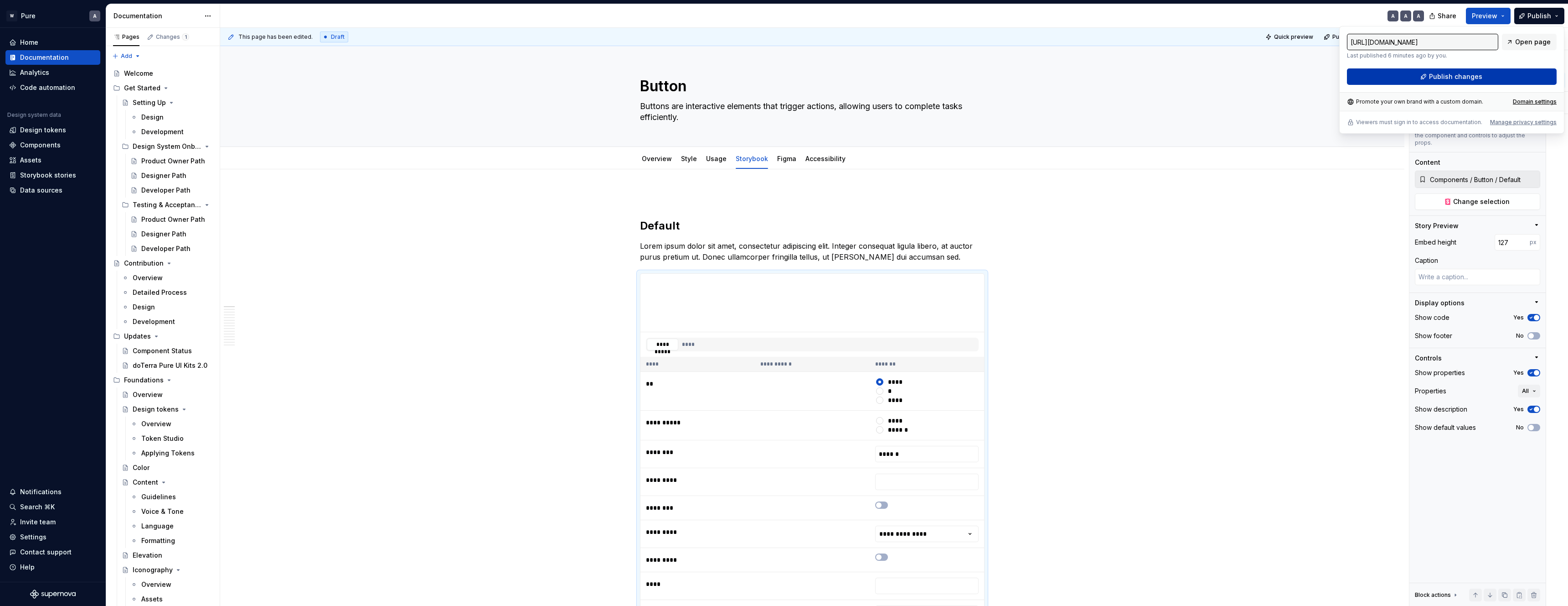
click at [1457, 74] on span "Publish changes" at bounding box center [1456, 77] width 53 height 10
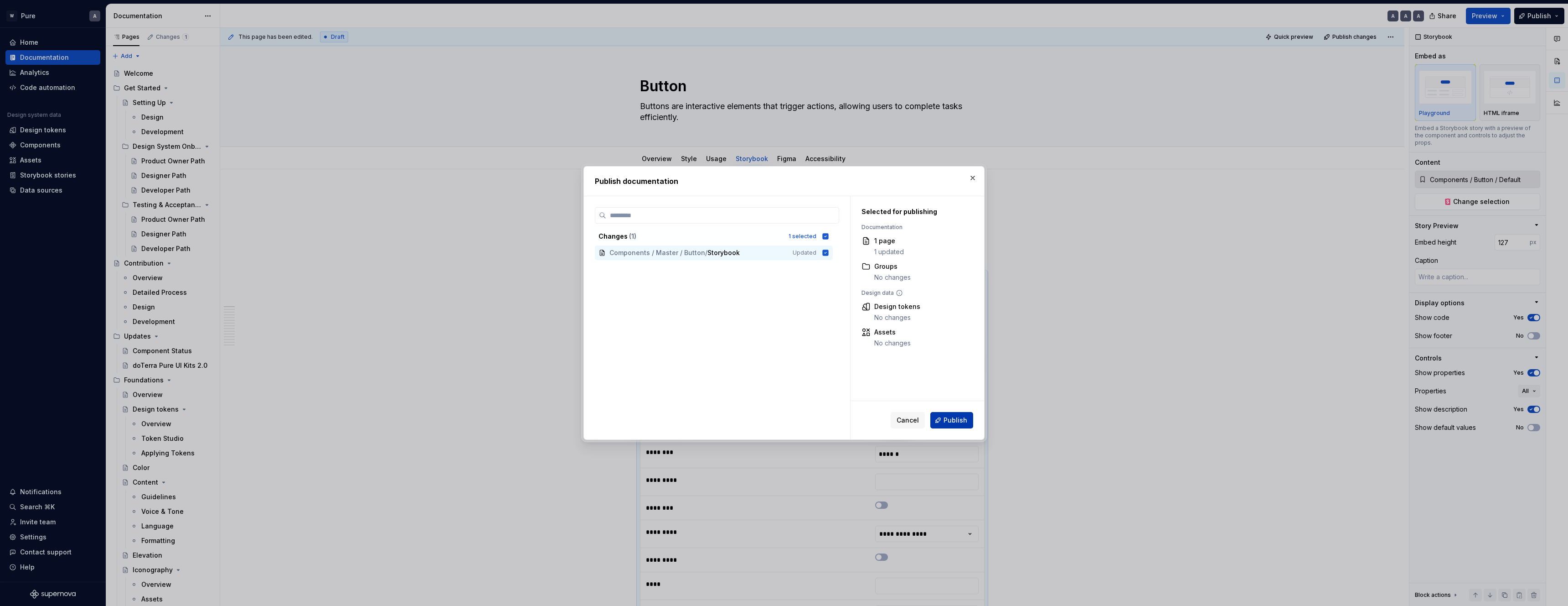
click at [956, 423] on span "Publish" at bounding box center [955, 420] width 24 height 10
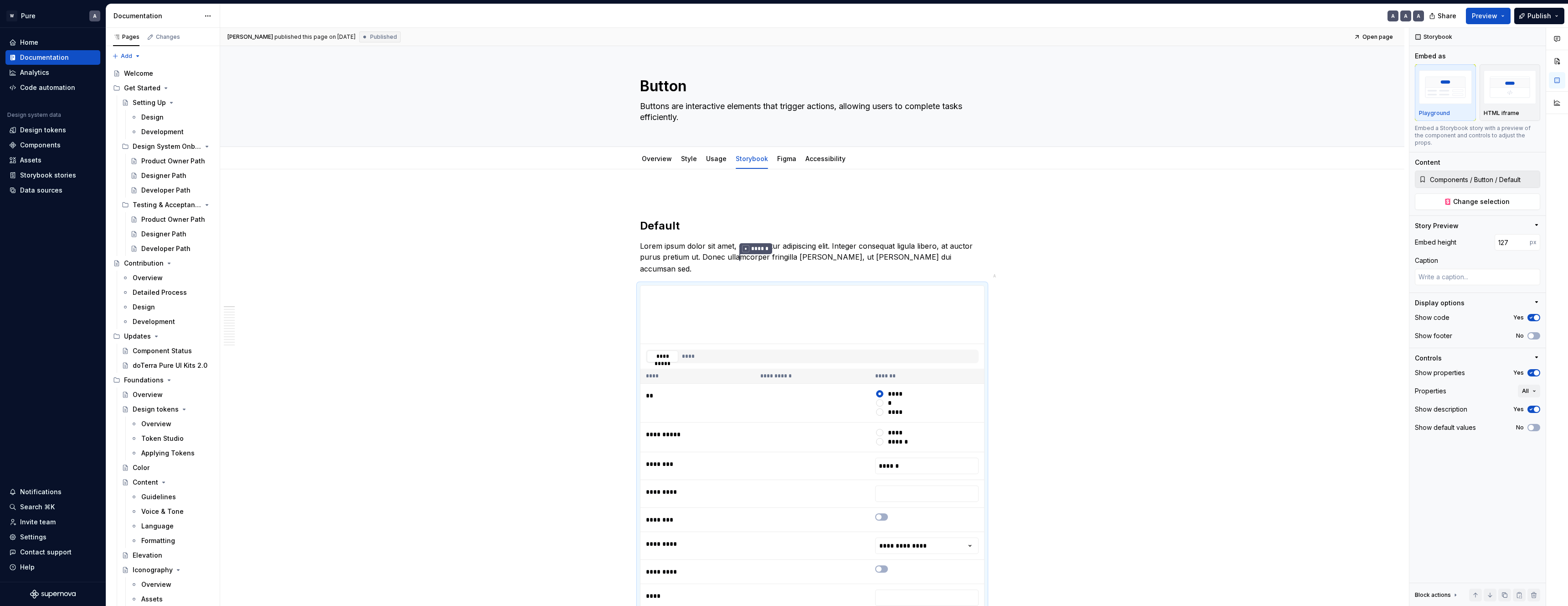
click at [209, 16] on html "W Pure A Home Documentation Analytics Code automation Design system data Design…" at bounding box center [784, 303] width 1568 height 606
click at [239, 94] on div "Documentation settings" at bounding box center [259, 95] width 87 height 10
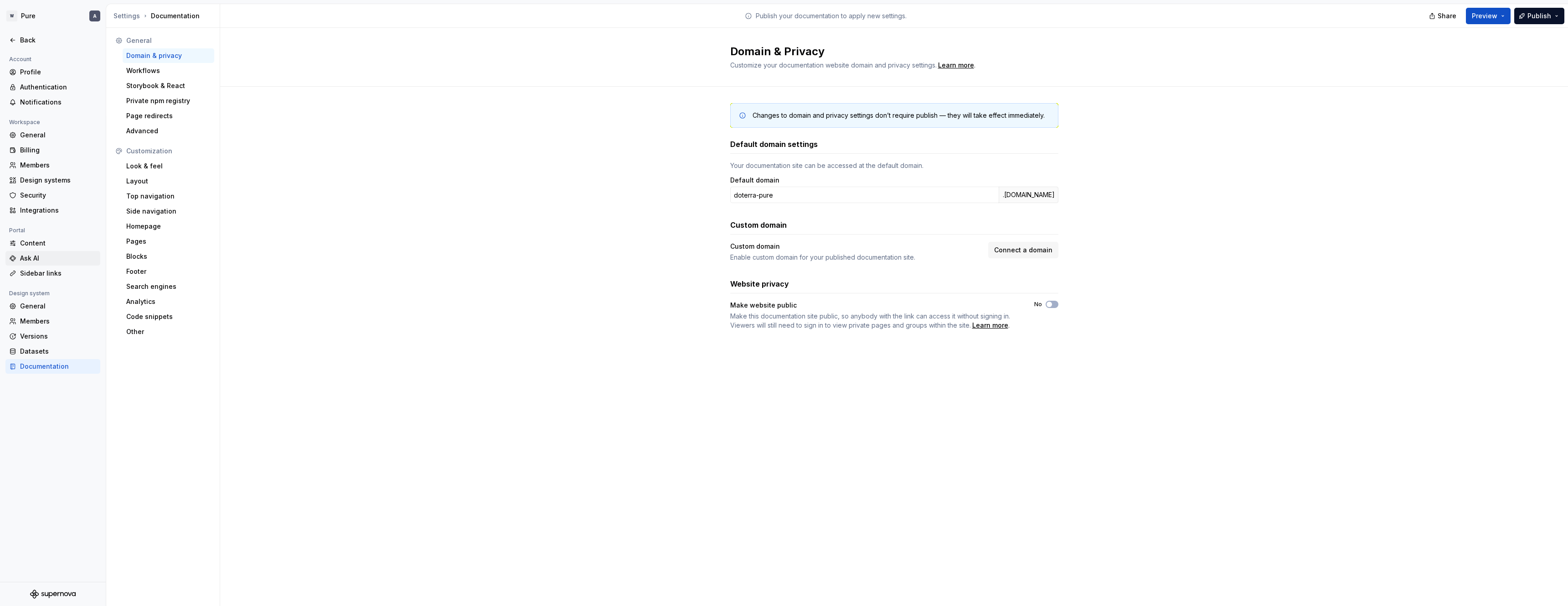
click at [52, 261] on div "Ask AI" at bounding box center [58, 259] width 76 height 10
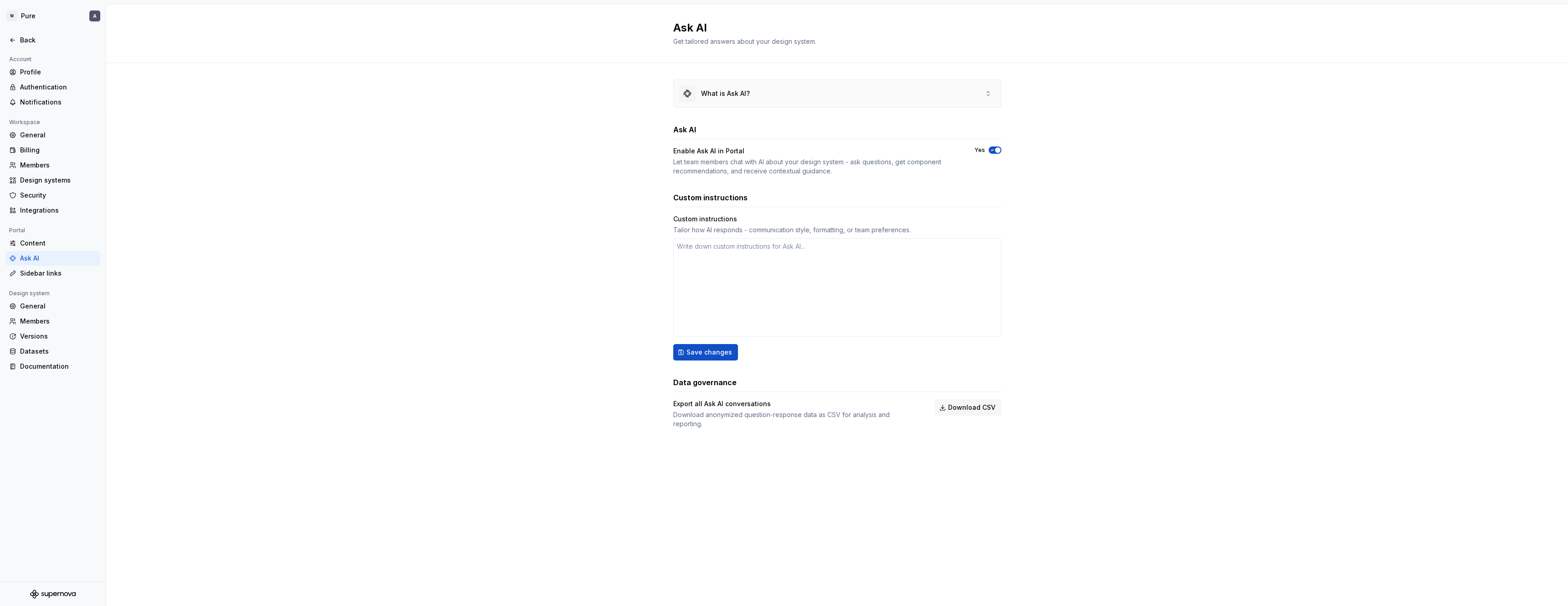
click at [931, 104] on div "What is Ask AI?" at bounding box center [836, 94] width 327 height 28
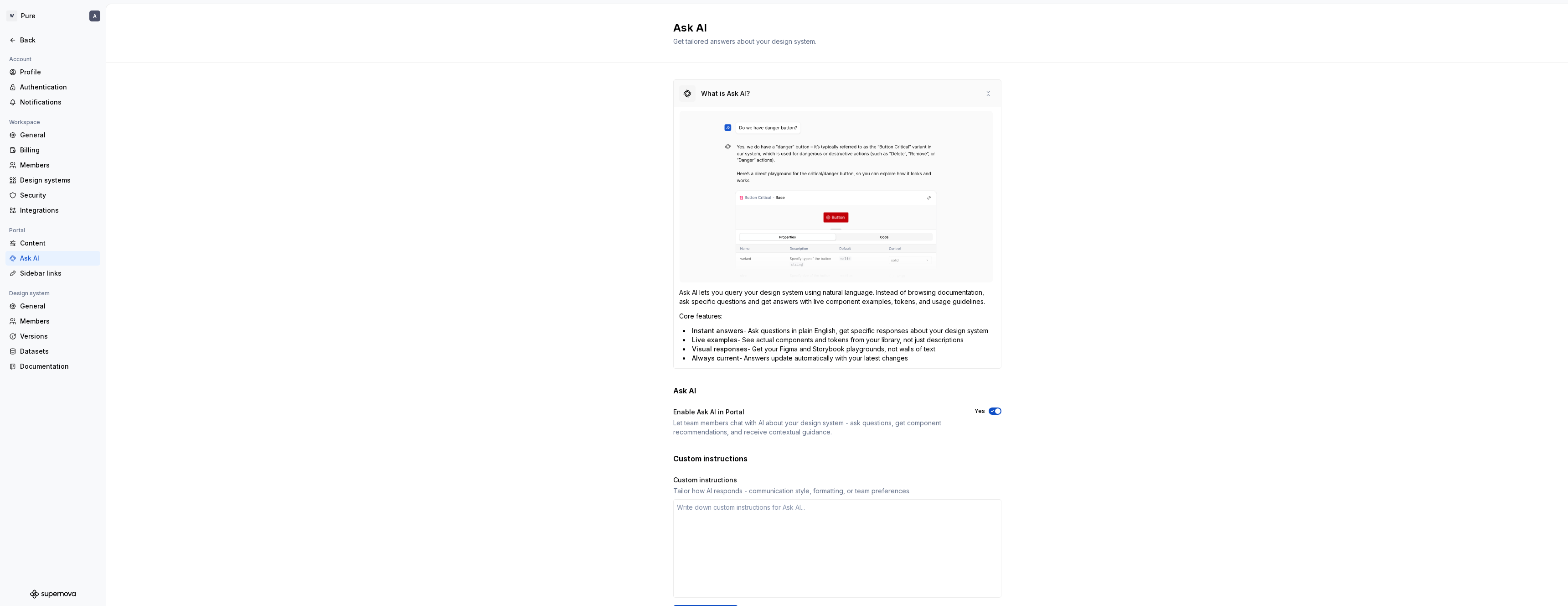
click at [923, 101] on div "What is Ask AI?" at bounding box center [836, 94] width 327 height 28
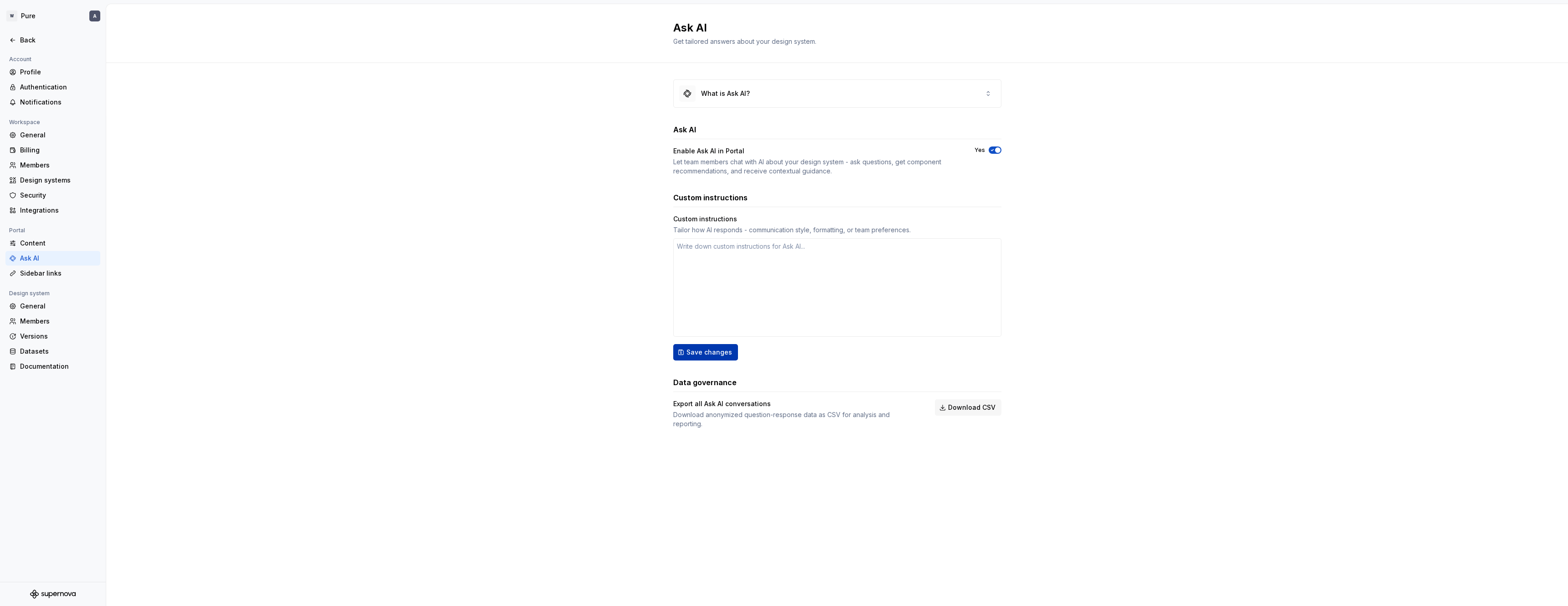
click at [713, 358] on button "Save changes" at bounding box center [706, 351] width 65 height 16
click at [61, 364] on div "Documentation" at bounding box center [58, 366] width 76 height 10
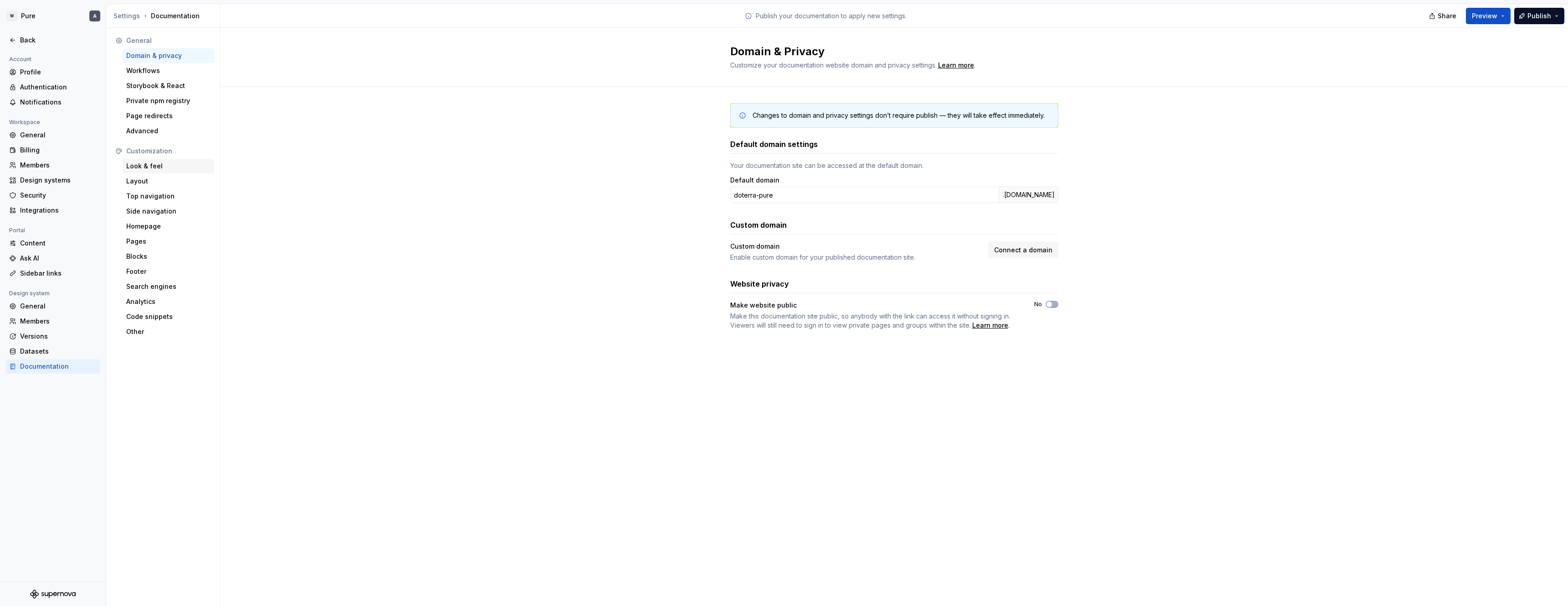
click at [152, 166] on div "Look & feel" at bounding box center [168, 166] width 84 height 10
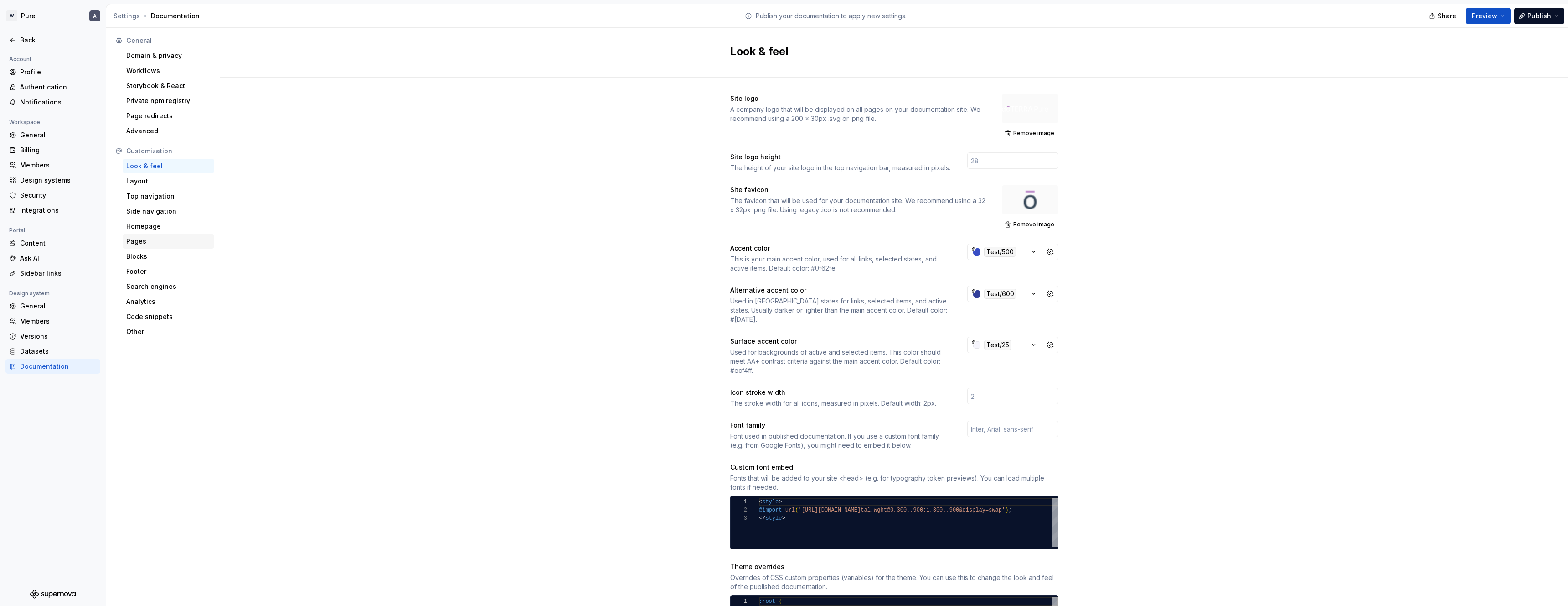
click at [151, 241] on div "Pages" at bounding box center [168, 241] width 84 height 10
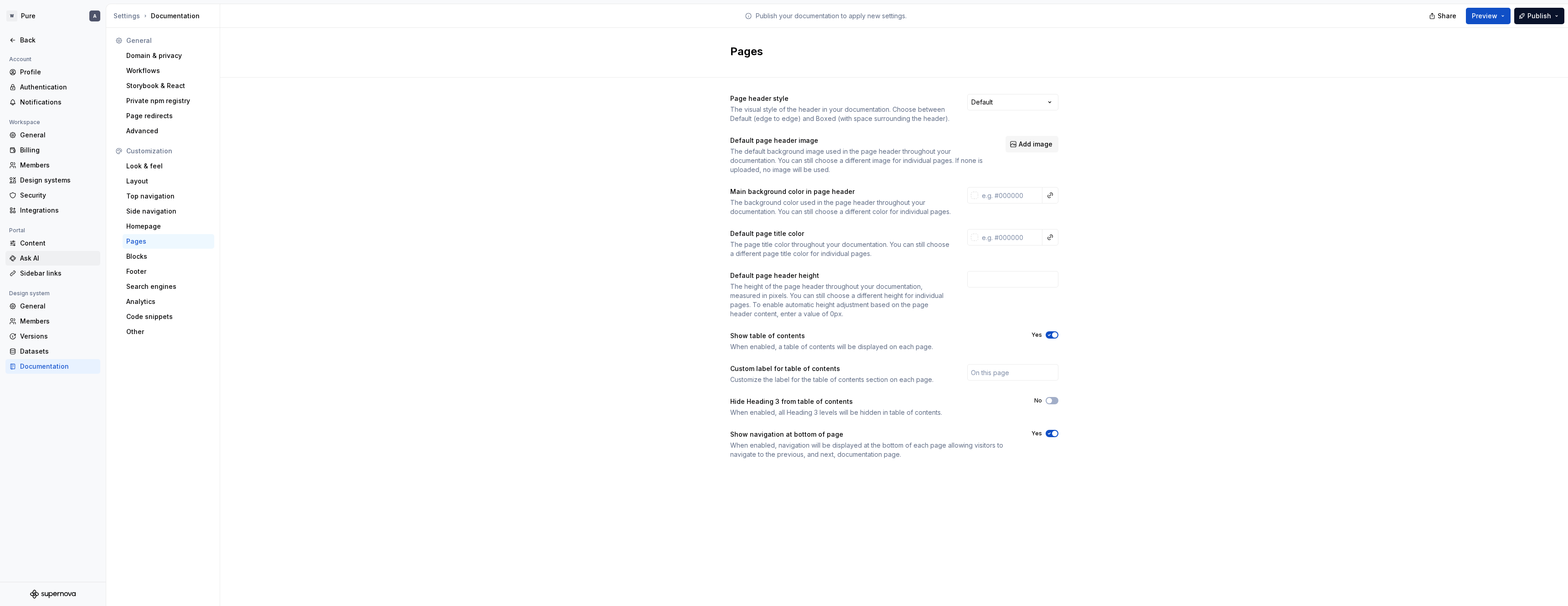
click at [44, 260] on div "Ask AI" at bounding box center [58, 259] width 76 height 10
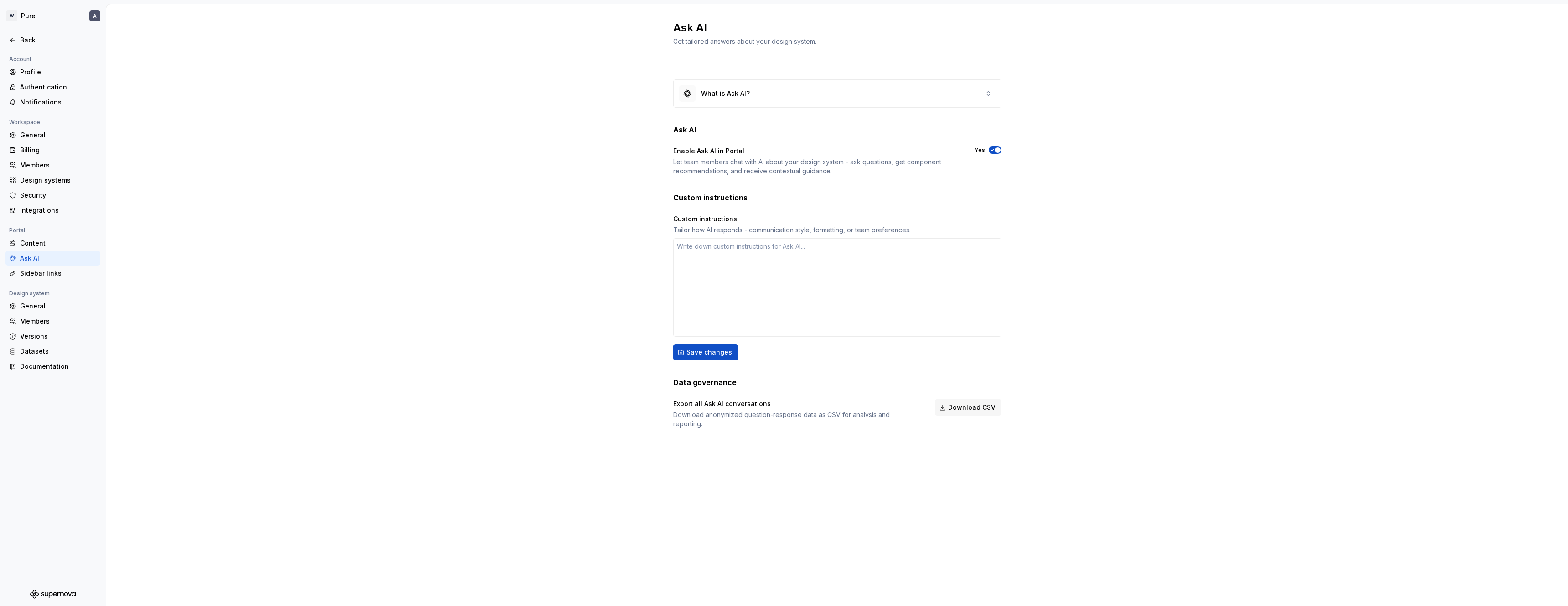
click at [996, 151] on span "button" at bounding box center [998, 150] width 6 height 6
click at [39, 242] on div "Content" at bounding box center [58, 243] width 76 height 10
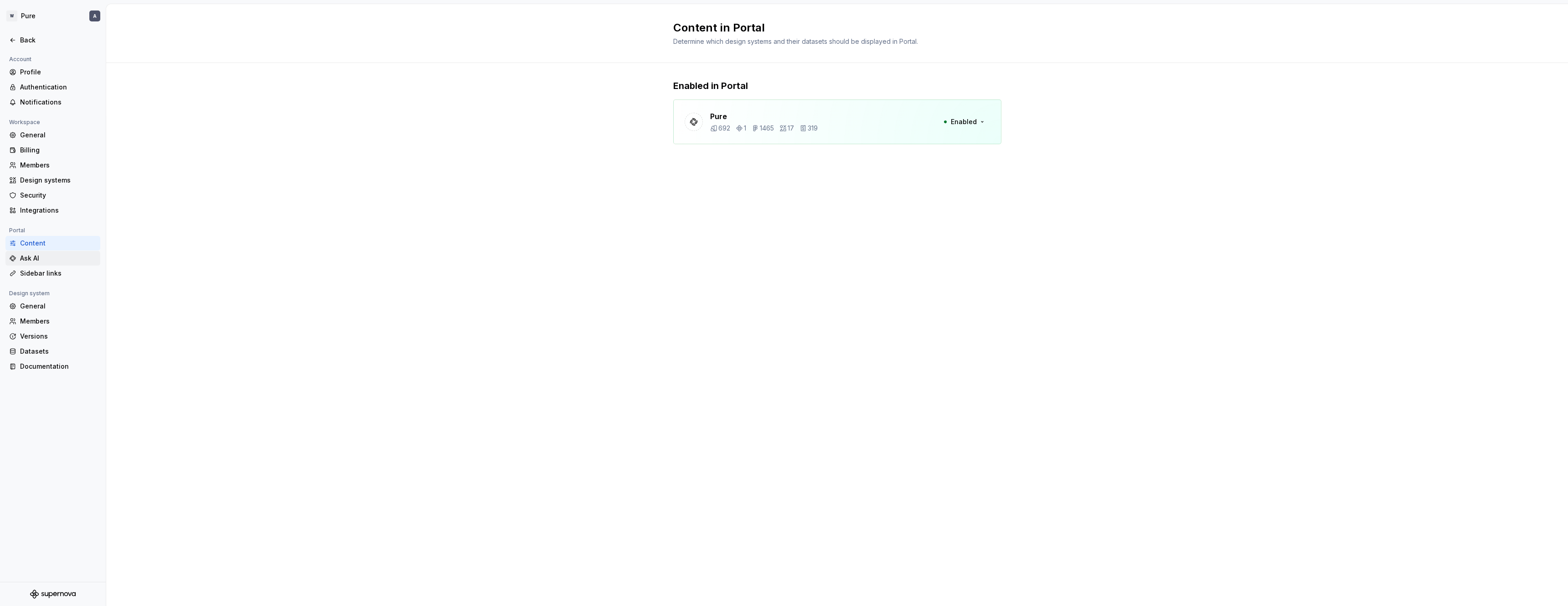
drag, startPoint x: 45, startPoint y: 256, endPoint x: 67, endPoint y: 253, distance: 22.2
click at [45, 256] on div "Ask AI" at bounding box center [58, 259] width 76 height 10
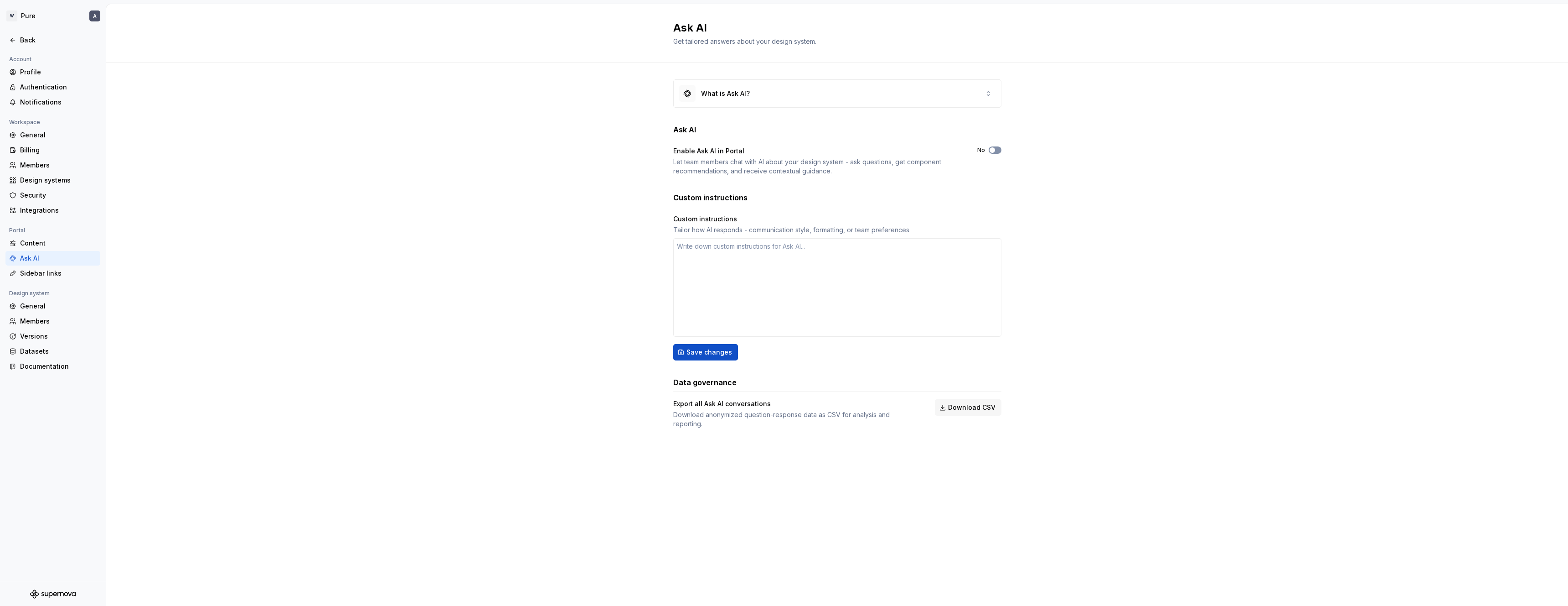
click at [995, 150] on span "button" at bounding box center [993, 150] width 6 height 6
click at [65, 271] on div "Sidebar links" at bounding box center [58, 274] width 76 height 10
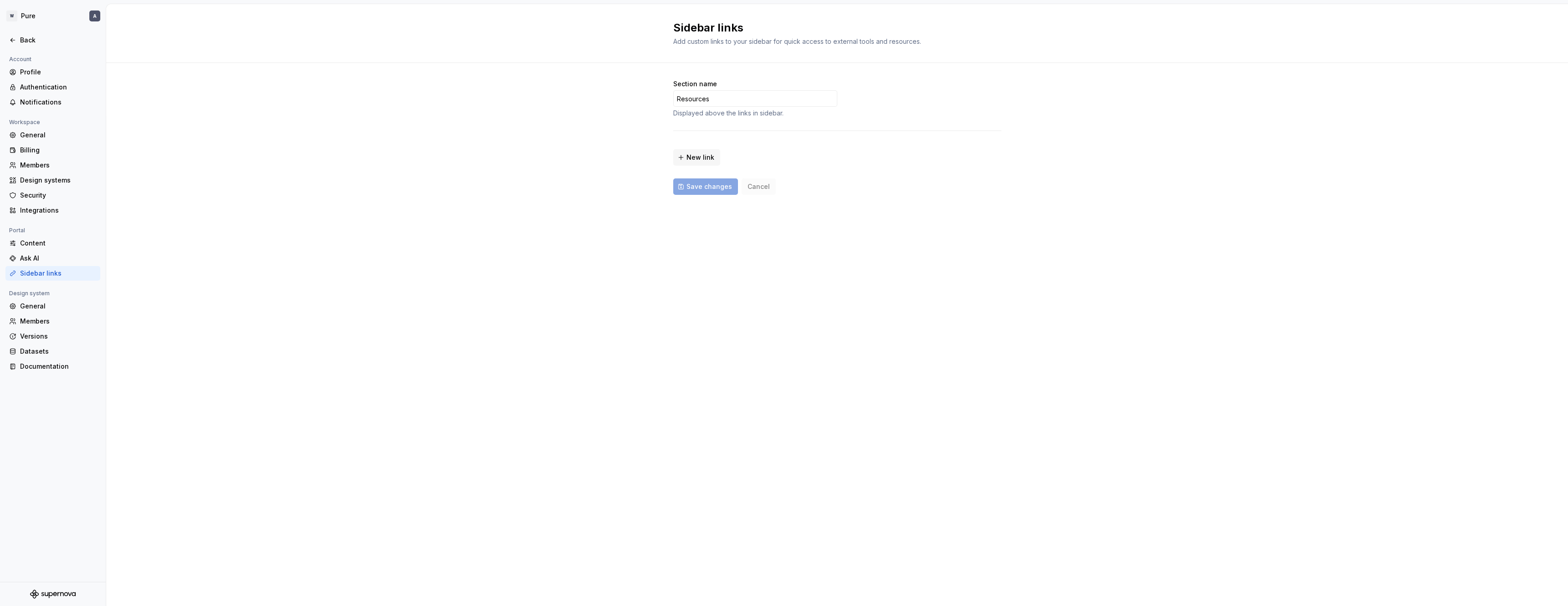
click at [502, 181] on div "Section name Resources Displayed above the links in sidebar. New link Save chan…" at bounding box center [836, 146] width 1462 height 166
click at [53, 308] on div "General" at bounding box center [58, 306] width 76 height 10
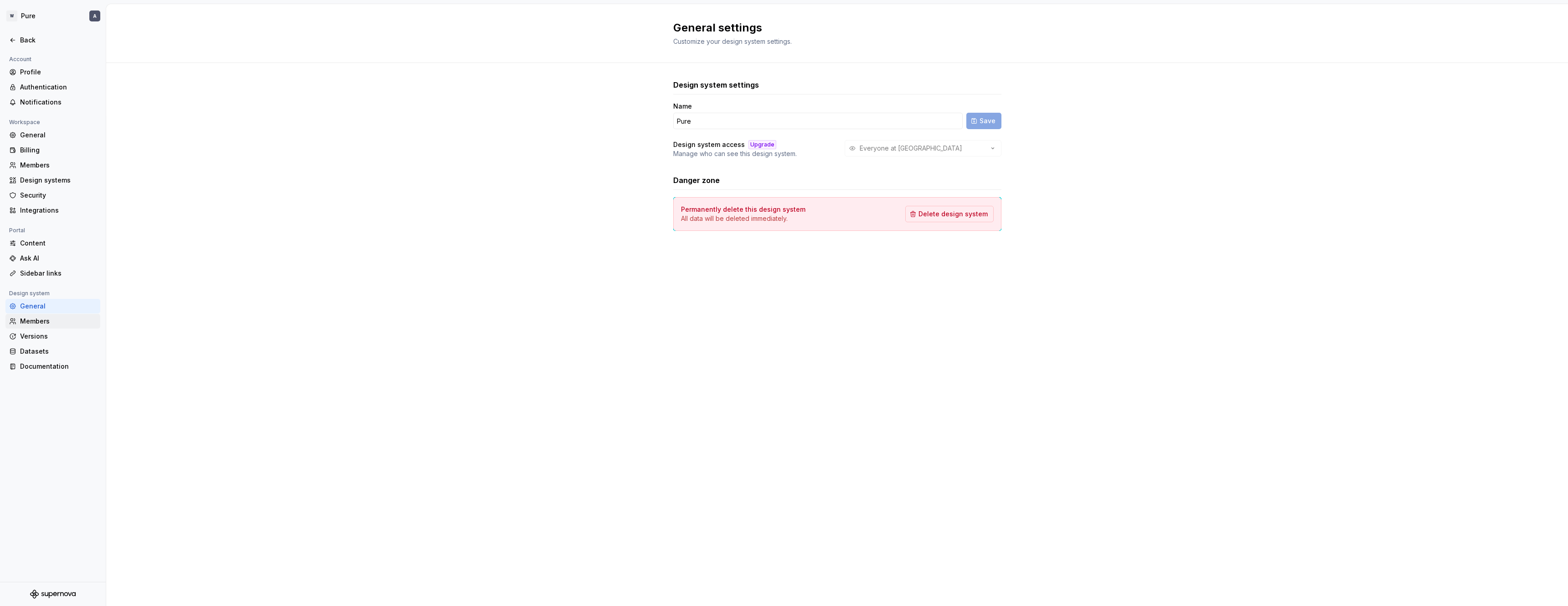
click at [52, 325] on div "Members" at bounding box center [58, 322] width 76 height 10
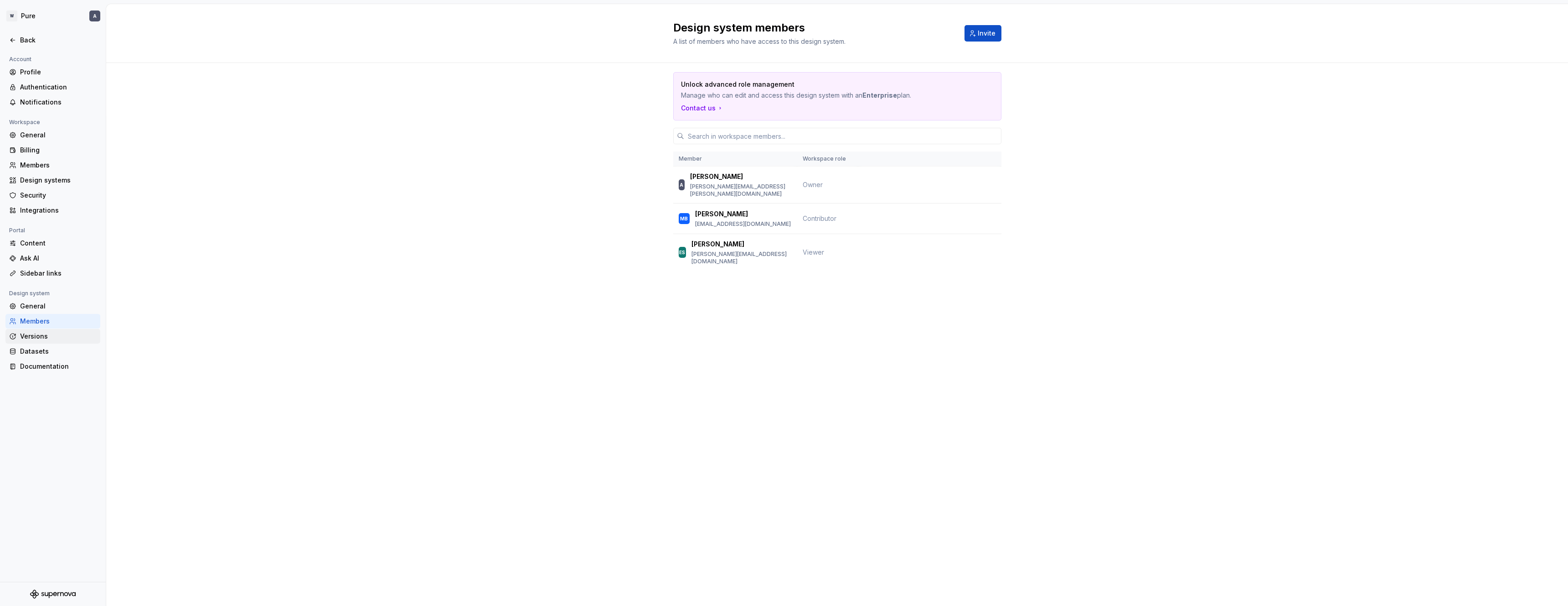
click at [62, 341] on div "Versions" at bounding box center [58, 337] width 76 height 10
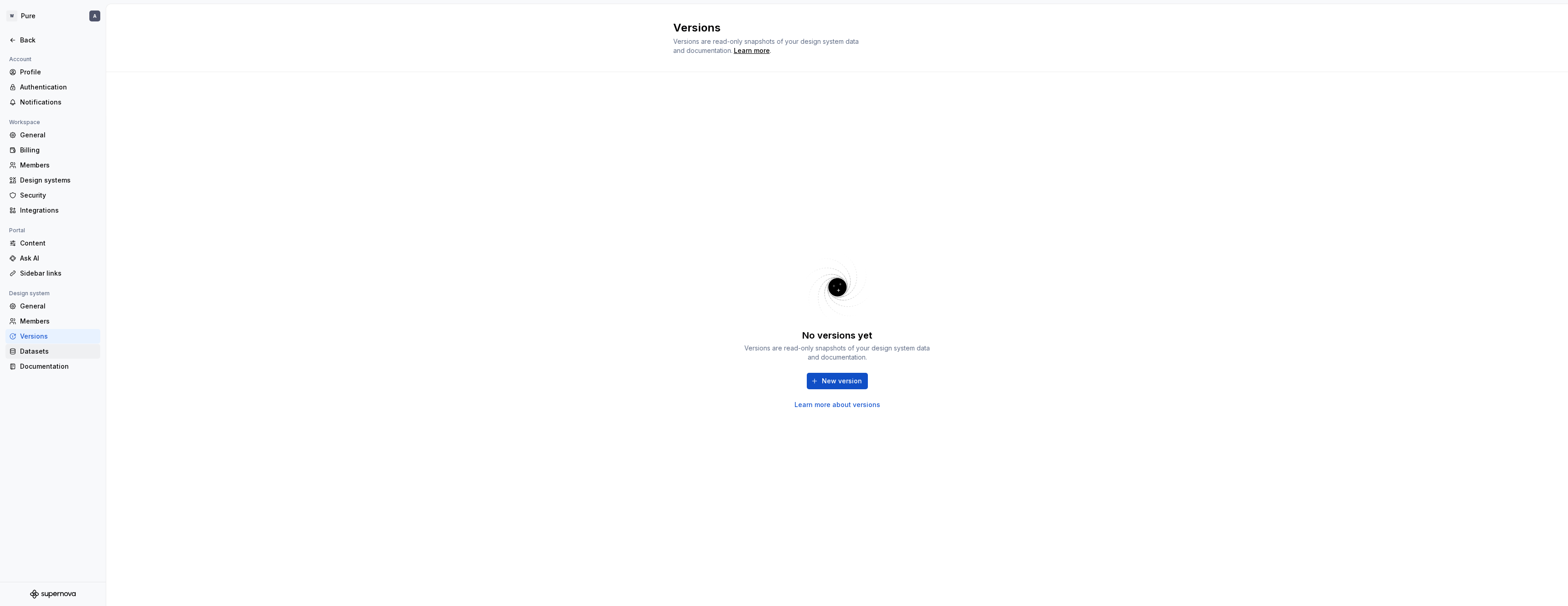
click at [57, 355] on div "Datasets" at bounding box center [58, 351] width 76 height 10
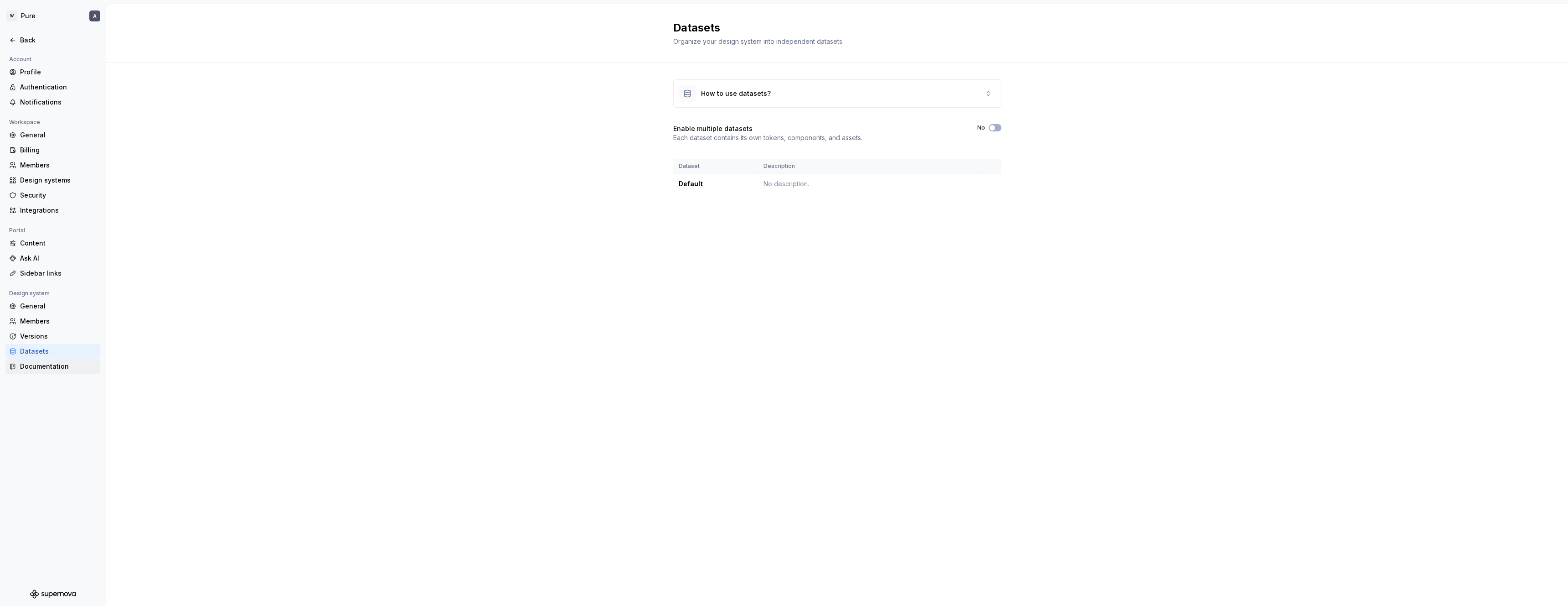
click at [51, 364] on div "Documentation" at bounding box center [58, 366] width 76 height 10
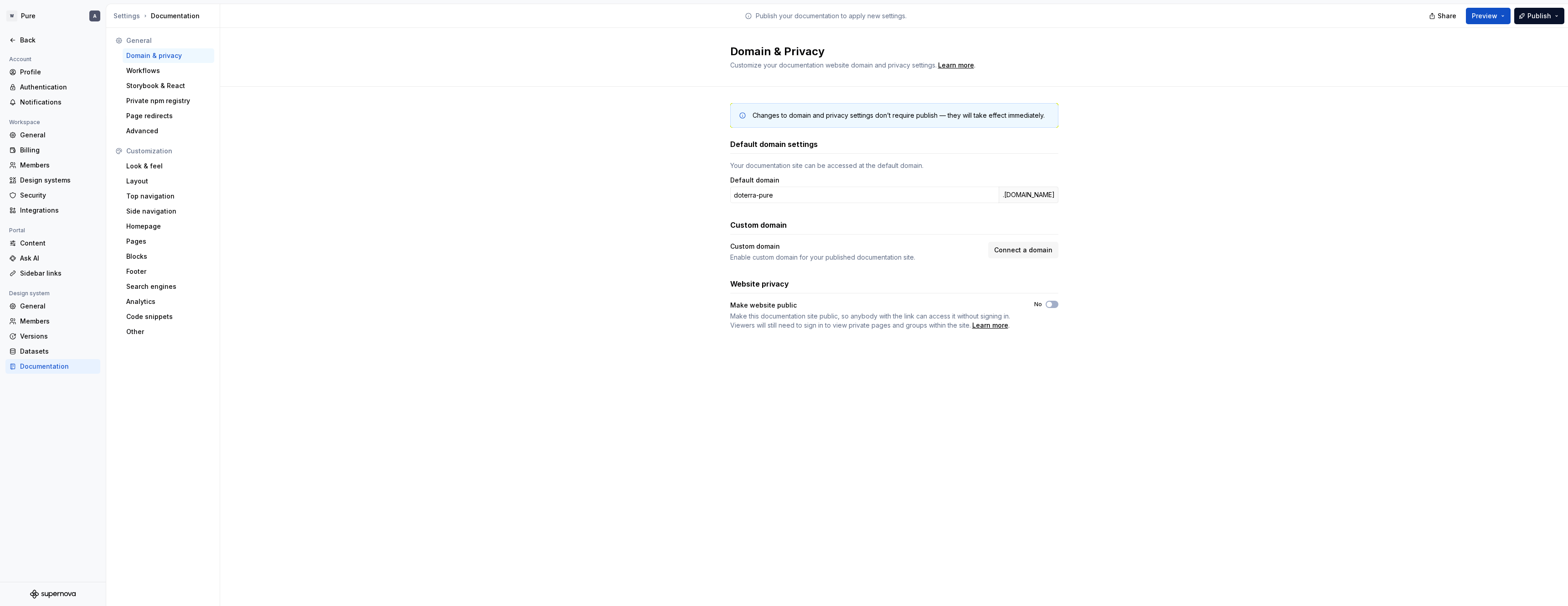
click at [1248, 327] on div "Changes to domain and privacy settings don’t require publish — they will take e…" at bounding box center [894, 225] width 1348 height 278
click at [35, 321] on div "Members" at bounding box center [58, 322] width 76 height 10
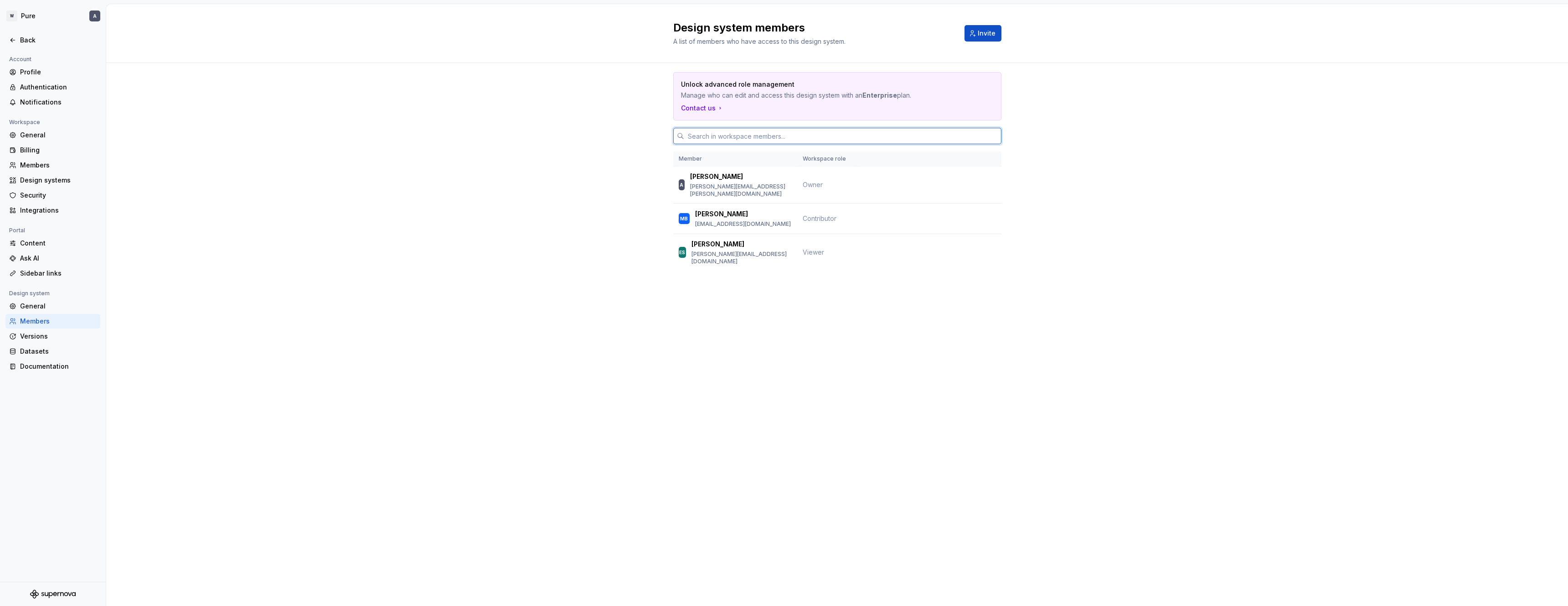
click at [732, 140] on input "text" at bounding box center [842, 136] width 318 height 16
click at [501, 172] on div "Unlock advanced role management Manage who can edit and access this design syst…" at bounding box center [836, 184] width 1462 height 242
